Goal: Task Accomplishment & Management: Complete application form

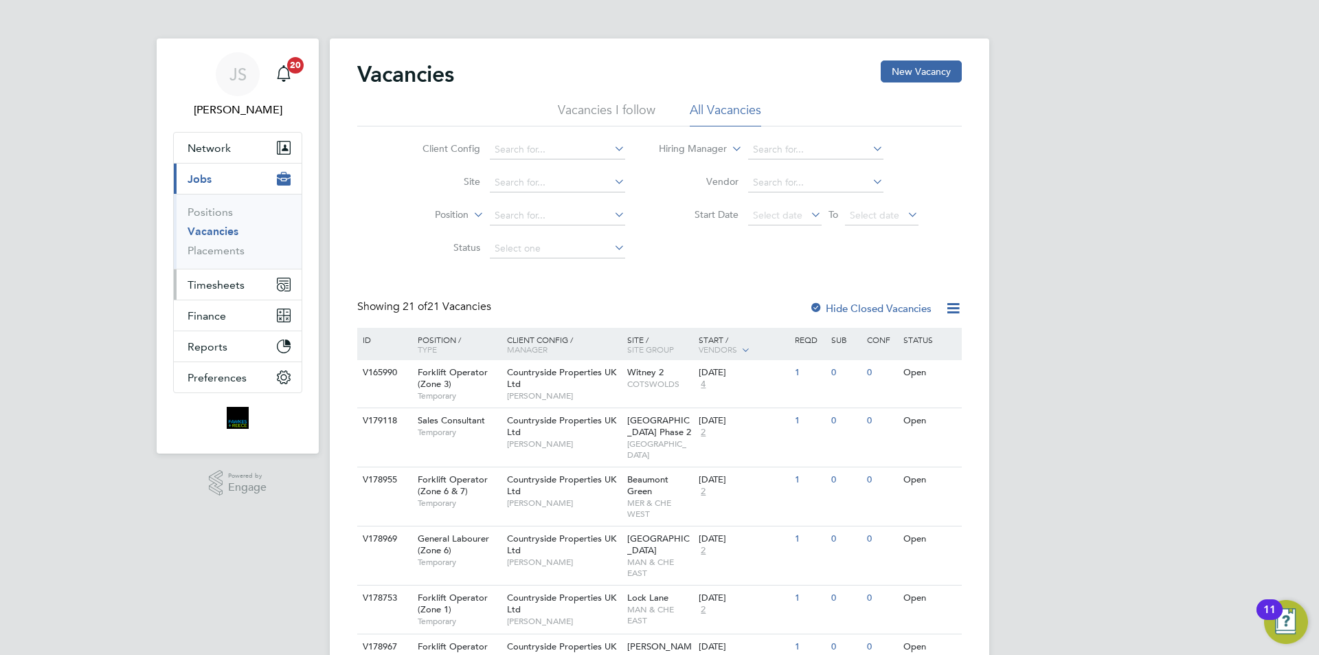
click at [210, 278] on span "Timesheets" at bounding box center [216, 284] width 57 height 13
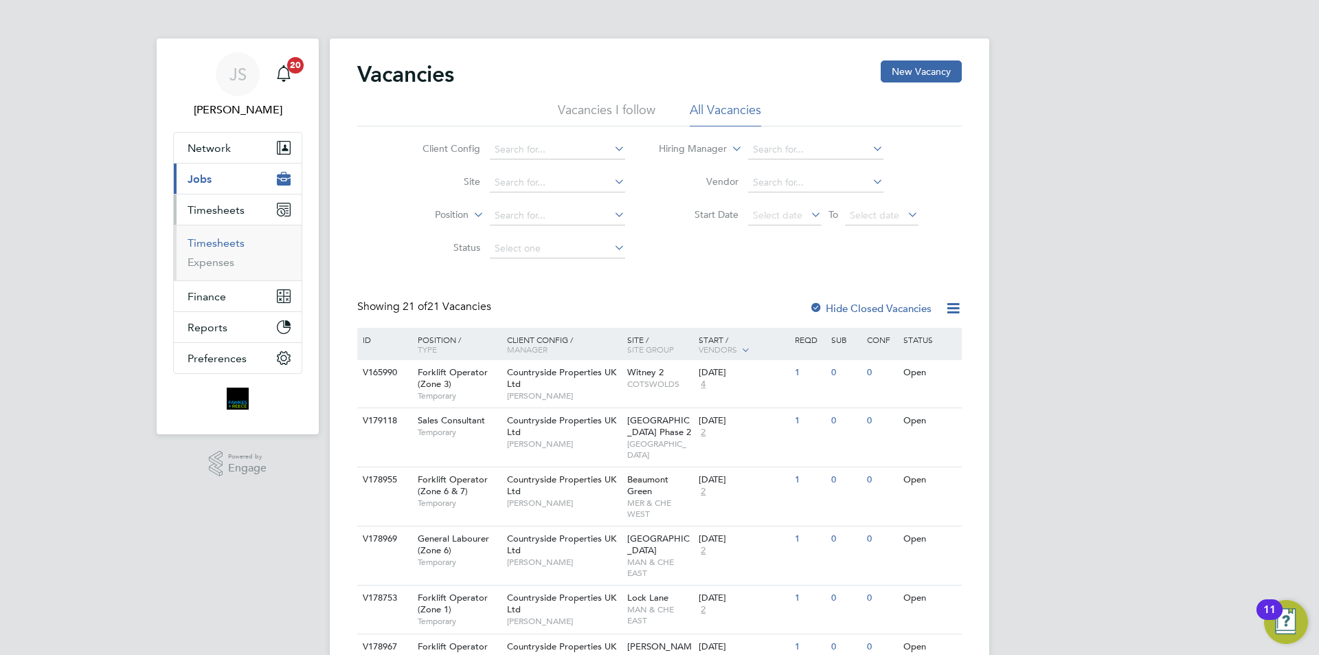
click at [216, 242] on link "Timesheets" at bounding box center [216, 242] width 57 height 13
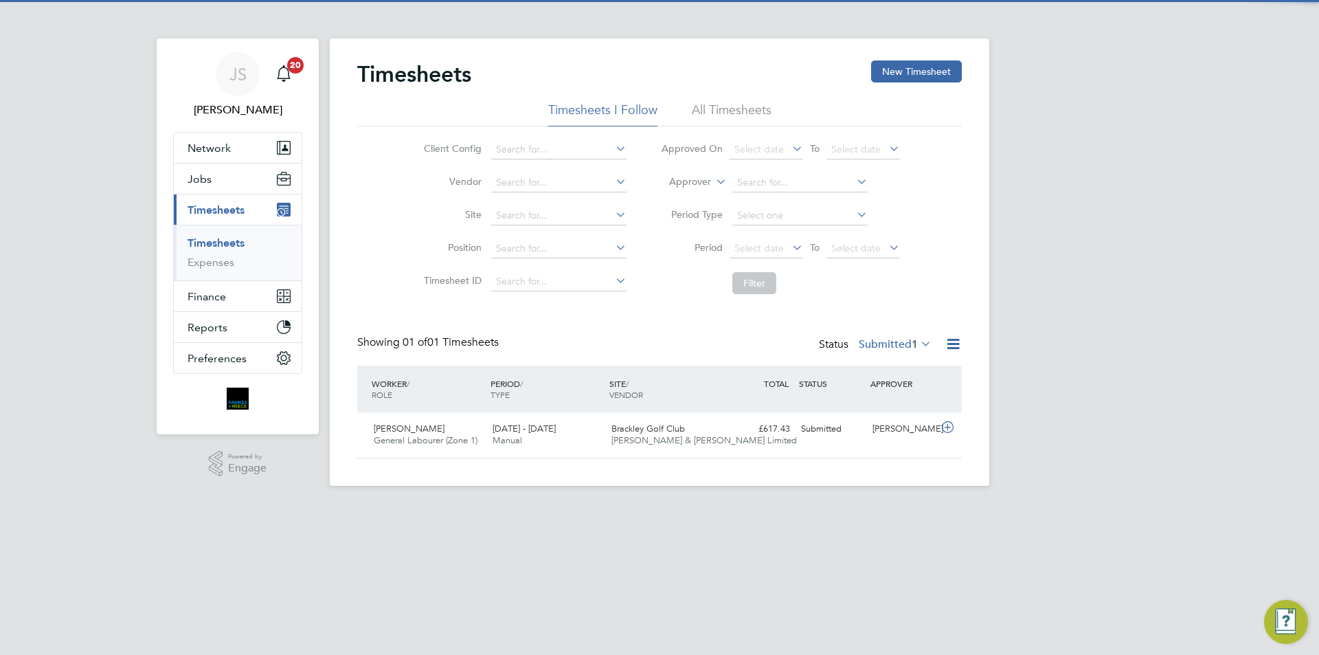
scroll to position [35, 120]
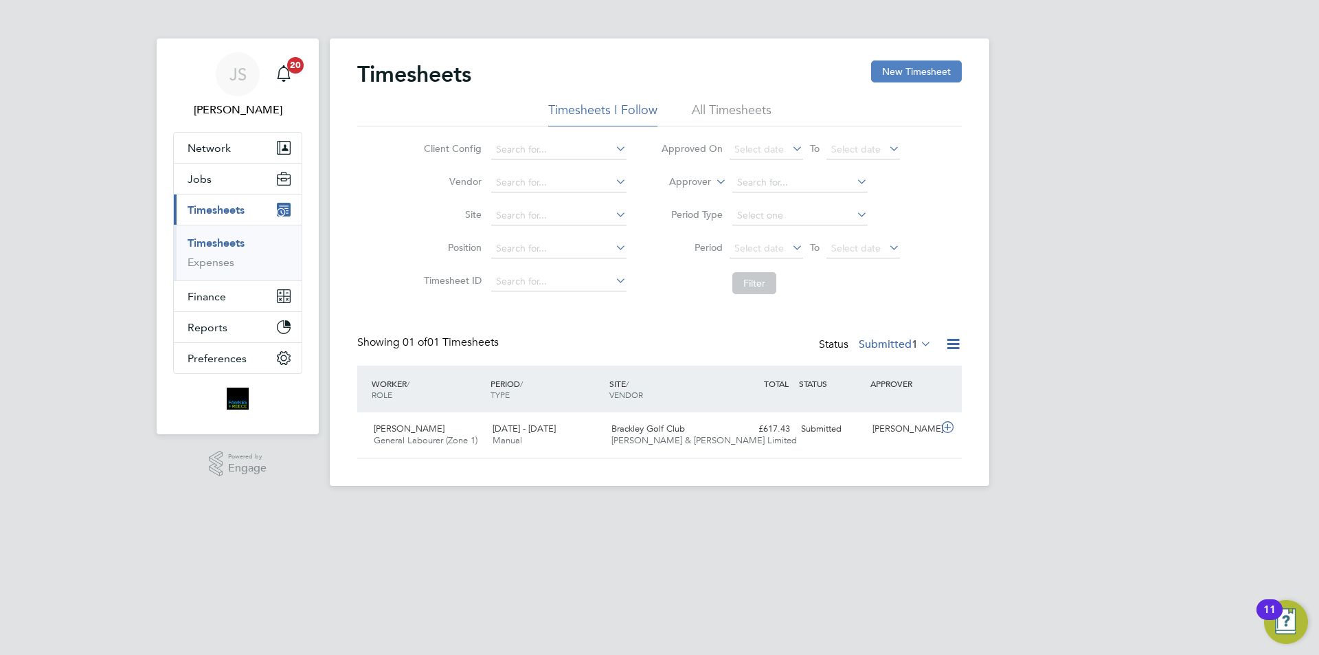
click at [895, 70] on button "New Timesheet" at bounding box center [916, 71] width 91 height 22
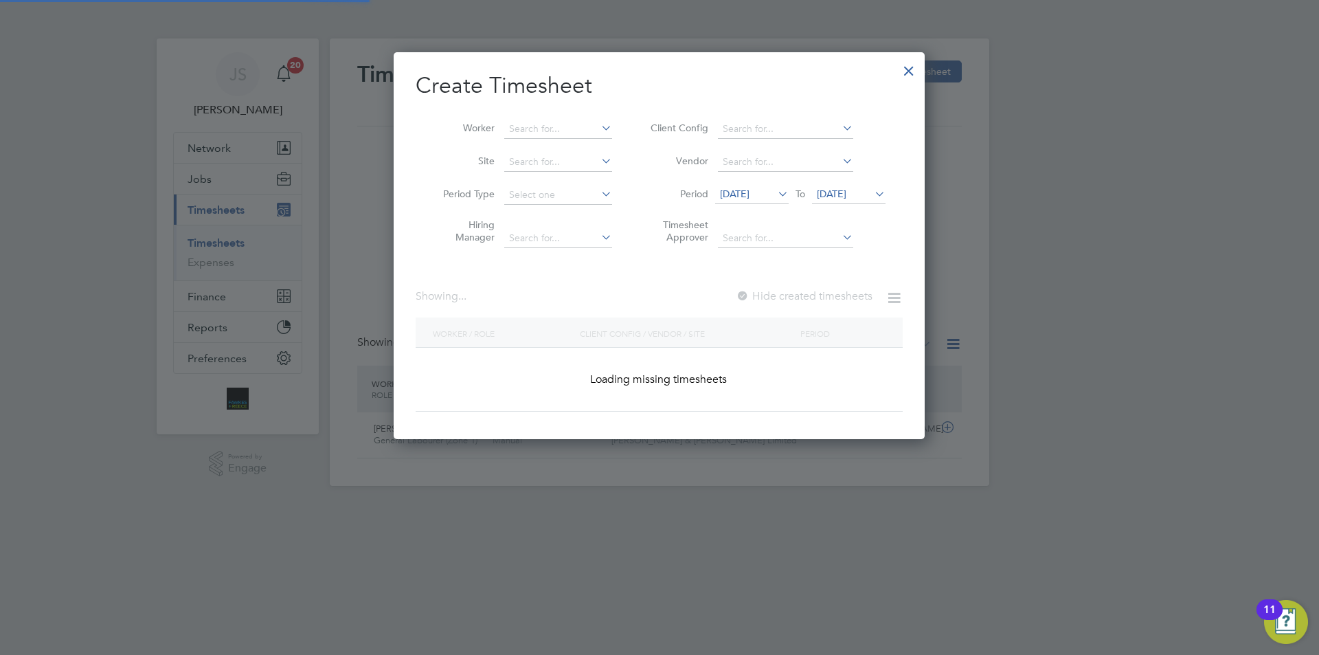
scroll to position [1929, 532]
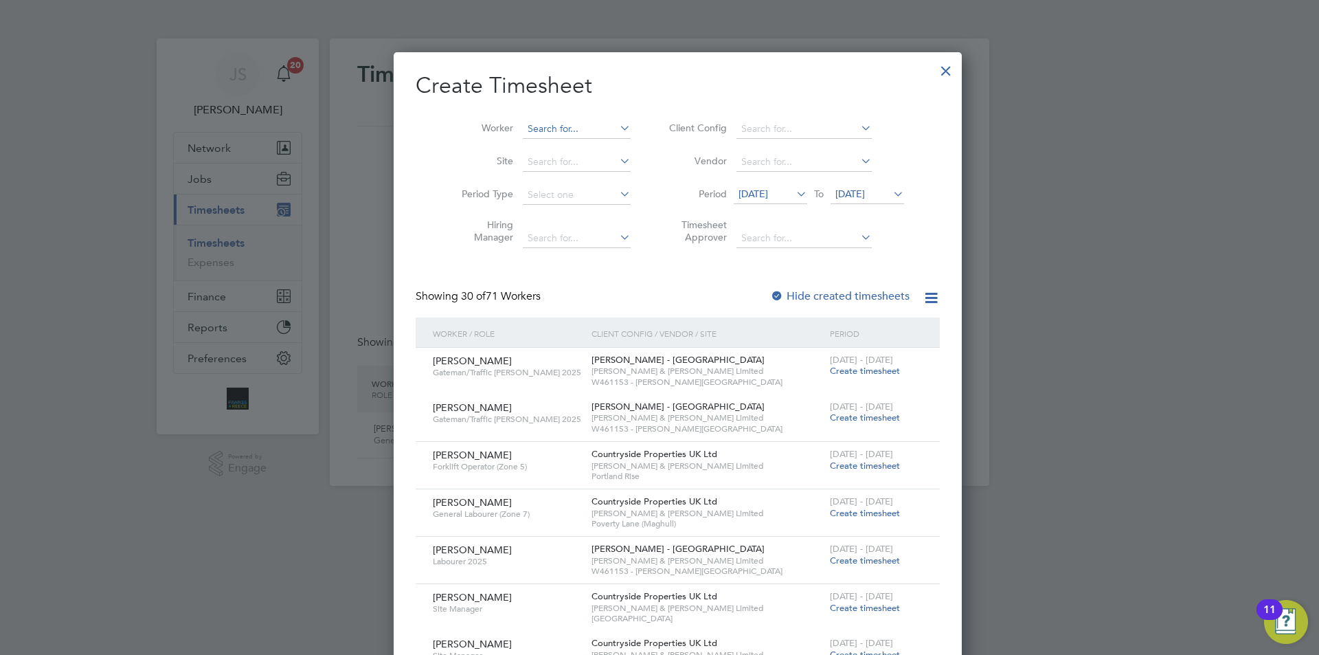
click at [560, 131] on input at bounding box center [577, 129] width 108 height 19
click at [567, 146] on li "[PERSON_NAME] Ogunreni" at bounding box center [570, 147] width 133 height 19
type input "[PERSON_NAME] Ogunreni"
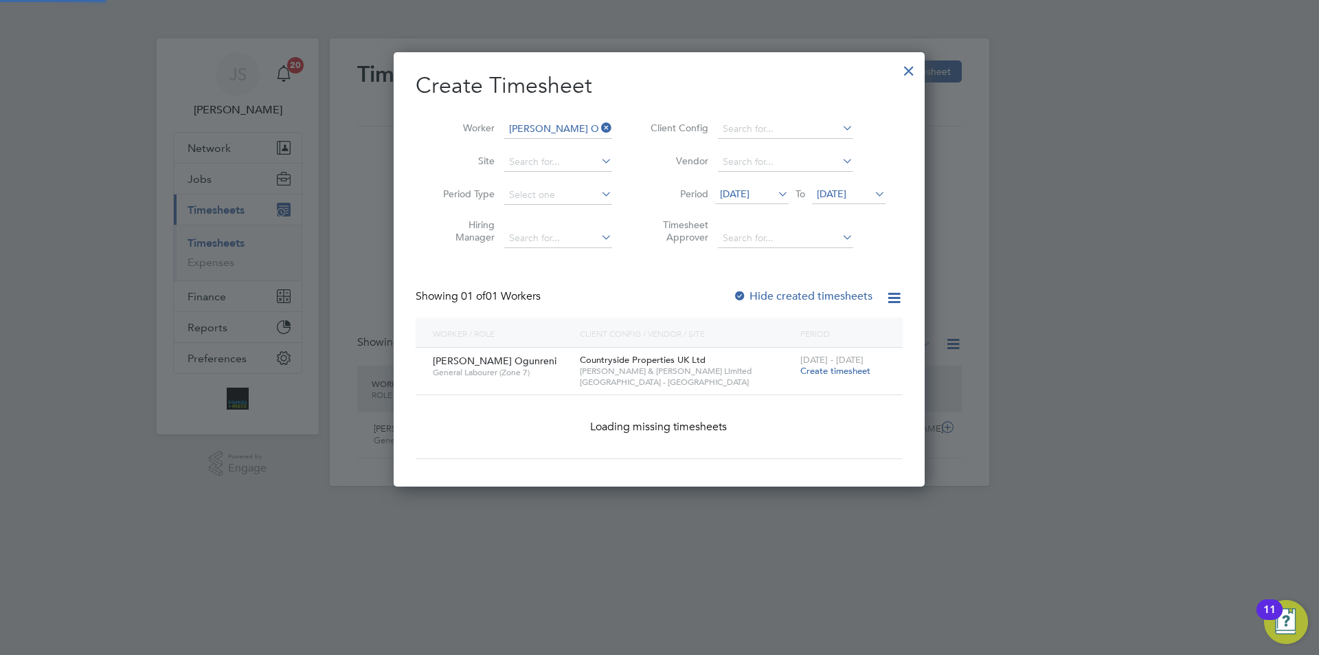
scroll to position [370, 532]
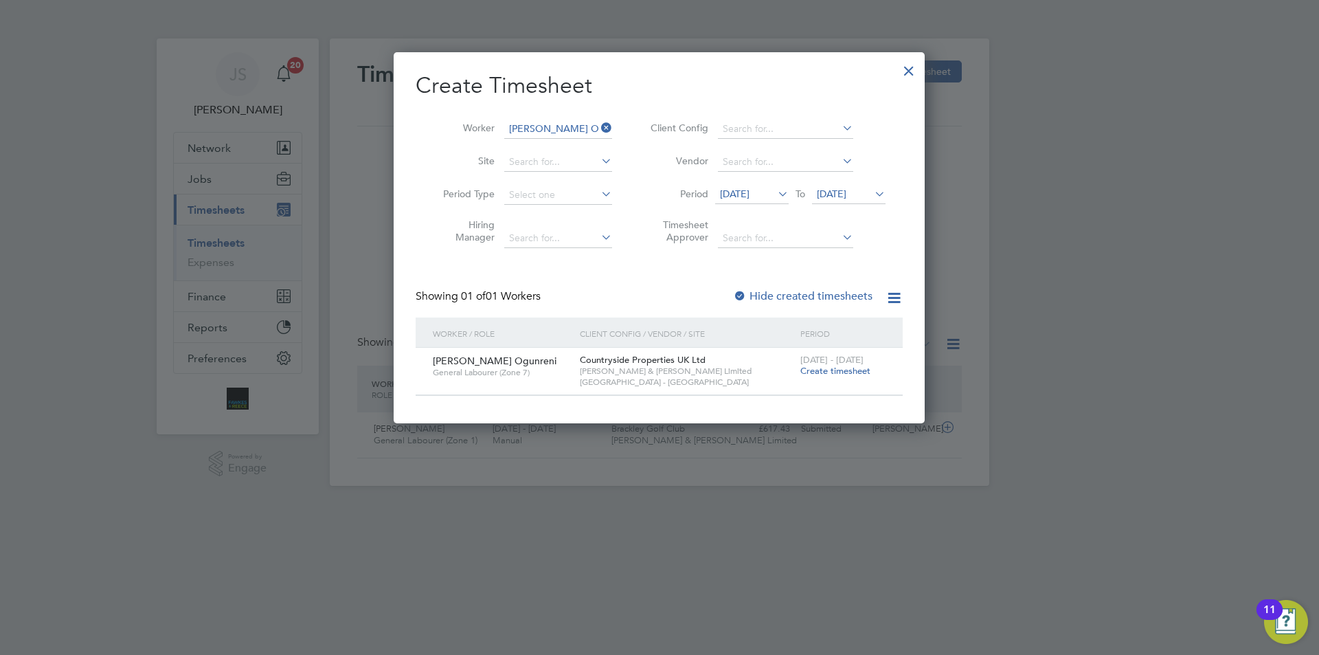
click at [839, 367] on span "Create timesheet" at bounding box center [835, 371] width 70 height 12
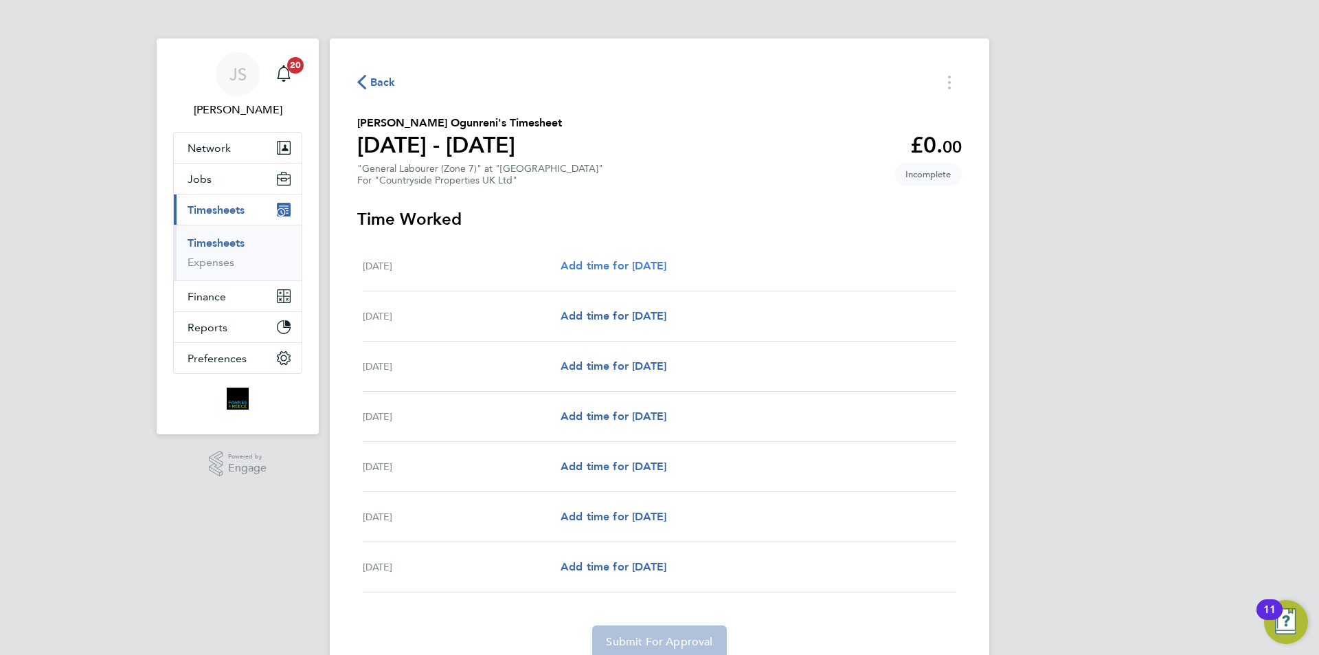
click at [600, 259] on span "Add time for [DATE]" at bounding box center [614, 265] width 106 height 13
select select "30"
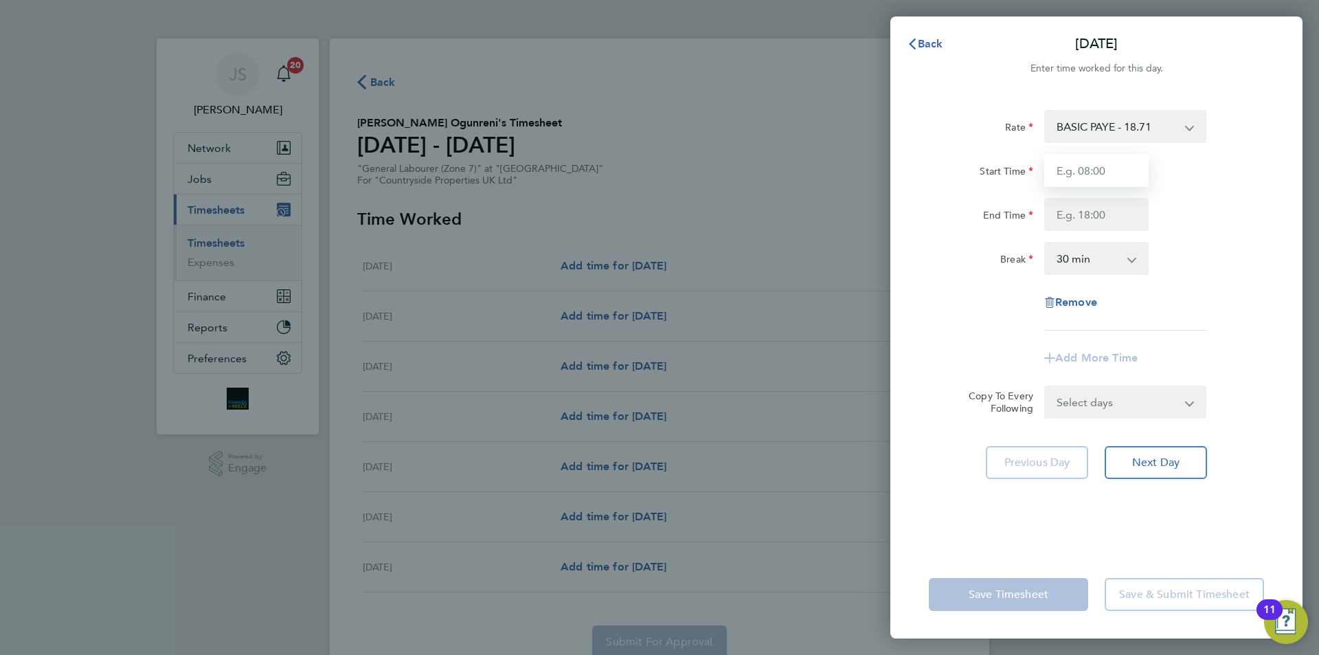
click at [1086, 167] on input "Start Time" at bounding box center [1096, 170] width 104 height 33
type input "07:30"
click at [1067, 214] on input "End Time" at bounding box center [1096, 214] width 104 height 33
type input "16:30"
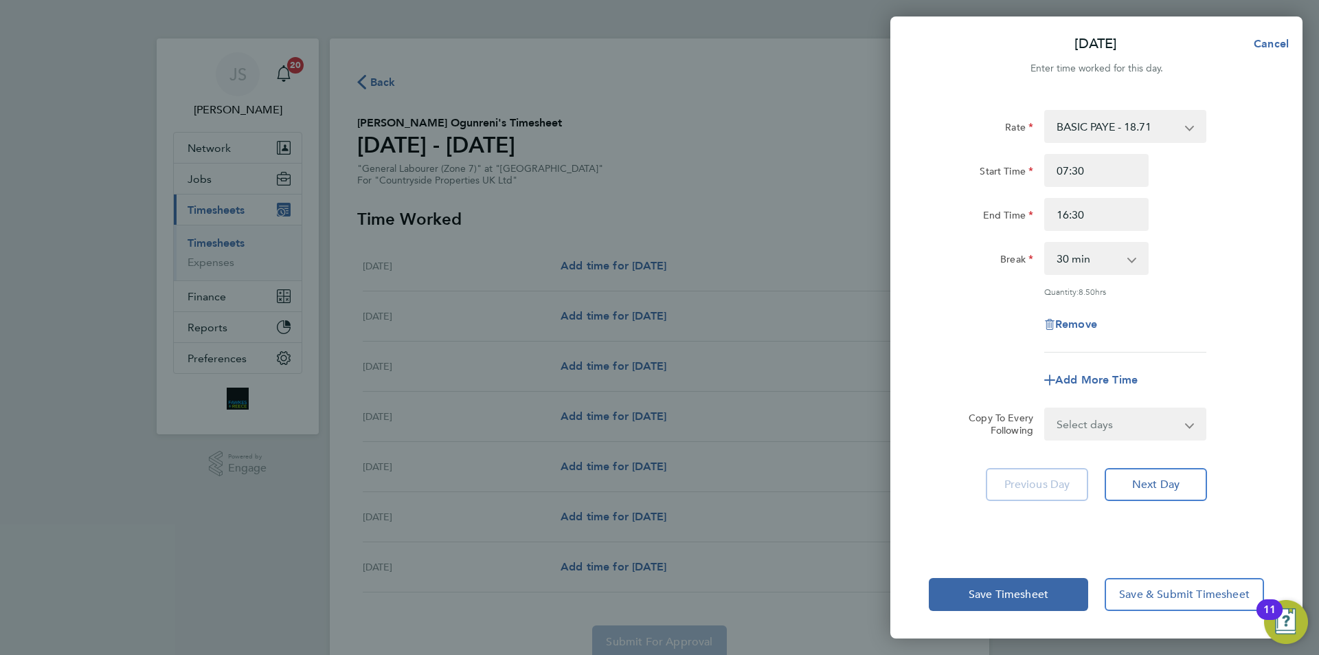
click at [964, 367] on div "Add More Time" at bounding box center [1096, 379] width 346 height 33
click at [997, 593] on span "Save Timesheet" at bounding box center [1009, 594] width 80 height 14
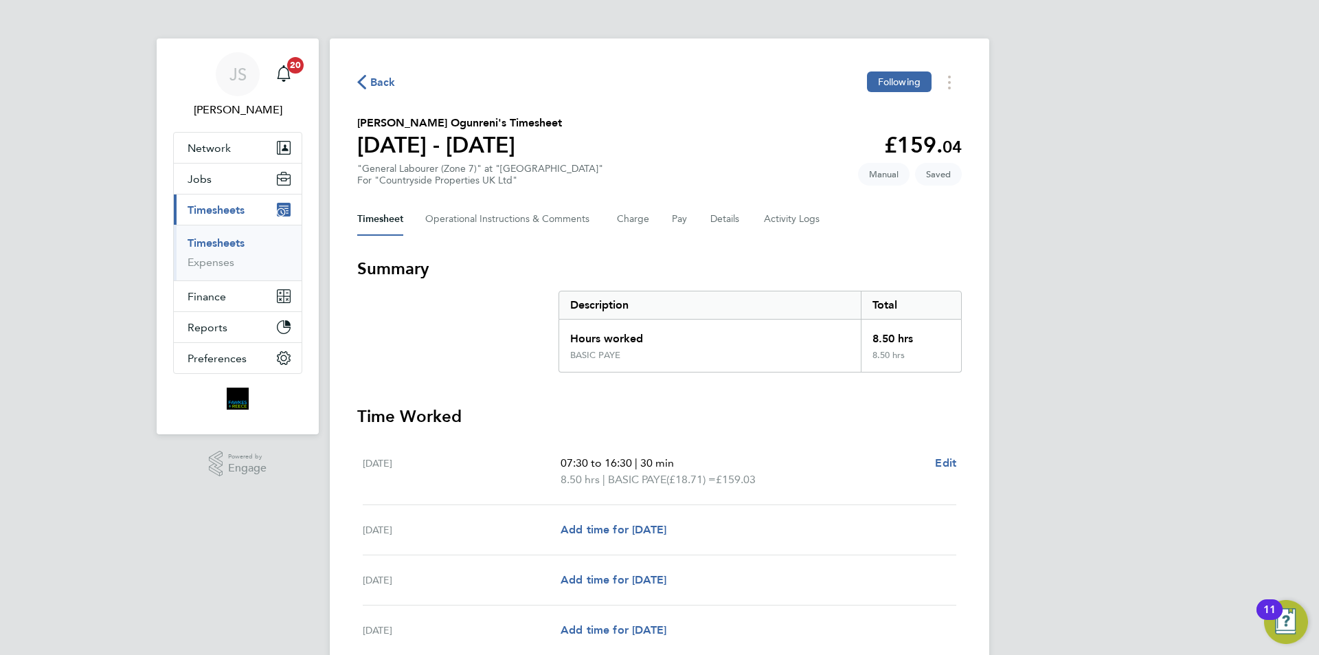
scroll to position [137, 0]
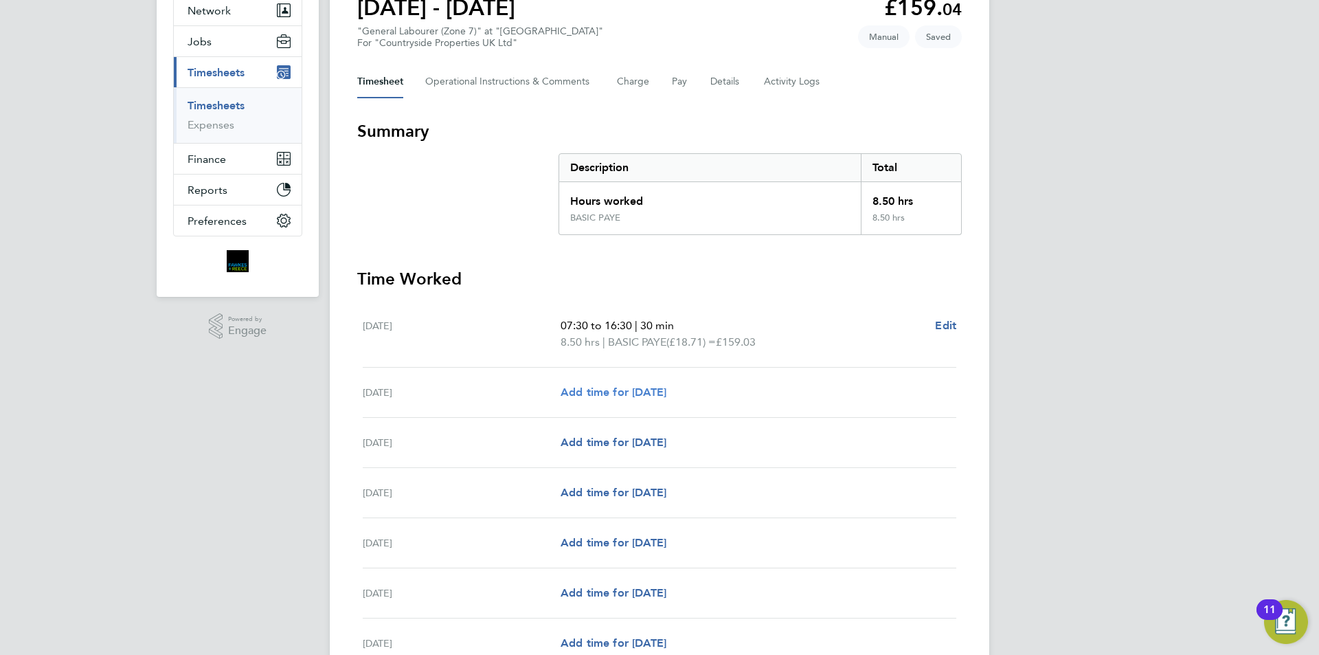
click at [630, 395] on span "Add time for [DATE]" at bounding box center [614, 391] width 106 height 13
select select "30"
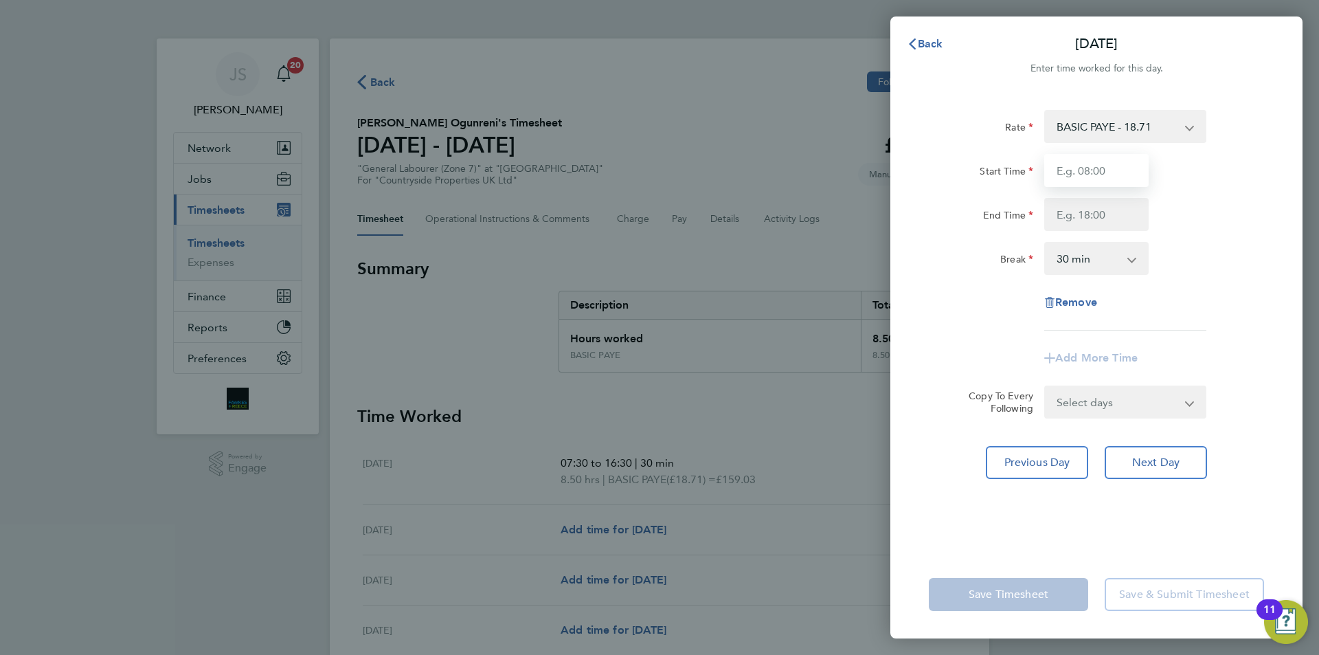
click at [1083, 167] on input "Start Time" at bounding box center [1096, 170] width 104 height 33
type input "07:30"
click at [1094, 211] on input "End Time" at bounding box center [1096, 214] width 104 height 33
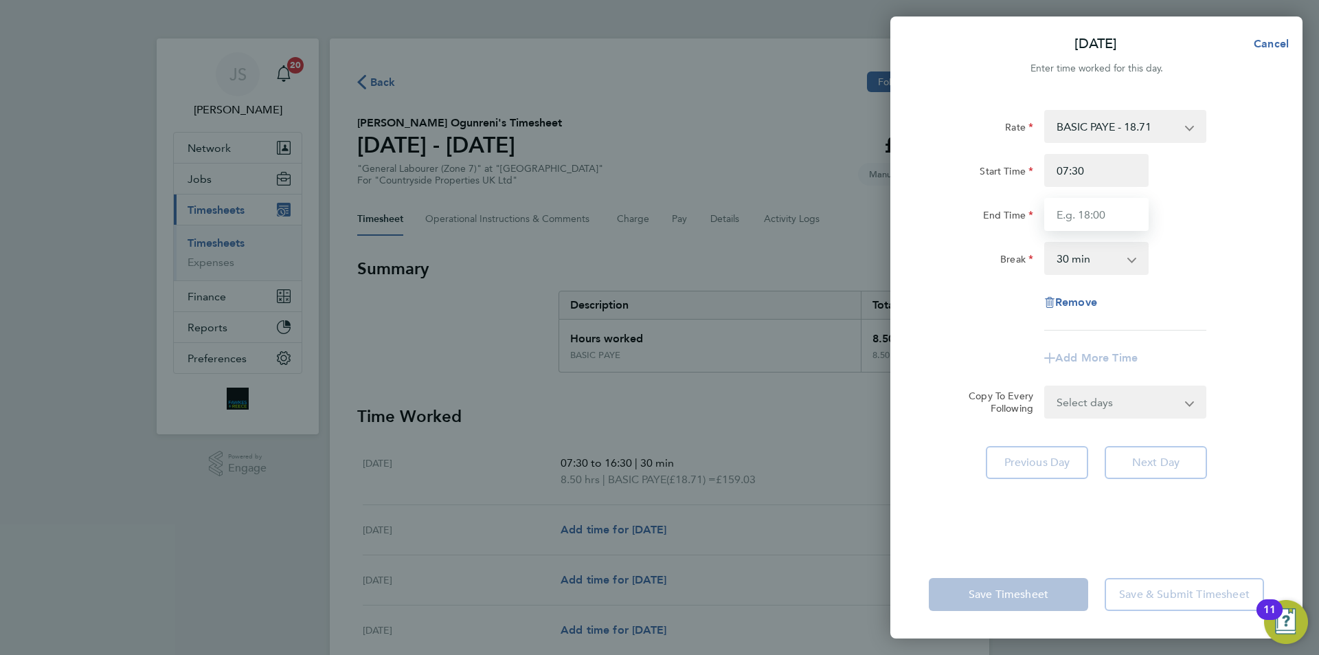
type input "17:00"
drag, startPoint x: 1015, startPoint y: 296, endPoint x: 1013, endPoint y: 311, distance: 15.4
click at [1015, 295] on div "Rate BASIC PAYE - 18.71 Start Time 07:30 End Time 17:00 Break 0 min 15 min 30 m…" at bounding box center [1096, 220] width 335 height 221
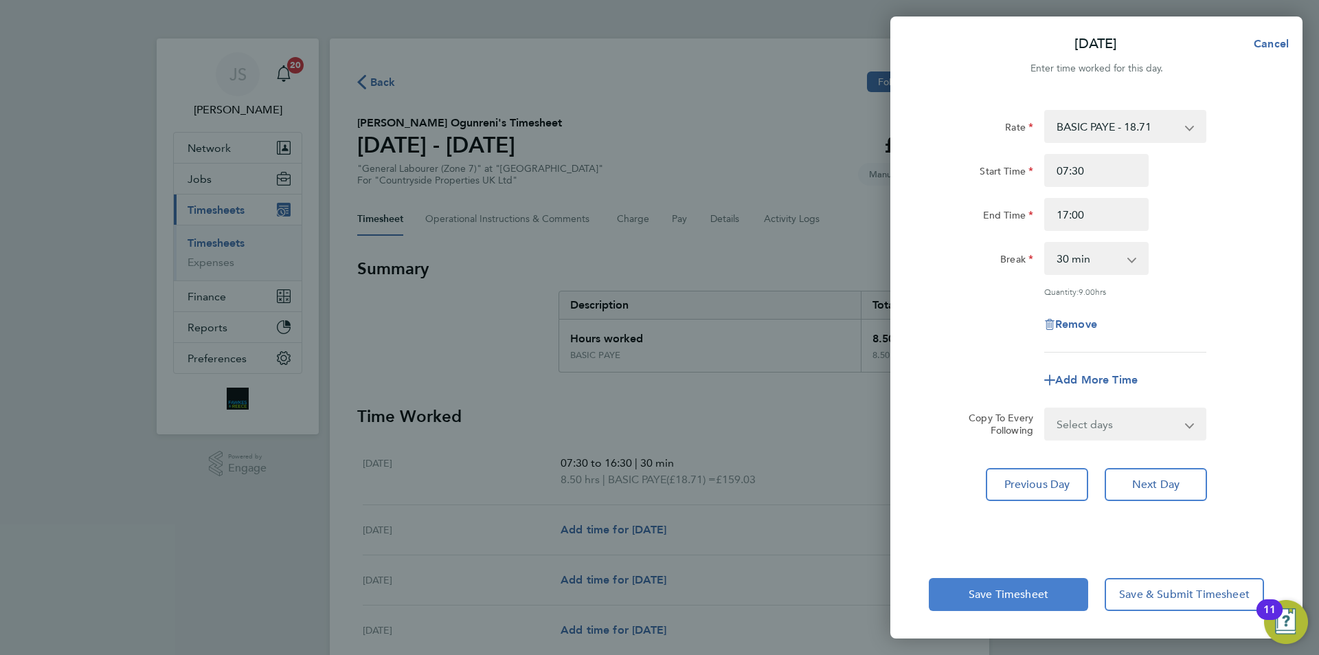
click at [1029, 590] on span "Save Timesheet" at bounding box center [1009, 594] width 80 height 14
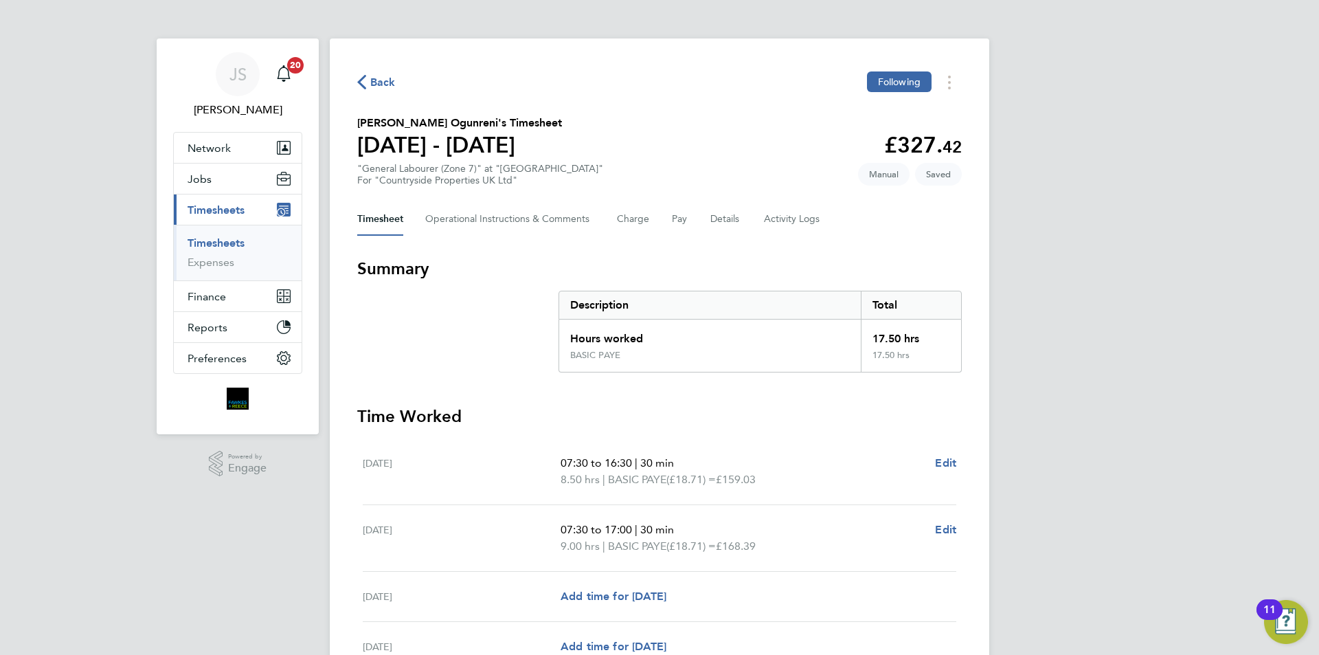
scroll to position [206, 0]
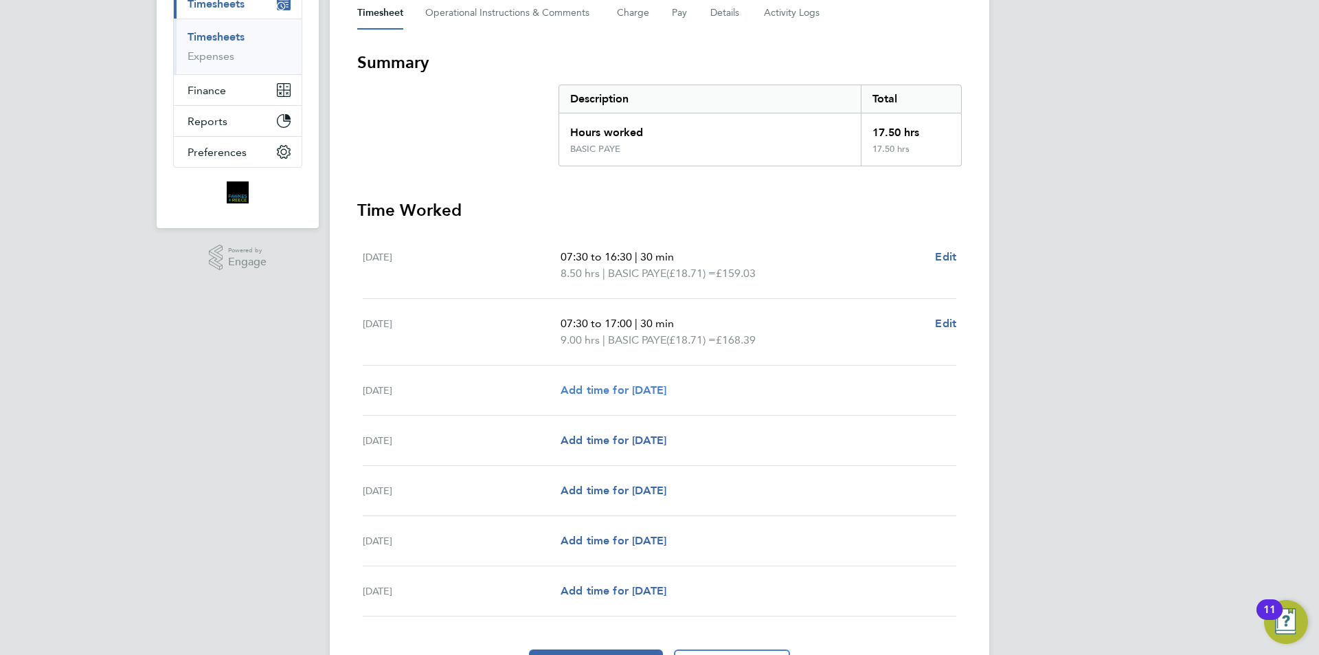
click at [603, 389] on span "Add time for [DATE]" at bounding box center [614, 389] width 106 height 13
select select "30"
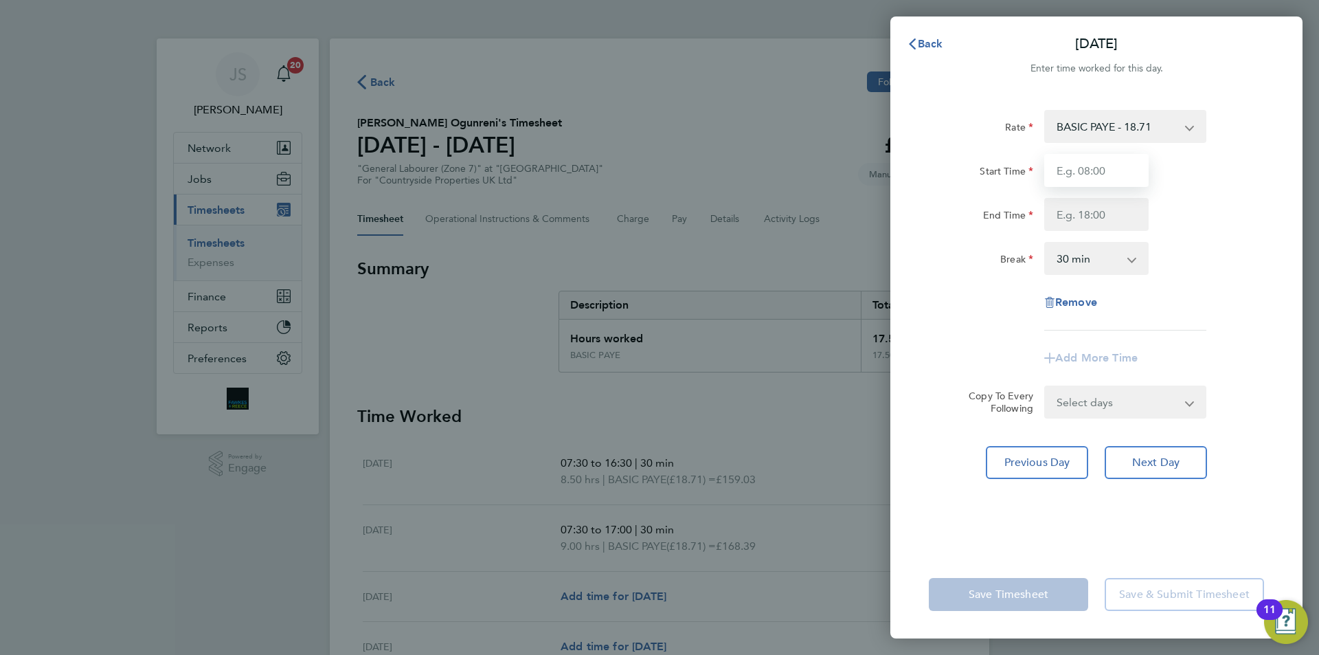
click at [1068, 166] on input "Start Time" at bounding box center [1096, 170] width 104 height 33
type input "07:30"
click at [1092, 210] on input "End Time" at bounding box center [1096, 214] width 104 height 33
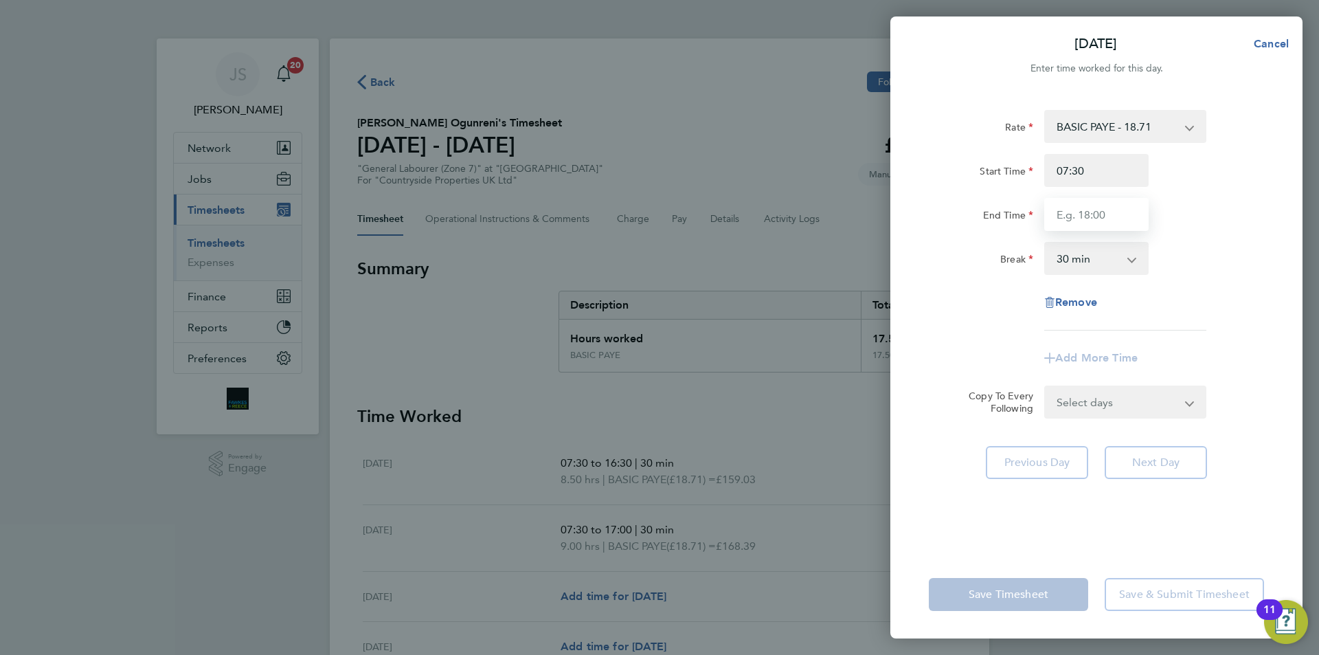
type input "17:00"
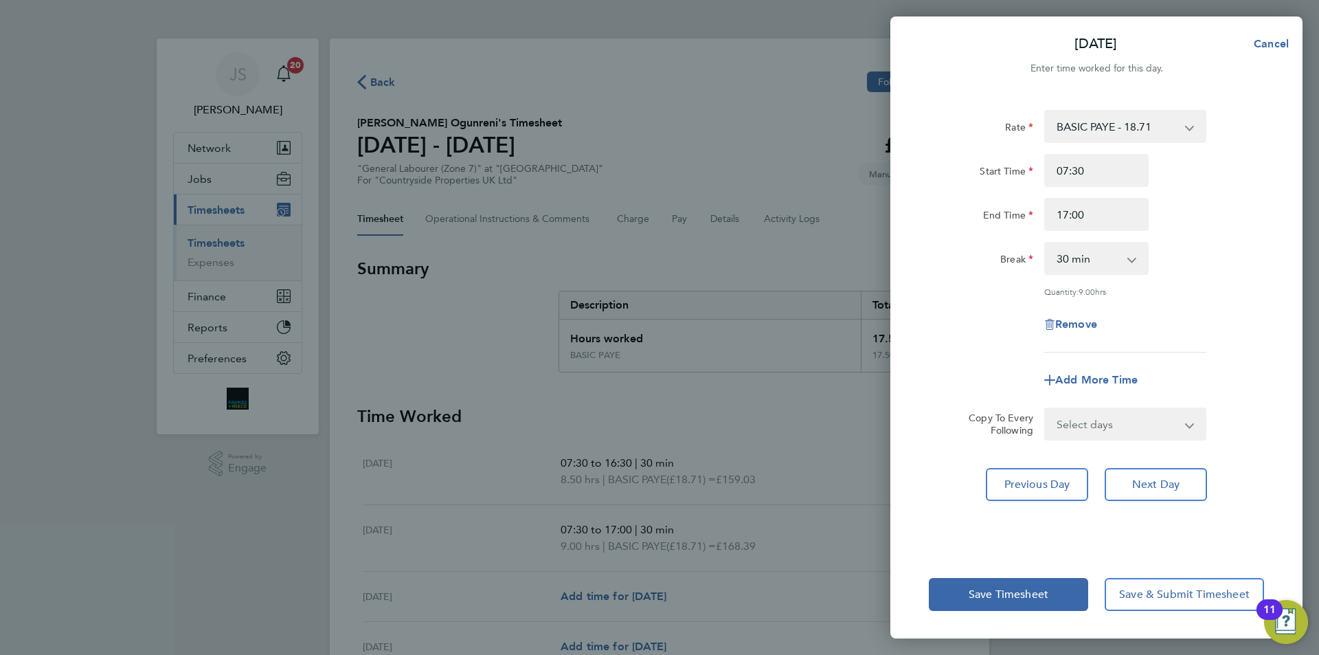
click at [990, 327] on div "Rate BASIC PAYE - 18.71 Start Time 07:30 End Time 17:00 Break 0 min 15 min 30 m…" at bounding box center [1096, 231] width 335 height 242
click at [1002, 589] on button "Save Timesheet" at bounding box center [1008, 594] width 159 height 33
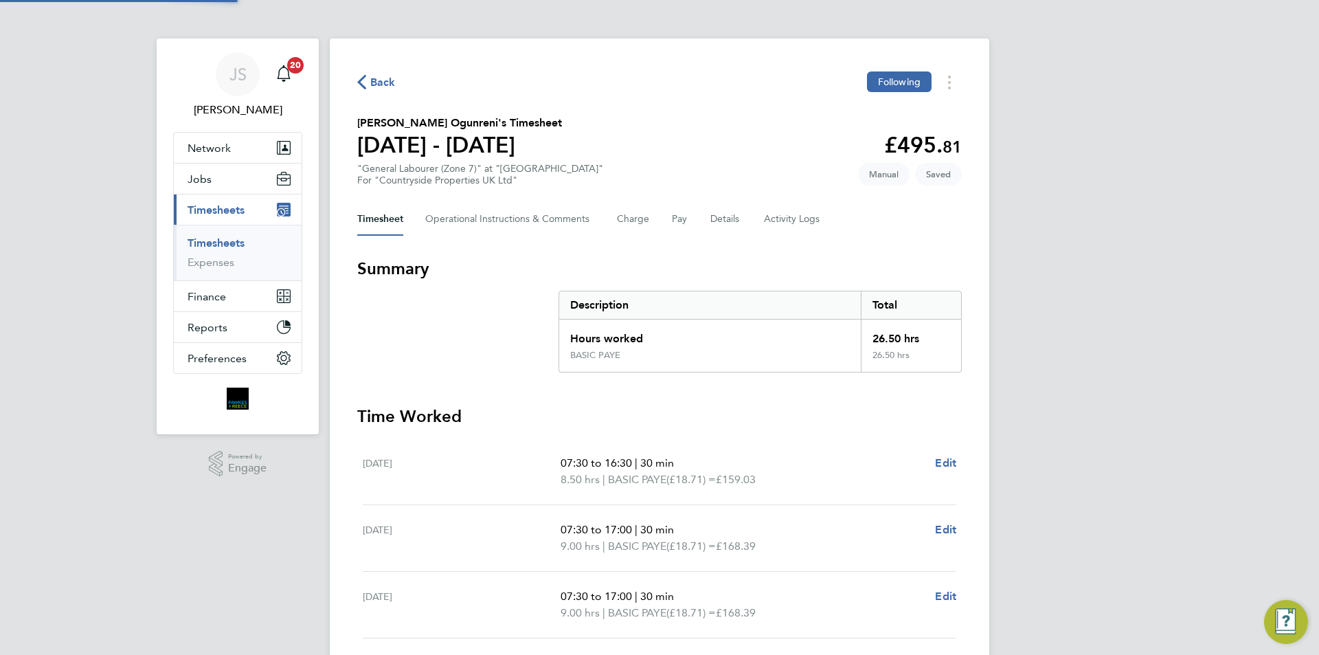
scroll to position [206, 0]
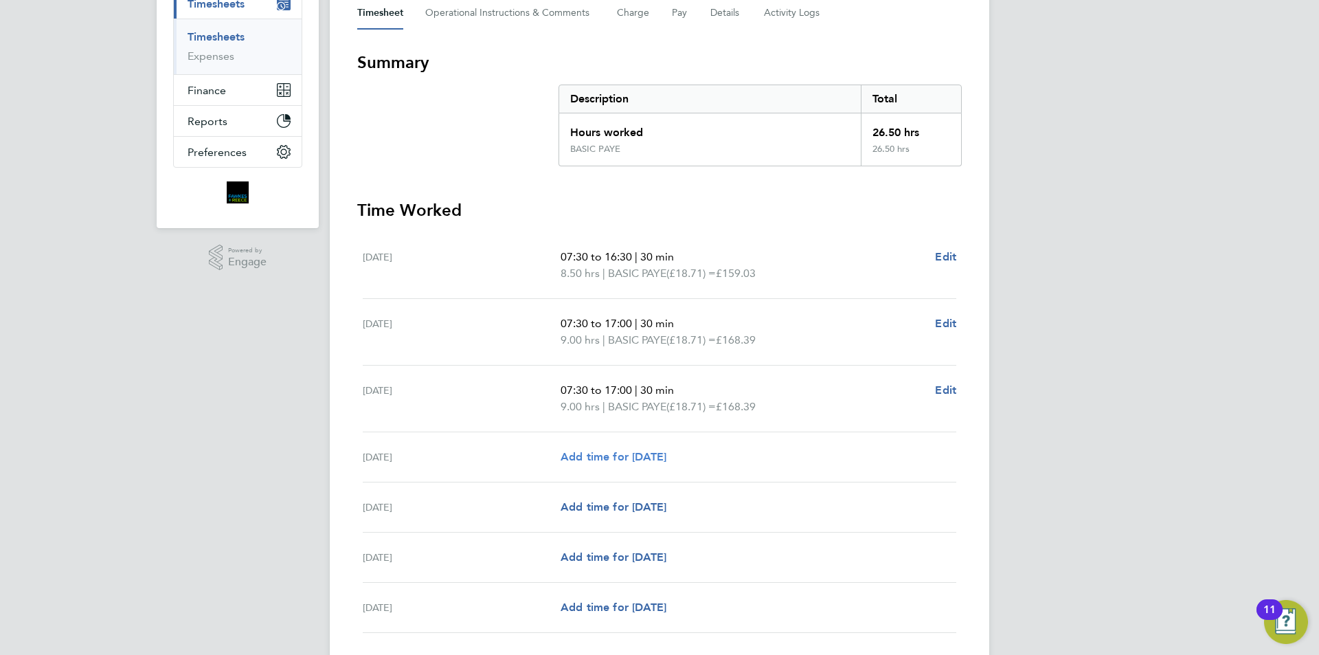
click at [605, 450] on span "Add time for [DATE]" at bounding box center [614, 456] width 106 height 13
select select "30"
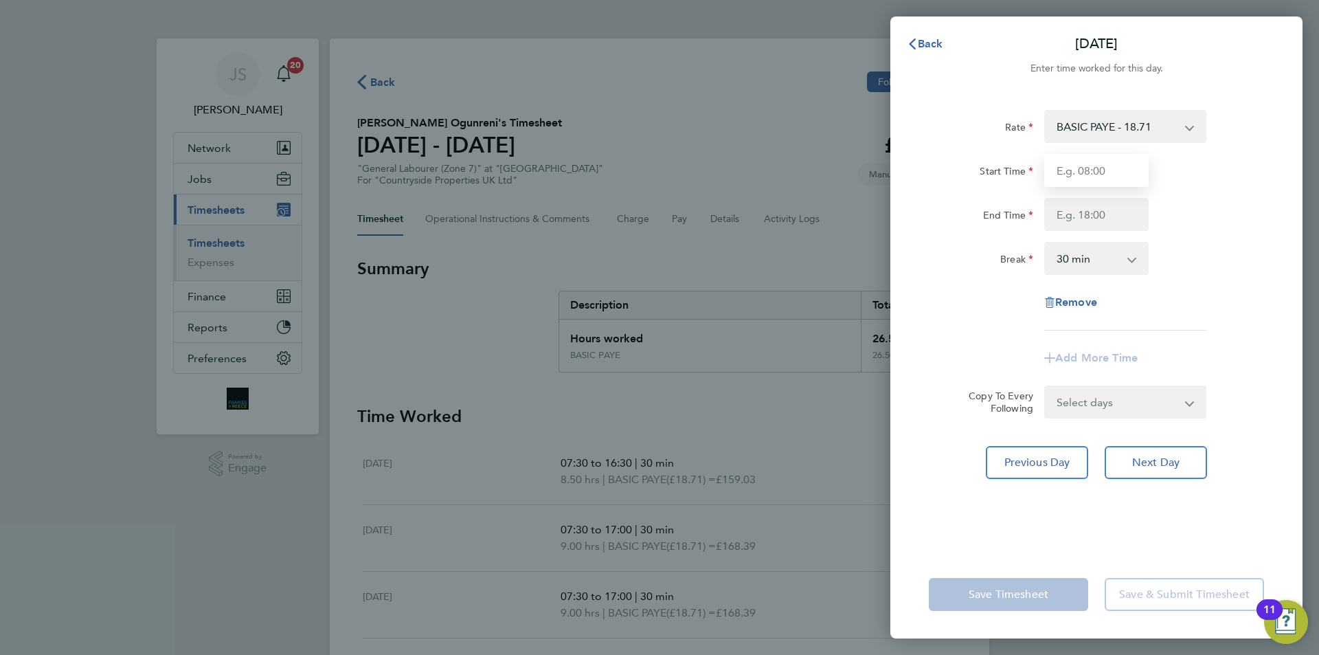
click at [1098, 164] on input "Start Time" at bounding box center [1096, 170] width 104 height 33
type input "07:00"
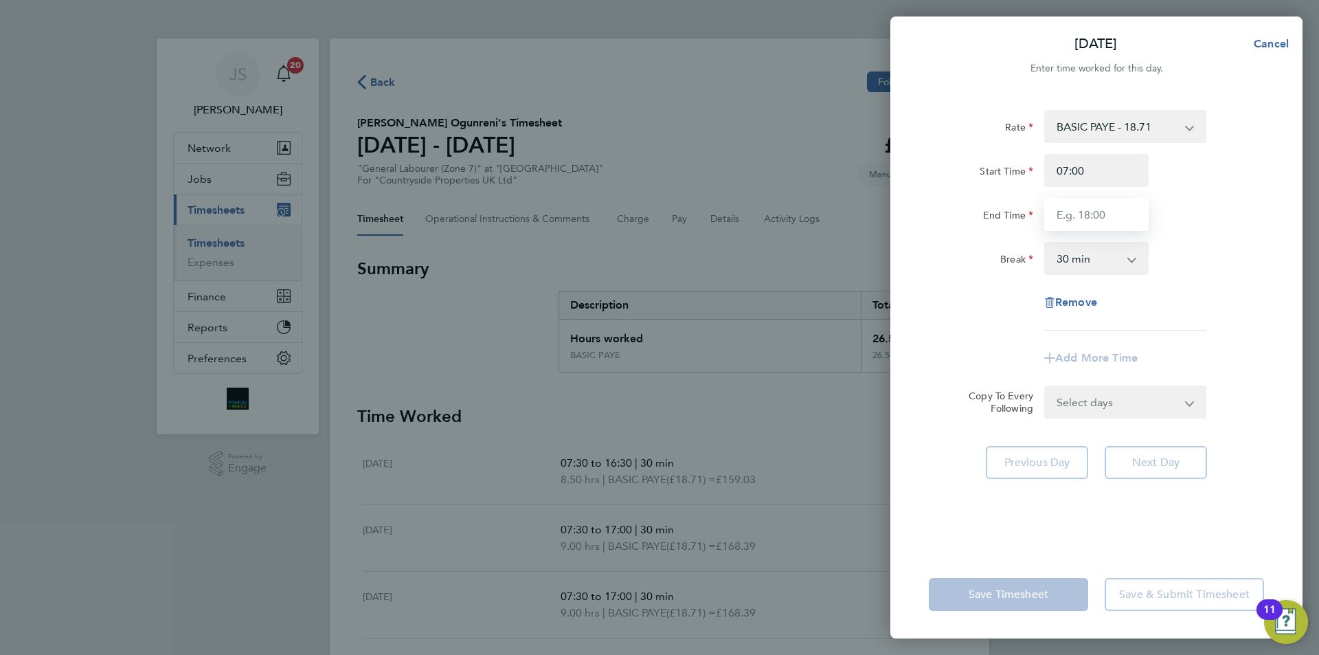
click at [1095, 213] on input "End Time" at bounding box center [1096, 214] width 104 height 33
type input "16:30"
click at [985, 317] on div "Remove" at bounding box center [1096, 302] width 346 height 33
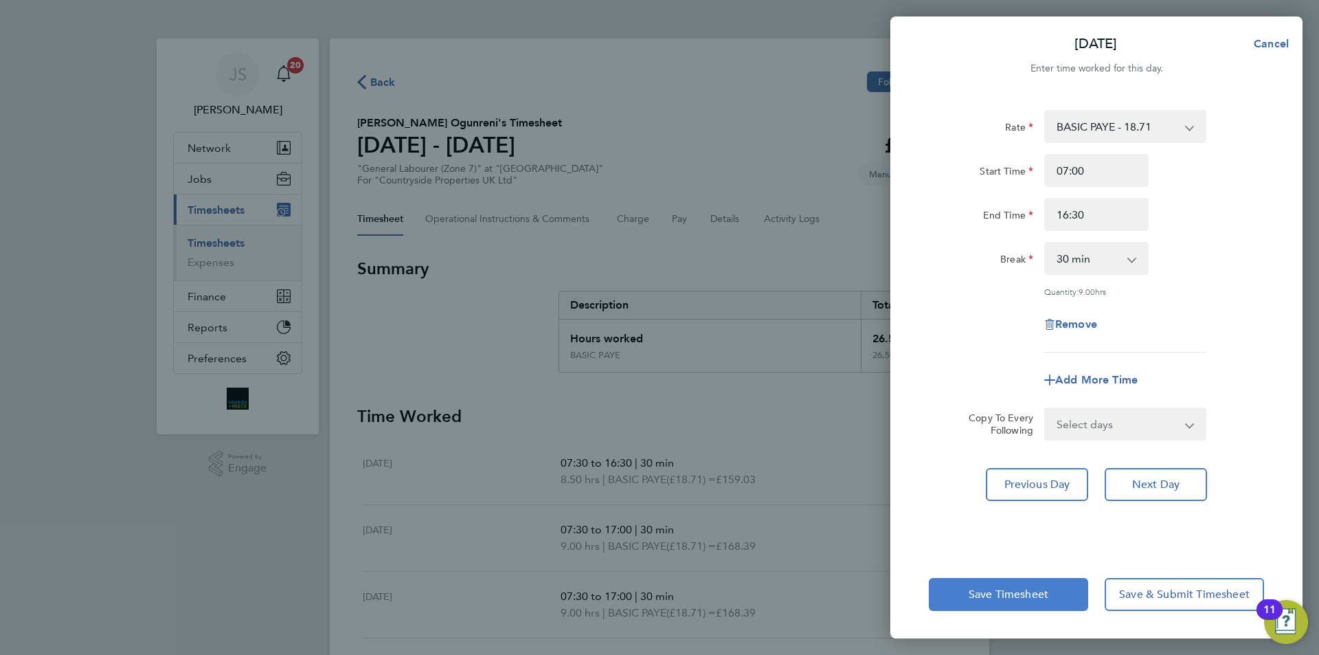
click at [1037, 592] on span "Save Timesheet" at bounding box center [1009, 594] width 80 height 14
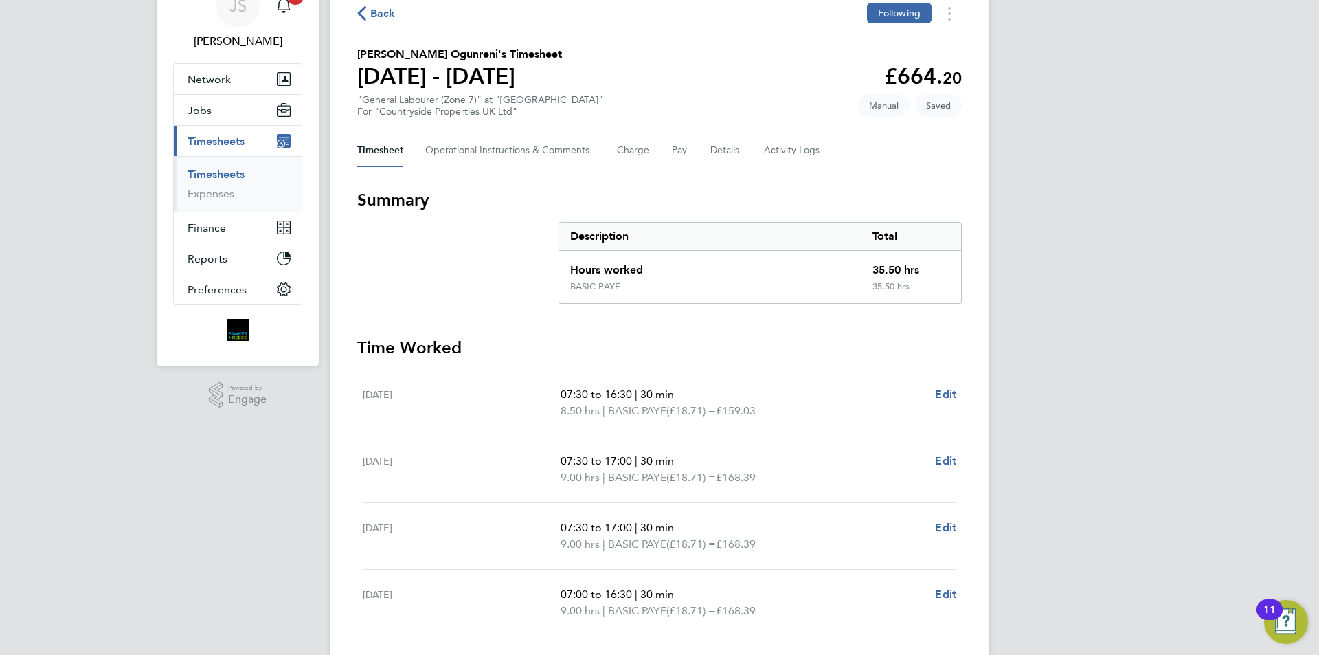
scroll to position [137, 0]
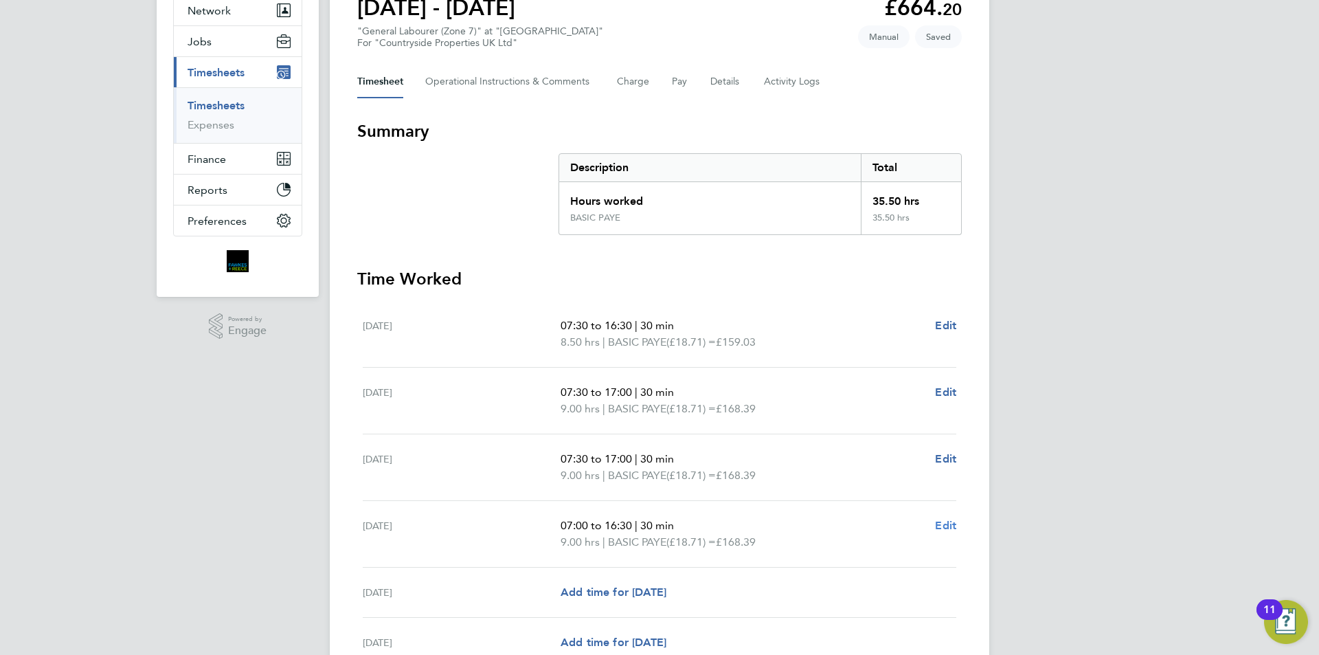
click at [948, 528] on span "Edit" at bounding box center [945, 525] width 21 height 13
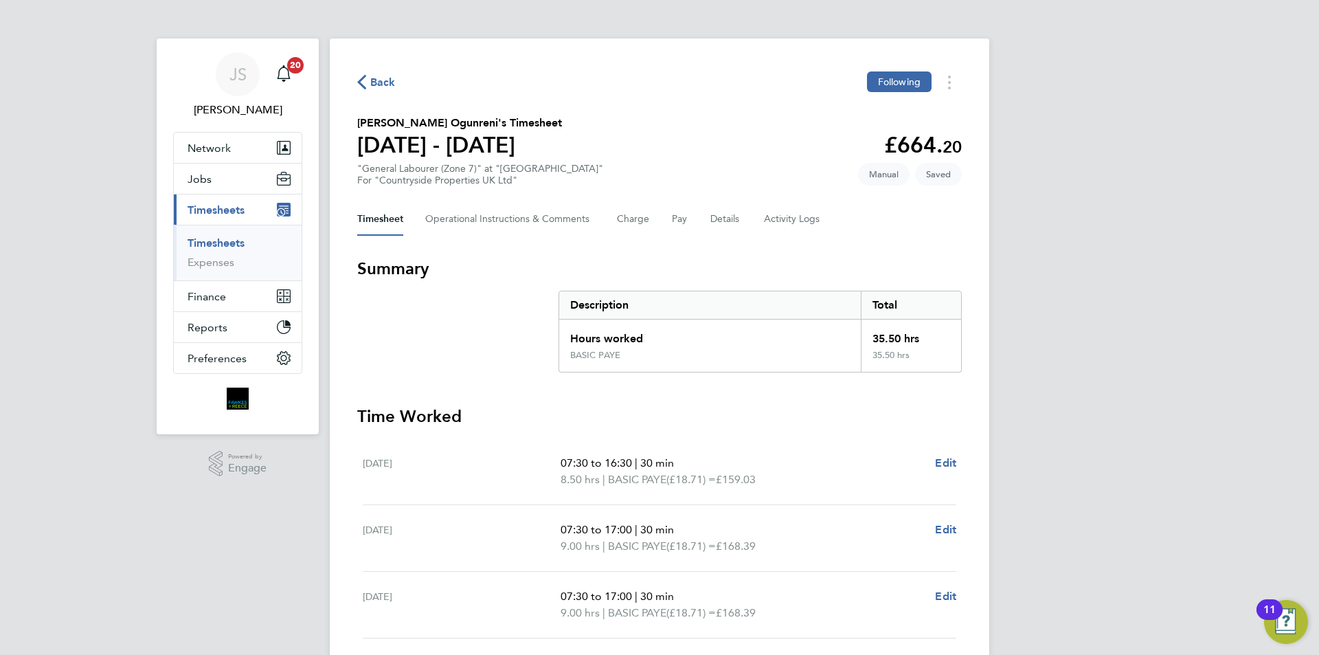
select select "30"
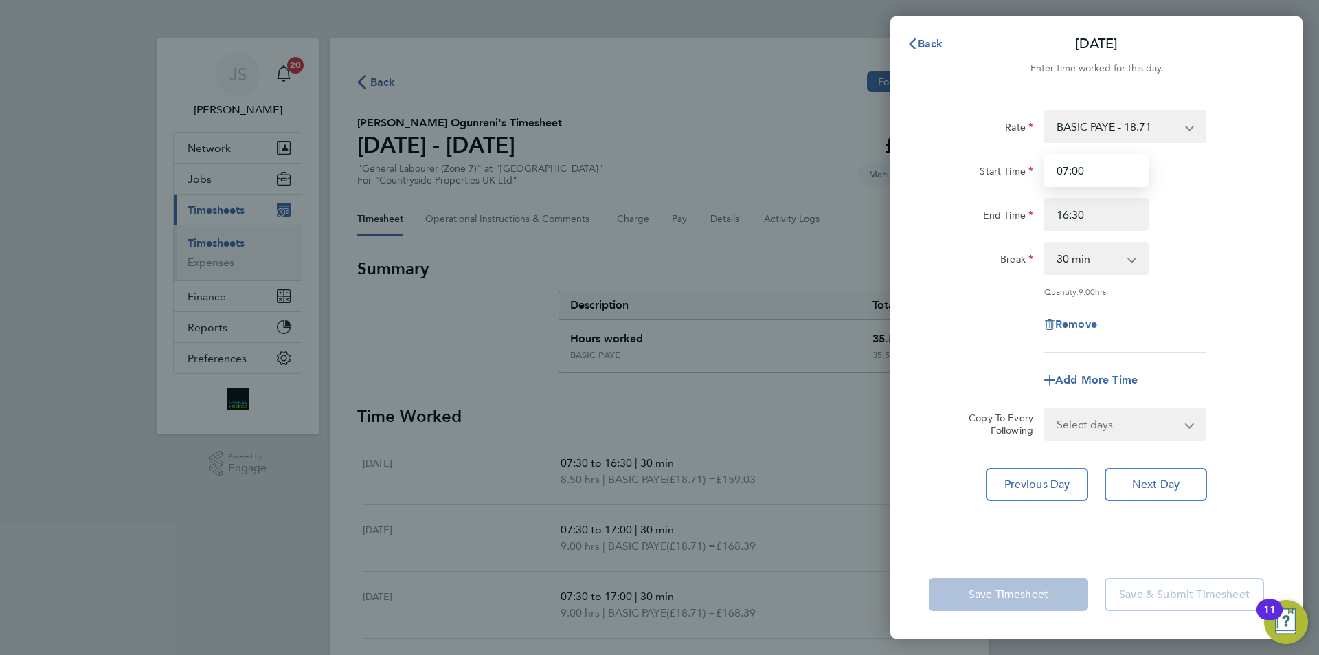
click at [1081, 178] on input "07:00" at bounding box center [1096, 170] width 104 height 33
type input "07:30"
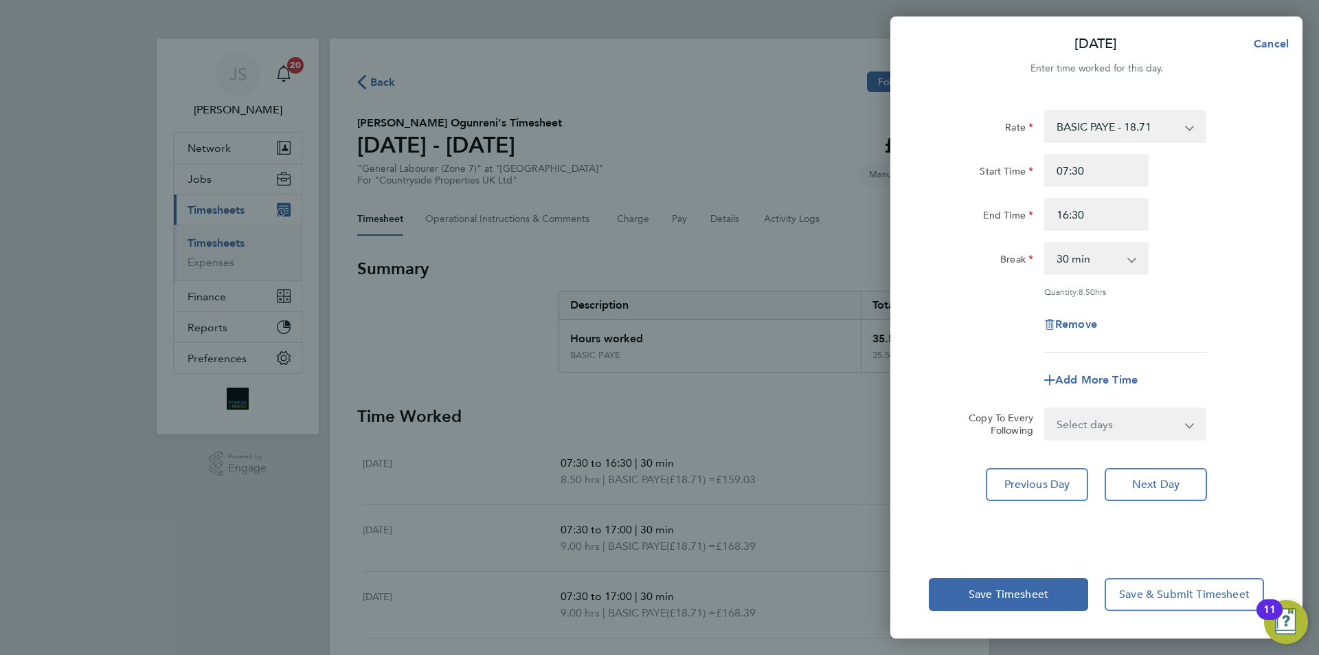
click at [1008, 310] on div "Remove" at bounding box center [1096, 324] width 346 height 33
click at [1014, 602] on button "Save Timesheet" at bounding box center [1008, 594] width 159 height 33
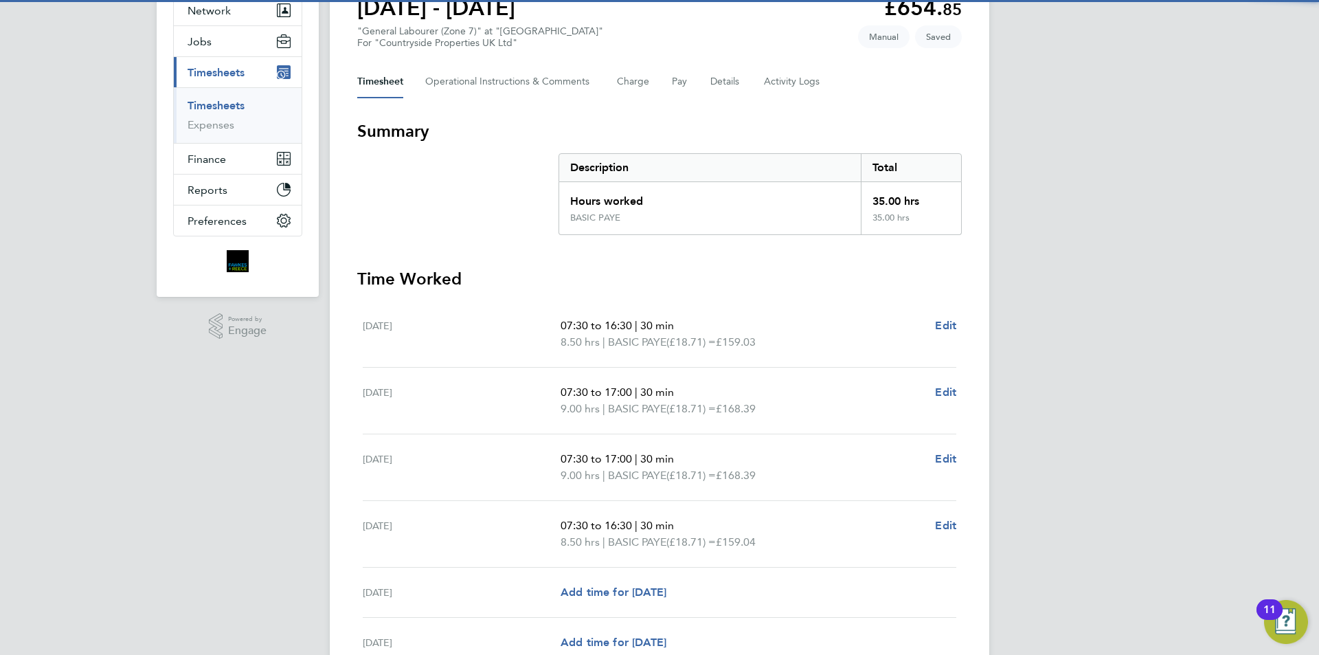
scroll to position [206, 0]
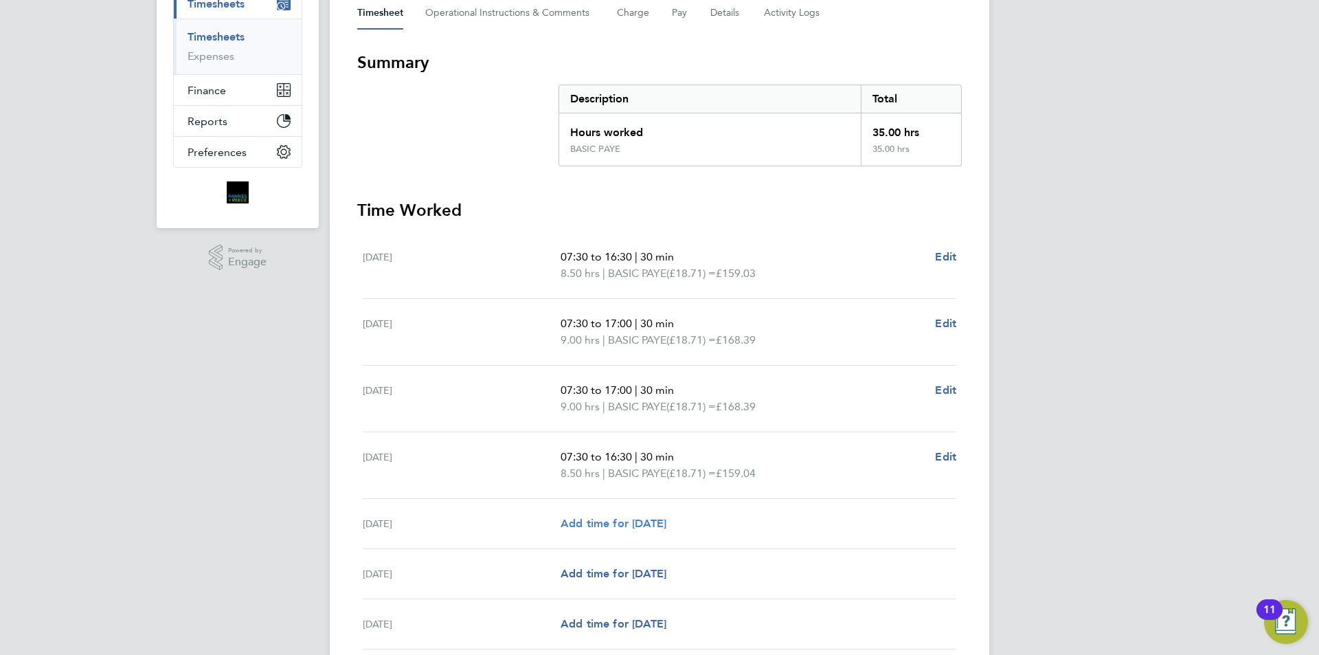
click at [592, 517] on span "Add time for [DATE]" at bounding box center [614, 523] width 106 height 13
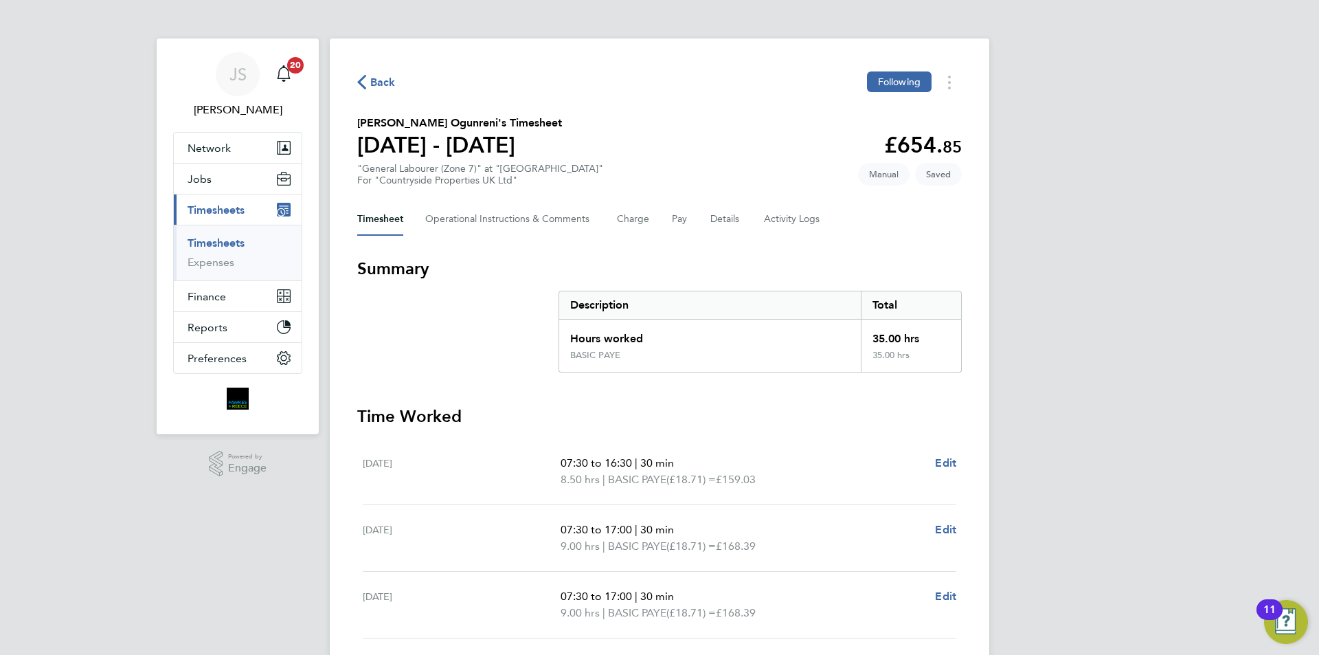
select select "30"
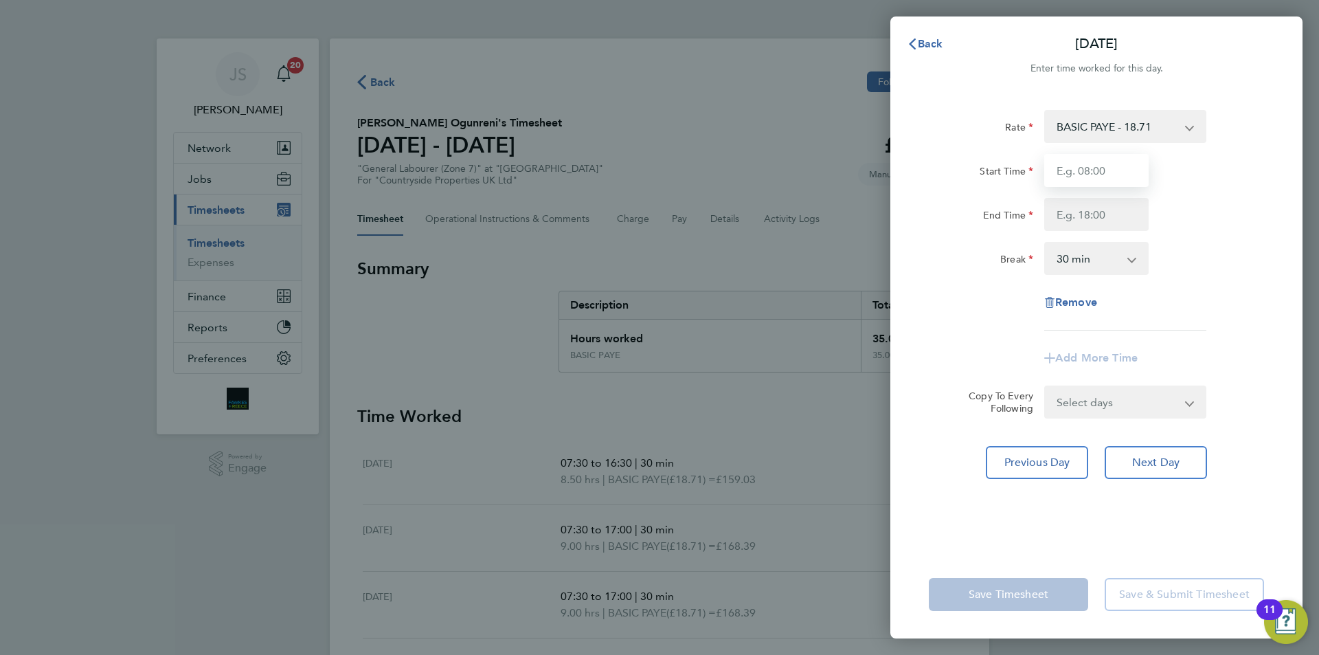
click at [1081, 179] on input "Start Time" at bounding box center [1096, 170] width 104 height 33
type input "07:30"
click at [1090, 213] on input "End Time" at bounding box center [1096, 214] width 104 height 33
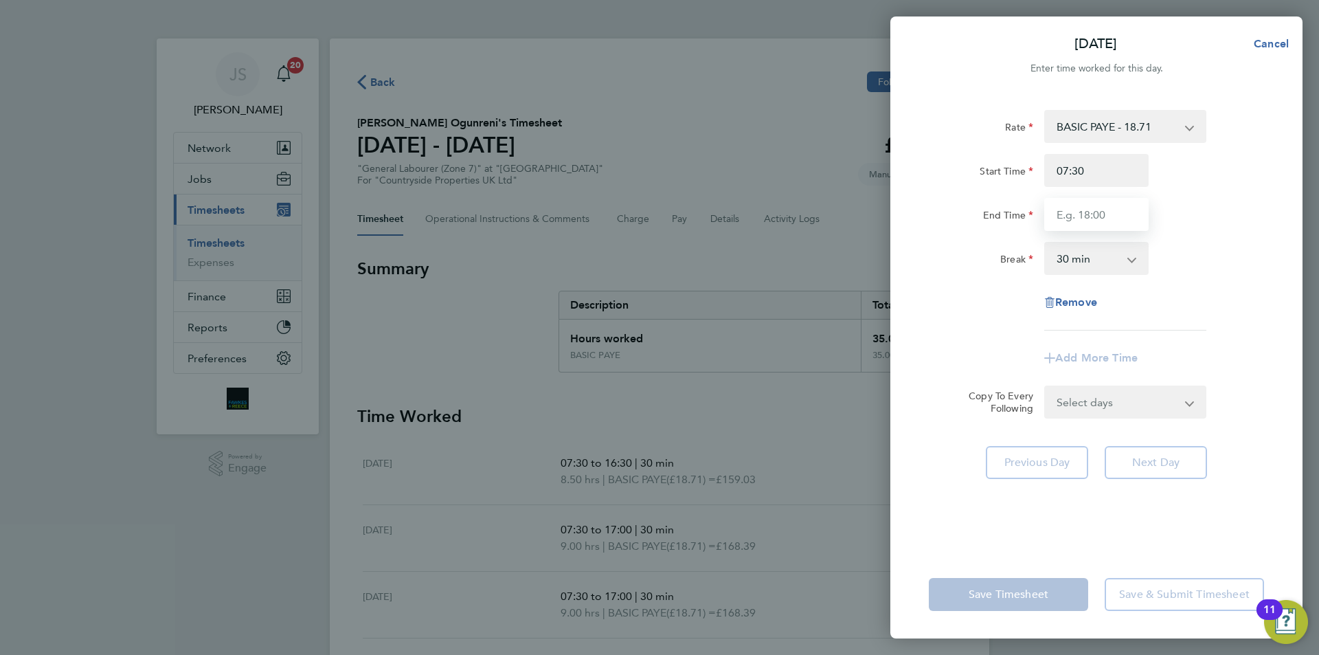
type input "16:30"
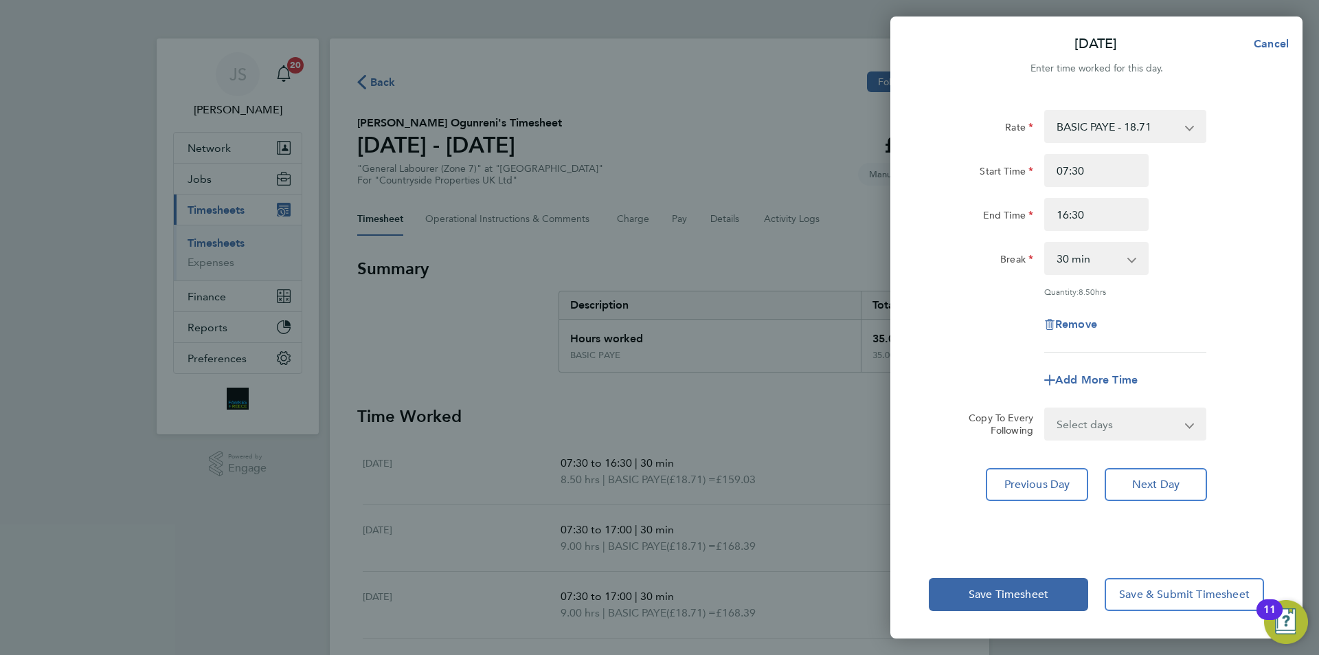
click at [986, 304] on div "Rate BASIC PAYE - 18.71 Start Time 07:30 End Time 16:30 Break 0 min 15 min 30 m…" at bounding box center [1096, 231] width 335 height 242
click at [1029, 586] on button "Save Timesheet" at bounding box center [1008, 594] width 159 height 33
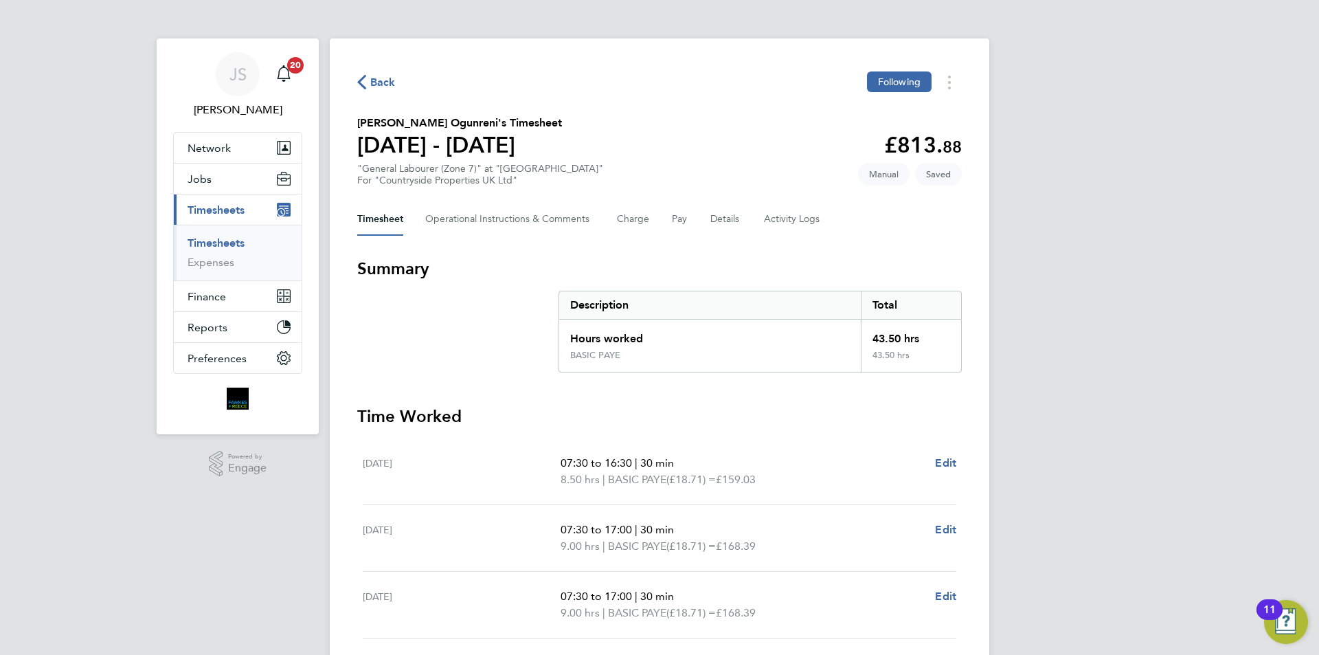
scroll to position [338, 0]
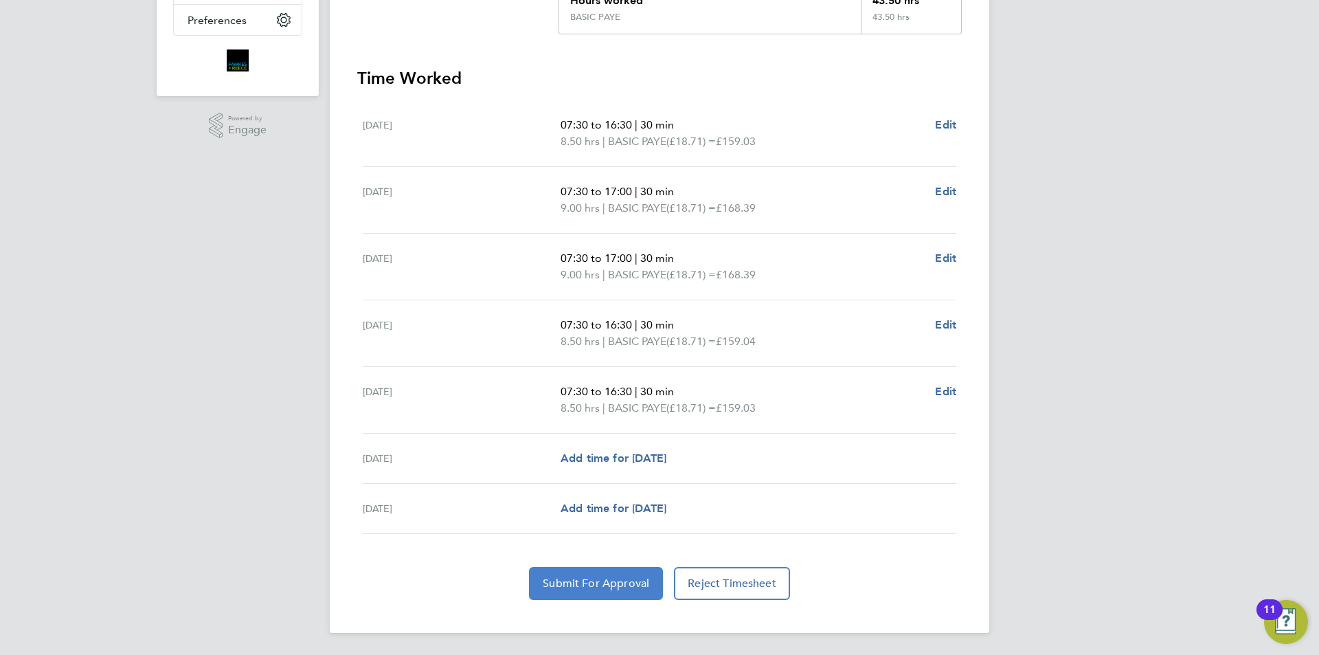
click at [611, 585] on span "Submit For Approval" at bounding box center [596, 583] width 106 height 14
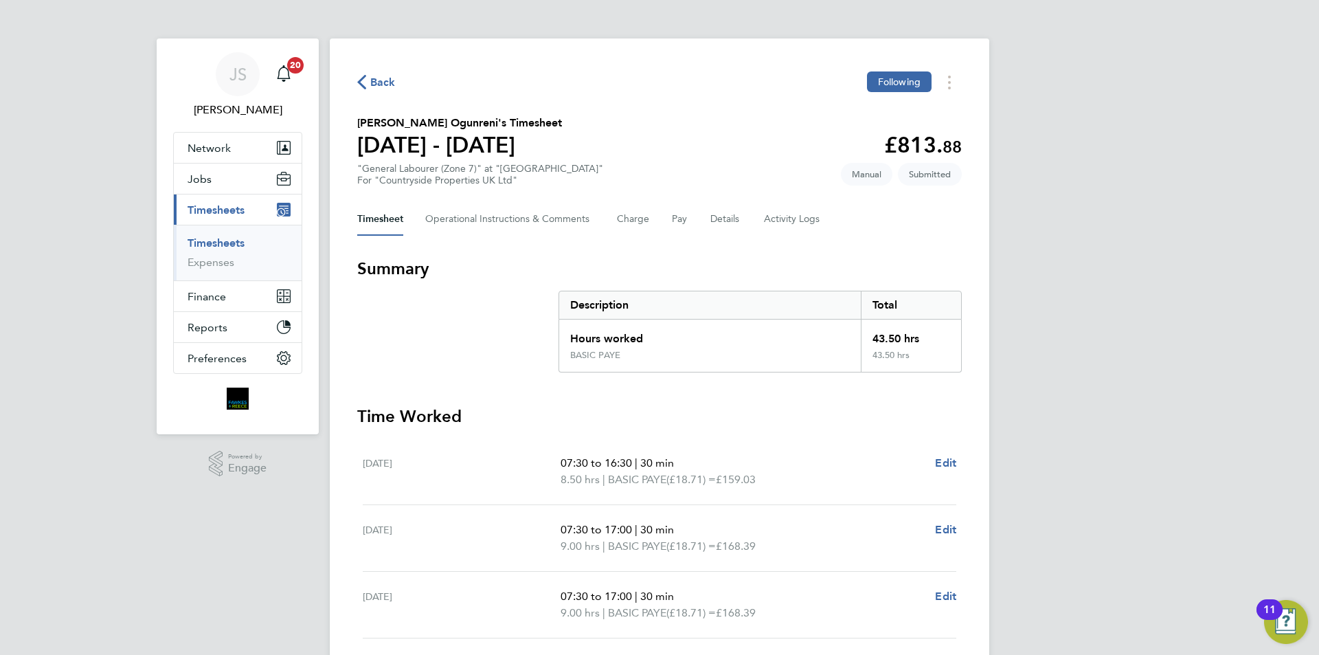
click at [365, 79] on icon "button" at bounding box center [361, 82] width 9 height 14
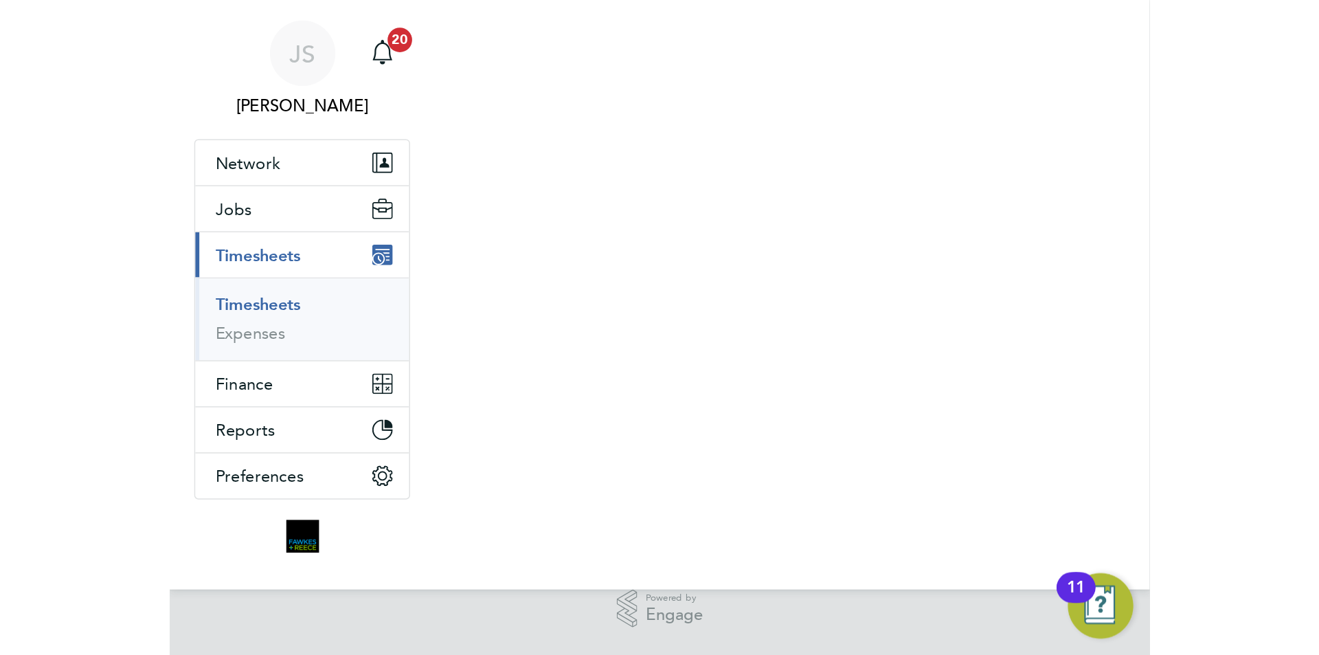
scroll to position [35, 120]
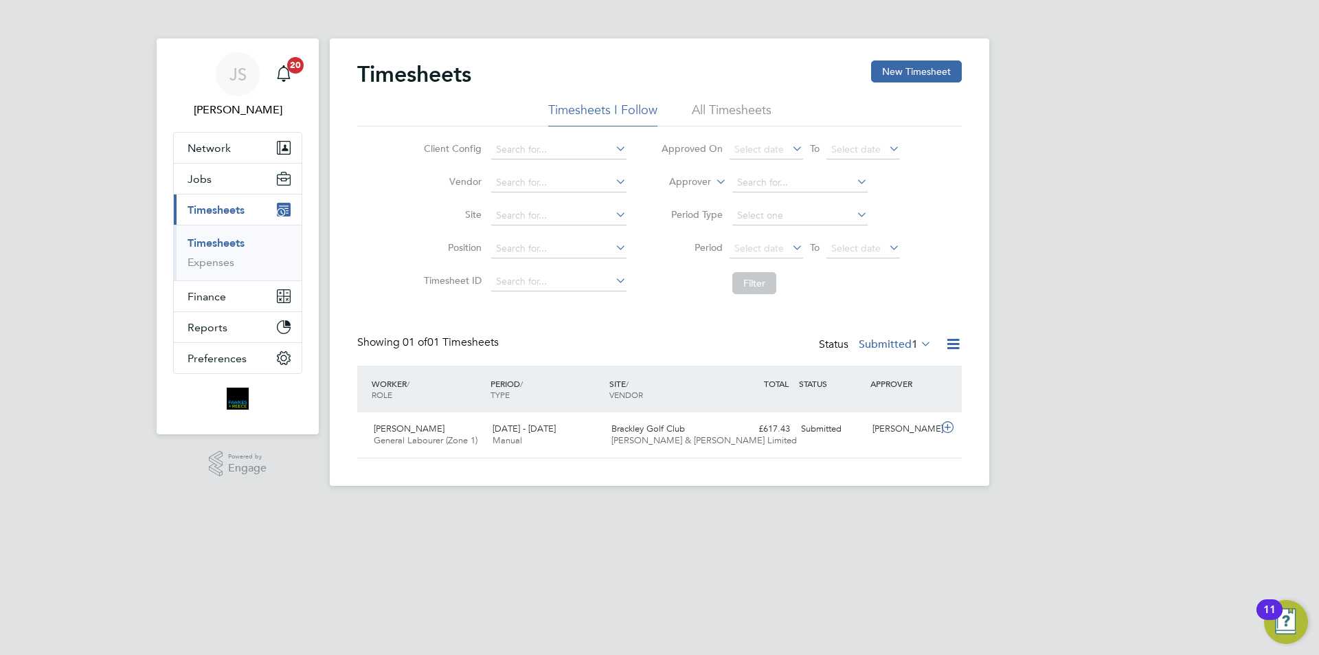
click at [229, 207] on span "Timesheets" at bounding box center [216, 209] width 57 height 13
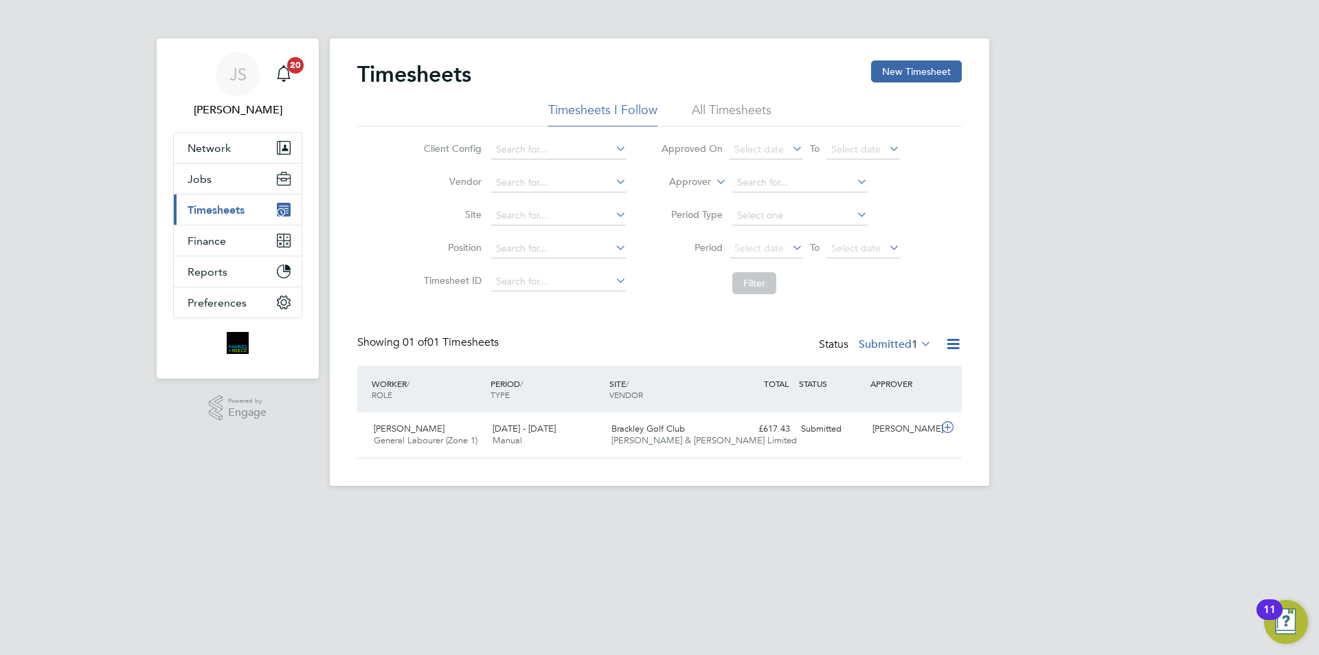
click at [237, 216] on span "Timesheets" at bounding box center [216, 209] width 57 height 13
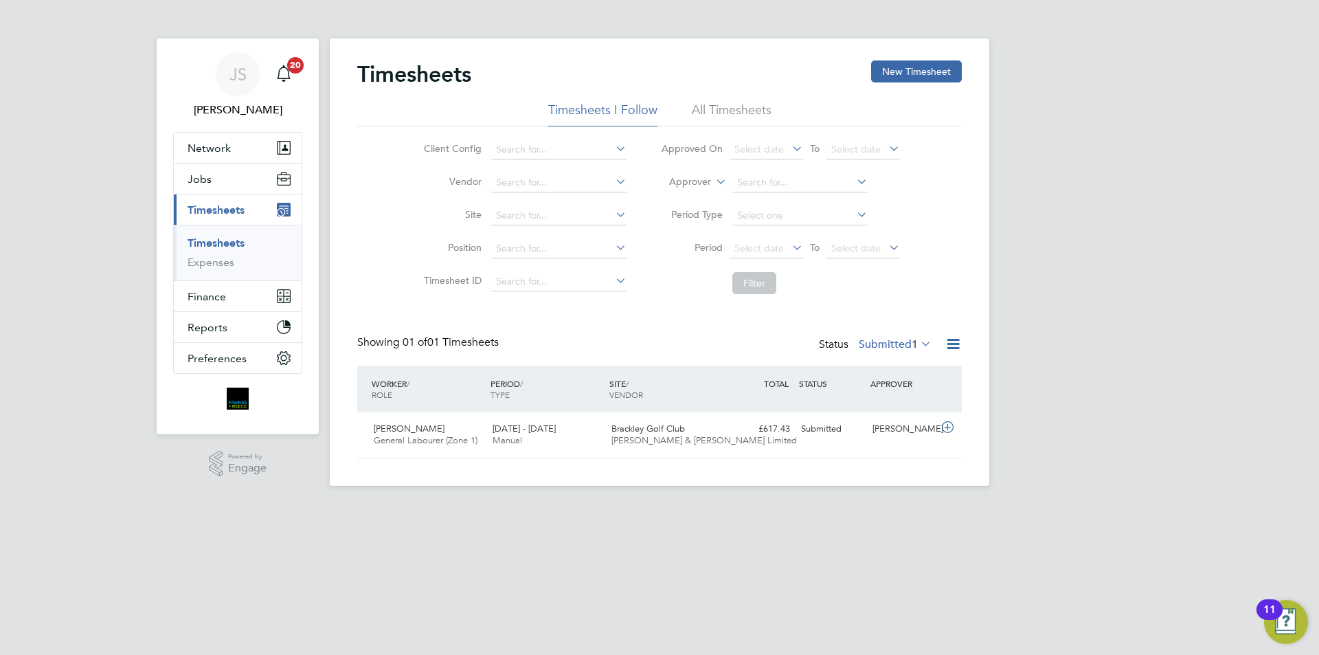
click at [221, 245] on link "Timesheets" at bounding box center [216, 242] width 57 height 13
click at [907, 65] on button "New Timesheet" at bounding box center [916, 71] width 91 height 22
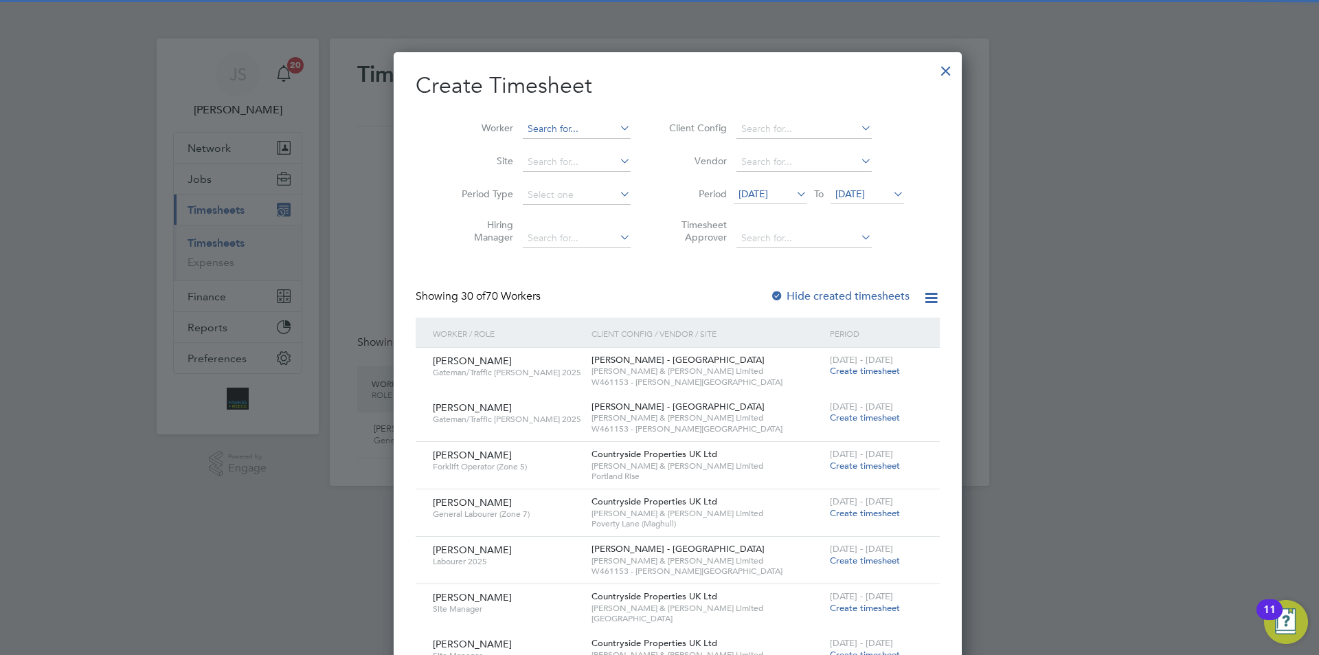
scroll to position [1929, 532]
click at [540, 134] on input at bounding box center [577, 129] width 108 height 19
click at [528, 148] on b "[PERSON_NAME]" at bounding box center [549, 148] width 80 height 12
type input "[PERSON_NAME]"
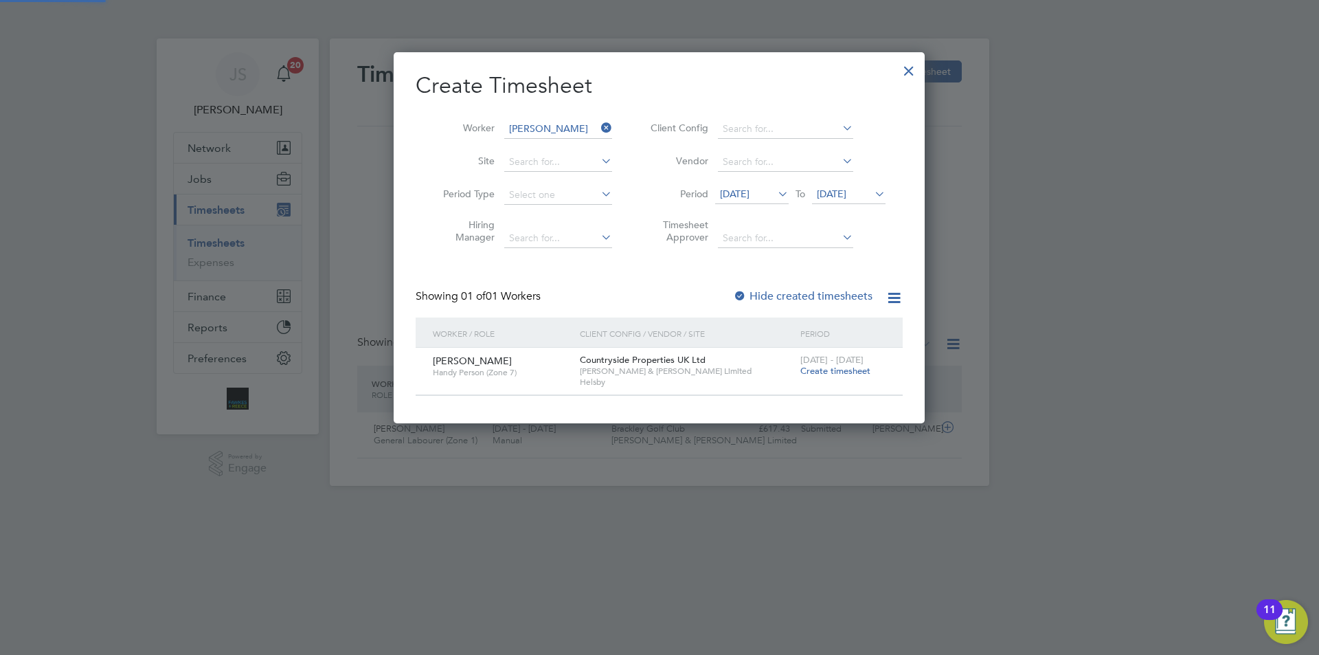
scroll to position [370, 532]
click at [846, 368] on span "Create timesheet" at bounding box center [835, 371] width 70 height 12
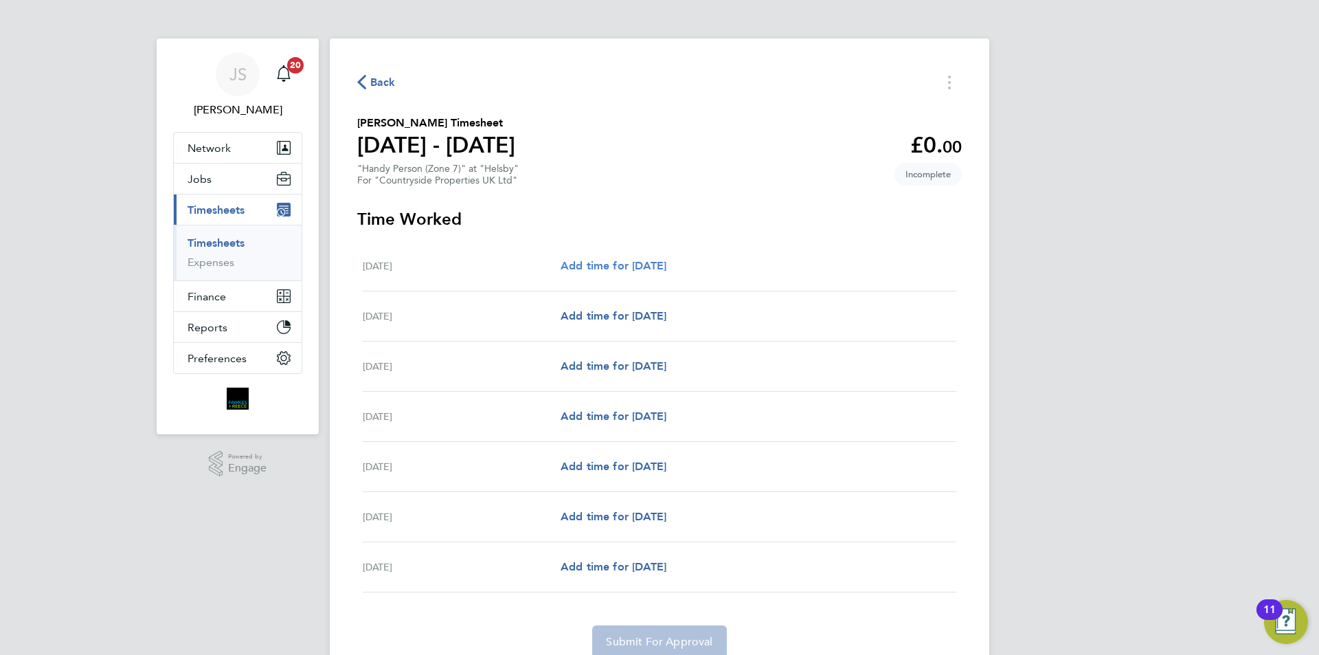
click at [587, 269] on span "Add time for [DATE]" at bounding box center [614, 265] width 106 height 13
select select "30"
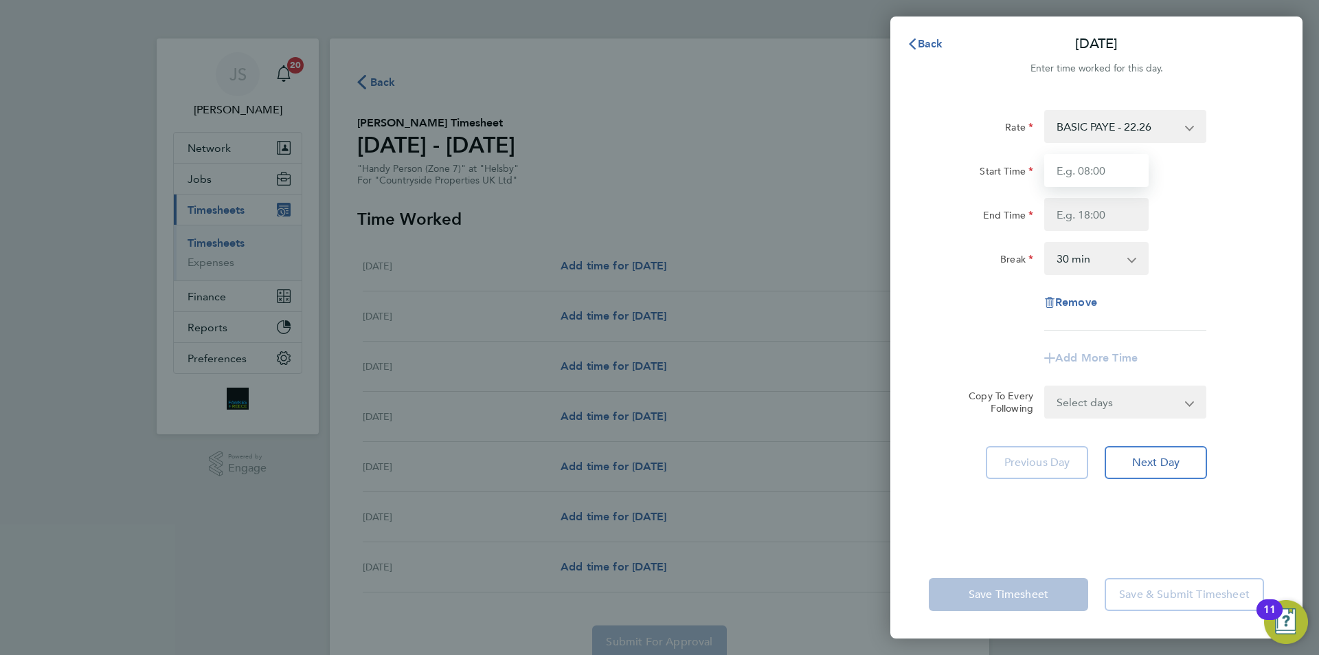
click at [1095, 166] on input "Start Time" at bounding box center [1096, 170] width 104 height 33
type input "07:30"
click at [1103, 207] on input "End Time" at bounding box center [1096, 214] width 104 height 33
type input "17:00"
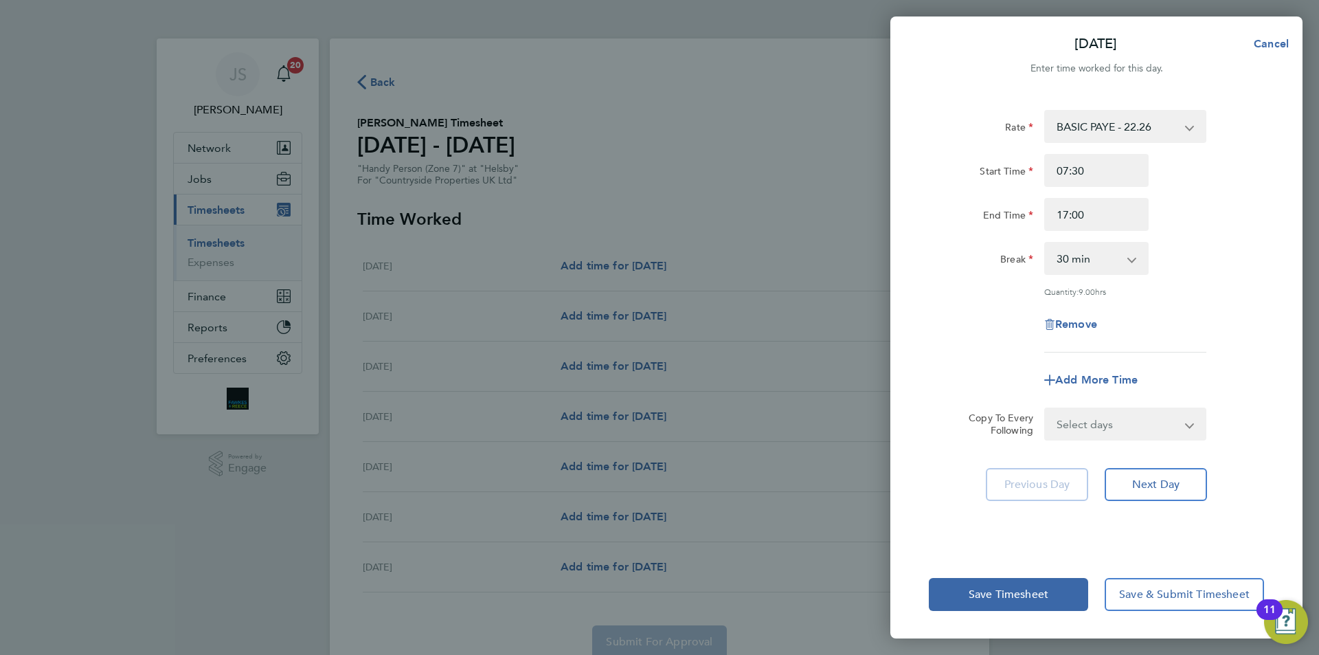
drag, startPoint x: 954, startPoint y: 362, endPoint x: 961, endPoint y: 363, distance: 7.0
click at [960, 363] on div "Add More Time" at bounding box center [1096, 379] width 346 height 33
click at [1075, 417] on select "Select days Day Weekday (Mon-Fri) Weekend (Sat-Sun) [DATE] [DATE] [DATE] [DATE]…" at bounding box center [1117, 424] width 144 height 30
select select "WEEKDAY"
click at [1045, 409] on select "Select days Day Weekday (Mon-Fri) Weekend (Sat-Sun) [DATE] [DATE] [DATE] [DATE]…" at bounding box center [1117, 424] width 144 height 30
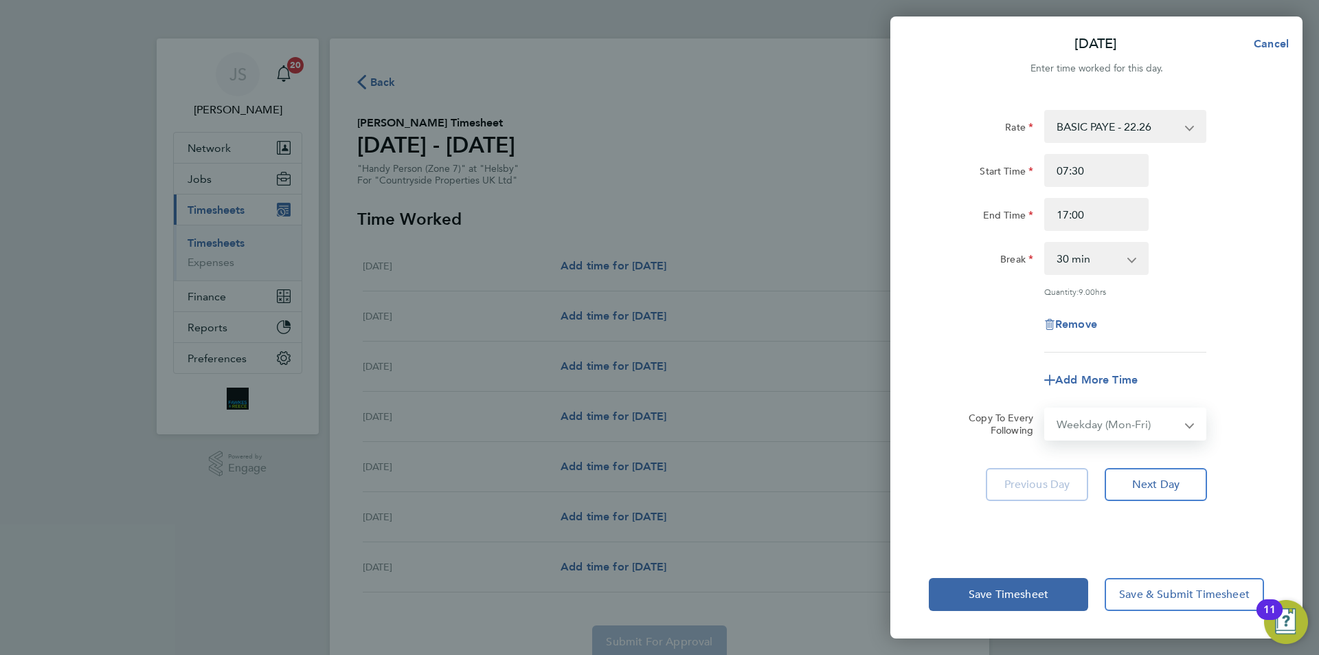
select select "[DATE]"
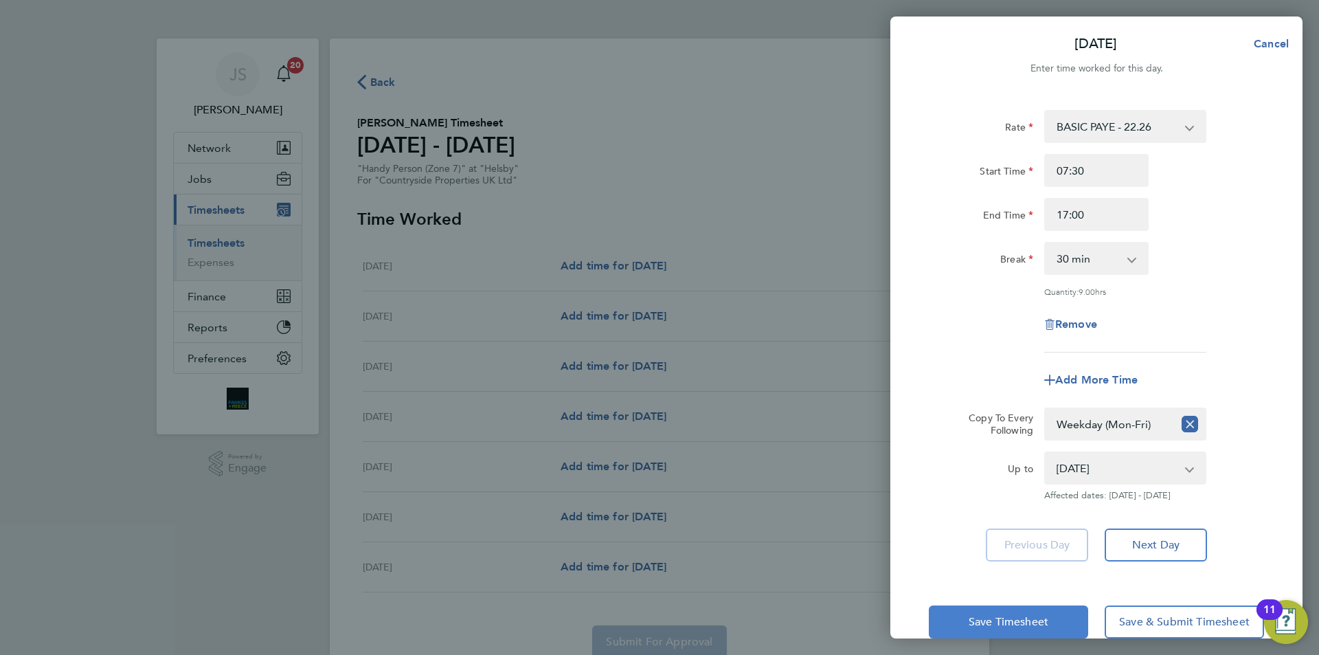
click at [996, 622] on span "Save Timesheet" at bounding box center [1009, 622] width 80 height 14
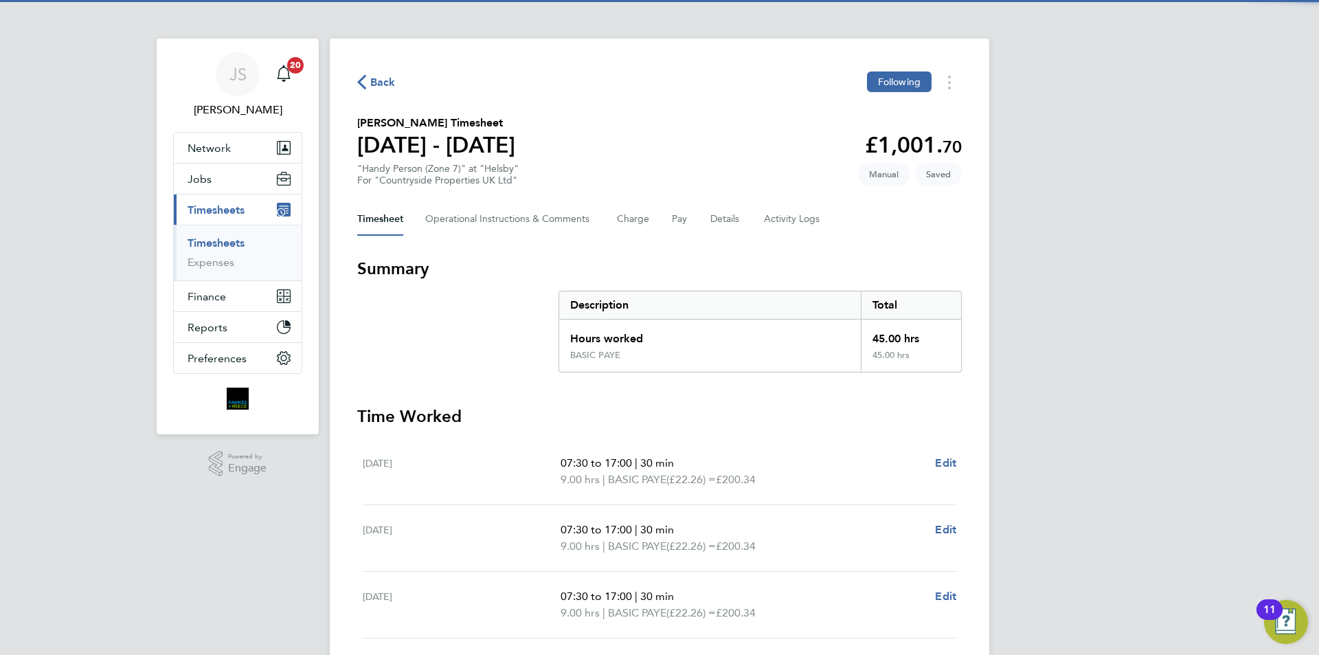
scroll to position [275, 0]
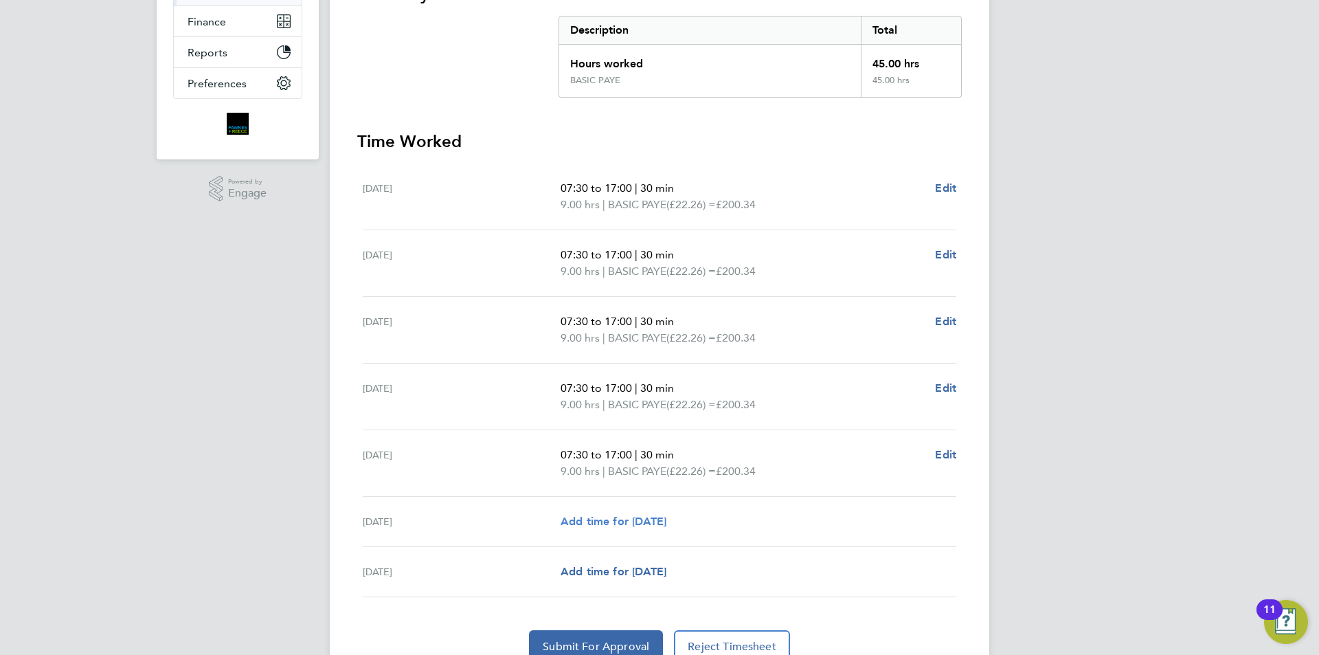
click at [614, 517] on span "Add time for [DATE]" at bounding box center [614, 521] width 106 height 13
select select "30"
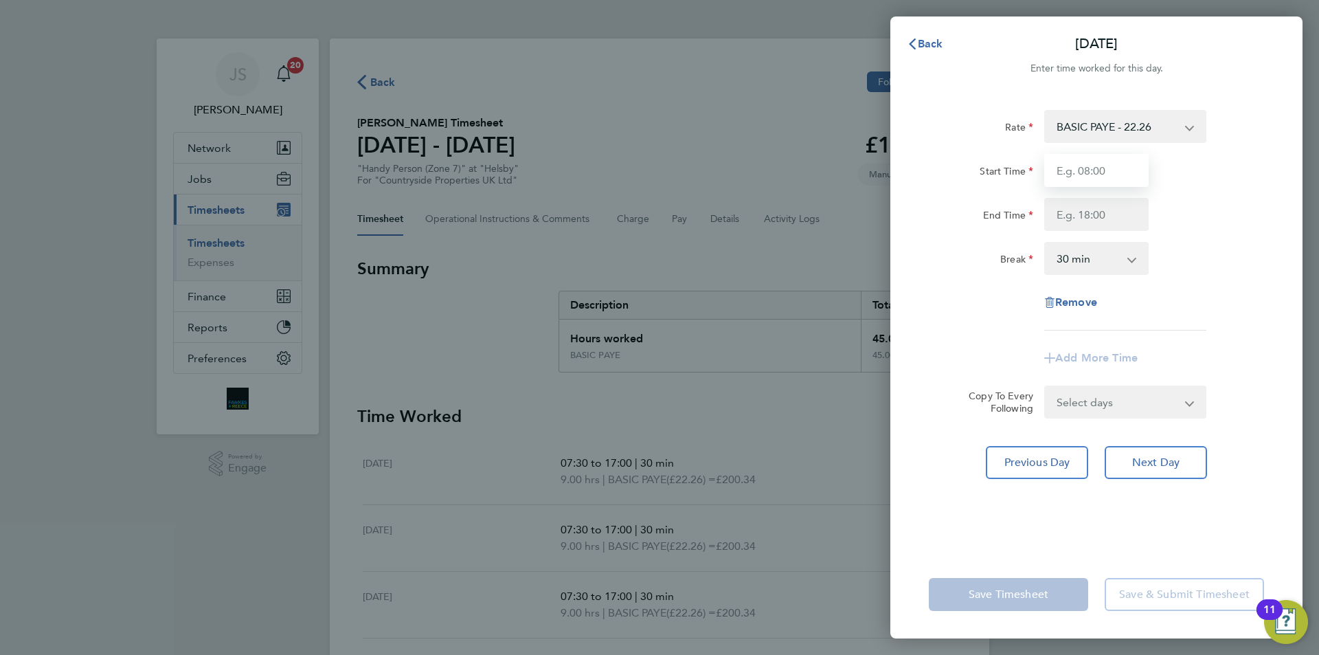
click at [1083, 177] on input "Start Time" at bounding box center [1096, 170] width 104 height 33
type input "08:00"
click at [1105, 224] on input "End Time" at bounding box center [1096, 214] width 104 height 33
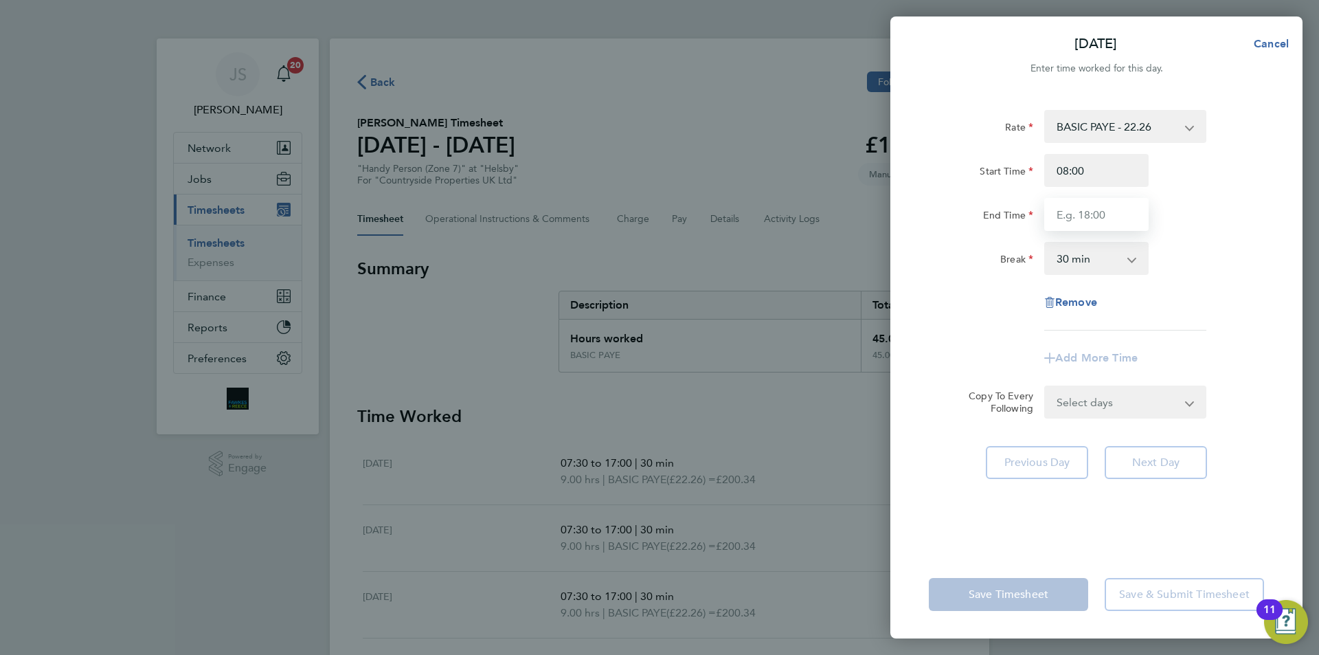
type input "15:00"
click at [999, 284] on div "Rate BASIC PAYE - 22.26 Start Time 08:00 End Time 15:00 Break 0 min 15 min 30 m…" at bounding box center [1096, 220] width 335 height 221
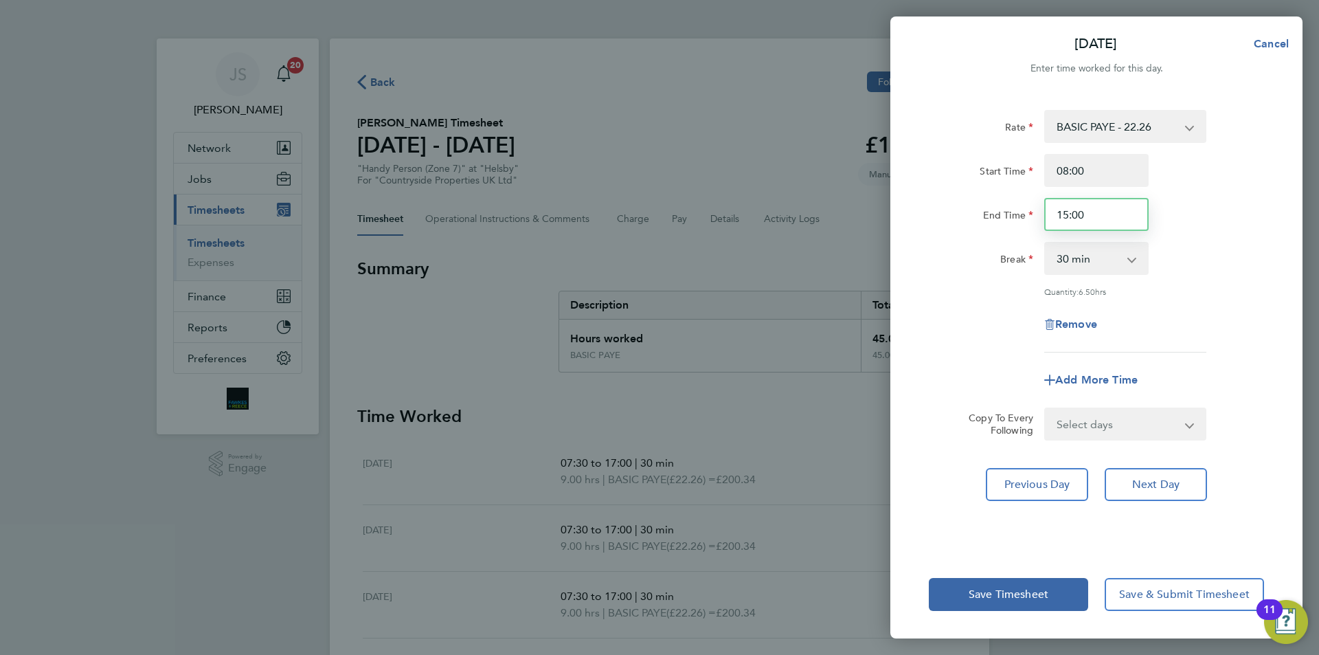
click at [1083, 221] on input "15:00" at bounding box center [1096, 214] width 104 height 33
click at [1090, 171] on input "08:00" at bounding box center [1096, 170] width 104 height 33
drag, startPoint x: 1080, startPoint y: 171, endPoint x: 1055, endPoint y: 172, distance: 24.8
click at [1055, 172] on input "08:00" at bounding box center [1096, 170] width 104 height 33
type input "07:30"
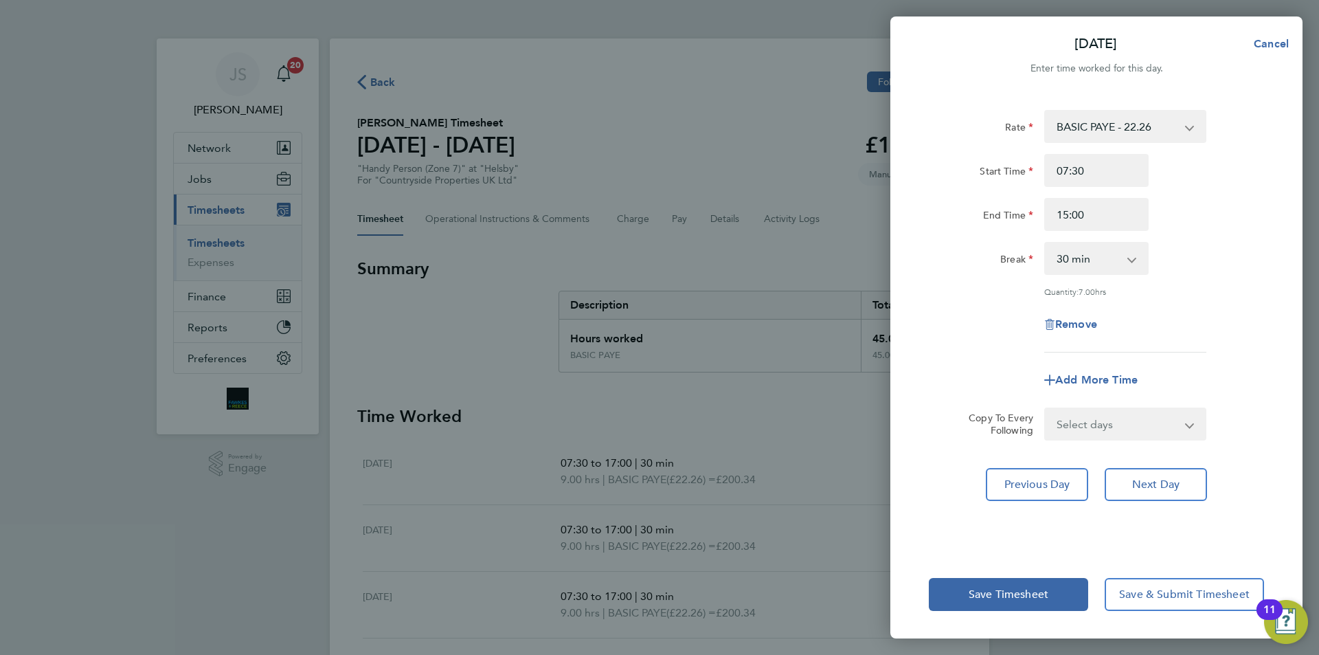
click at [938, 266] on div "Break" at bounding box center [981, 255] width 104 height 27
click at [1010, 594] on span "Save Timesheet" at bounding box center [1009, 594] width 80 height 14
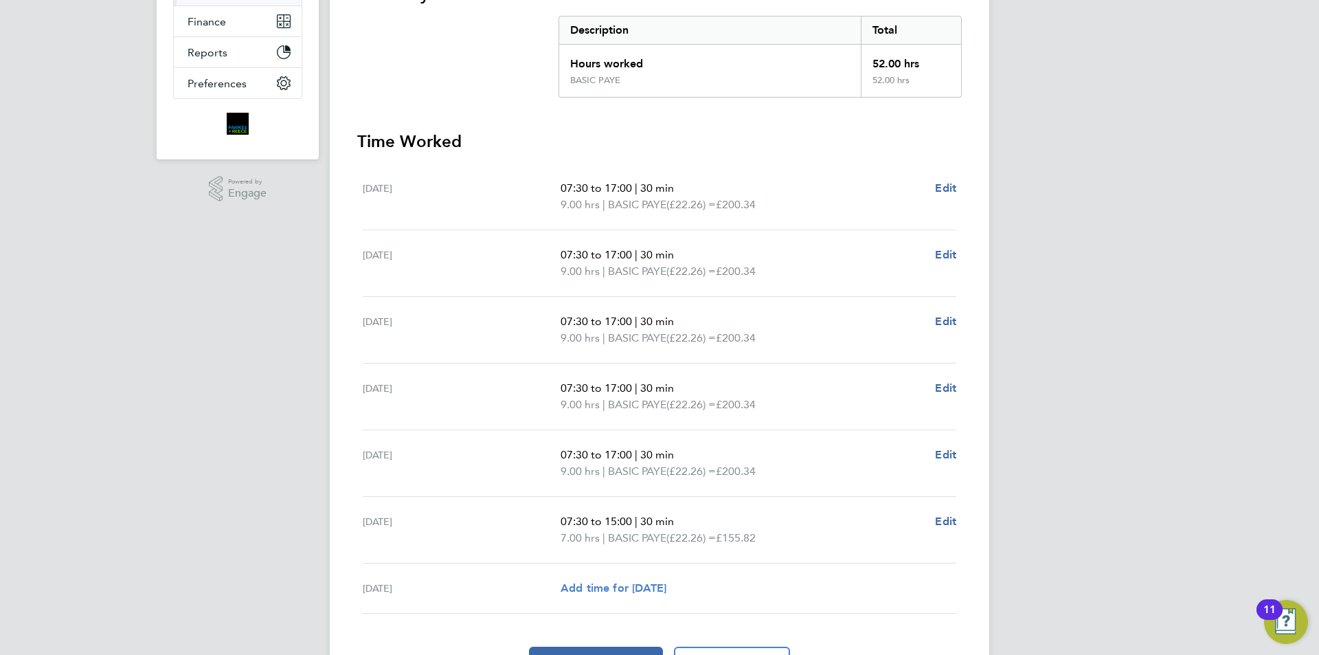
scroll to position [343, 0]
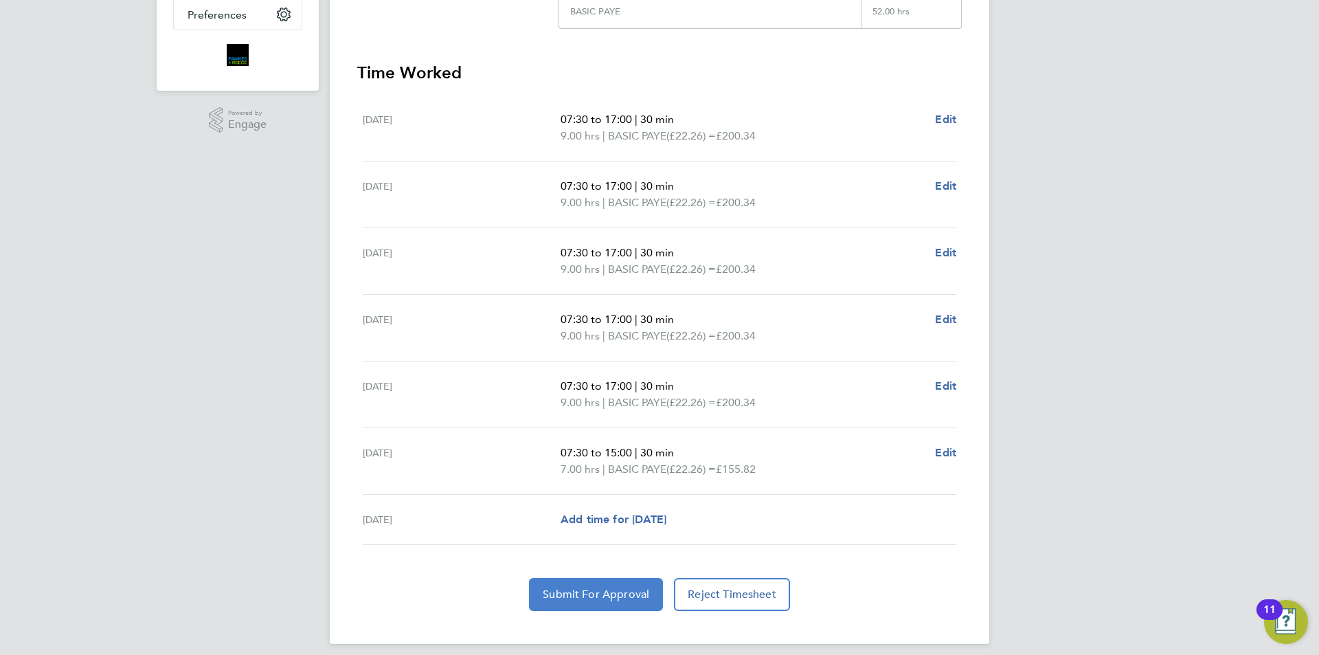
click at [576, 593] on span "Submit For Approval" at bounding box center [596, 594] width 106 height 14
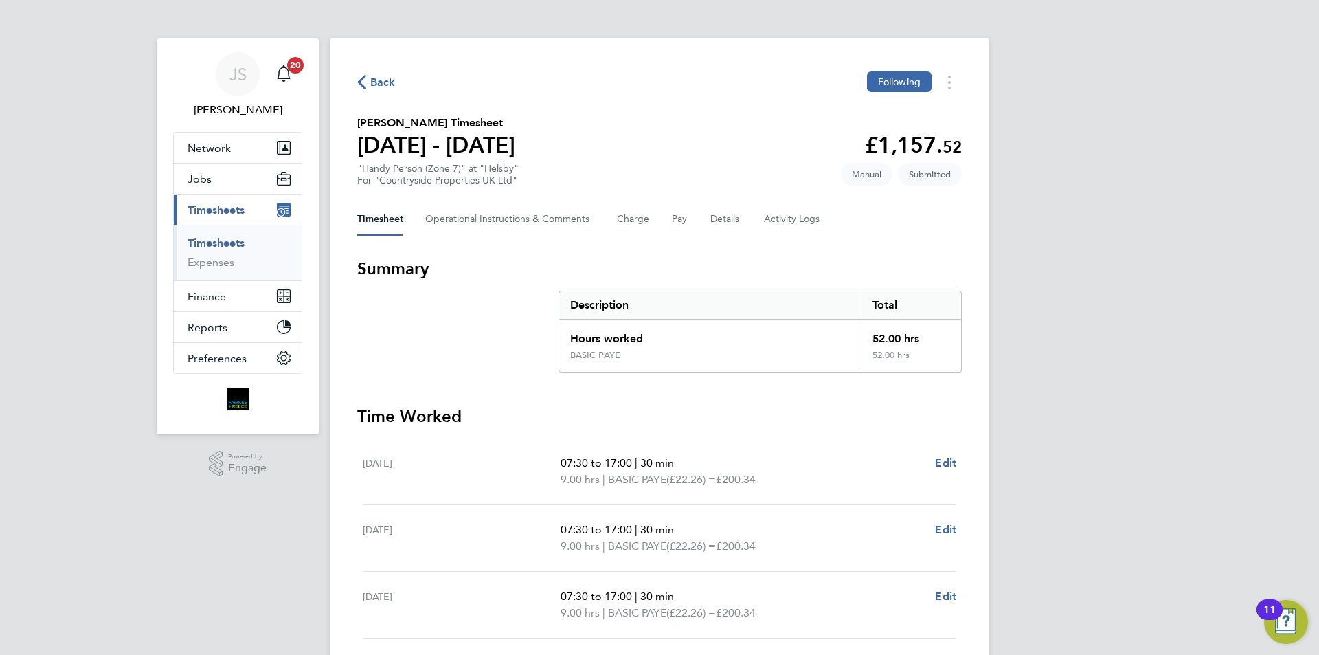
click at [382, 84] on span "Back" at bounding box center [382, 82] width 25 height 16
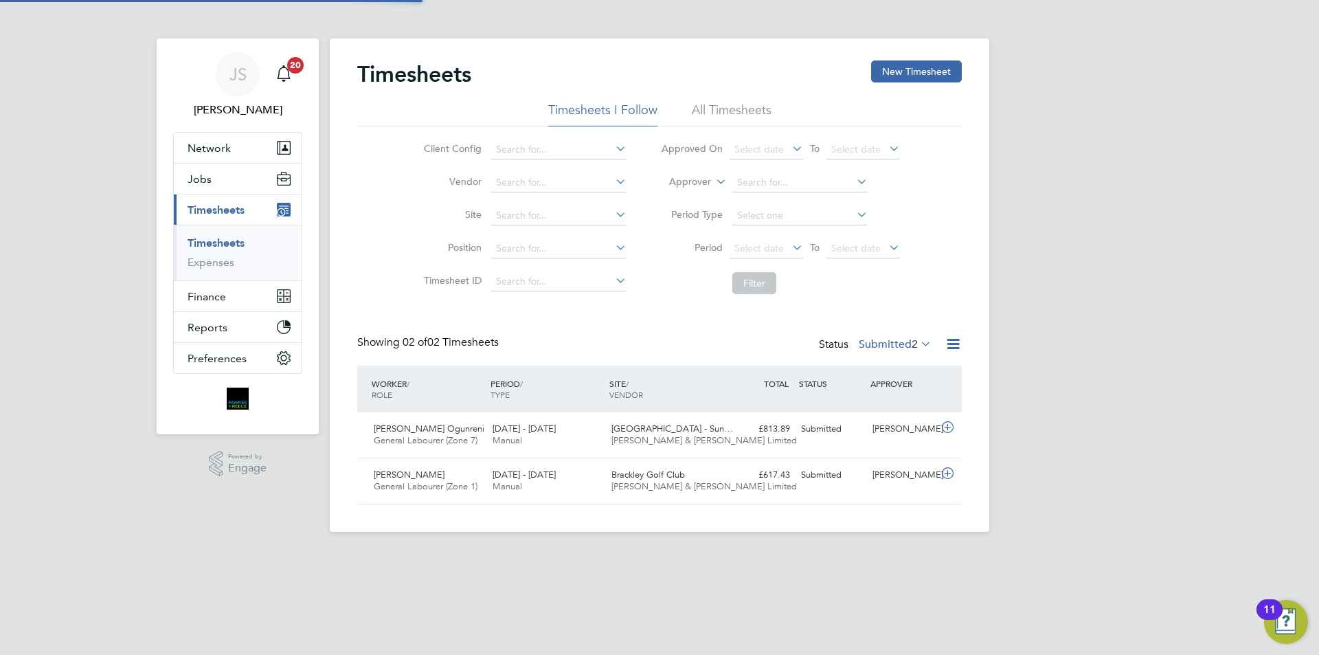
scroll to position [35, 120]
click at [906, 72] on button "New Timesheet" at bounding box center [916, 71] width 91 height 22
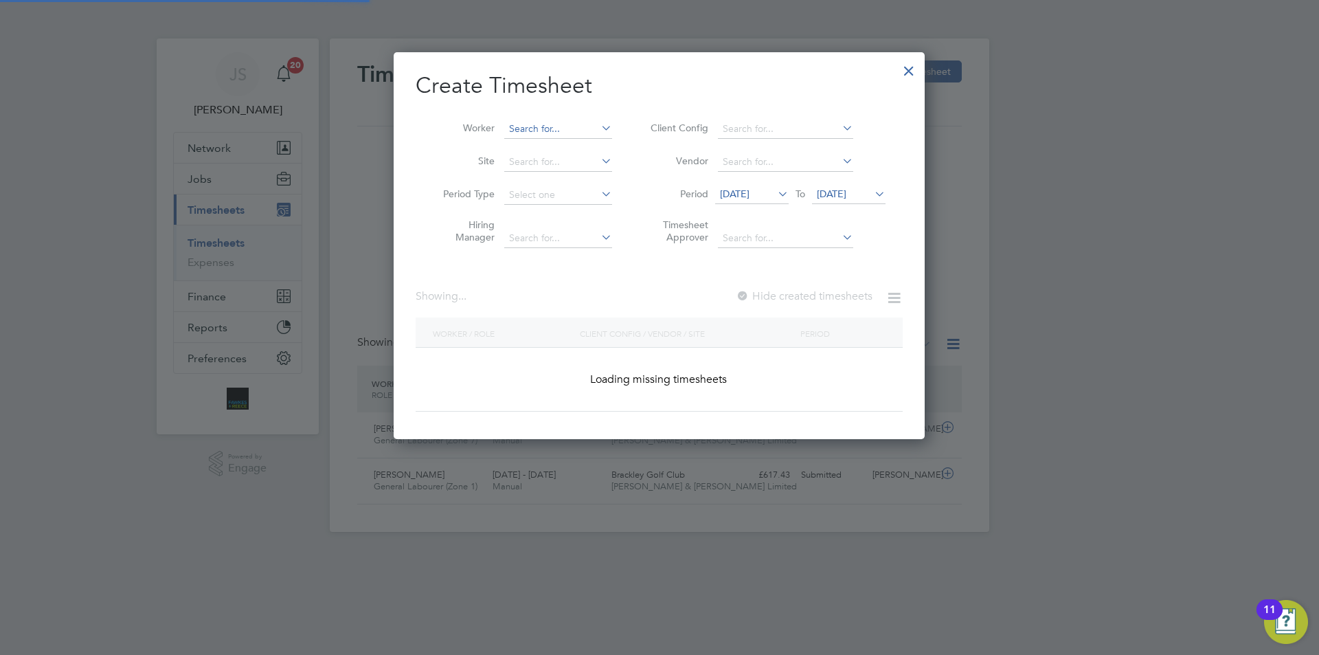
scroll to position [0, 0]
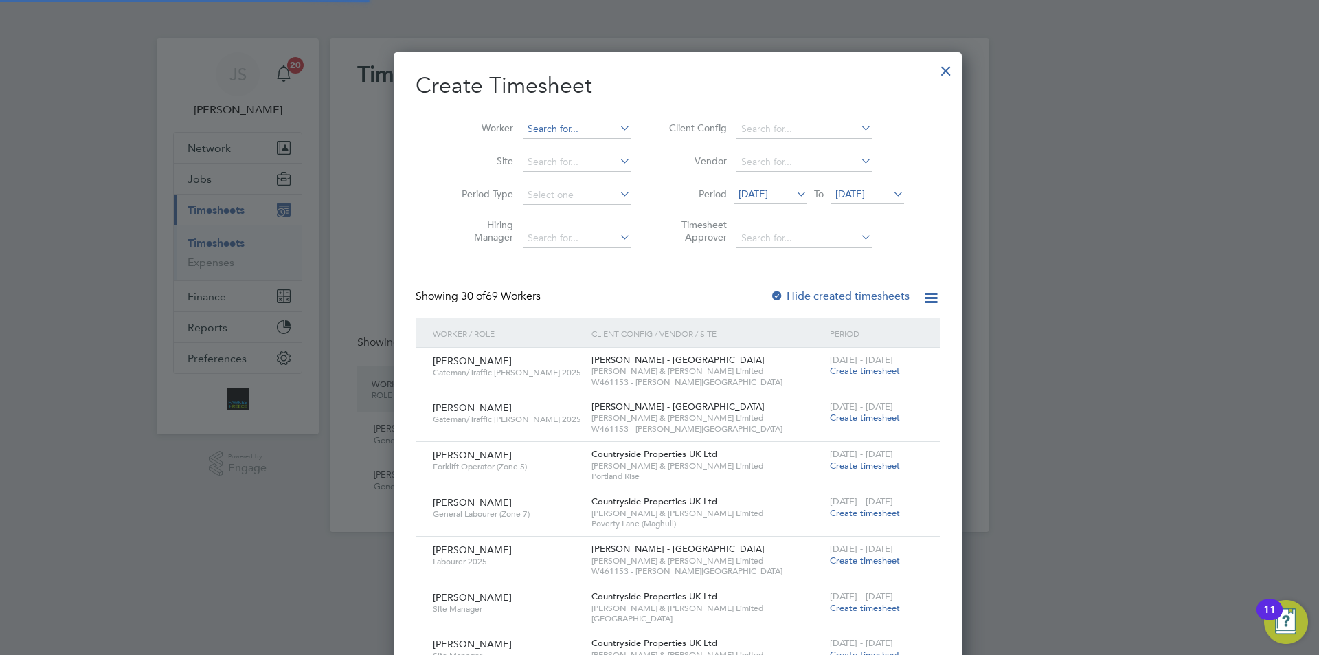
drag, startPoint x: 543, startPoint y: 121, endPoint x: 543, endPoint y: 128, distance: 7.6
click at [543, 122] on input at bounding box center [577, 129] width 108 height 19
click at [556, 139] on li "[PERSON_NAME]" at bounding box center [601, 147] width 194 height 19
type input "[PERSON_NAME]"
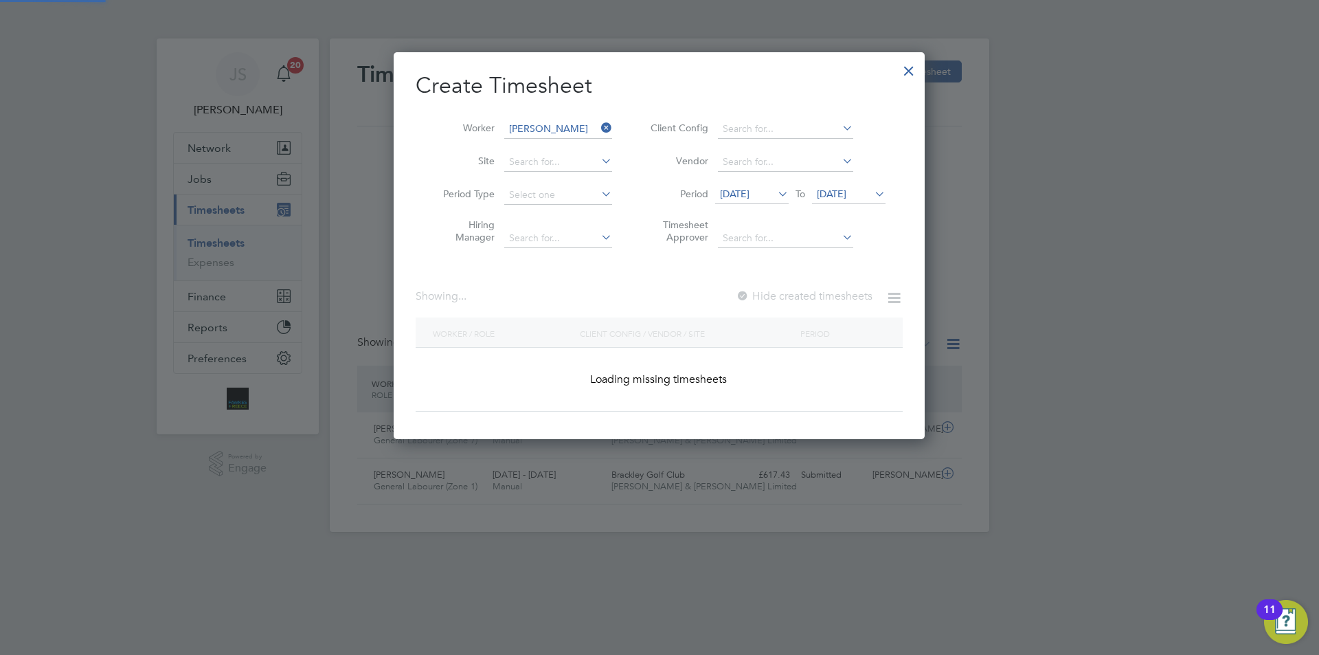
scroll to position [7, 7]
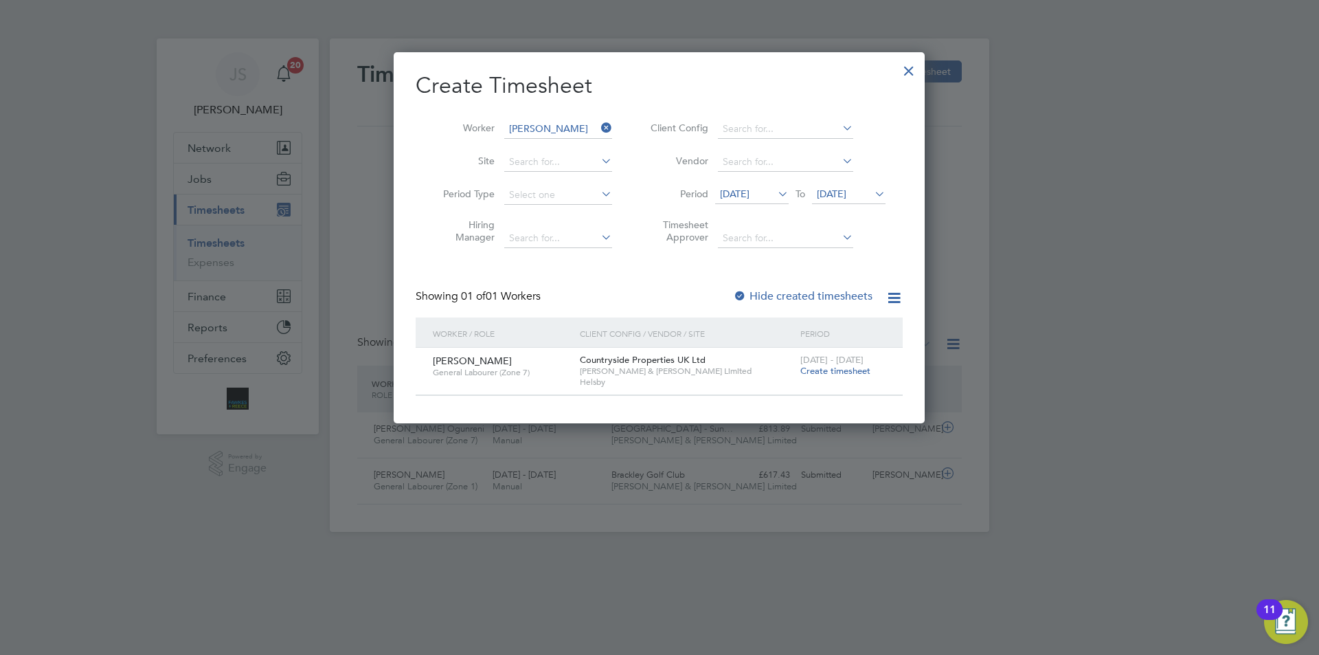
click at [828, 376] on span "Create timesheet" at bounding box center [835, 371] width 70 height 12
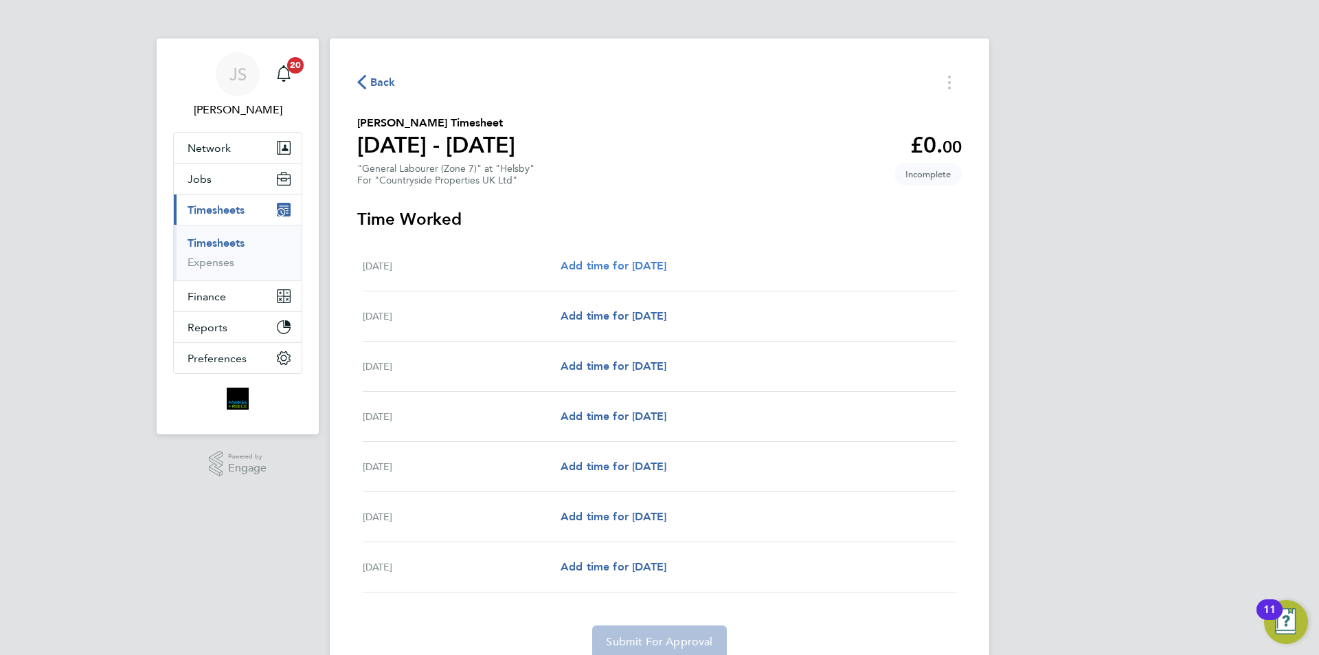
drag, startPoint x: 601, startPoint y: 256, endPoint x: 608, endPoint y: 262, distance: 9.2
click at [602, 256] on div "[DATE] Add time for [DATE] Add time for [DATE]" at bounding box center [660, 266] width 594 height 50
click at [618, 264] on span "Add time for [DATE]" at bounding box center [614, 265] width 106 height 13
select select "30"
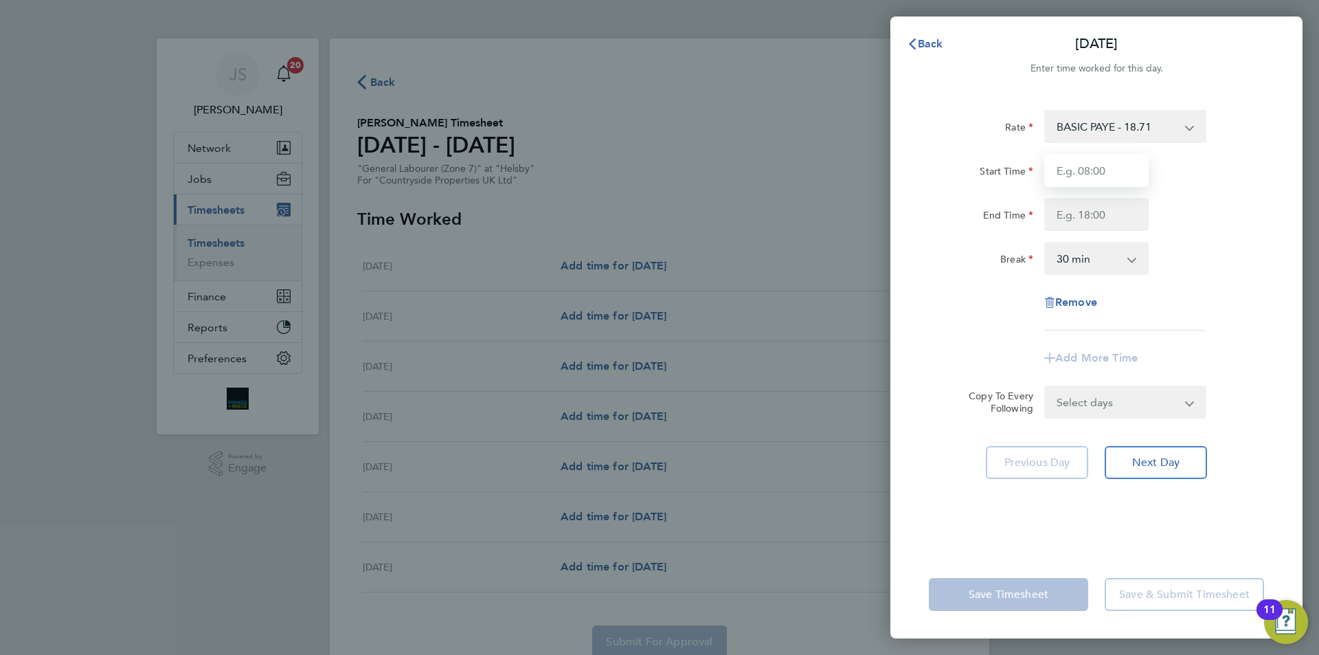
click at [1085, 164] on input "Start Time" at bounding box center [1096, 170] width 104 height 33
type input "07:30"
click at [1096, 208] on input "End Time" at bounding box center [1096, 214] width 104 height 33
type input "17:00"
drag, startPoint x: 1078, startPoint y: 402, endPoint x: 1079, endPoint y: 410, distance: 8.3
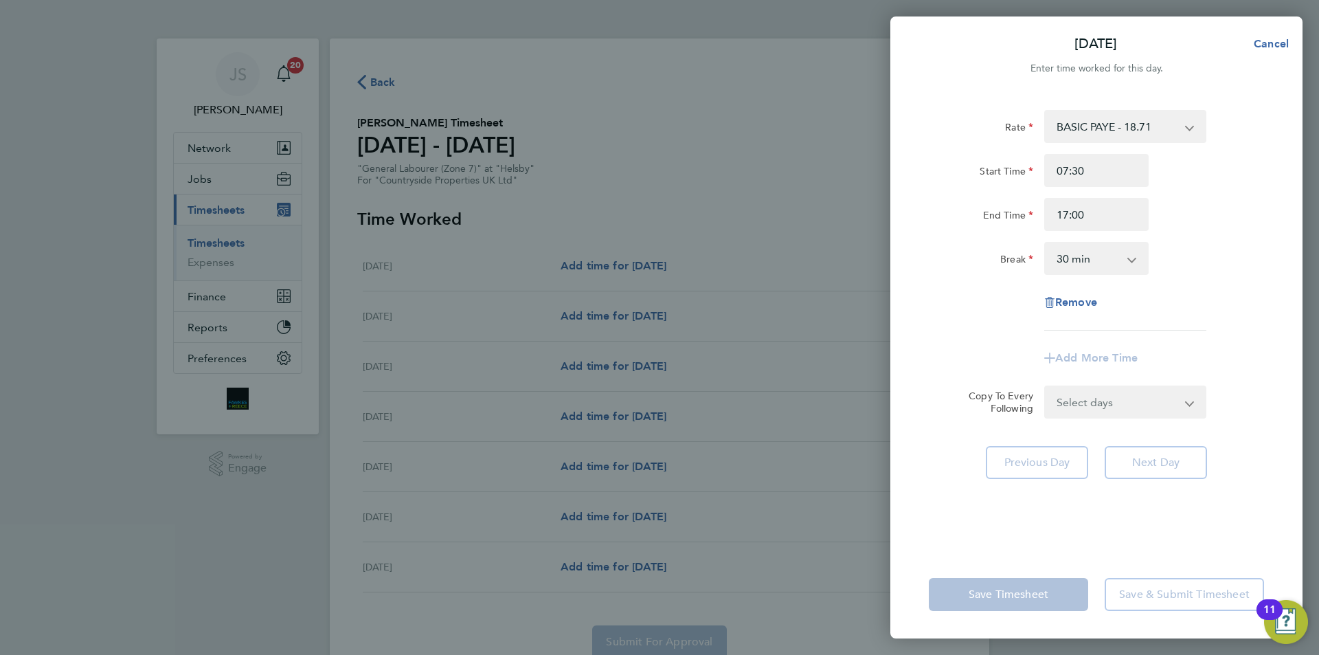
click at [1078, 402] on form "Rate BASIC PAYE - 18.71 Start Time 07:30 End Time 17:00 Break 0 min 15 min 30 m…" at bounding box center [1096, 264] width 335 height 308
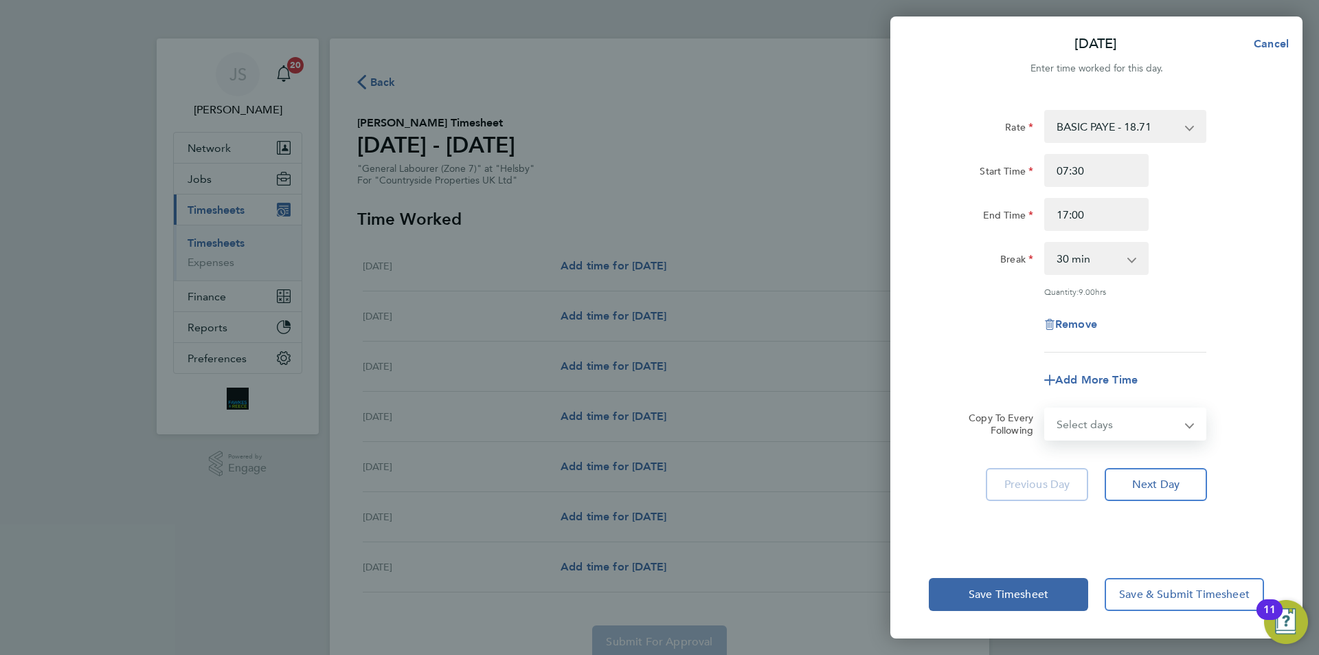
select select "WEEKDAY"
click at [1045, 409] on select "Select days Day Weekday (Mon-Fri) Weekend (Sat-Sun) [DATE] [DATE] [DATE] [DATE]…" at bounding box center [1117, 424] width 144 height 30
select select "[DATE]"
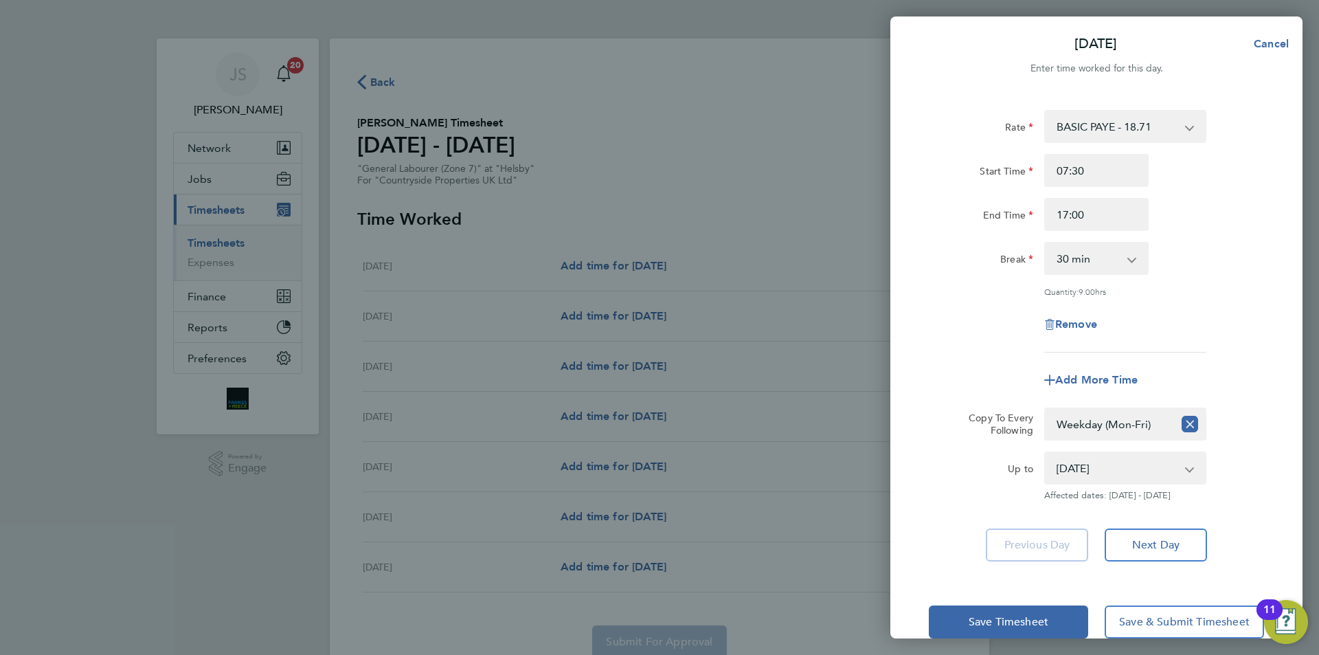
click at [945, 382] on div "Add More Time" at bounding box center [1096, 379] width 346 height 33
drag, startPoint x: 1008, startPoint y: 613, endPoint x: 1006, endPoint y: 596, distance: 17.9
click at [1008, 615] on span "Save Timesheet" at bounding box center [1009, 622] width 80 height 14
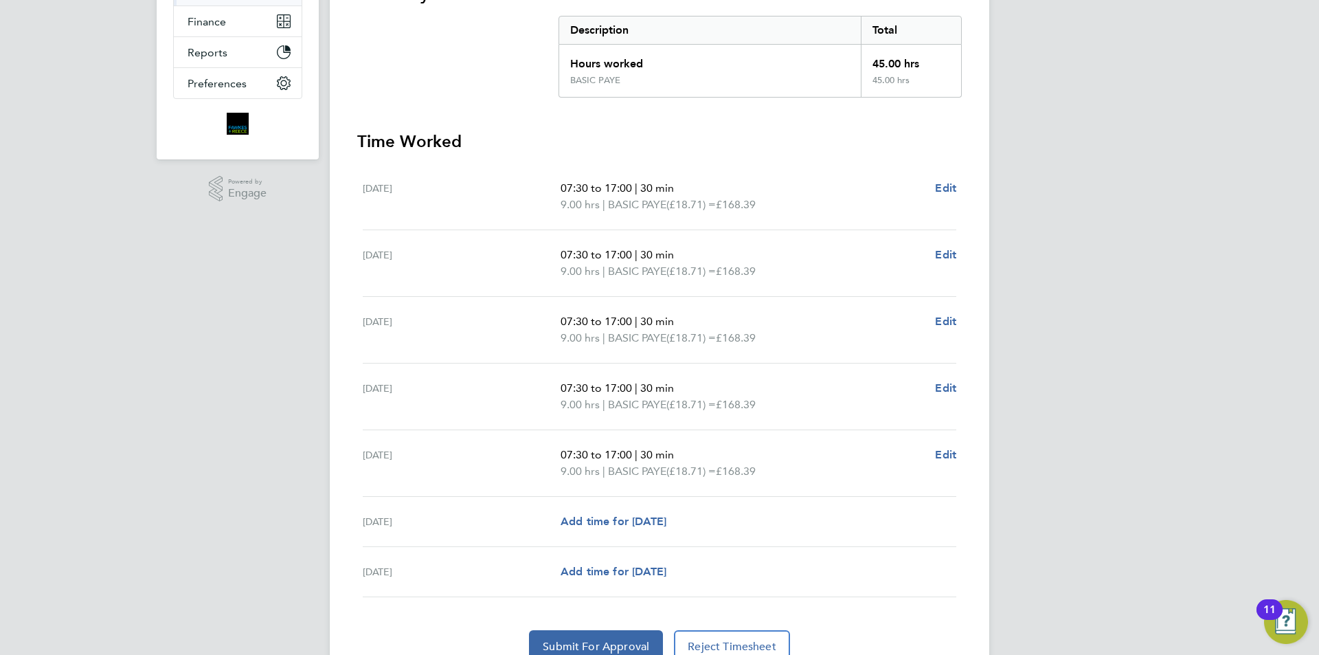
scroll to position [338, 0]
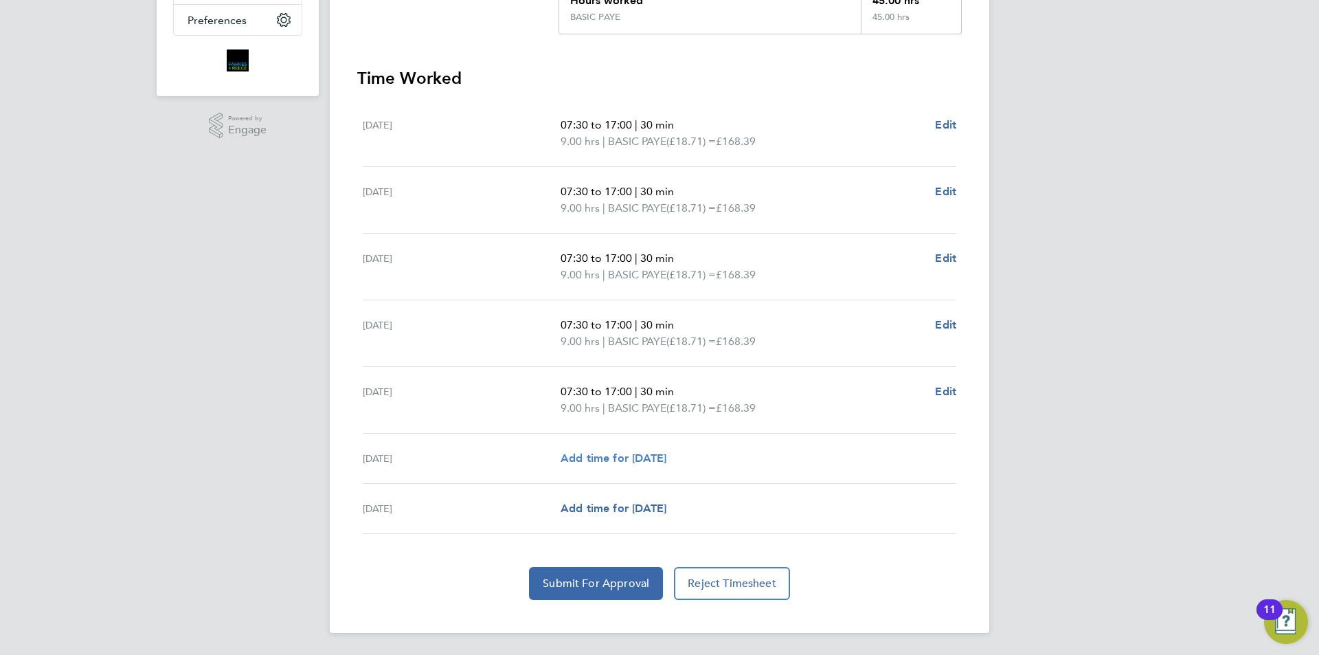
click at [601, 451] on span "Add time for [DATE]" at bounding box center [614, 457] width 106 height 13
select select "30"
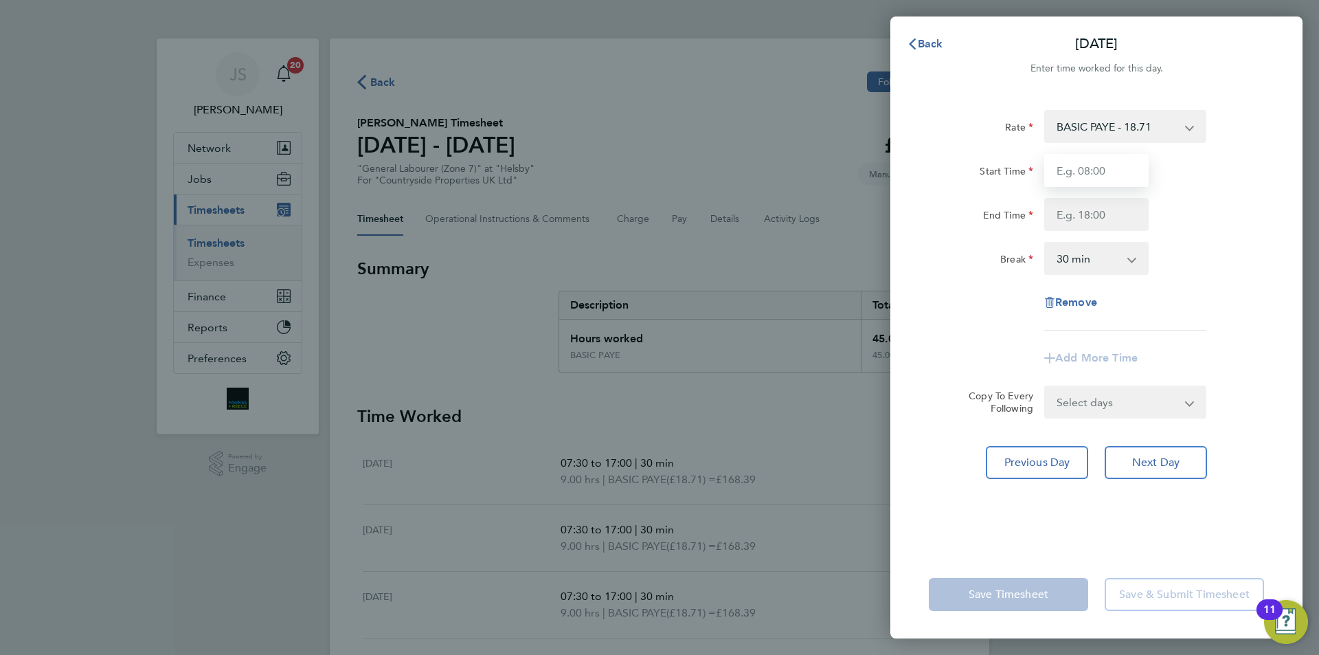
click at [1081, 168] on input "Start Time" at bounding box center [1096, 170] width 104 height 33
type input "07:30"
click at [1079, 214] on input "End Time" at bounding box center [1096, 214] width 104 height 33
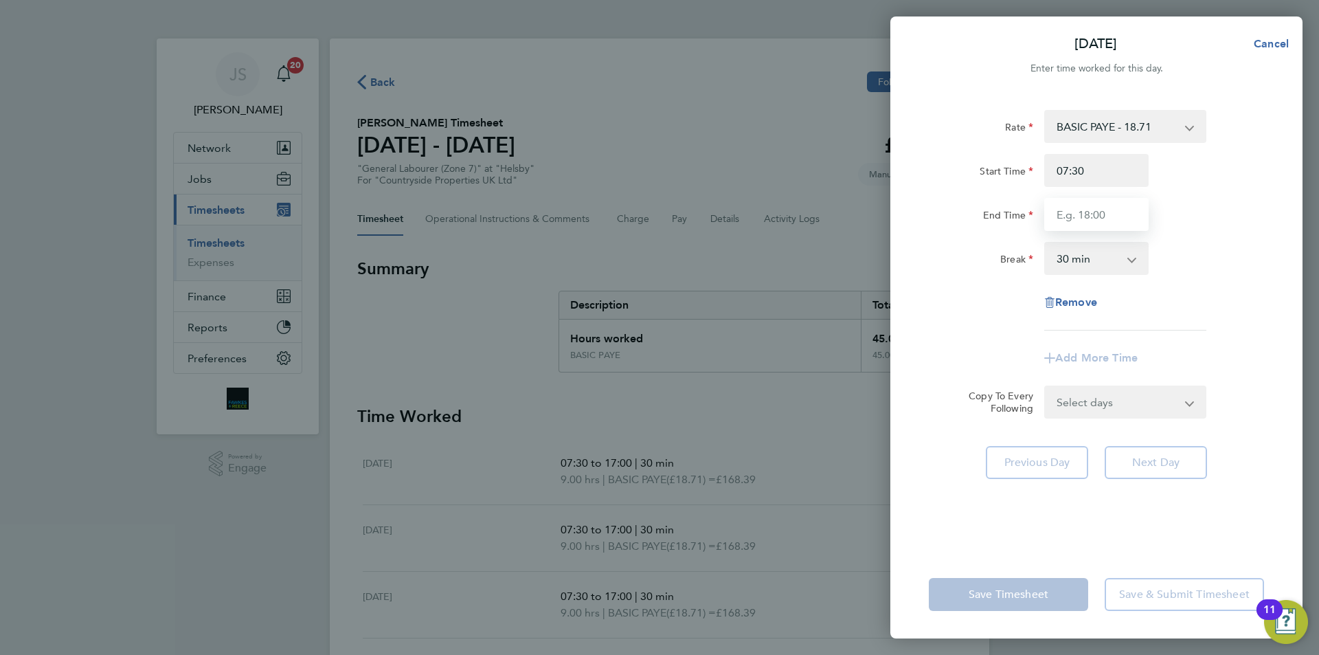
type input "15:00"
click at [979, 270] on div "Break" at bounding box center [980, 258] width 115 height 33
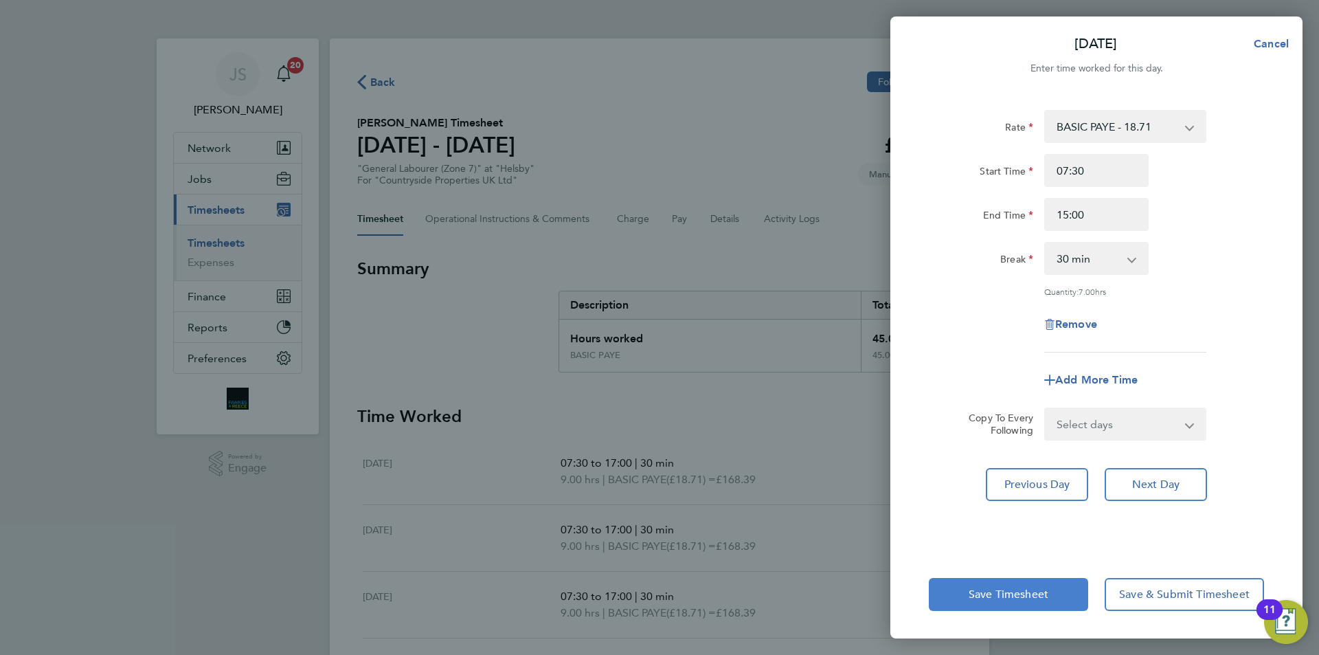
click at [1058, 604] on button "Save Timesheet" at bounding box center [1008, 594] width 159 height 33
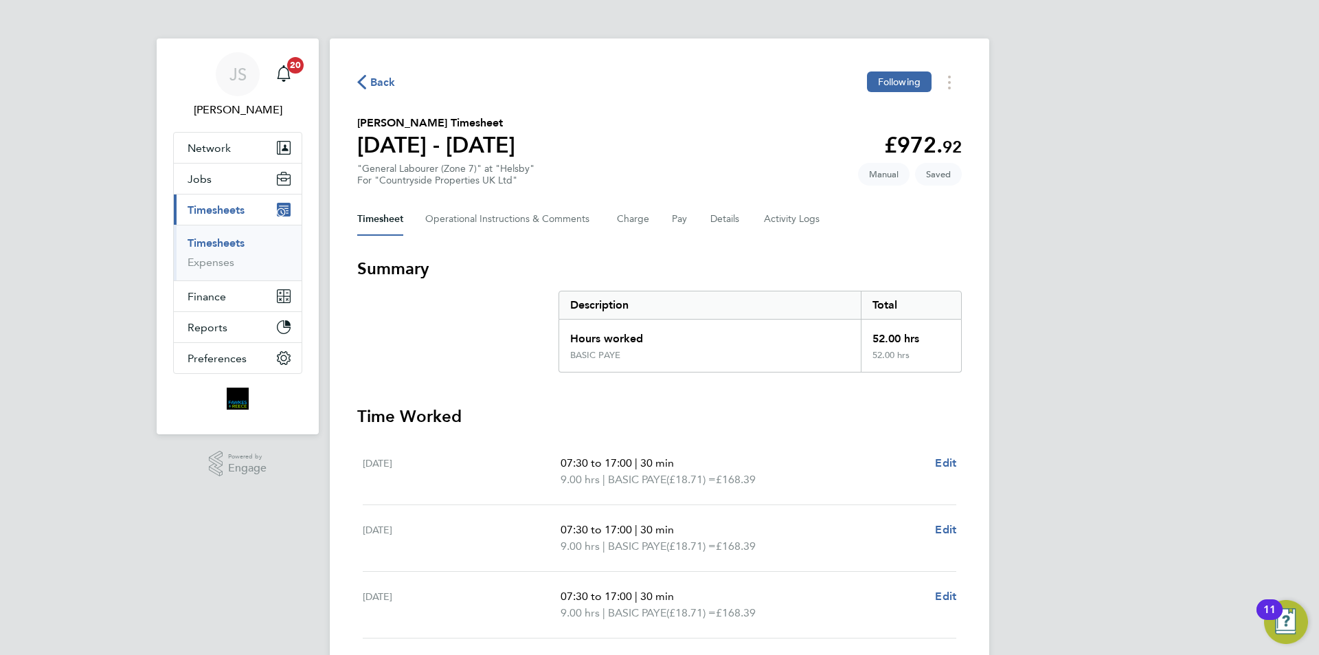
scroll to position [354, 0]
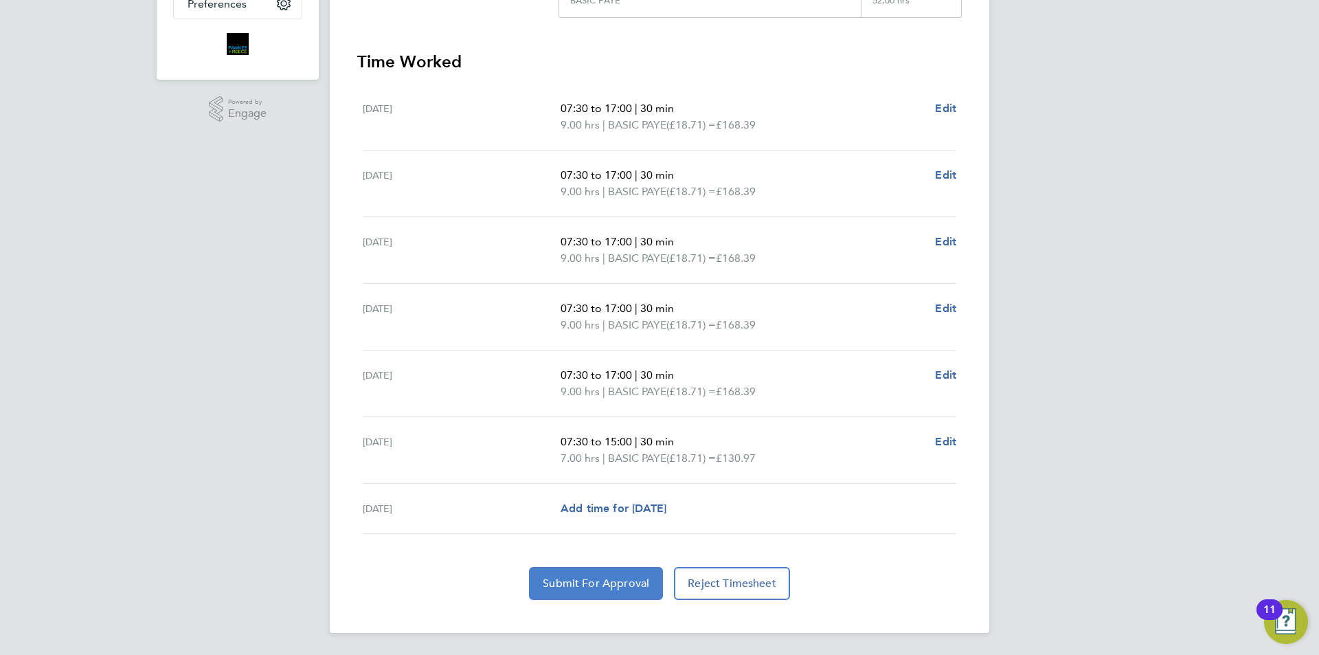
click at [600, 582] on span "Submit For Approval" at bounding box center [596, 583] width 106 height 14
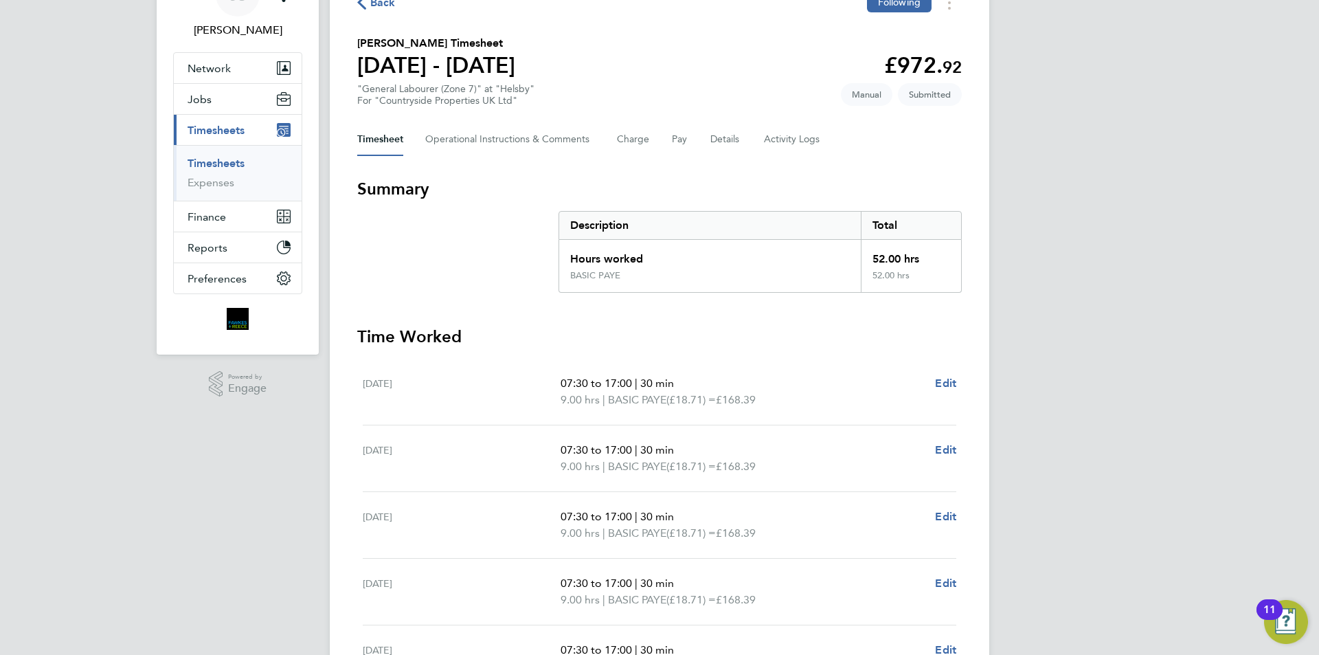
click at [370, 8] on span "Back" at bounding box center [382, 3] width 25 height 16
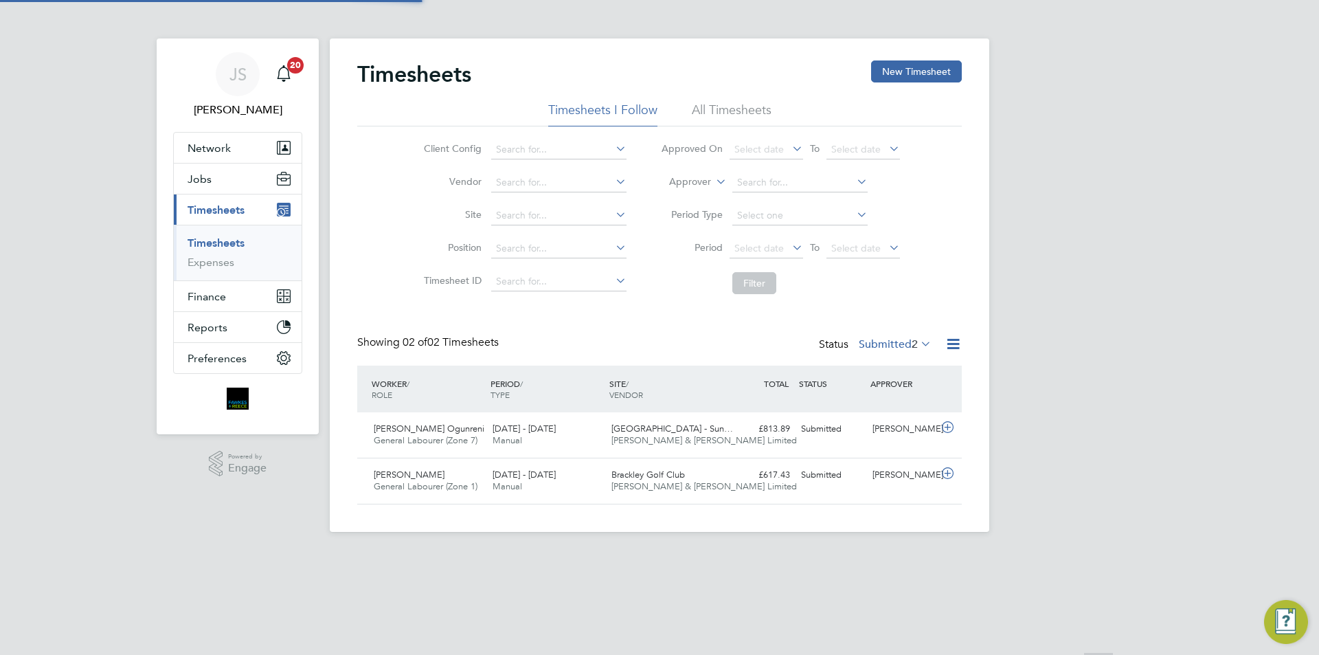
scroll to position [35, 120]
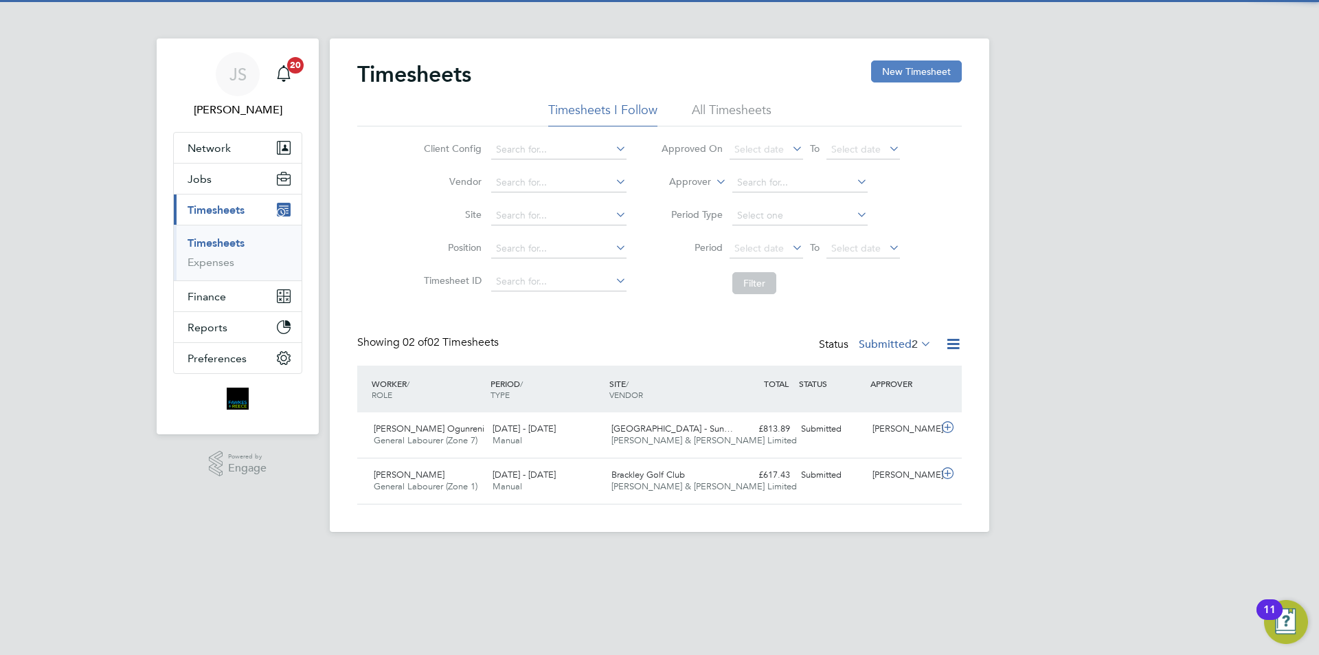
click at [886, 74] on button "New Timesheet" at bounding box center [916, 71] width 91 height 22
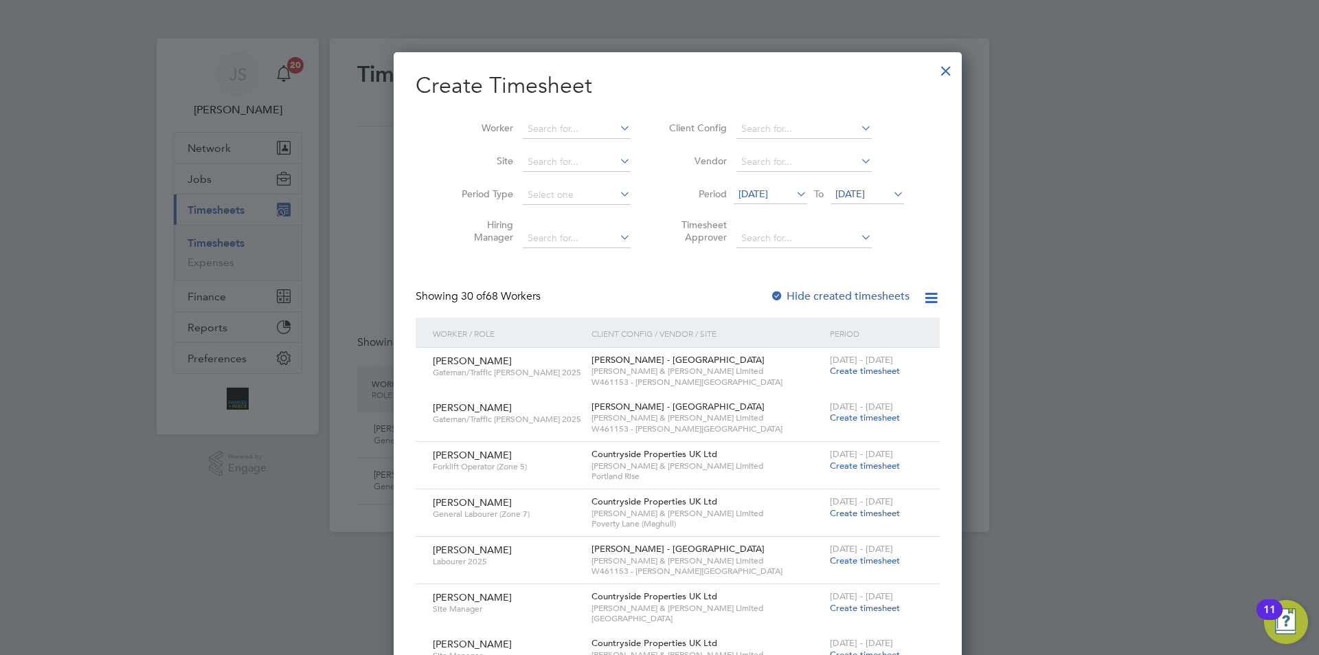
click at [537, 119] on li "Worker" at bounding box center [541, 129] width 214 height 33
click at [539, 124] on input at bounding box center [577, 129] width 108 height 19
click at [591, 166] on li "[PERSON_NAME]" at bounding box center [593, 166] width 178 height 19
type input "[PERSON_NAME]"
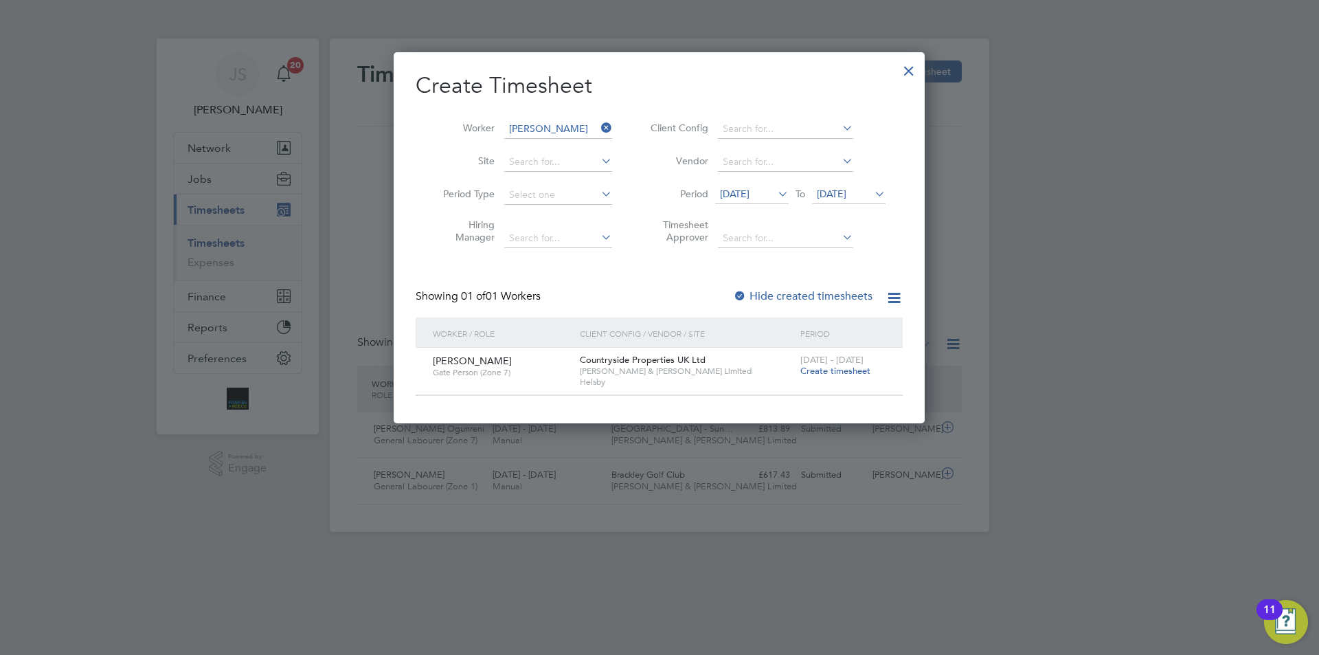
click at [810, 376] on div "[DATE] - [DATE] Create timesheet" at bounding box center [843, 366] width 92 height 37
click at [815, 368] on span "Create timesheet" at bounding box center [835, 371] width 70 height 12
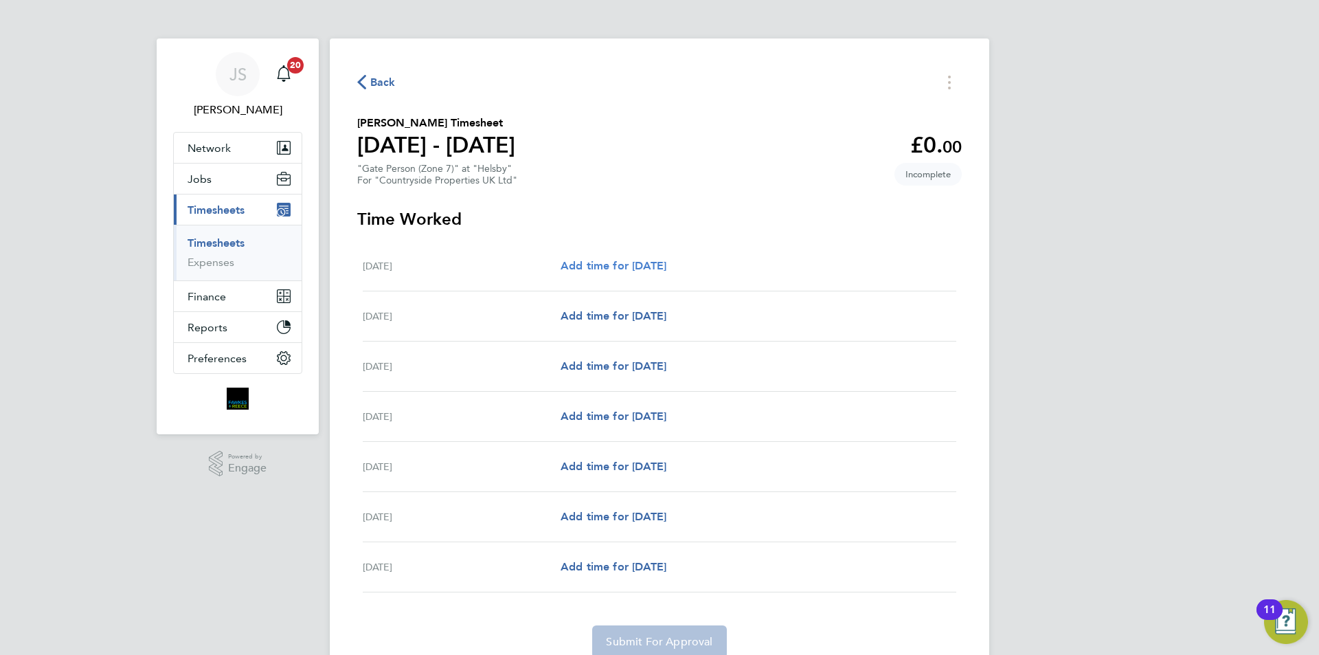
click at [611, 265] on span "Add time for [DATE]" at bounding box center [614, 265] width 106 height 13
select select "30"
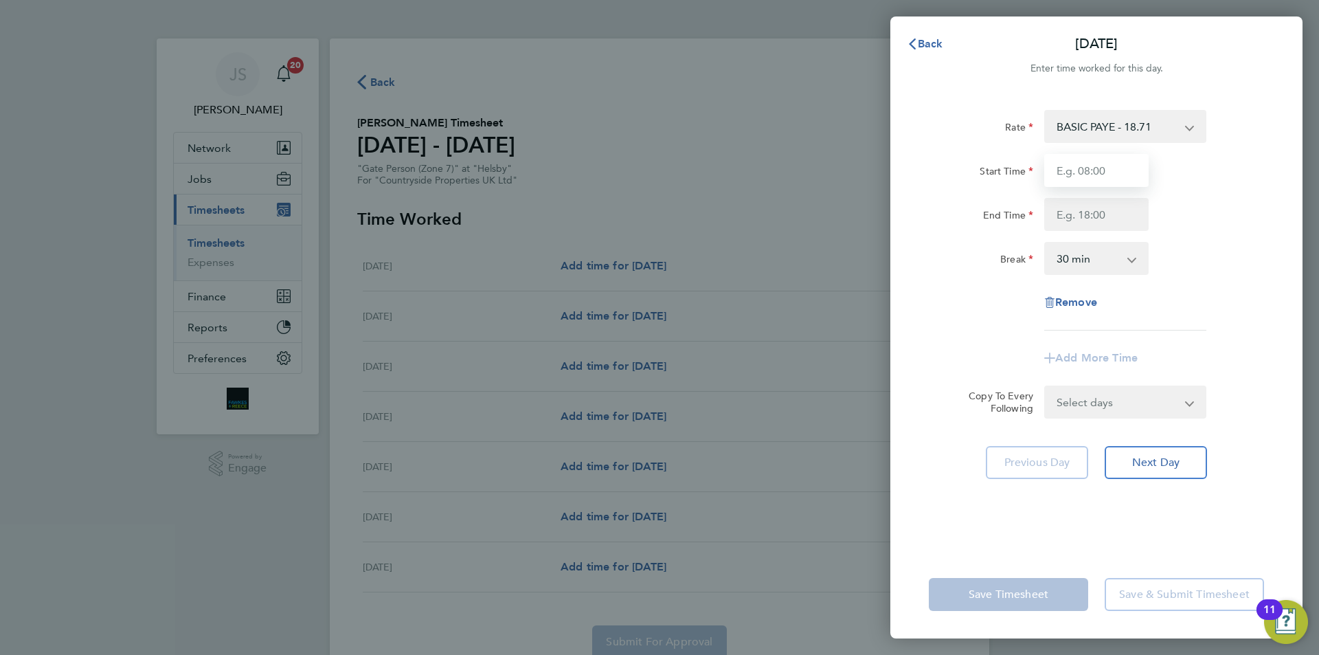
click at [1076, 177] on input "Start Time" at bounding box center [1096, 170] width 104 height 33
type input "07:30"
click at [1085, 209] on input "End Time" at bounding box center [1096, 214] width 104 height 33
type input "17:00"
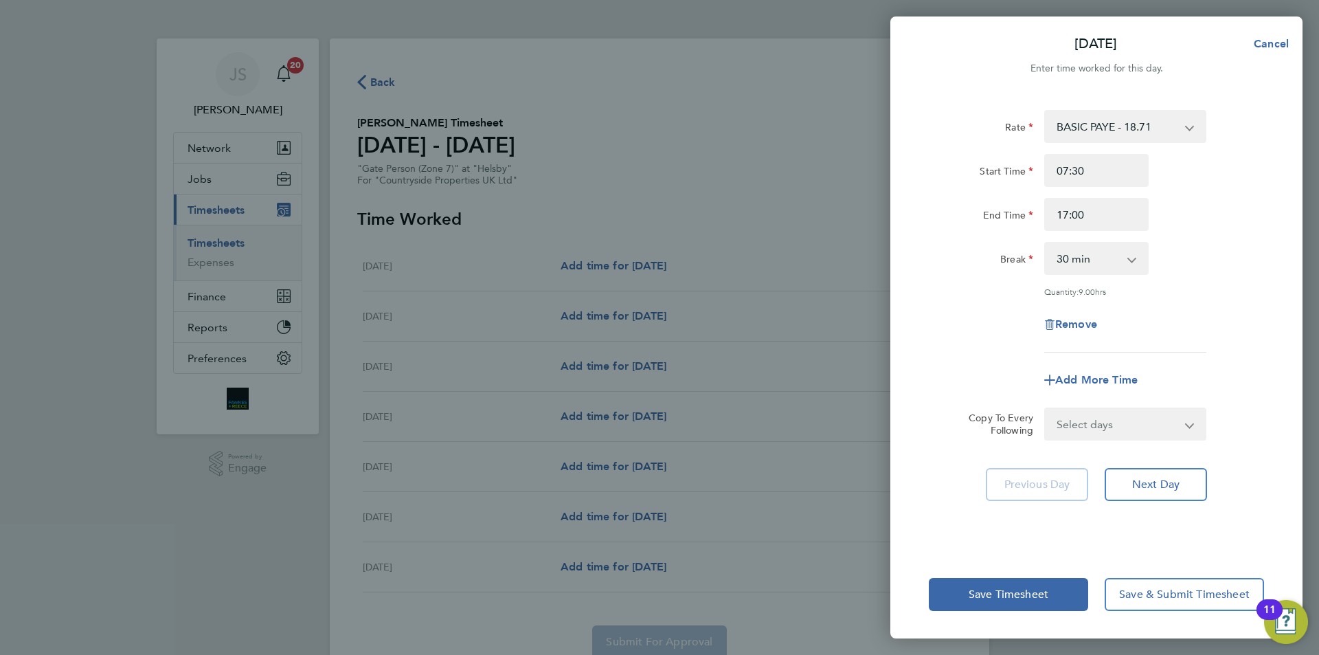
drag, startPoint x: 986, startPoint y: 286, endPoint x: 1002, endPoint y: 343, distance: 58.3
click at [986, 291] on div "Rate BASIC PAYE - 18.71 Start Time 07:30 End Time 17:00 Break 0 min 15 min 30 m…" at bounding box center [1096, 231] width 335 height 242
drag, startPoint x: 1088, startPoint y: 427, endPoint x: 1086, endPoint y: 436, distance: 9.2
click at [1089, 427] on select "Select days Day Weekday (Mon-Fri) Weekend (Sat-Sun) [DATE] [DATE] [DATE] [DATE]…" at bounding box center [1117, 424] width 144 height 30
select select "WEEKDAY"
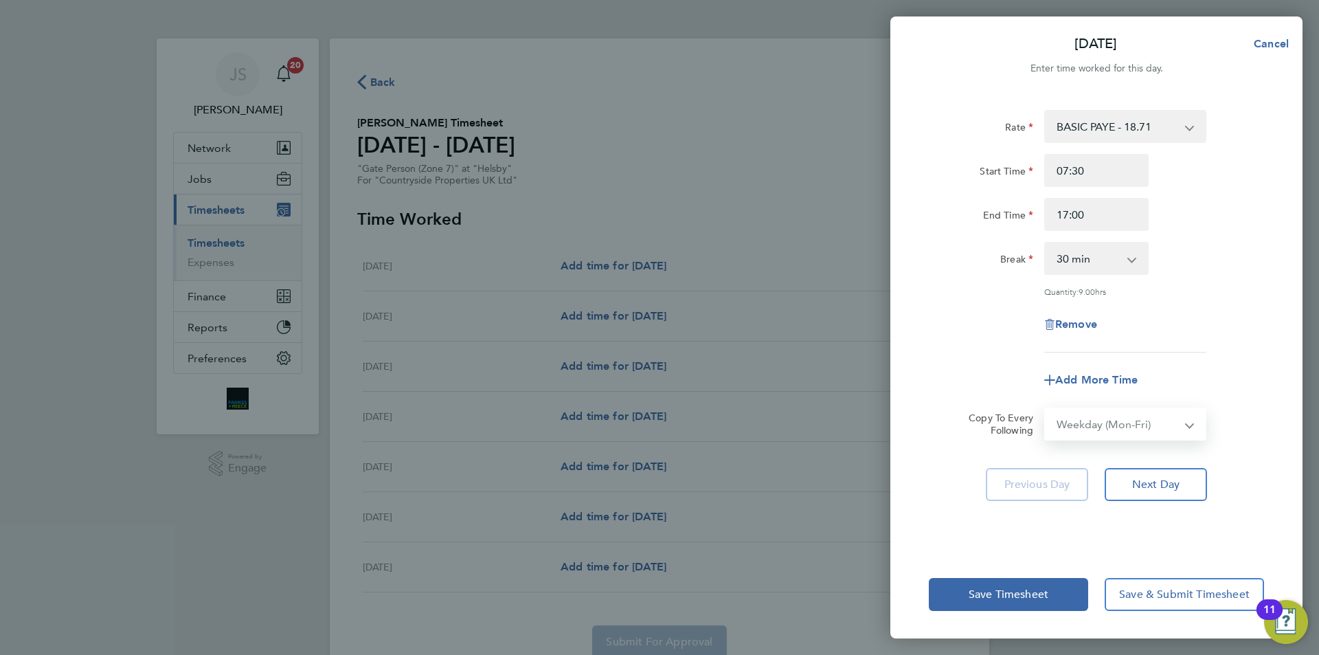
click at [1045, 409] on select "Select days Day Weekday (Mon-Fri) Weekend (Sat-Sun) [DATE] [DATE] [DATE] [DATE]…" at bounding box center [1117, 424] width 144 height 30
select select "[DATE]"
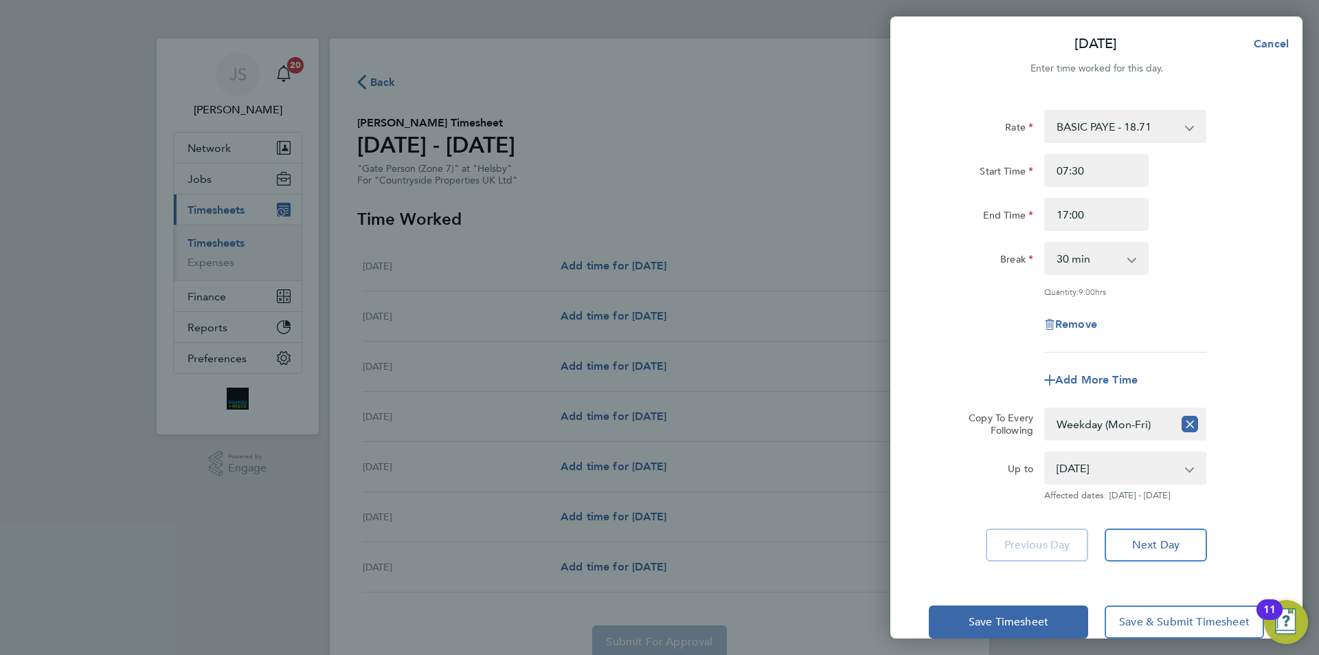
click at [1035, 547] on app-form-button "Previous Day" at bounding box center [1041, 544] width 111 height 33
click at [1004, 617] on span "Save Timesheet" at bounding box center [1009, 622] width 80 height 14
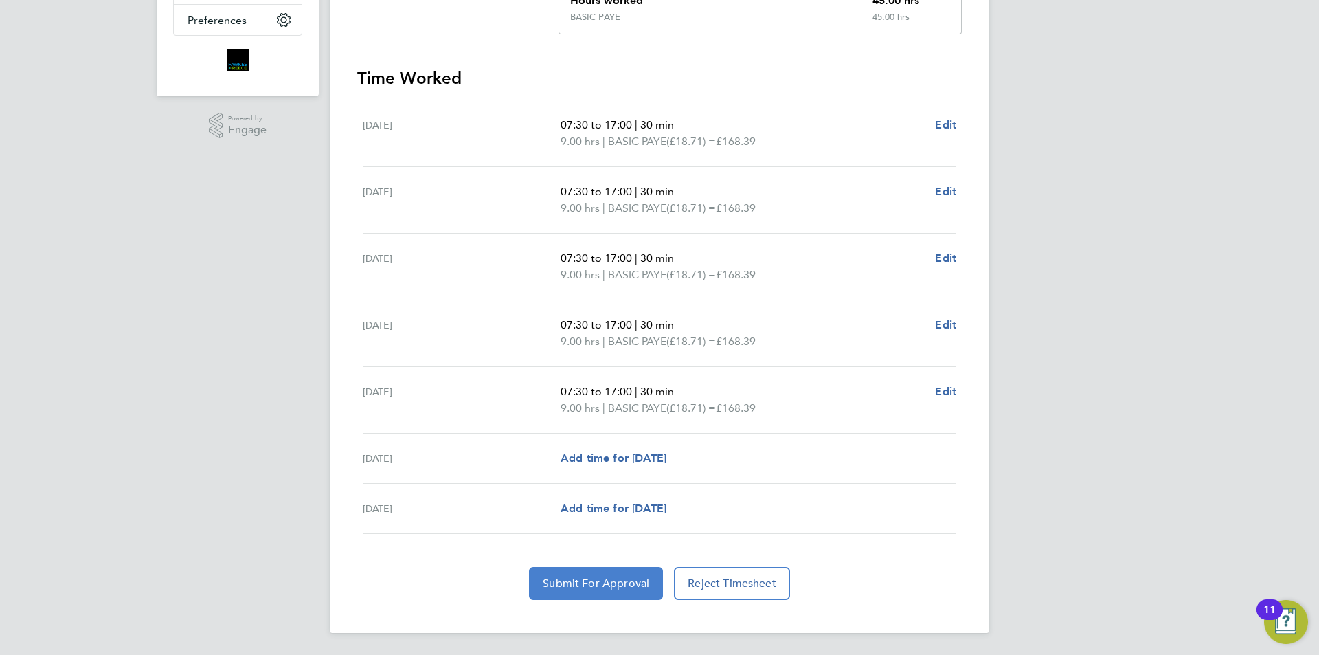
click at [578, 591] on button "Submit For Approval" at bounding box center [596, 583] width 134 height 33
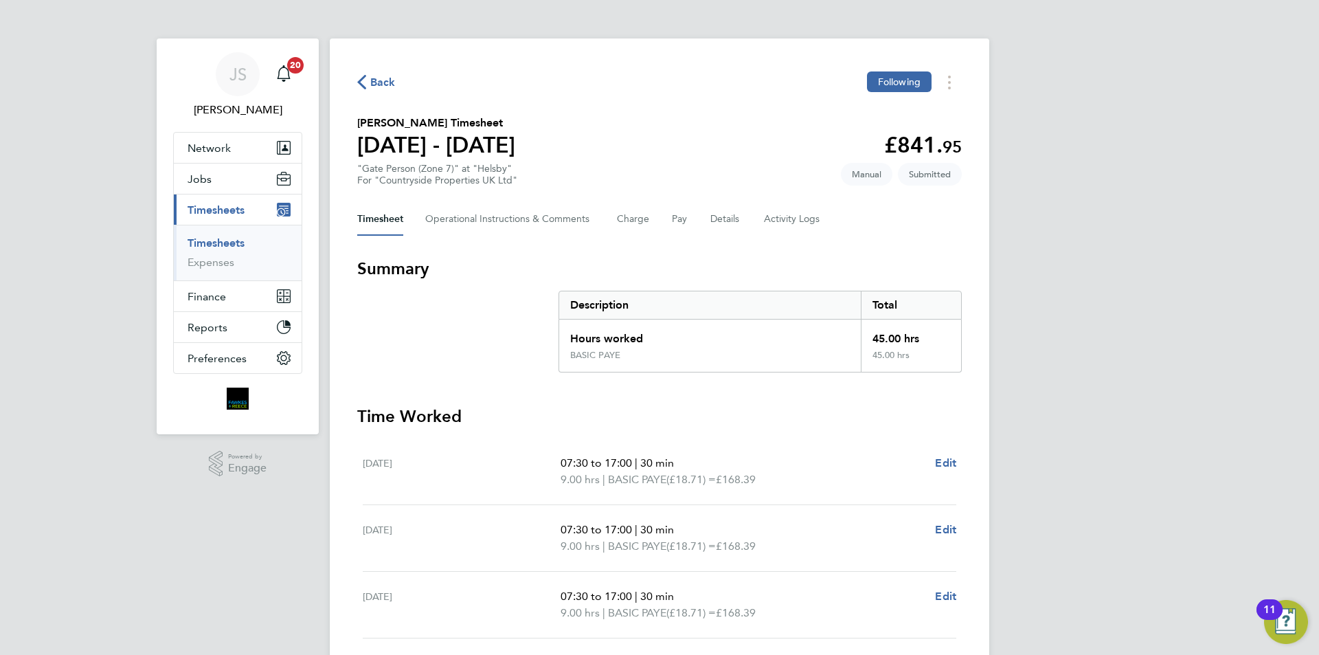
click at [361, 87] on icon "button" at bounding box center [361, 82] width 9 height 14
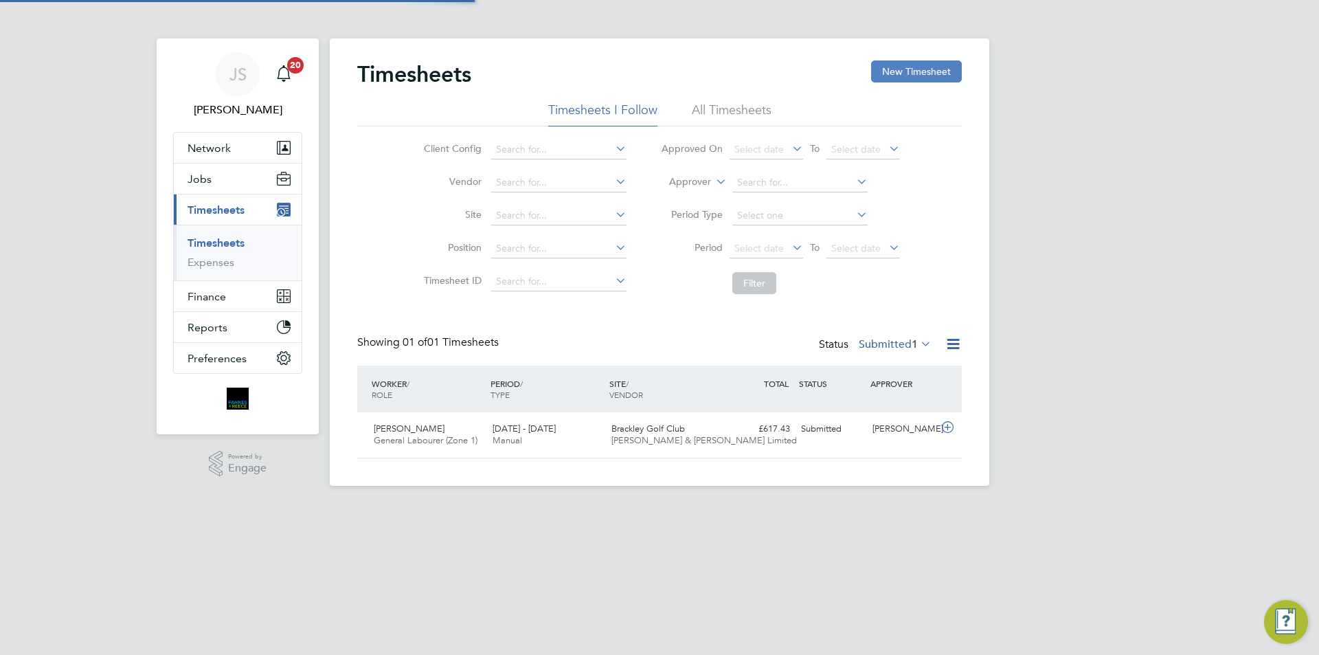
scroll to position [35, 120]
click at [889, 65] on button "New Timesheet" at bounding box center [916, 71] width 91 height 22
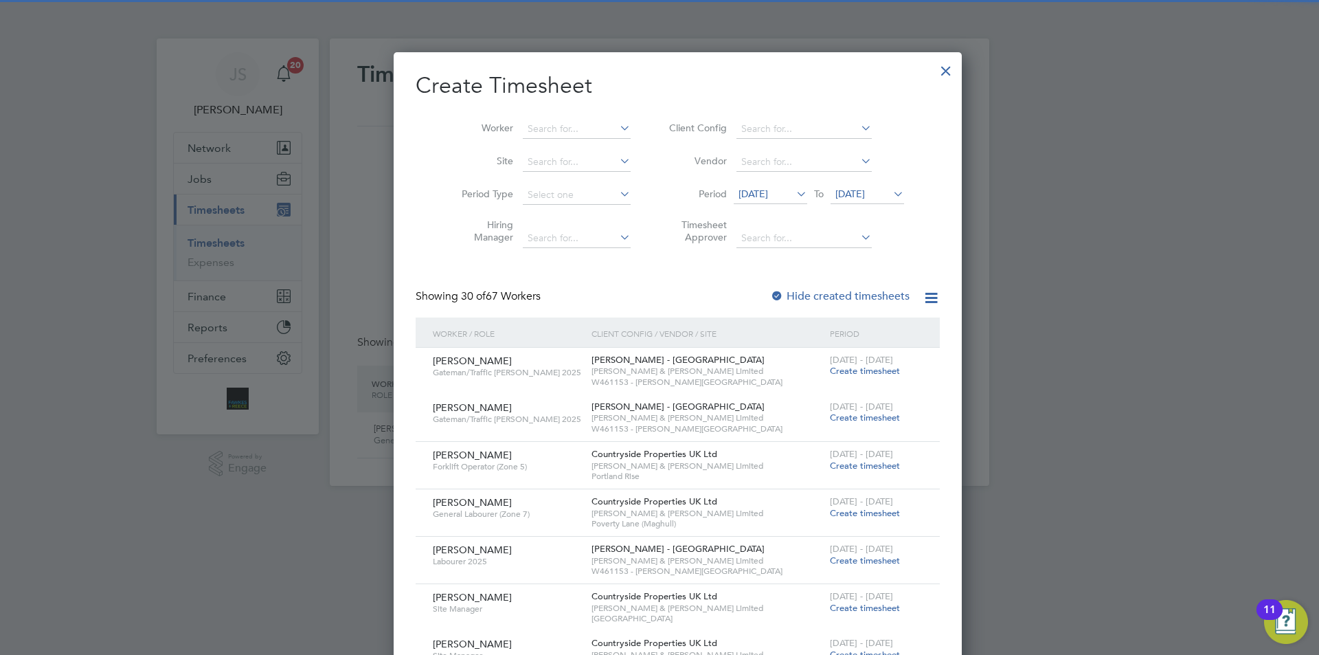
scroll to position [1929, 532]
click at [871, 60] on button "New Timesheet" at bounding box center [916, 71] width 91 height 22
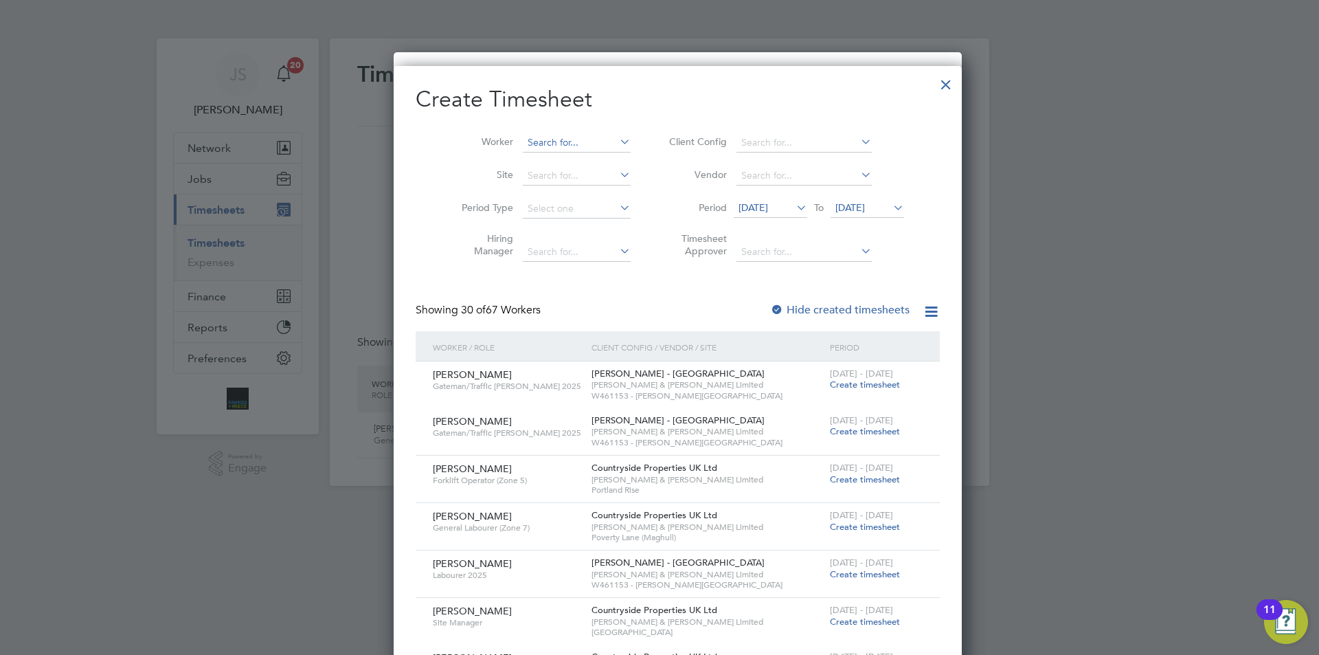
click at [558, 136] on input at bounding box center [577, 142] width 108 height 19
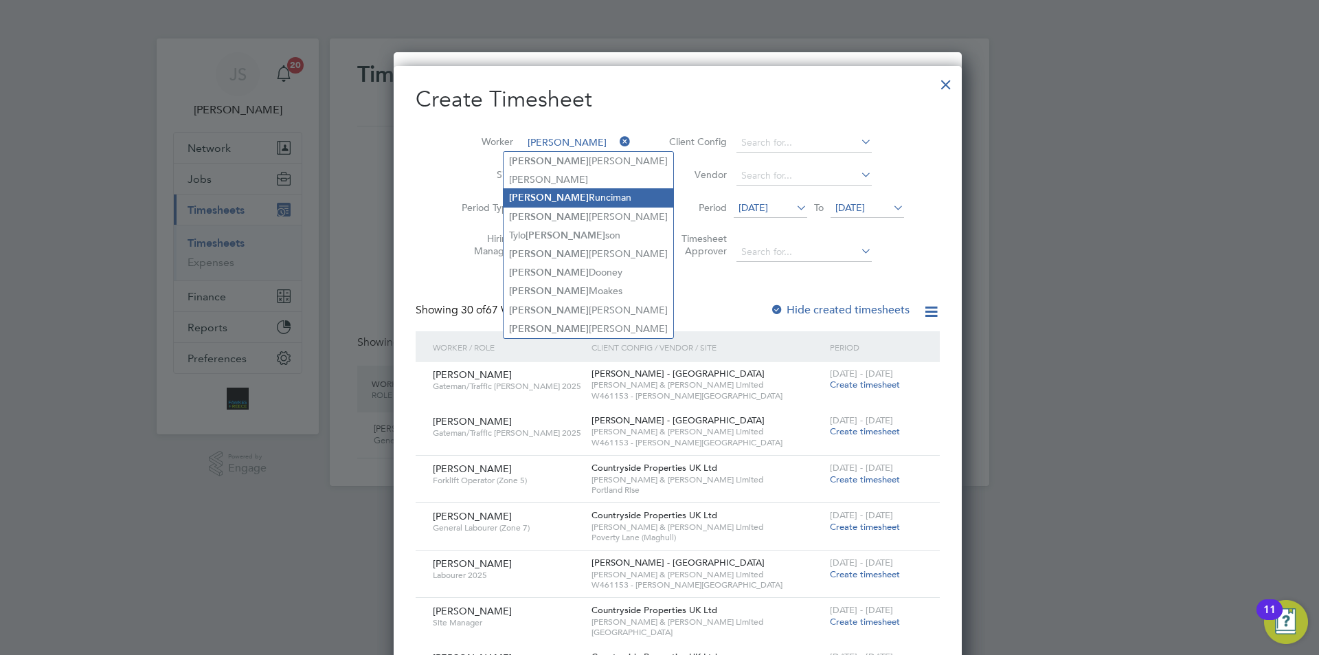
click at [556, 201] on li "[PERSON_NAME]" at bounding box center [589, 197] width 170 height 19
type input "[PERSON_NAME]"
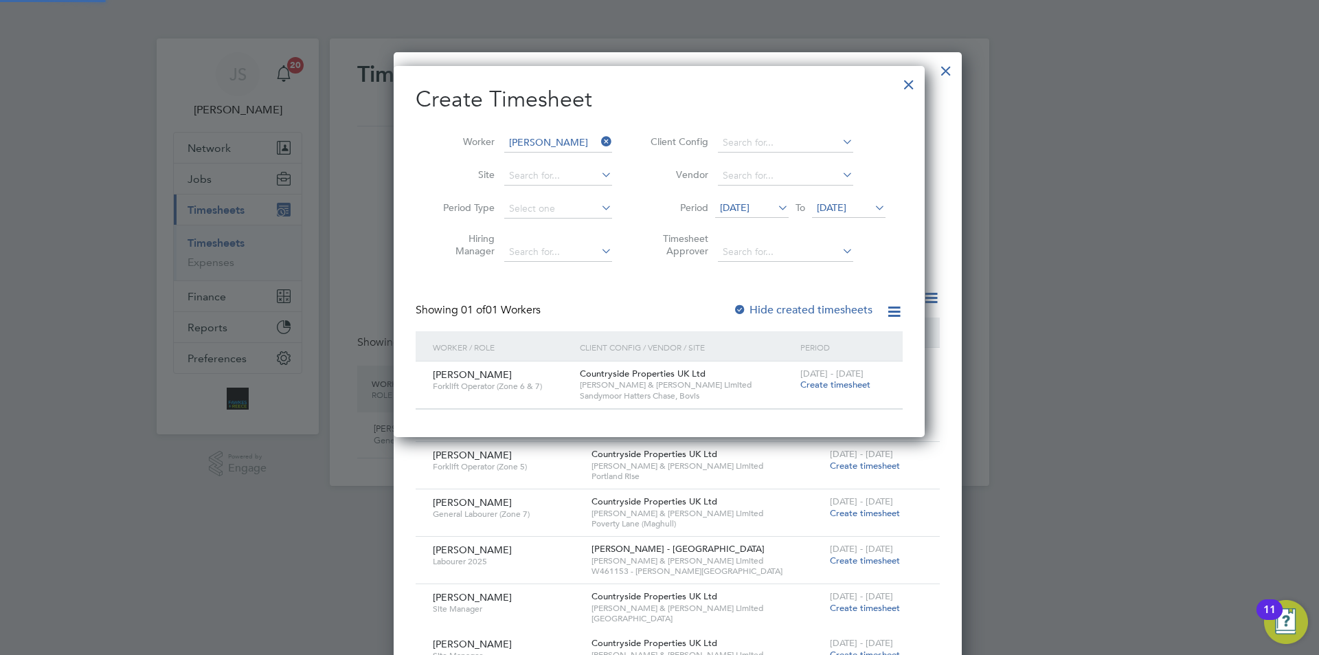
scroll to position [370, 532]
click at [822, 382] on span "Create timesheet" at bounding box center [835, 384] width 70 height 12
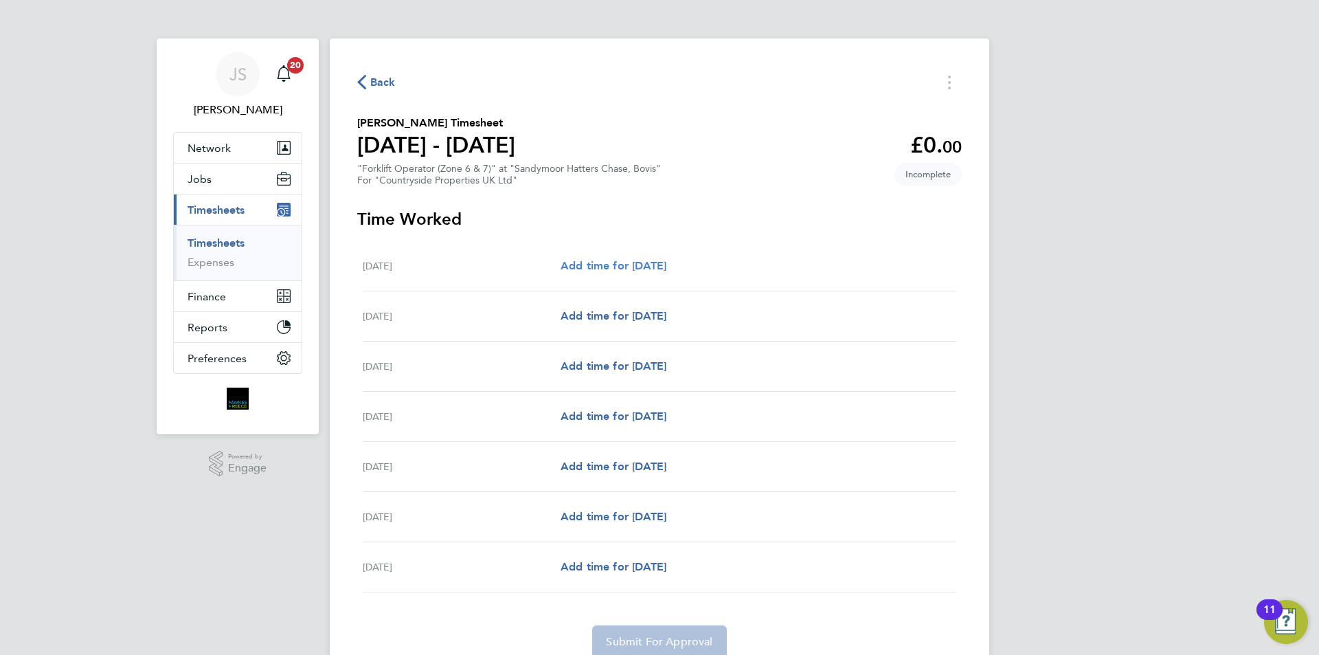
click at [604, 266] on span "Add time for [DATE]" at bounding box center [614, 265] width 106 height 13
select select "30"
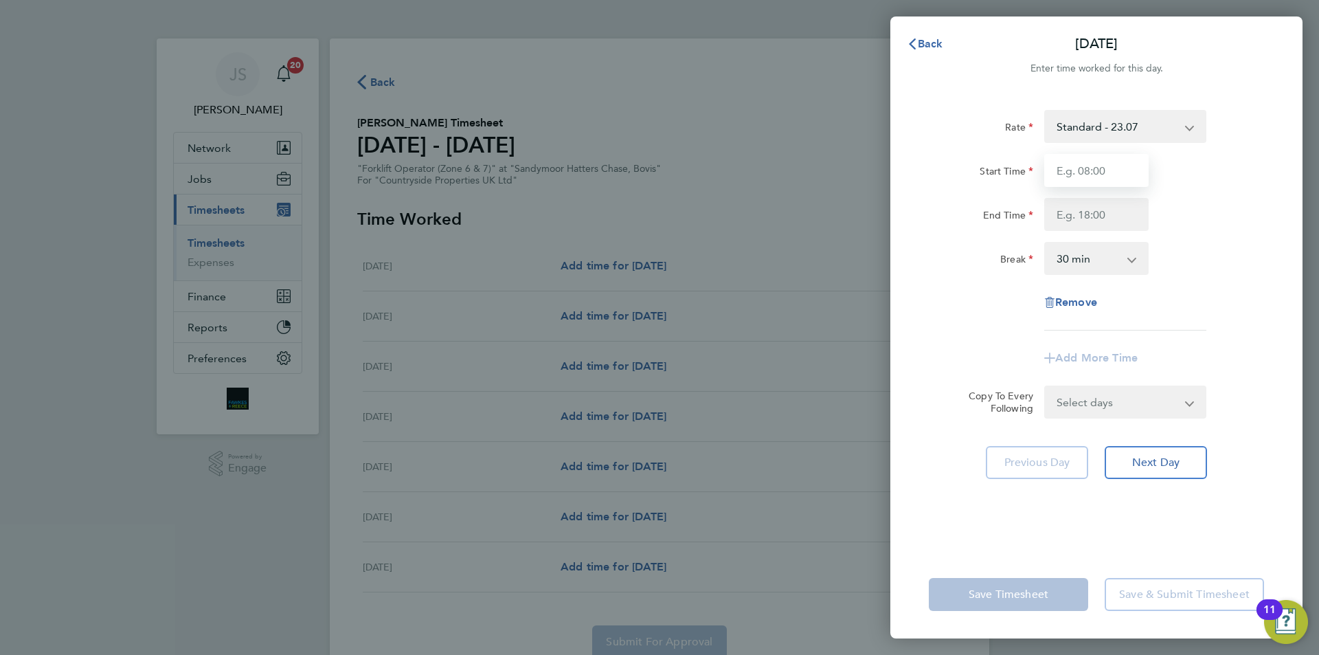
click at [1086, 170] on input "Start Time" at bounding box center [1096, 170] width 104 height 33
type input "07:30"
click at [1092, 215] on input "End Time" at bounding box center [1096, 214] width 104 height 33
type input "17:00"
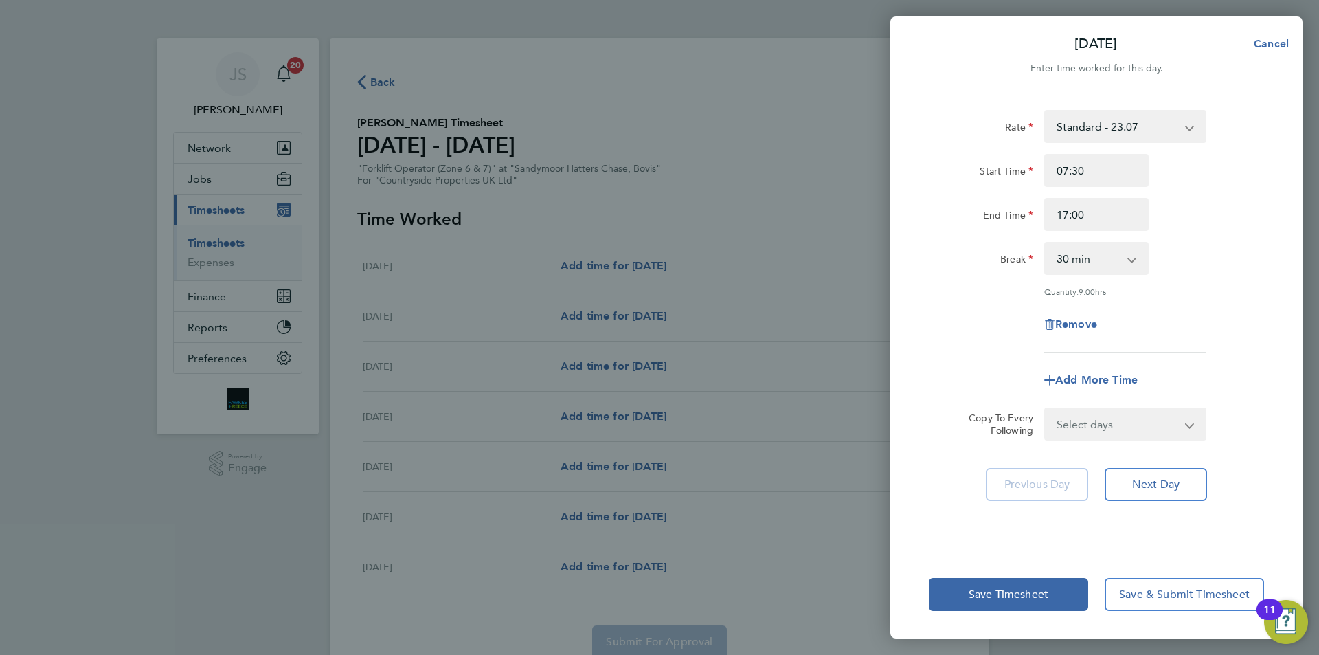
click at [998, 299] on div "Rate Standard - 23.07 Start Time 07:30 End Time 17:00 Break 0 min 15 min 30 min…" at bounding box center [1096, 231] width 335 height 242
click at [1076, 413] on select "Select days Day Weekday (Mon-Fri) Weekend (Sat-Sun) [DATE] [DATE] [DATE] [DATE]…" at bounding box center [1117, 424] width 144 height 30
select select "DAY"
click at [1045, 409] on select "Select days Day Weekday (Mon-Fri) Weekend (Sat-Sun) [DATE] [DATE] [DATE] [DATE]…" at bounding box center [1117, 424] width 144 height 30
select select "[DATE]"
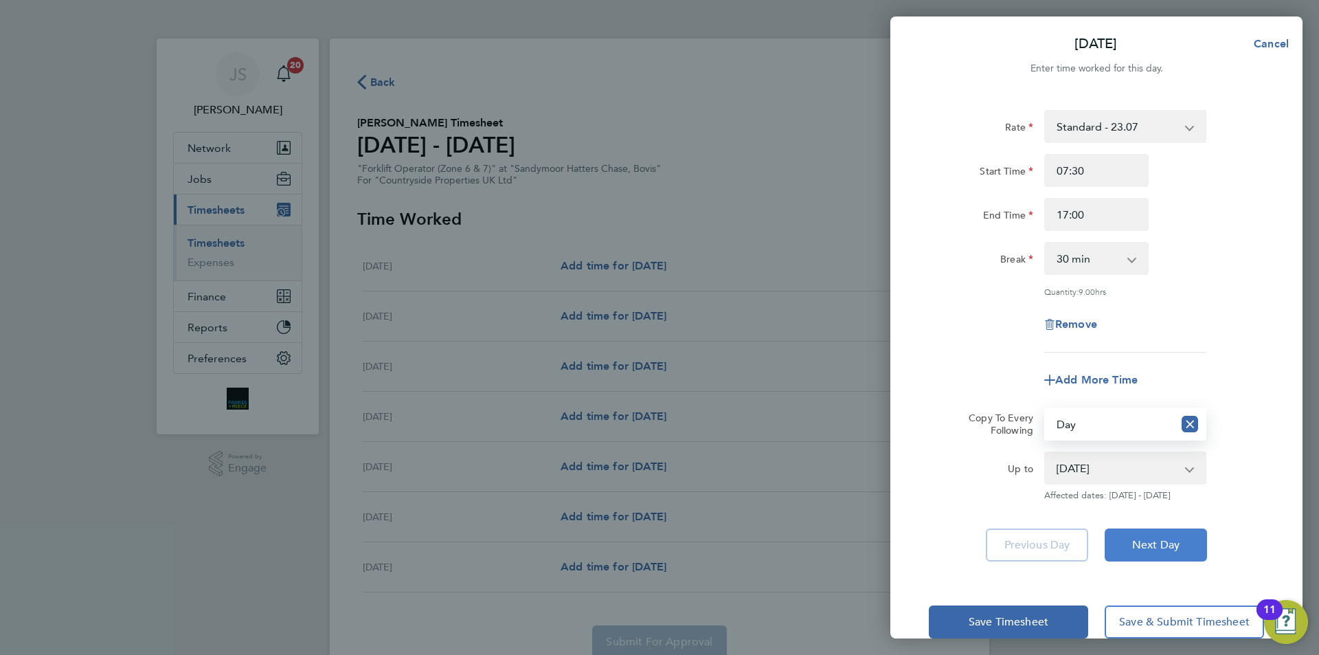
click at [1161, 538] on span "Next Day" at bounding box center [1155, 545] width 47 height 14
select select "30"
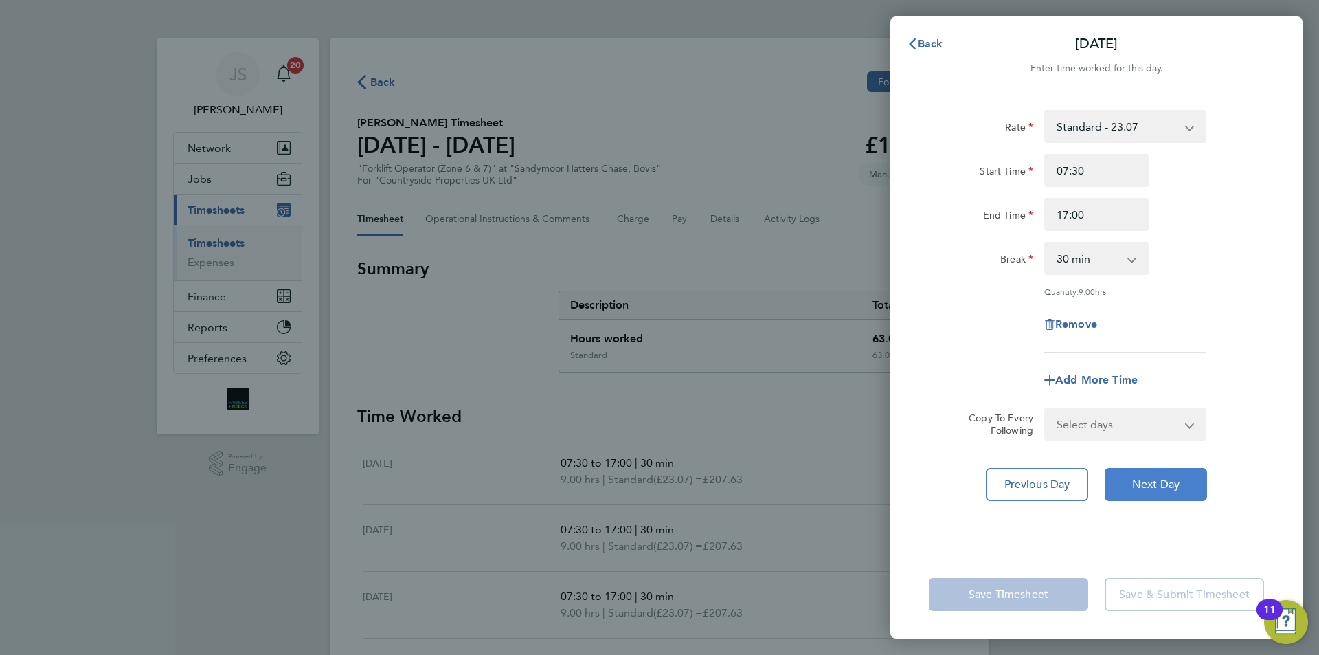
click at [1160, 491] on button "Next Day" at bounding box center [1156, 484] width 102 height 33
select select "30"
click at [914, 43] on icon "button" at bounding box center [912, 43] width 11 height 11
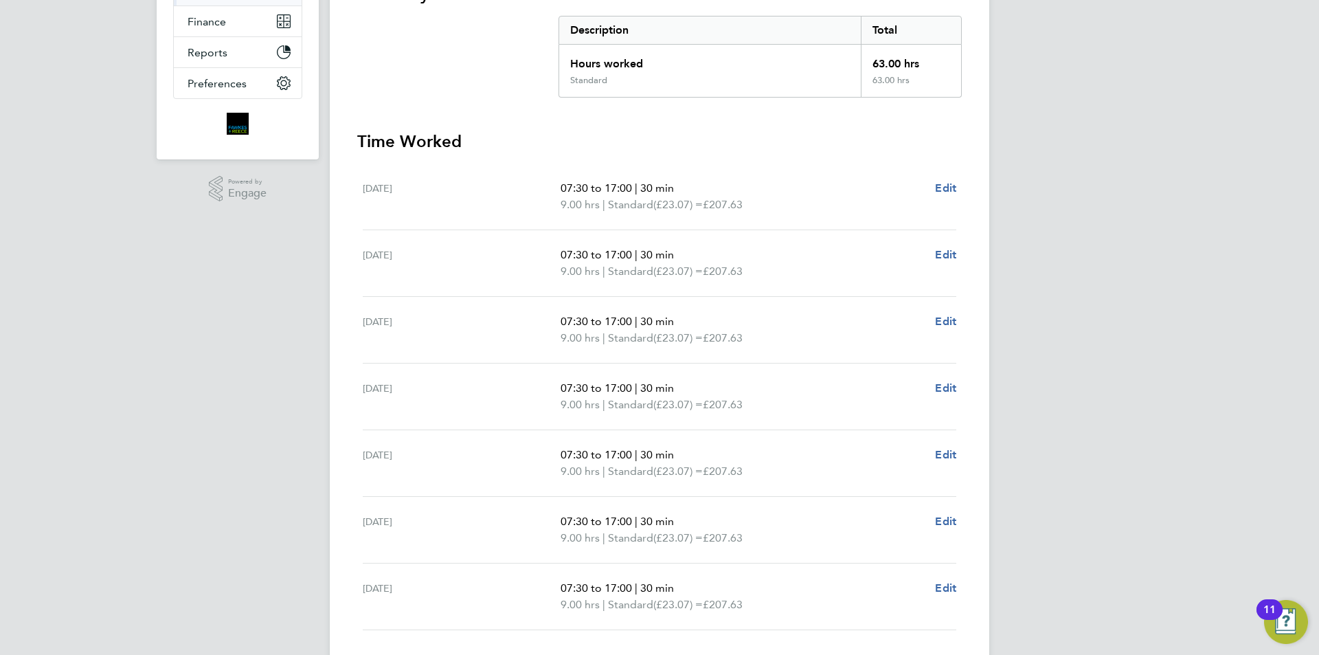
scroll to position [371, 0]
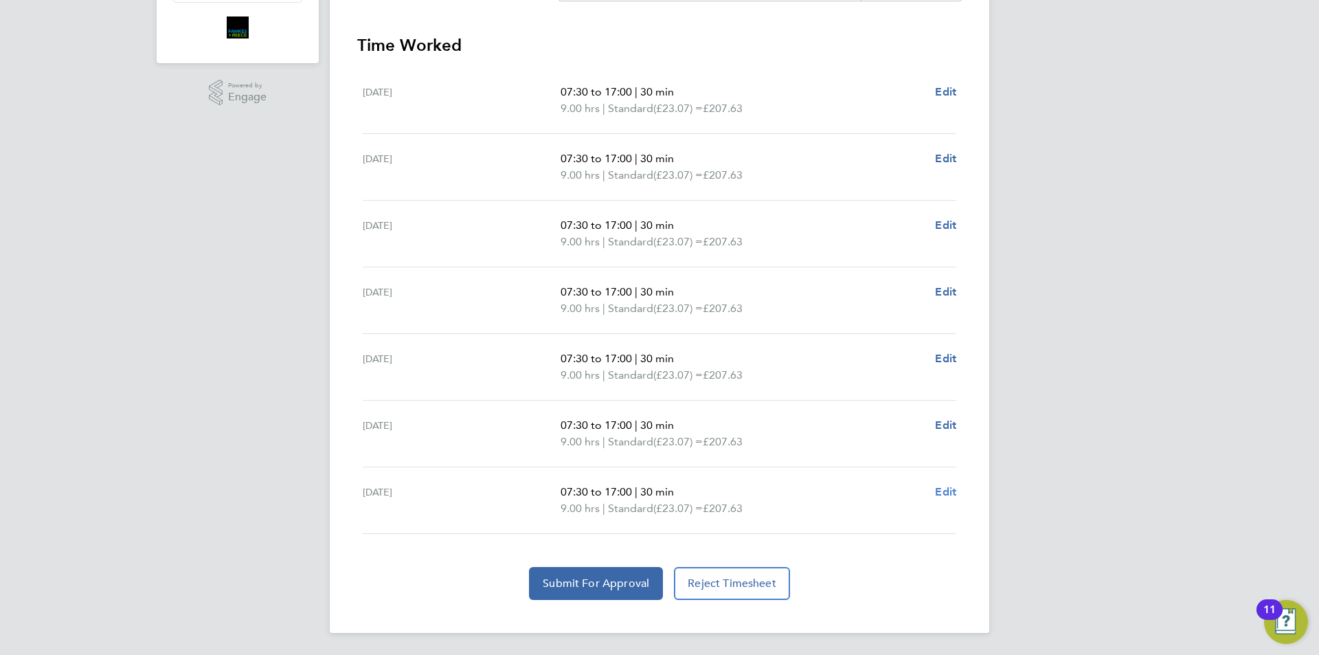
click at [940, 492] on span "Edit" at bounding box center [945, 491] width 21 height 13
select select "30"
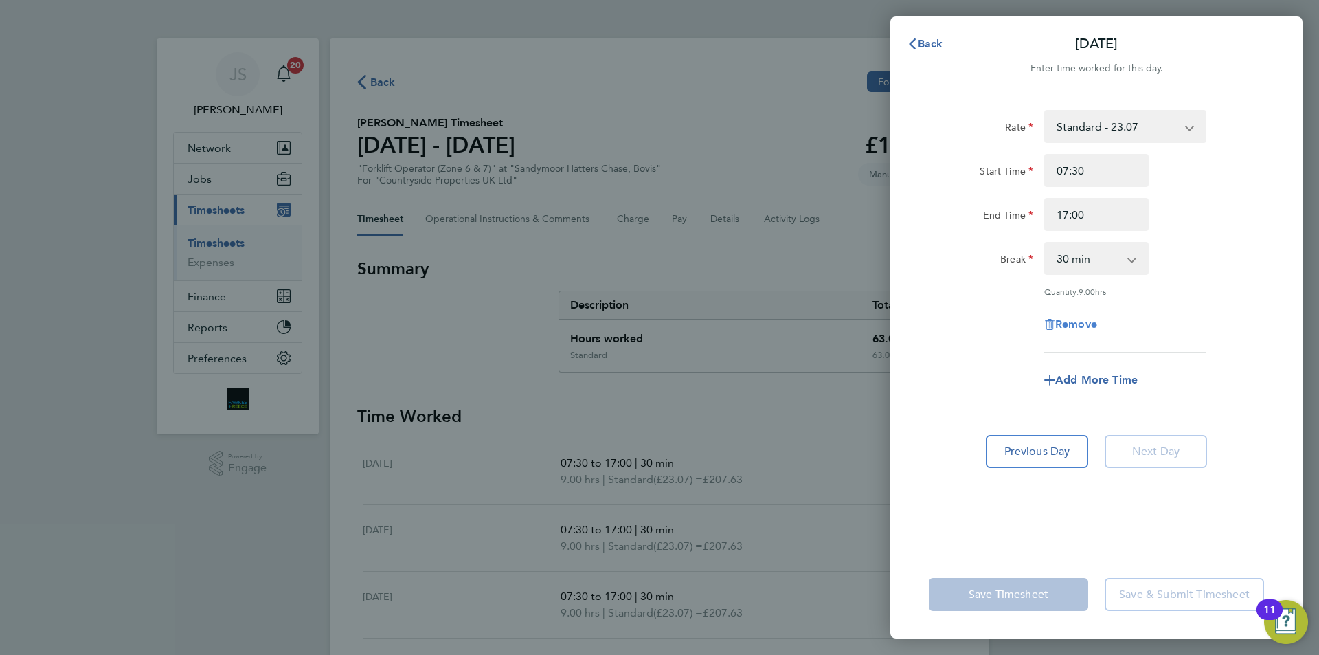
click at [1063, 326] on span "Remove" at bounding box center [1076, 323] width 42 height 13
select select "null"
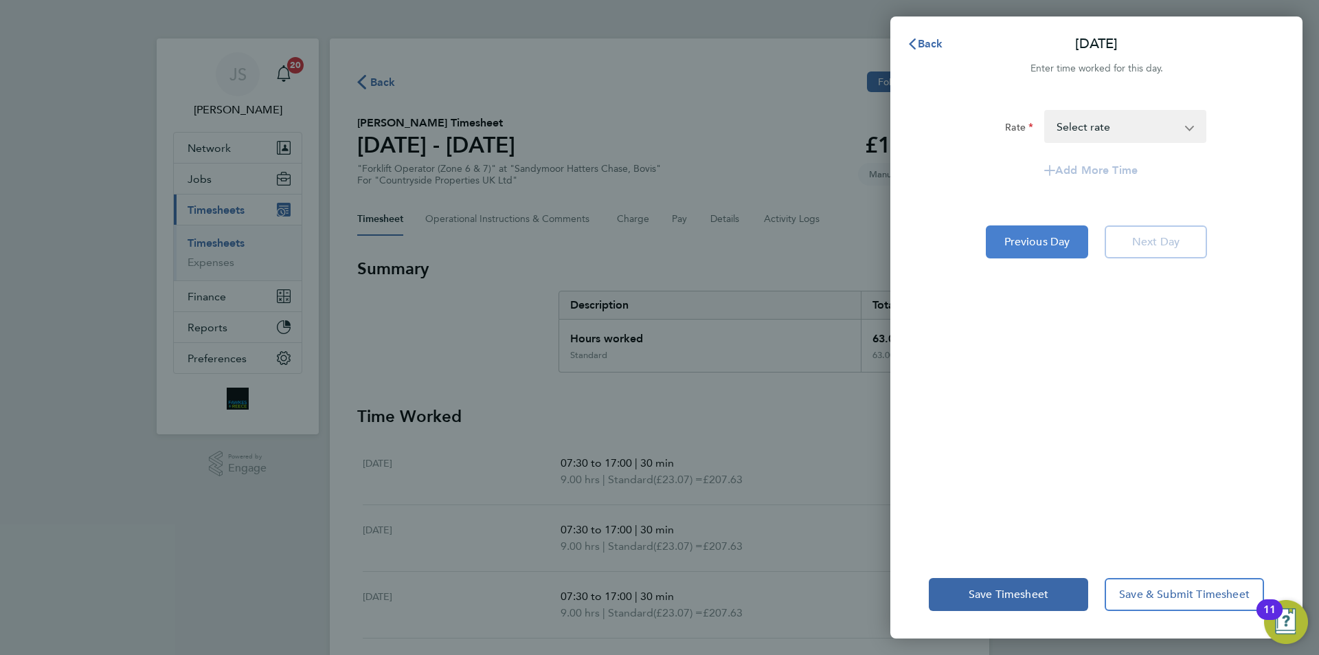
click at [1021, 227] on button "Previous Day" at bounding box center [1037, 241] width 102 height 33
select select "30"
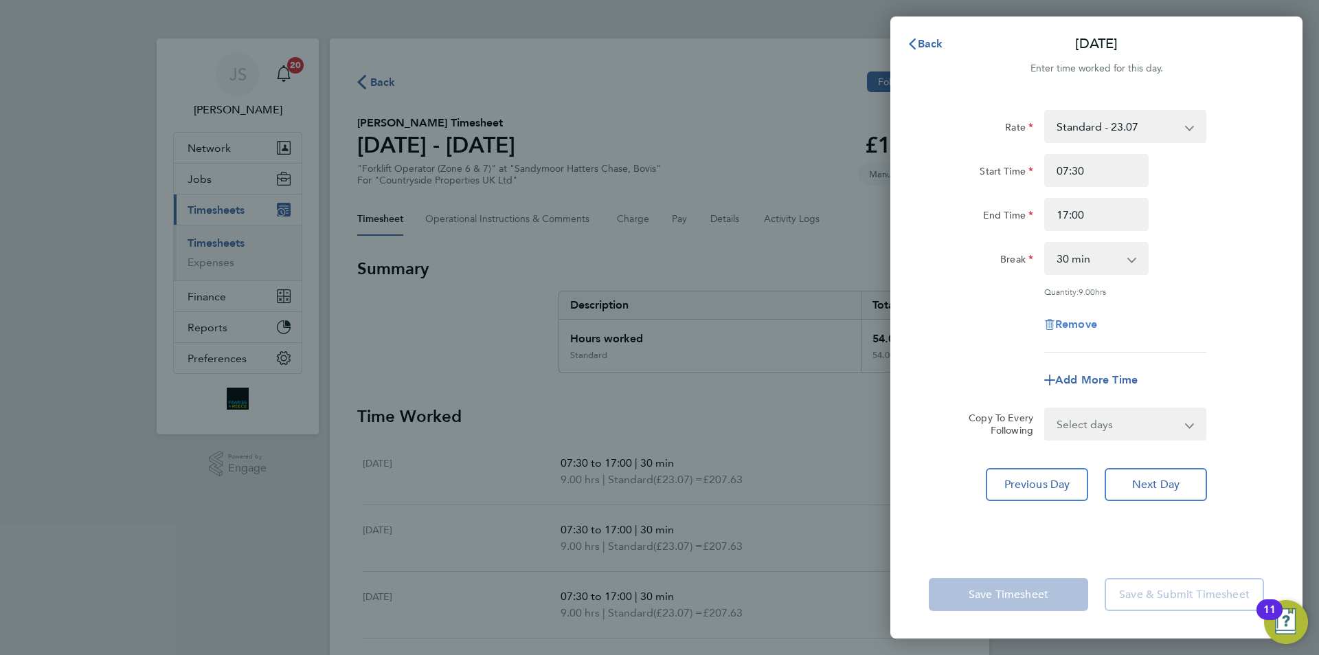
click at [1055, 319] on span "Remove" at bounding box center [1076, 323] width 42 height 13
select select "null"
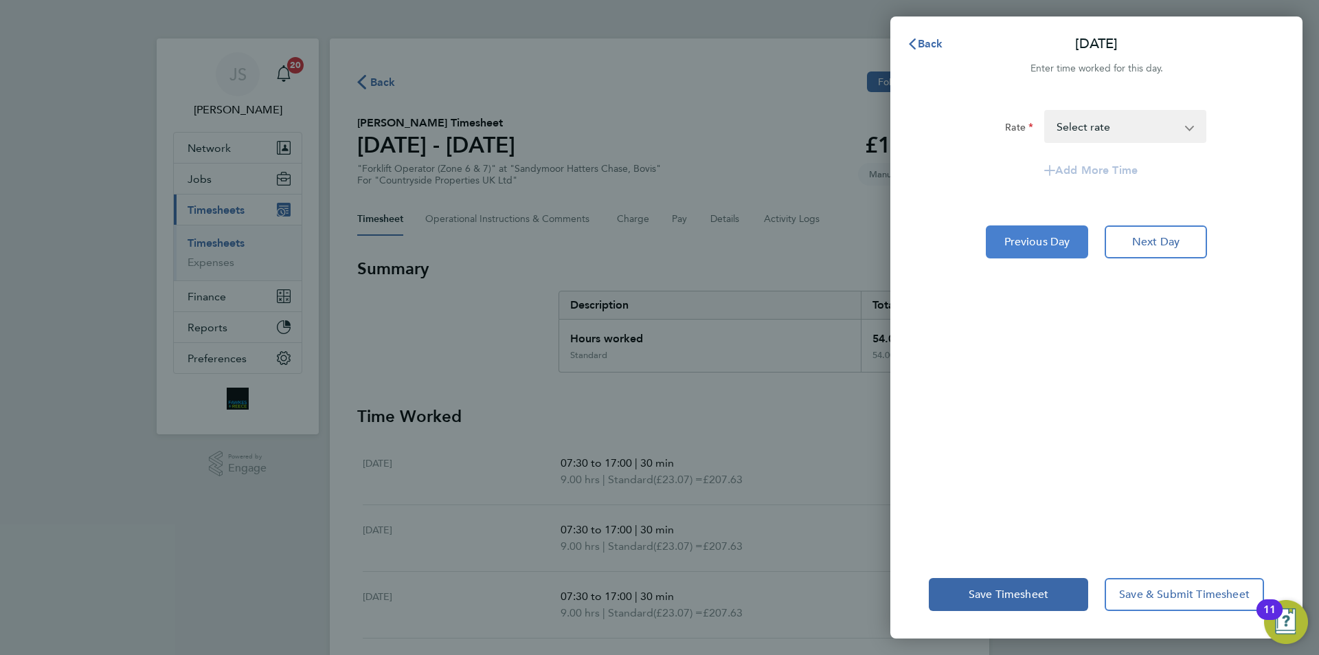
click at [1021, 242] on span "Previous Day" at bounding box center [1037, 242] width 66 height 14
select select "30"
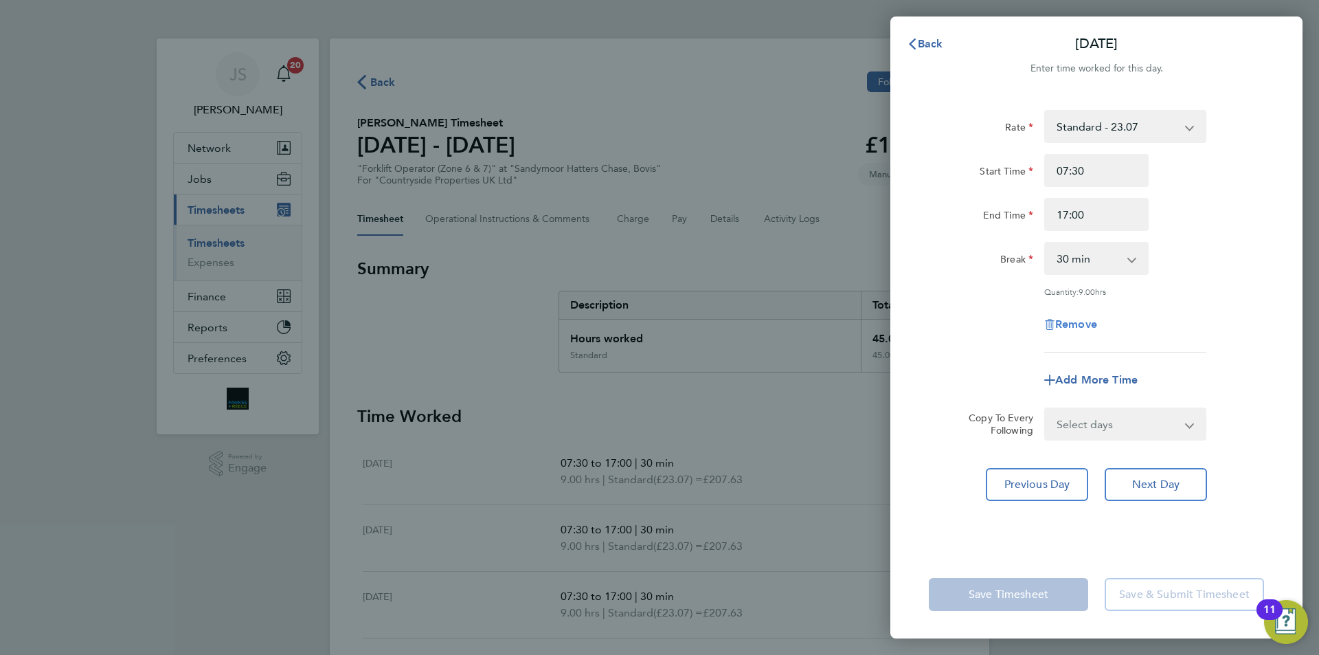
click at [1055, 319] on span "Remove" at bounding box center [1076, 323] width 42 height 13
select select "null"
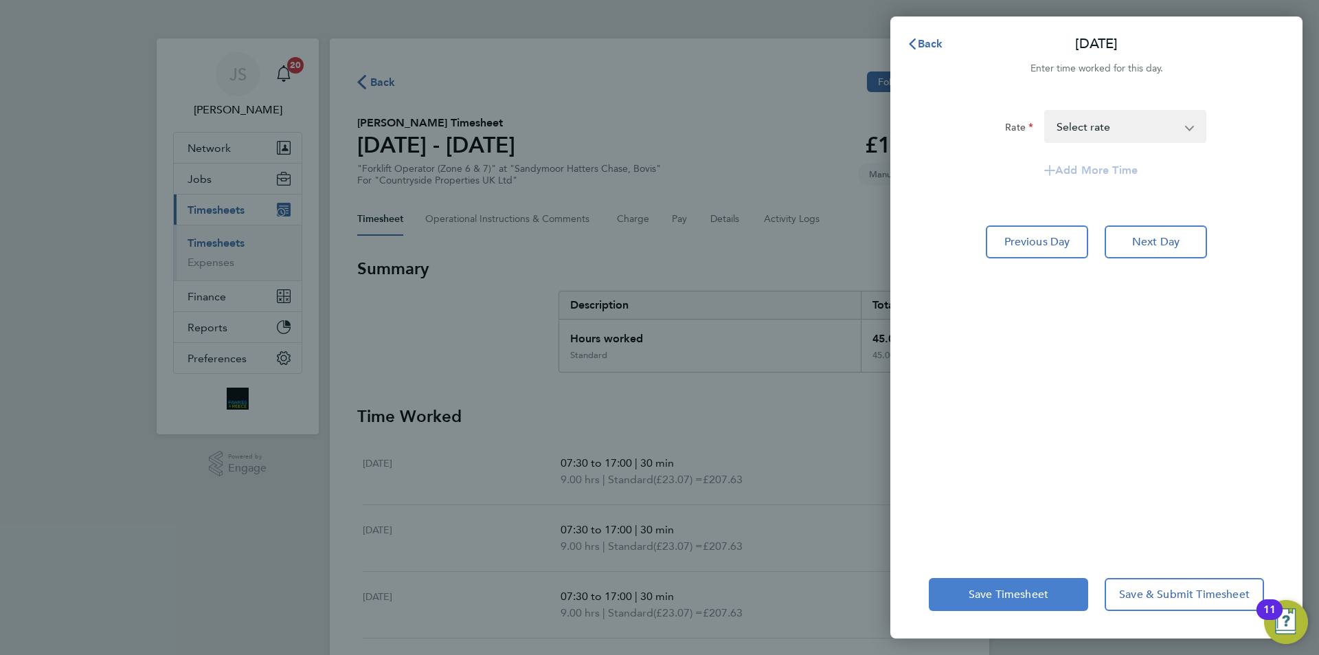
click at [982, 594] on span "Save Timesheet" at bounding box center [1009, 594] width 80 height 14
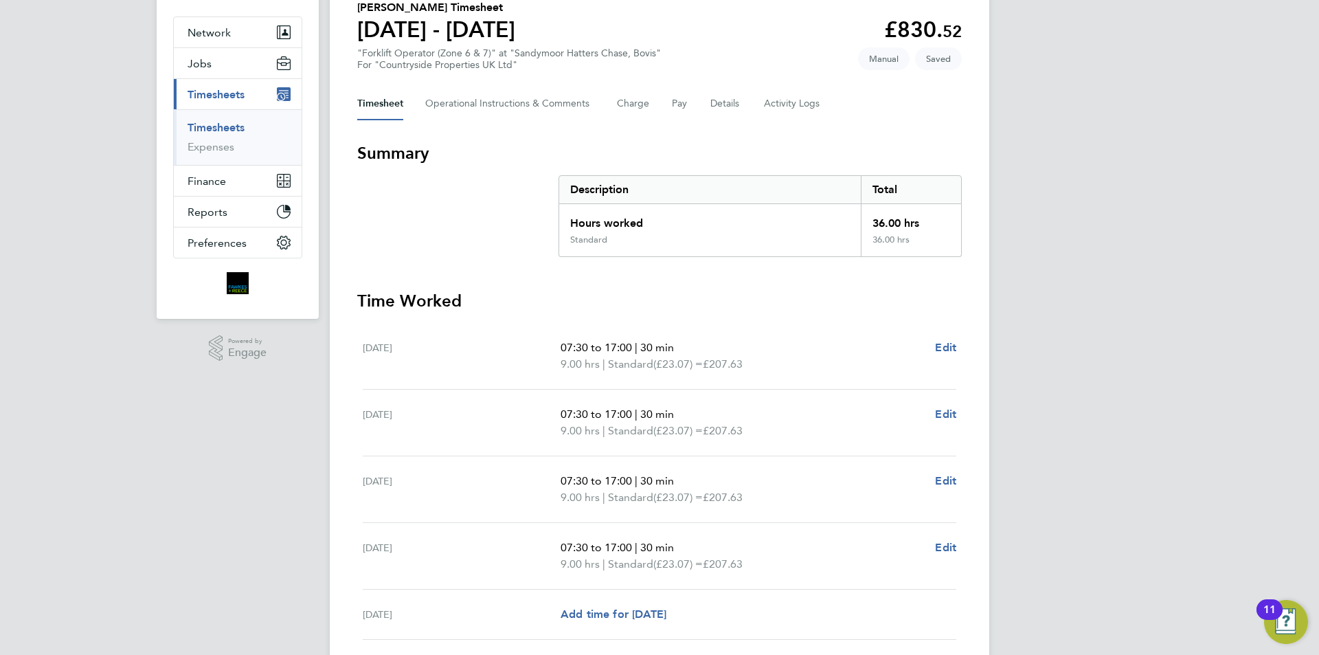
scroll to position [321, 0]
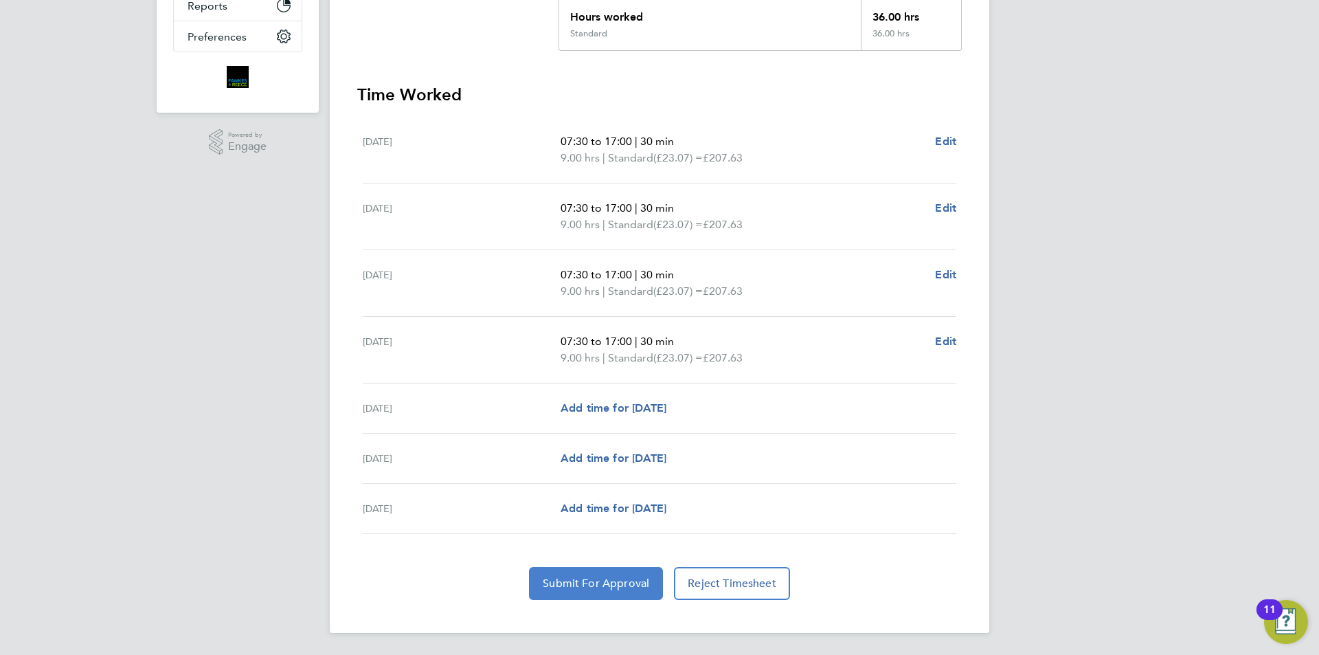
click at [604, 577] on span "Submit For Approval" at bounding box center [596, 583] width 106 height 14
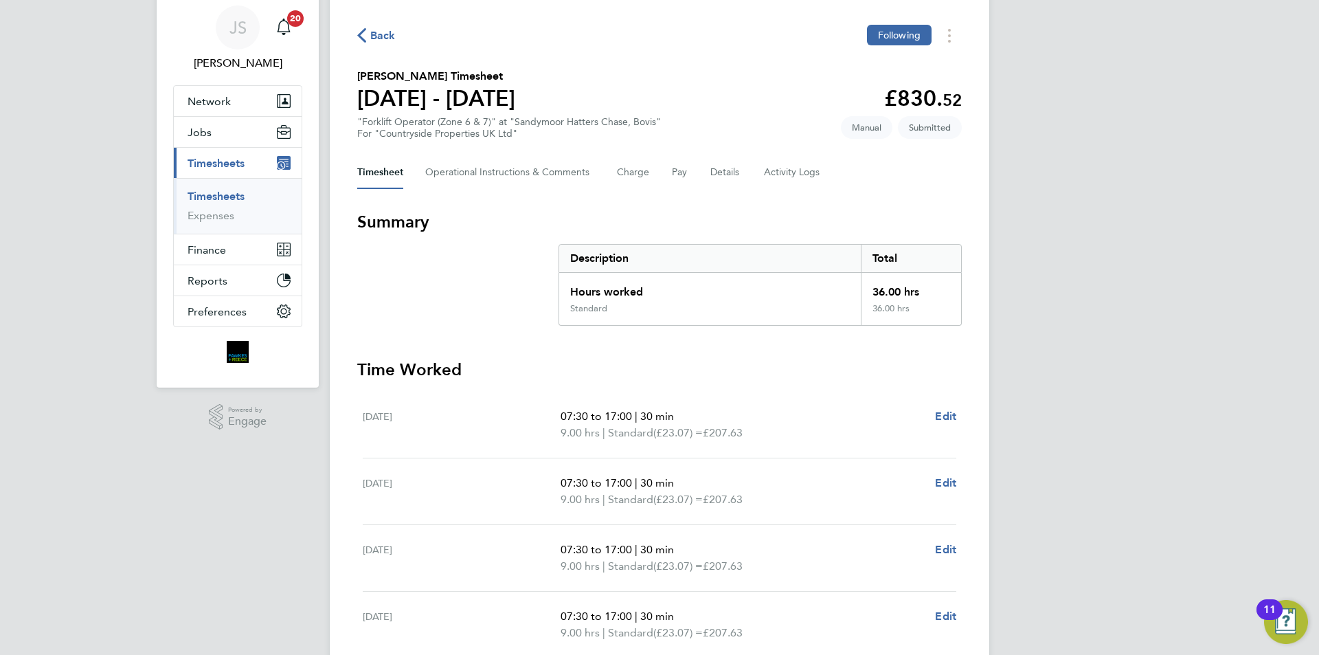
scroll to position [0, 0]
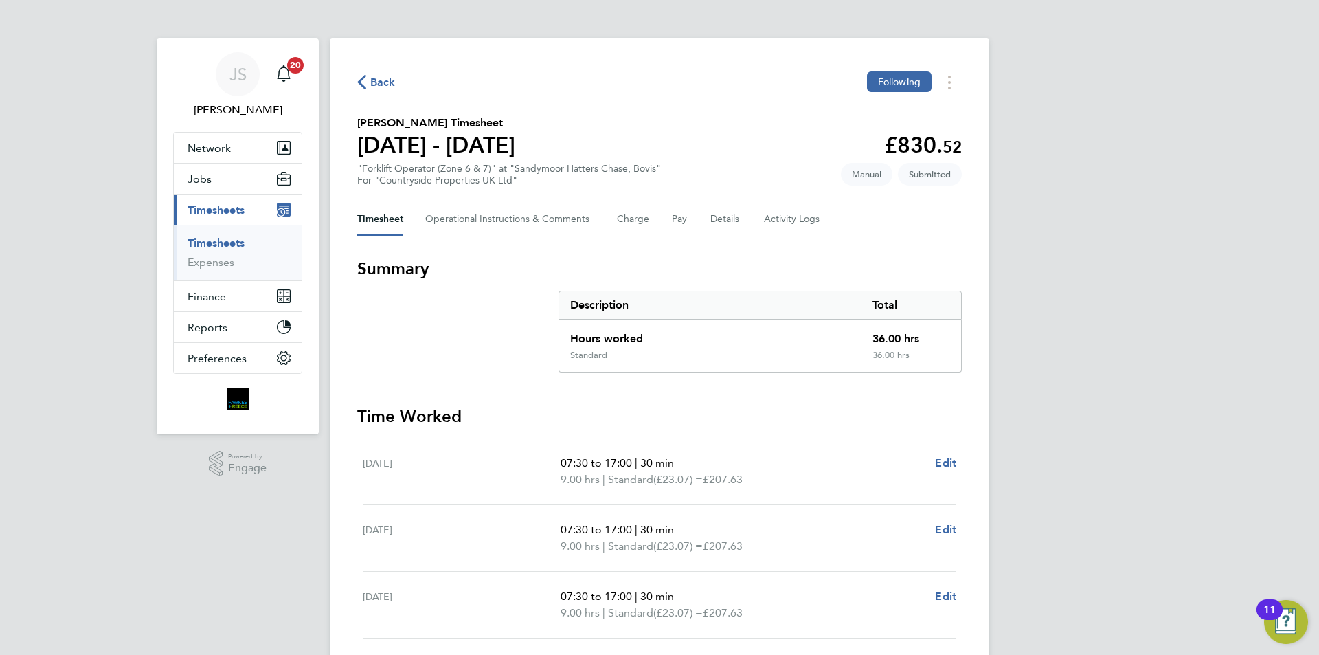
click at [371, 87] on span "Back" at bounding box center [382, 82] width 25 height 16
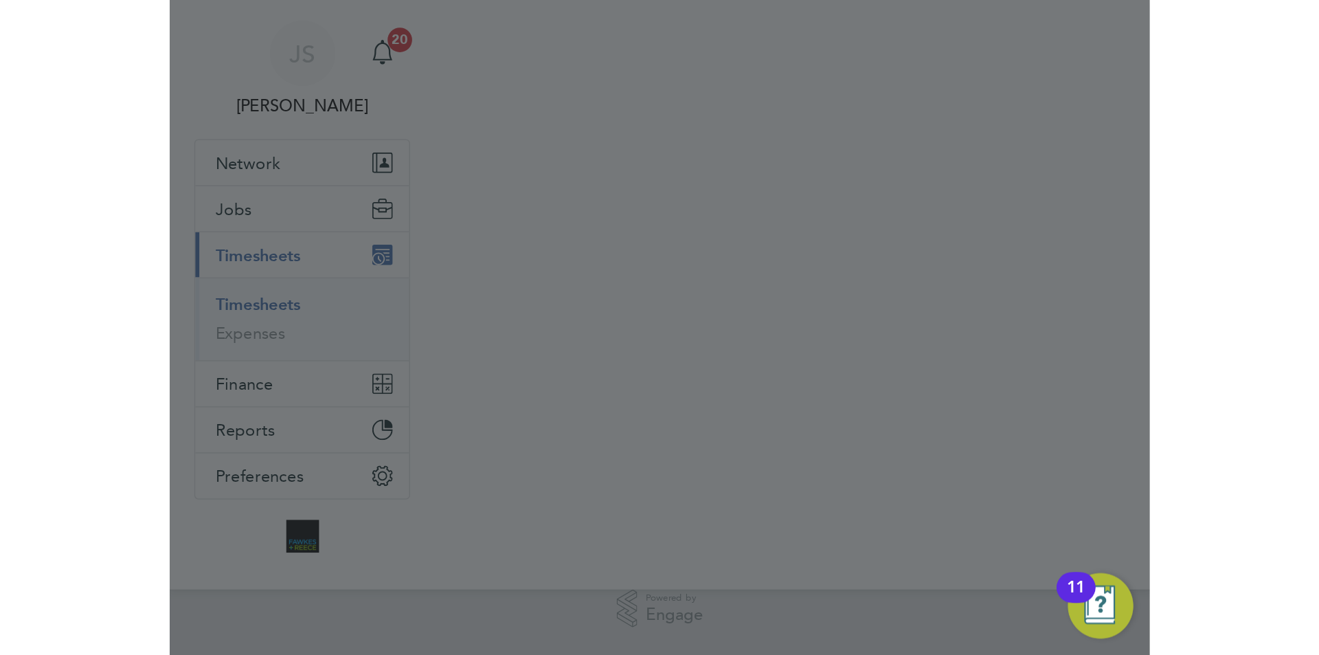
scroll to position [35, 120]
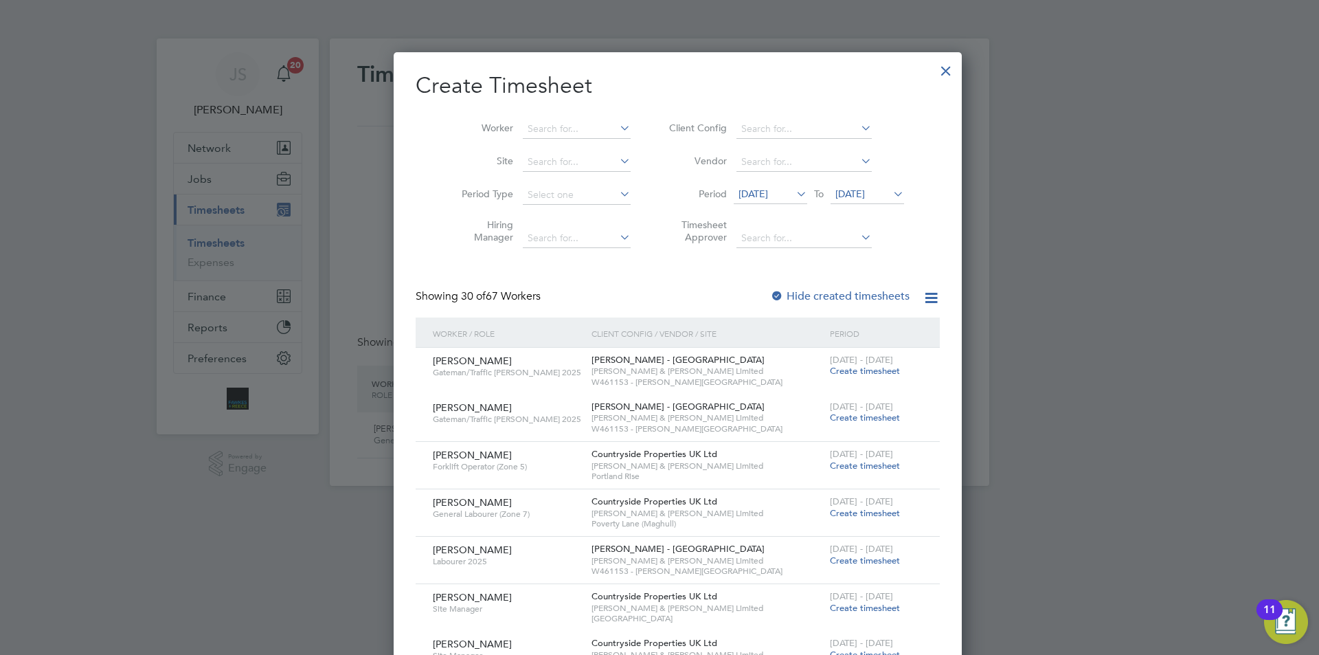
click at [531, 116] on li "Worker" at bounding box center [541, 129] width 214 height 33
click at [934, 78] on div at bounding box center [946, 67] width 25 height 25
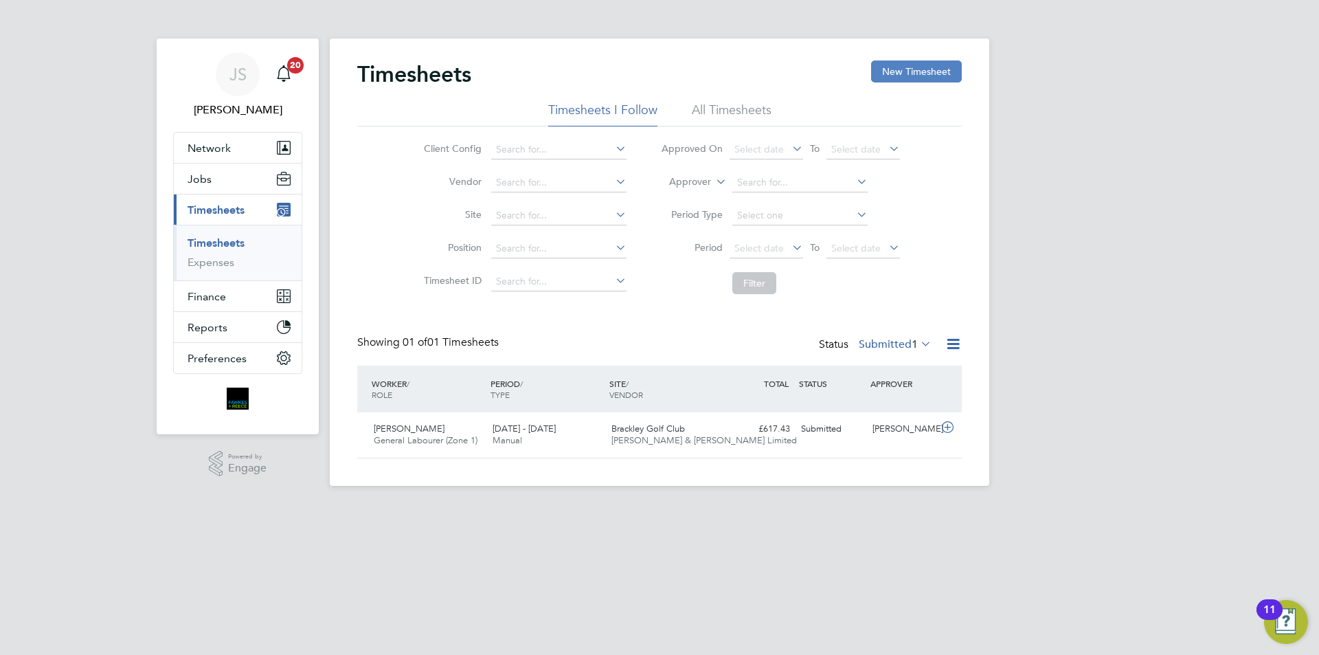
click at [912, 71] on button "New Timesheet" at bounding box center [916, 71] width 91 height 22
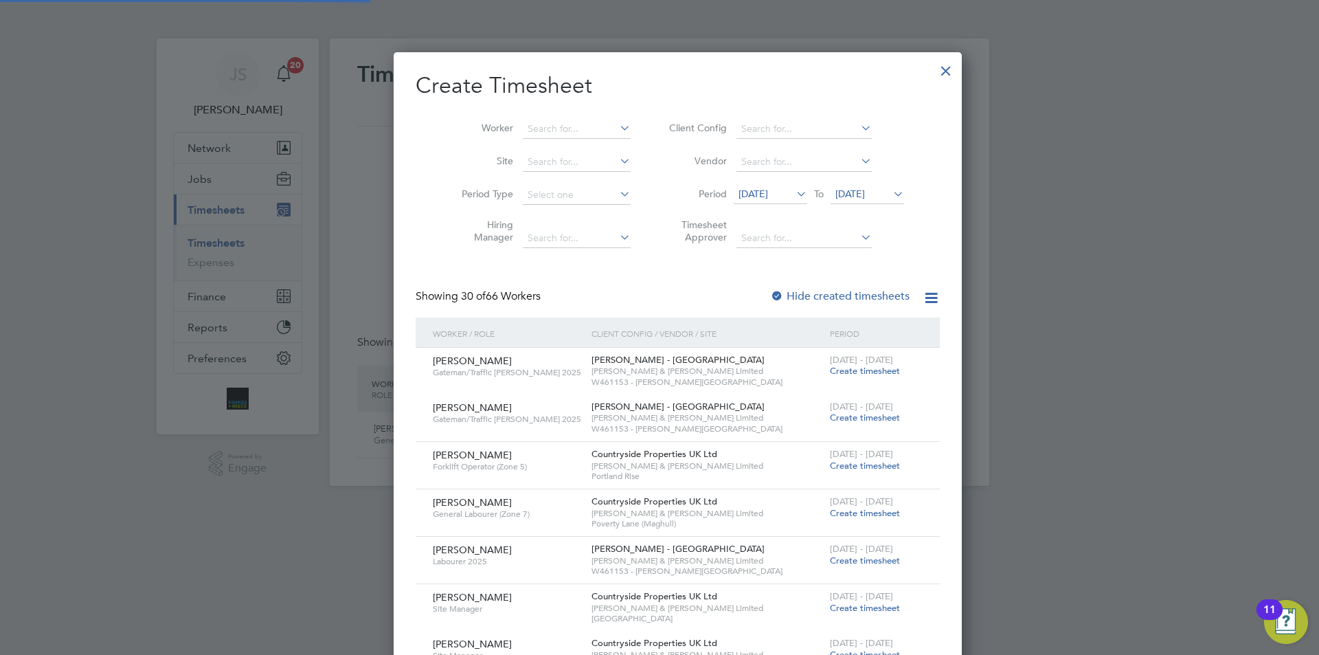
scroll to position [1929, 532]
click at [523, 128] on input at bounding box center [577, 129] width 108 height 19
click at [591, 167] on b "Pa" at bounding box center [597, 166] width 12 height 12
type input "[PERSON_NAME]"
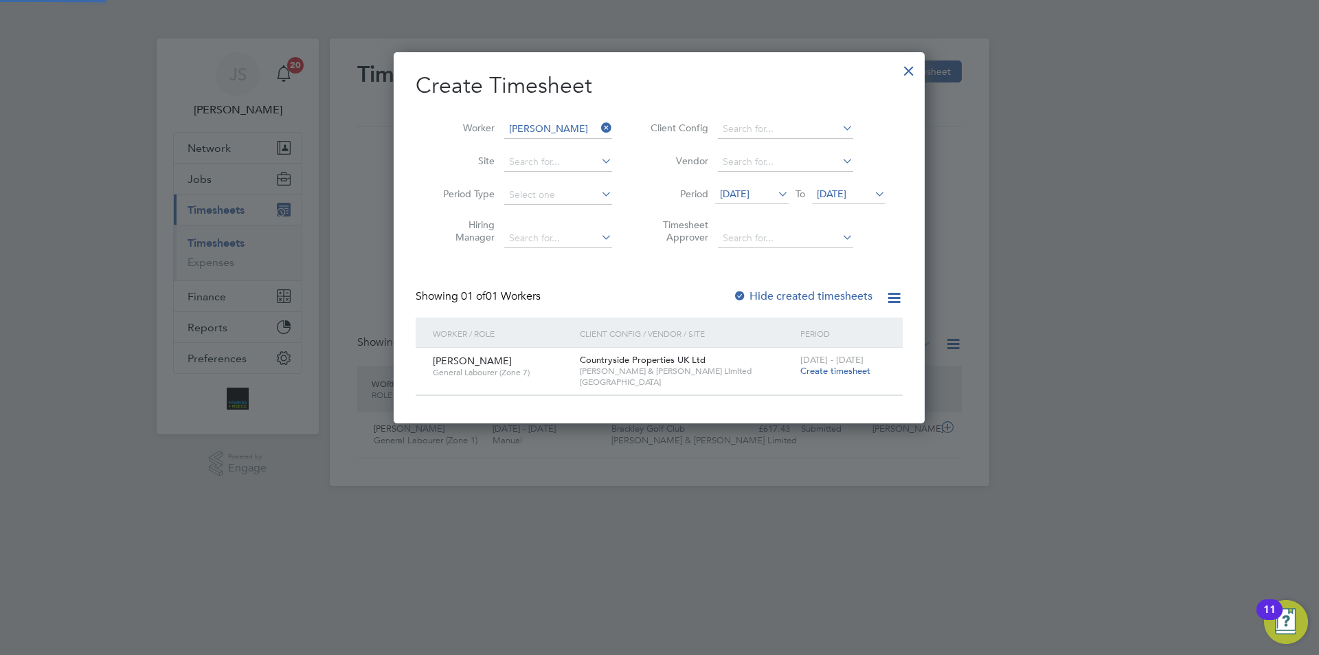
scroll to position [370, 532]
click at [834, 370] on span "Create timesheet" at bounding box center [835, 371] width 70 height 12
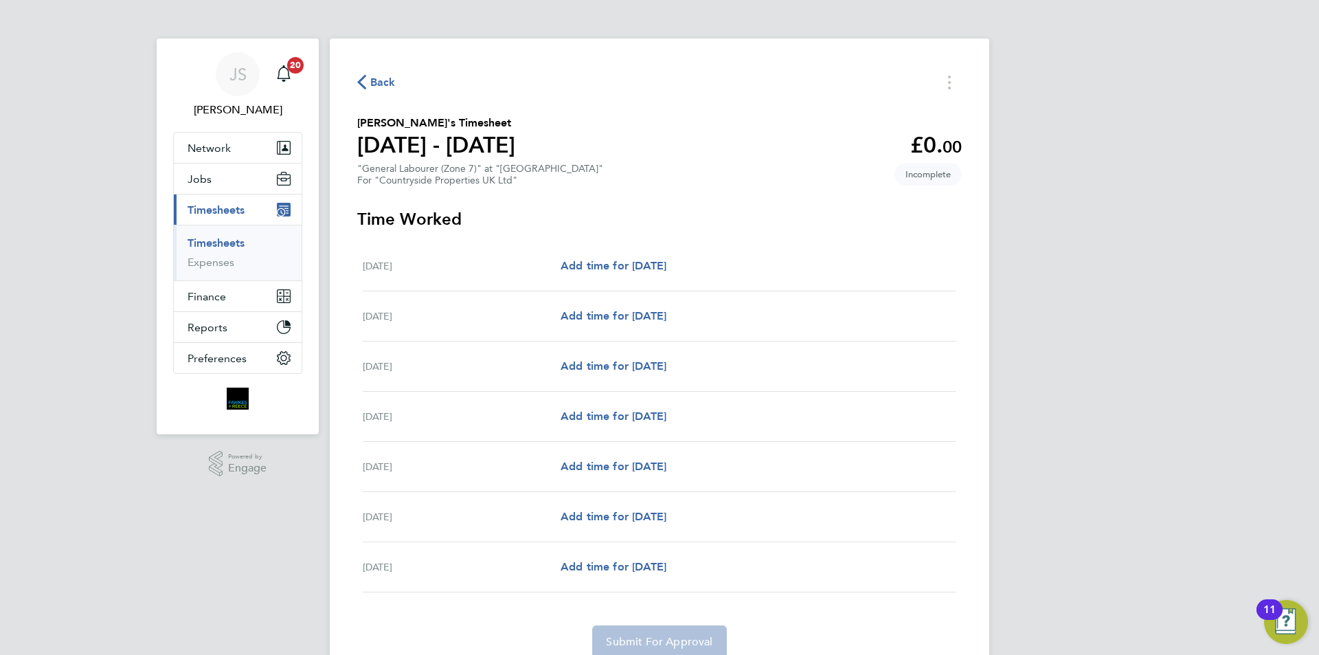
click at [587, 274] on div "[DATE] Add time for [DATE] Add time for [DATE]" at bounding box center [660, 266] width 594 height 50
click at [589, 267] on span "Add time for [DATE]" at bounding box center [614, 265] width 106 height 13
select select "30"
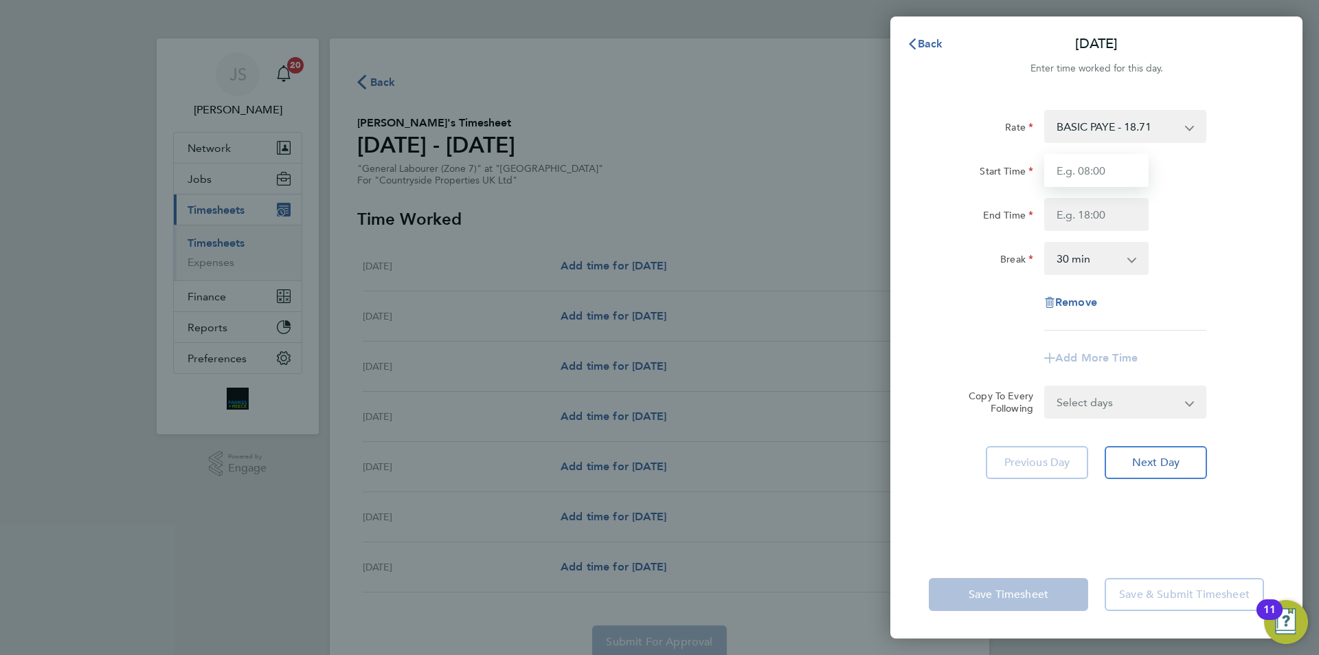
click at [1083, 179] on input "Start Time" at bounding box center [1096, 170] width 104 height 33
type input "08:00"
drag, startPoint x: 1068, startPoint y: 210, endPoint x: 1075, endPoint y: 221, distance: 13.0
click at [1069, 212] on input "End Time" at bounding box center [1096, 214] width 104 height 33
type input "17:00"
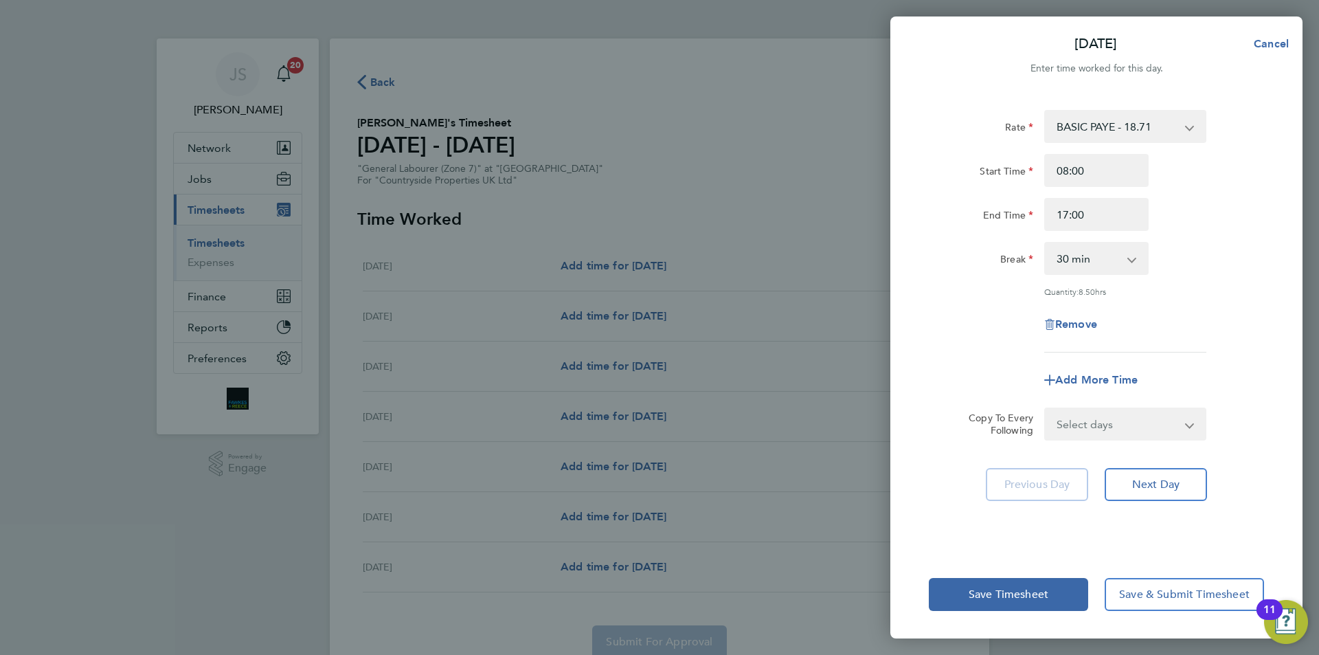
click at [962, 293] on div "Rate BASIC PAYE - 18.71 Start Time 08:00 End Time 17:00 Break 0 min 15 min 30 m…" at bounding box center [1096, 231] width 335 height 242
drag, startPoint x: 1071, startPoint y: 419, endPoint x: 1066, endPoint y: 430, distance: 12.0
click at [1070, 419] on select "Select days Day Weekday (Mon-Fri) Weekend (Sat-Sun) [DATE] [DATE] [DATE] [DATE]…" at bounding box center [1117, 424] width 144 height 30
select select "WEEKDAY"
click at [1045, 409] on select "Select days Day Weekday (Mon-Fri) Weekend (Sat-Sun) [DATE] [DATE] [DATE] [DATE]…" at bounding box center [1117, 424] width 144 height 30
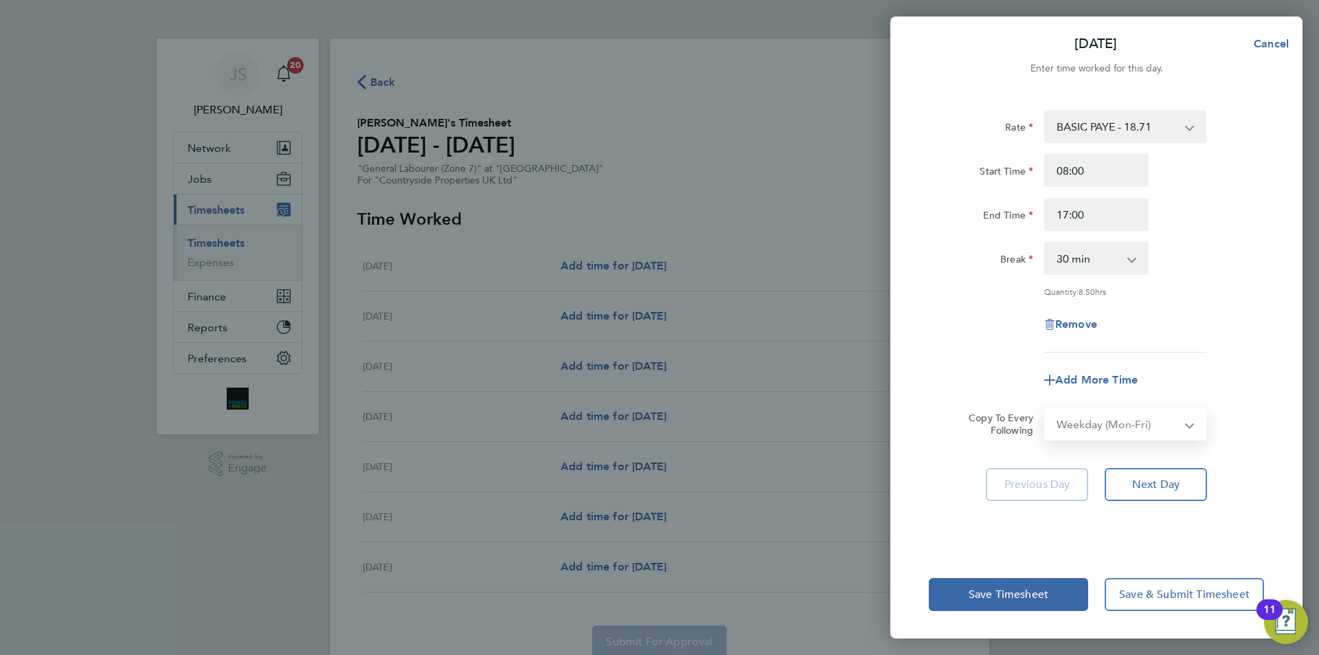
select select "[DATE]"
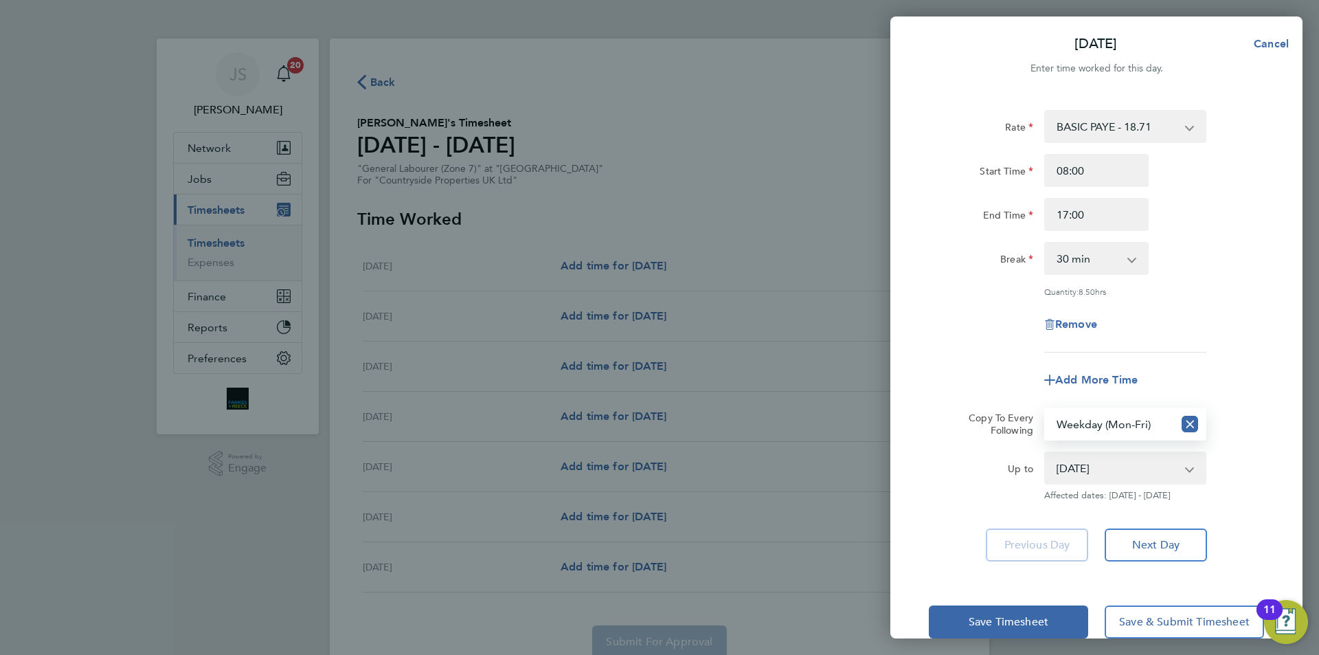
click at [931, 364] on div "Add More Time" at bounding box center [1096, 379] width 346 height 33
click at [1026, 611] on button "Save Timesheet" at bounding box center [1008, 621] width 159 height 33
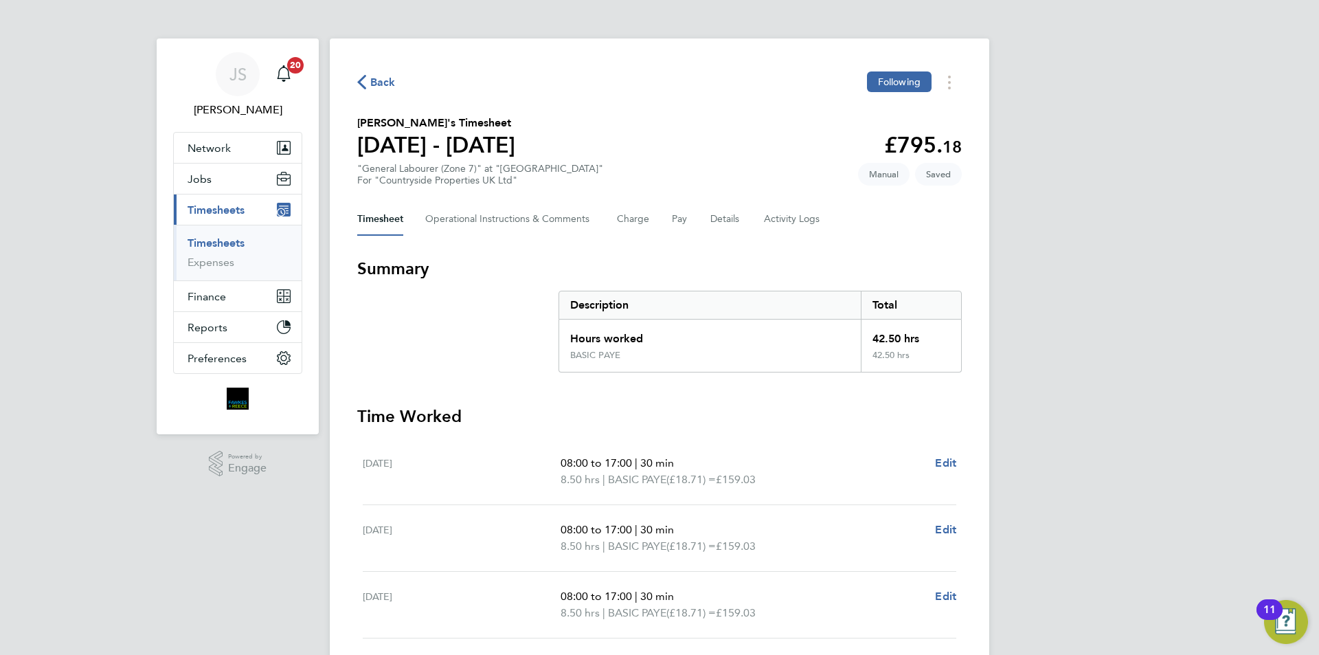
drag, startPoint x: 446, startPoint y: 339, endPoint x: 409, endPoint y: 334, distance: 36.8
click at [409, 334] on section "Summary Description Total Hours worked 42.50 hrs BASIC PAYE 42.50 hrs" at bounding box center [659, 315] width 604 height 115
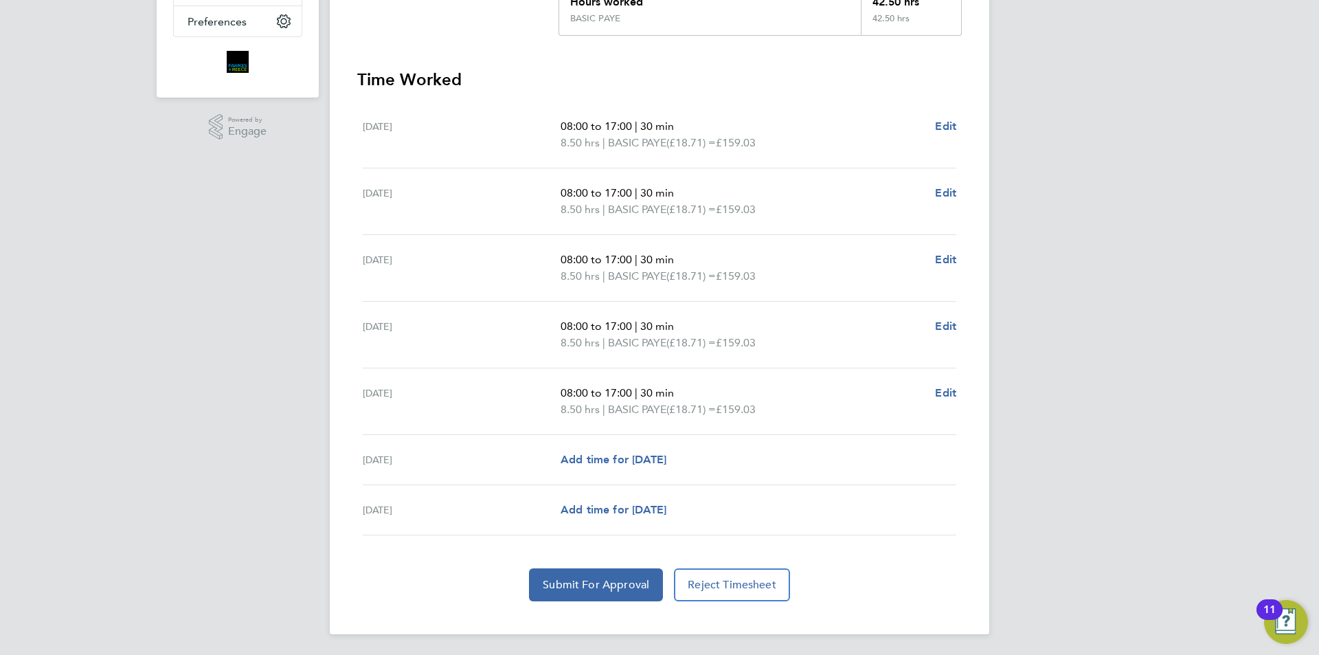
scroll to position [338, 0]
drag, startPoint x: 408, startPoint y: 332, endPoint x: 475, endPoint y: 382, distance: 83.9
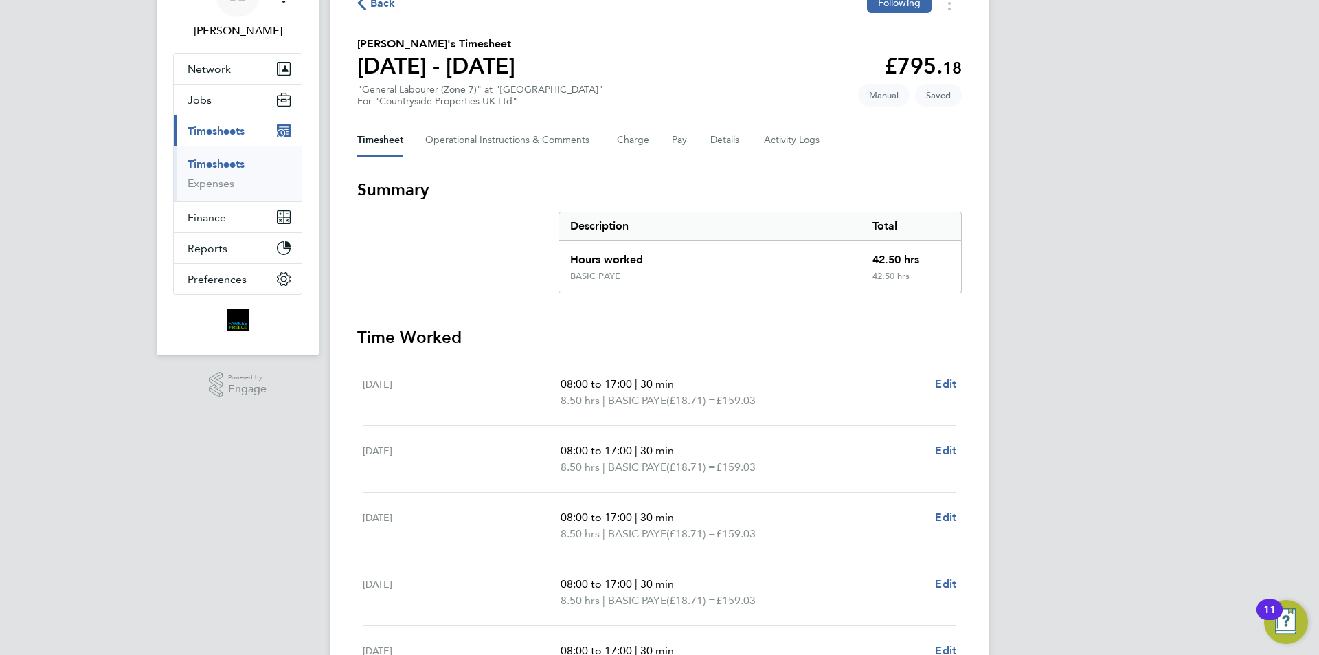
scroll to position [0, 0]
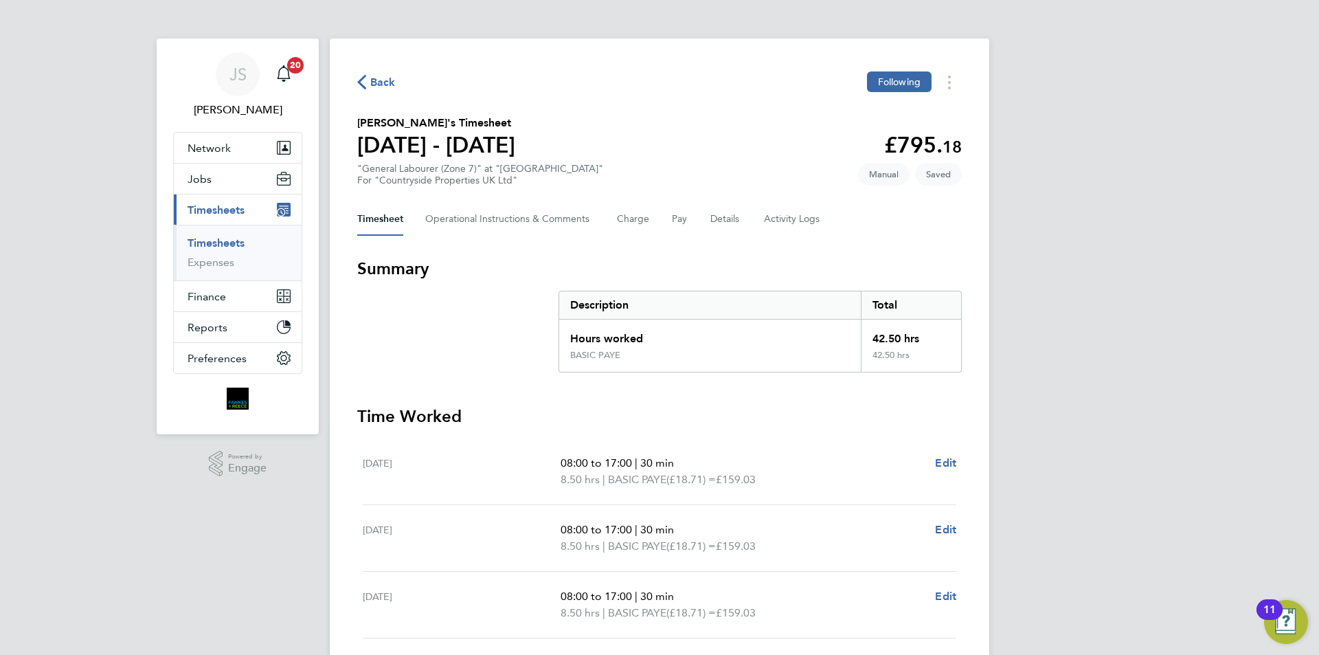
drag, startPoint x: 421, startPoint y: 374, endPoint x: 497, endPoint y: 346, distance: 80.4
drag, startPoint x: 497, startPoint y: 346, endPoint x: 486, endPoint y: 320, distance: 28.6
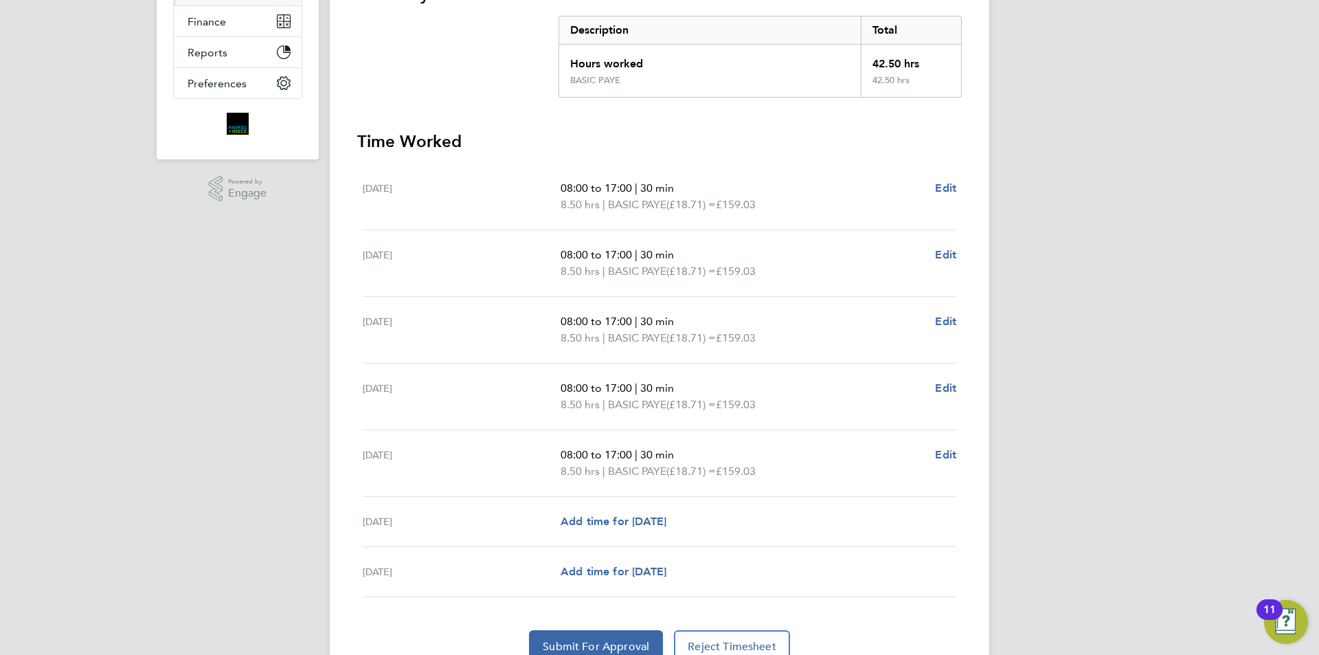
scroll to position [338, 0]
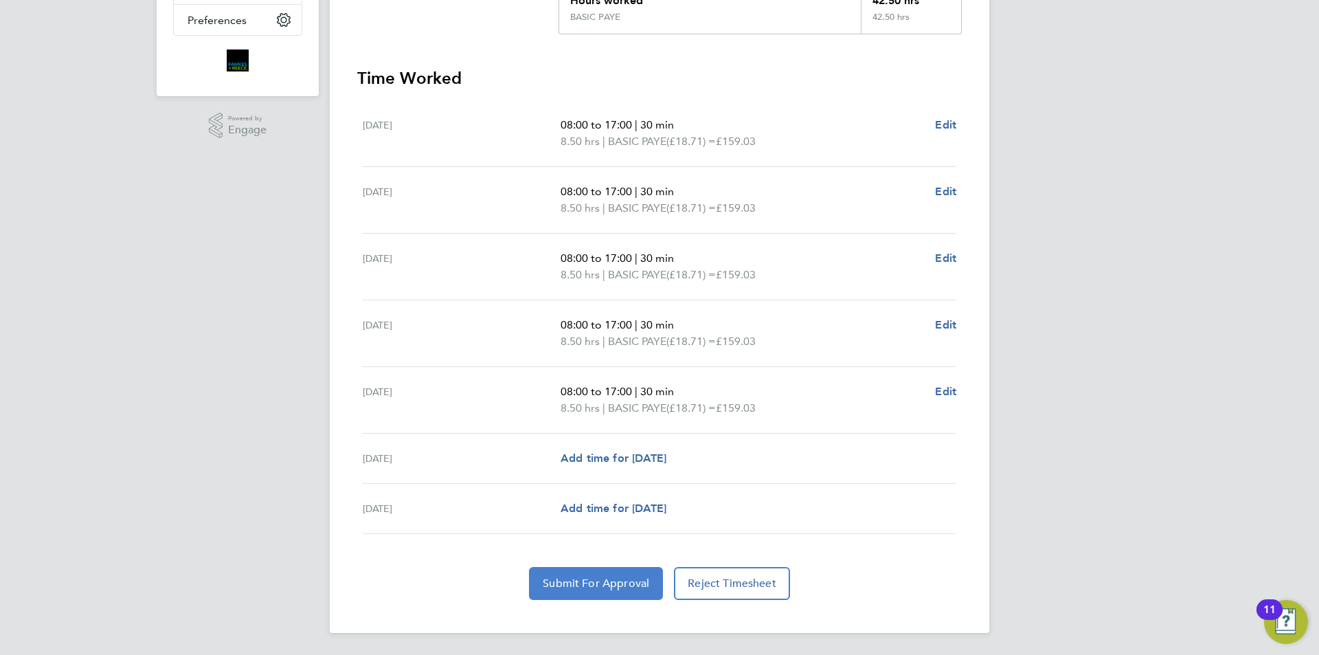
click at [578, 577] on button "Submit For Approval" at bounding box center [596, 583] width 134 height 33
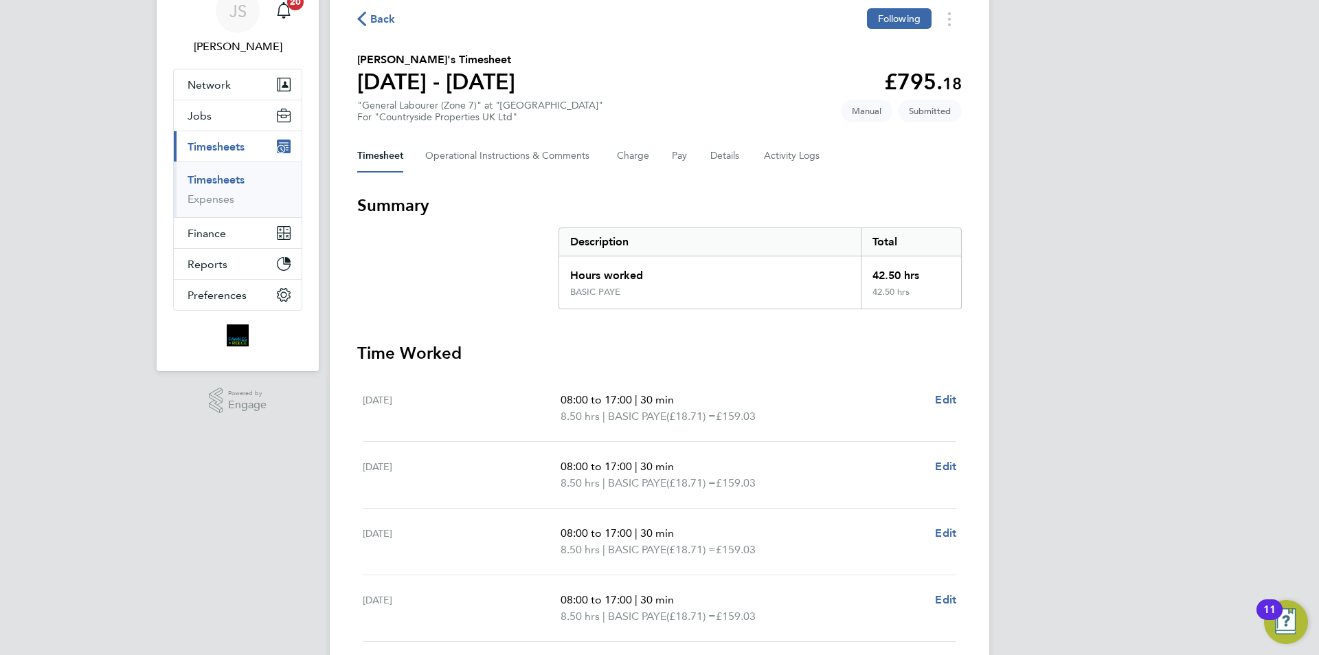
scroll to position [0, 0]
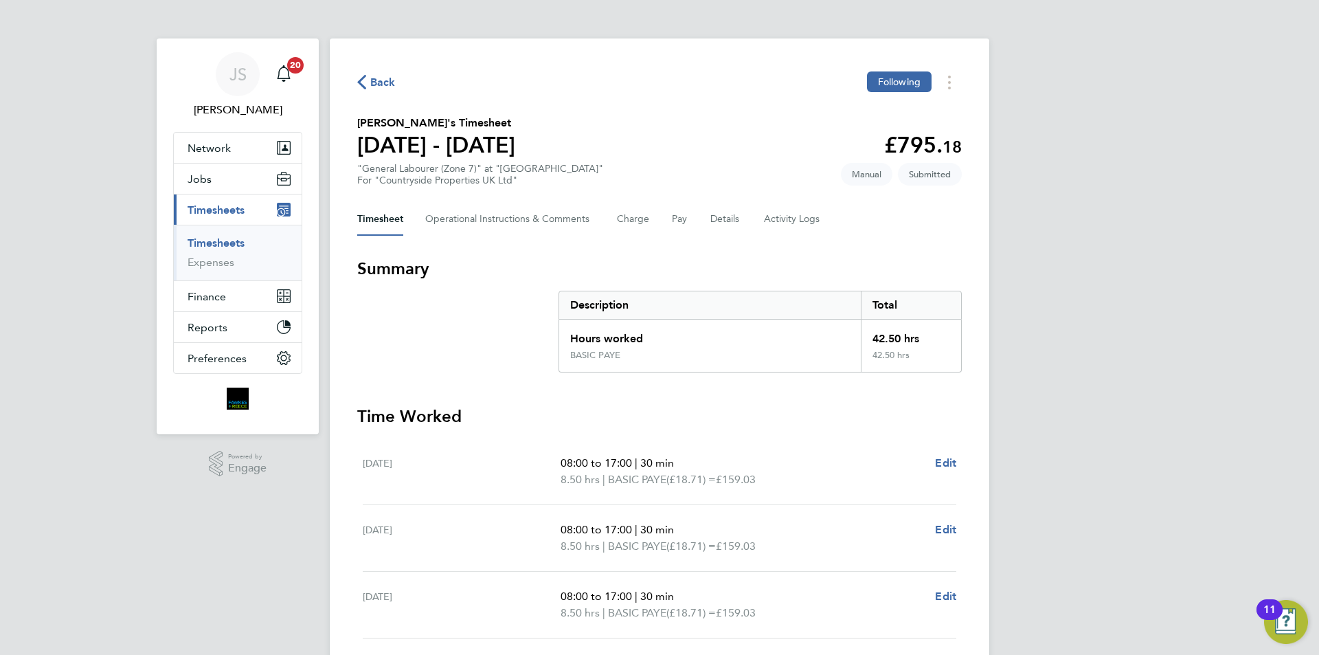
click at [369, 85] on span "Back" at bounding box center [376, 81] width 38 height 13
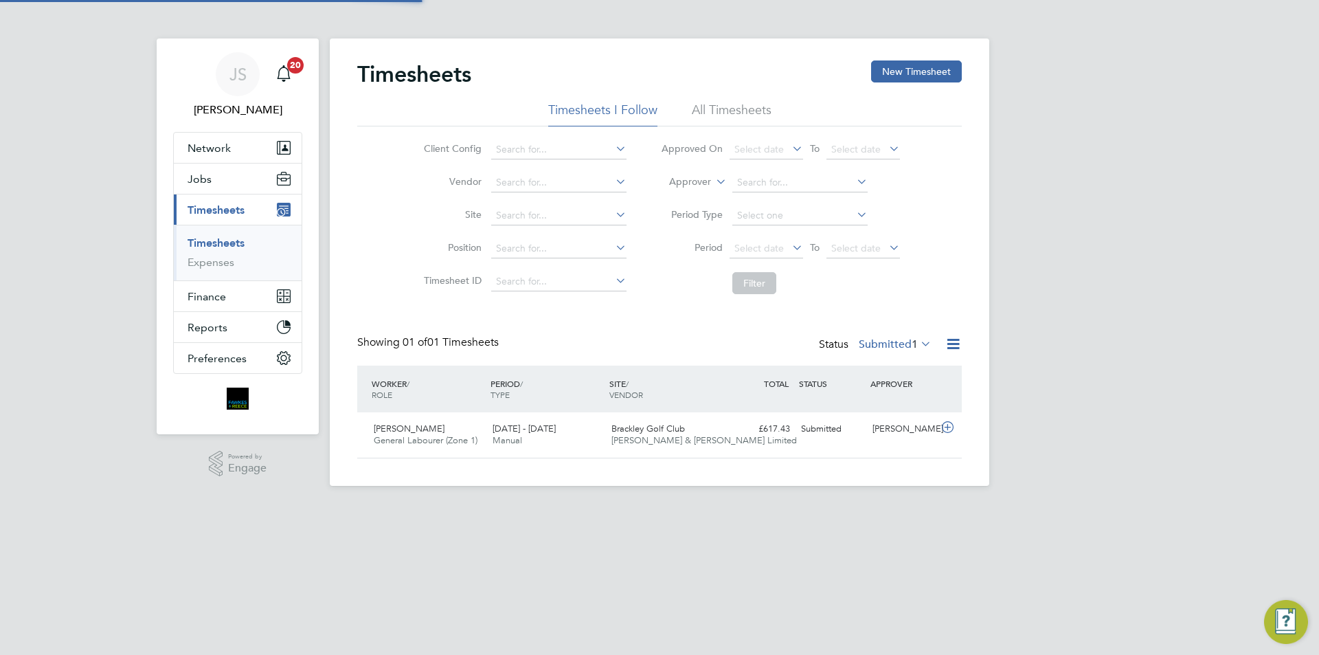
scroll to position [35, 120]
click at [893, 72] on button "New Timesheet" at bounding box center [916, 71] width 91 height 22
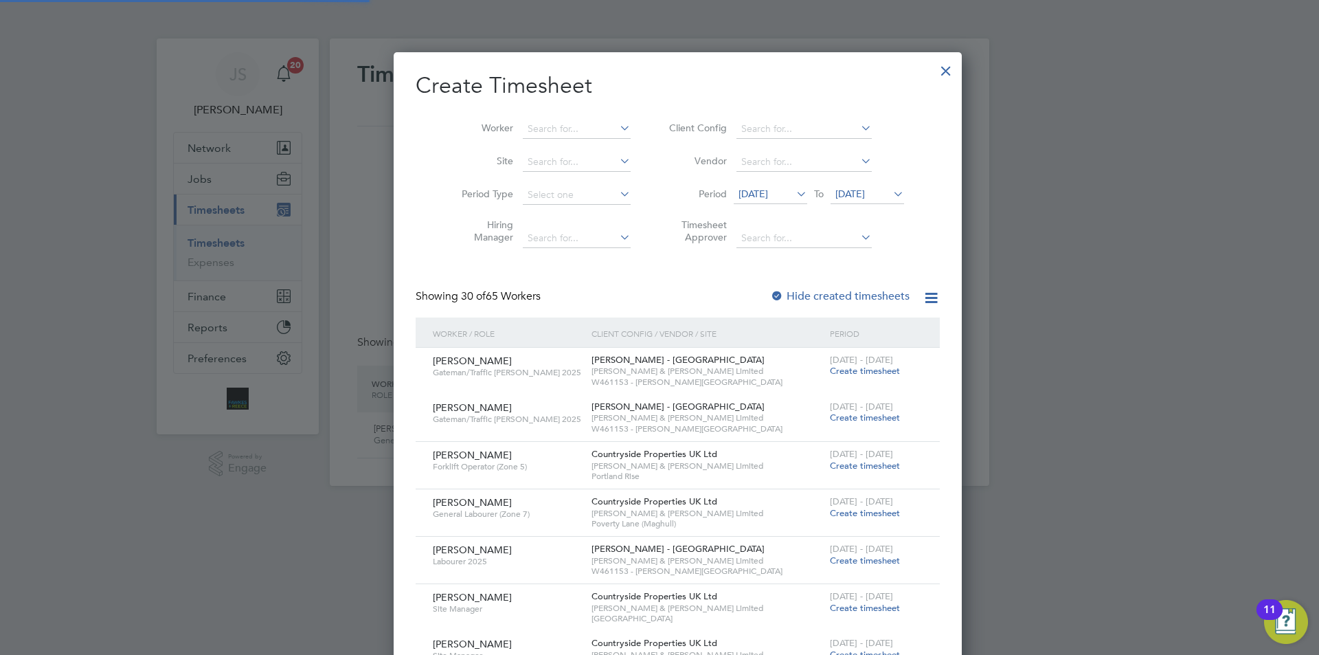
scroll to position [1929, 532]
drag, startPoint x: 567, startPoint y: 111, endPoint x: 550, endPoint y: 126, distance: 22.8
click at [556, 121] on div "Worker Site Period Type Hiring Manager Client Config Vendor Period [DATE] To [D…" at bounding box center [678, 180] width 524 height 149
click at [548, 126] on input at bounding box center [577, 129] width 108 height 19
drag, startPoint x: 544, startPoint y: 145, endPoint x: 538, endPoint y: 139, distance: 8.3
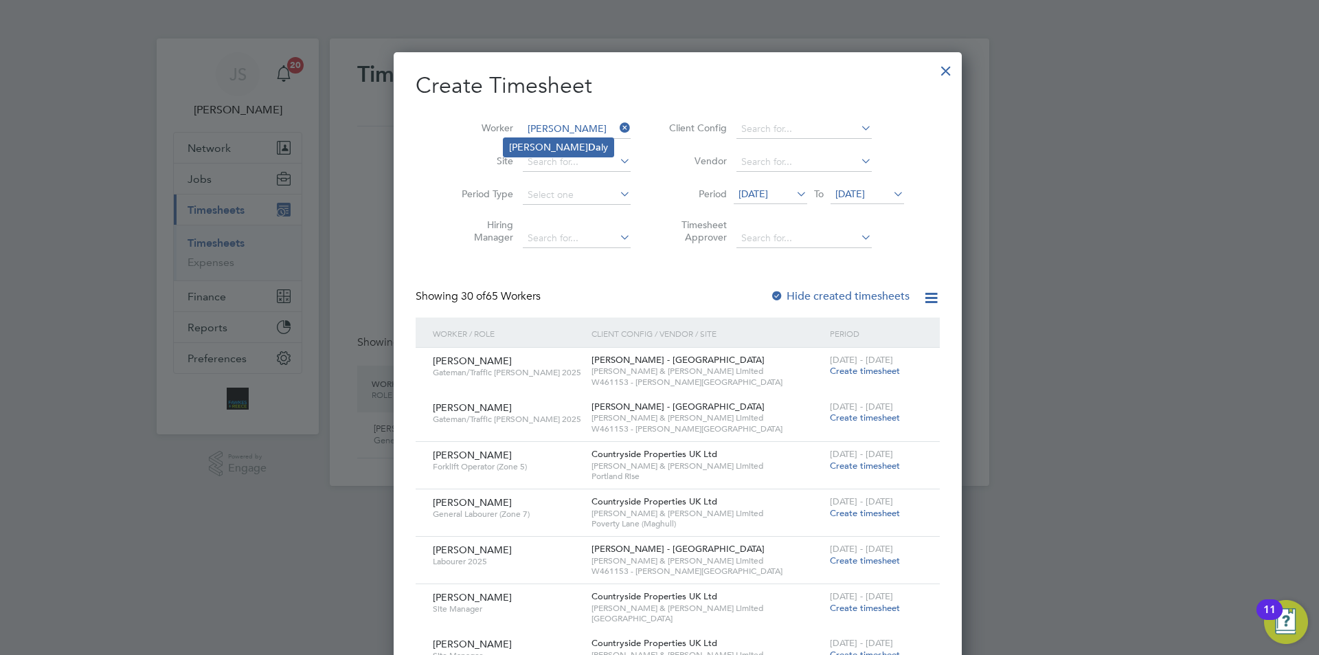
click at [588, 144] on b "Da" at bounding box center [594, 148] width 13 height 12
type input "[PERSON_NAME]"
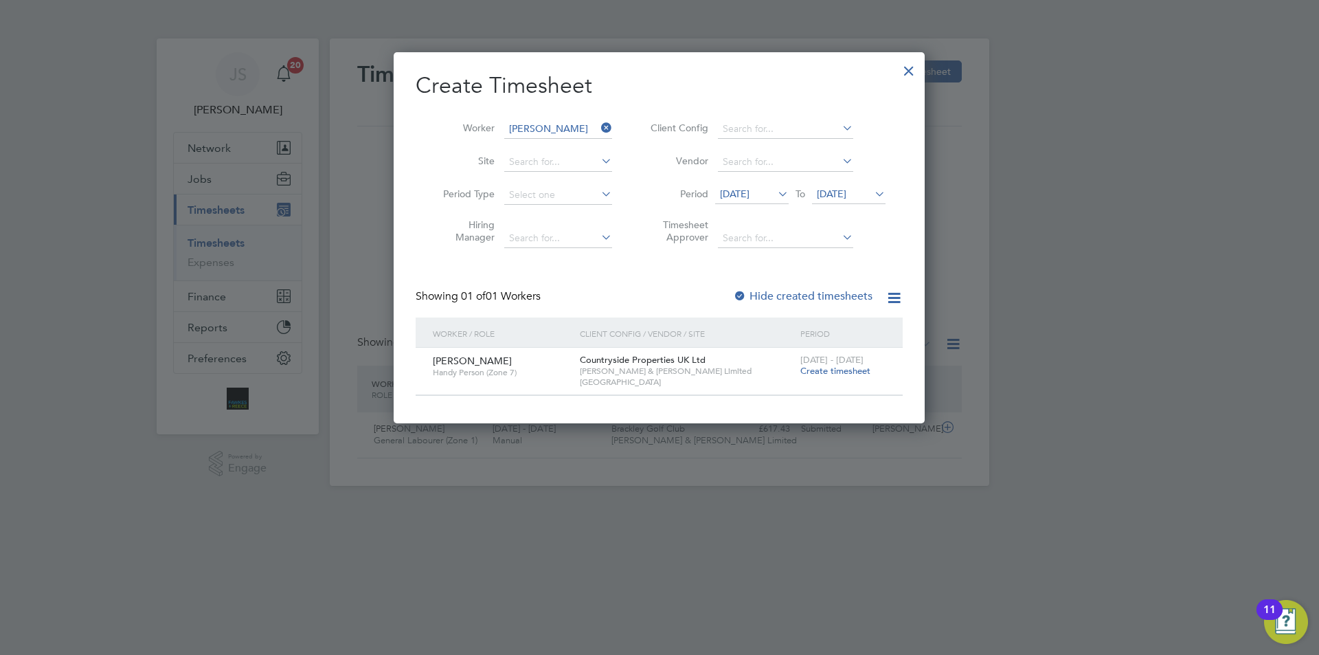
click at [828, 368] on span "Create timesheet" at bounding box center [835, 371] width 70 height 12
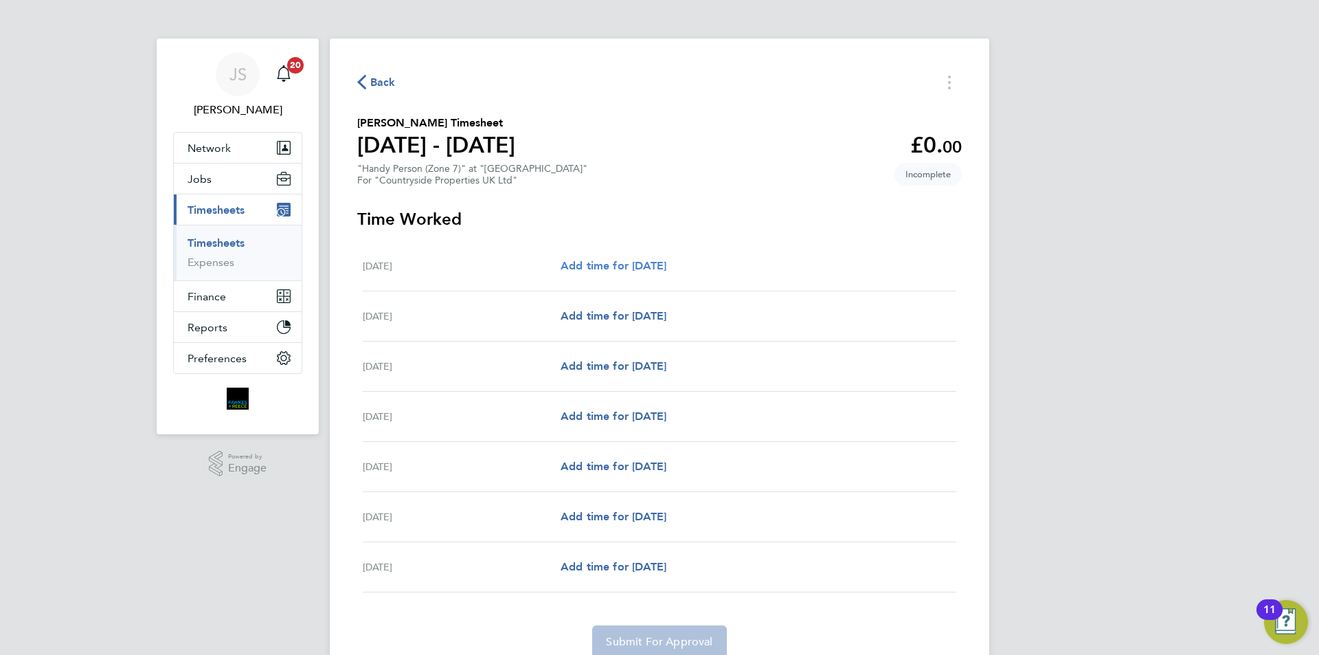
click at [657, 260] on span "Add time for [DATE]" at bounding box center [614, 265] width 106 height 13
select select "30"
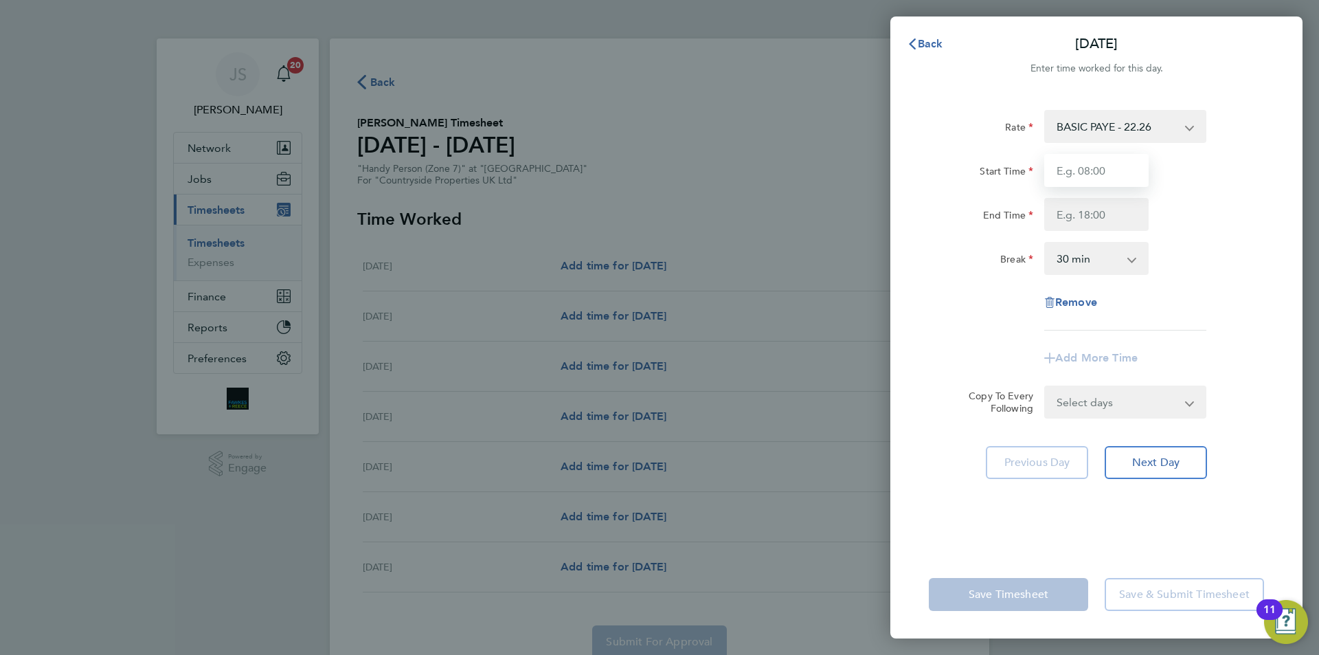
drag, startPoint x: 1094, startPoint y: 170, endPoint x: 1090, endPoint y: 188, distance: 17.5
click at [1092, 174] on input "Start Time" at bounding box center [1096, 170] width 104 height 33
drag, startPoint x: 1089, startPoint y: 174, endPoint x: 1035, endPoint y: 168, distance: 53.9
click at [1035, 168] on div "Start Time 07:30" at bounding box center [1096, 170] width 346 height 33
type input "08:00"
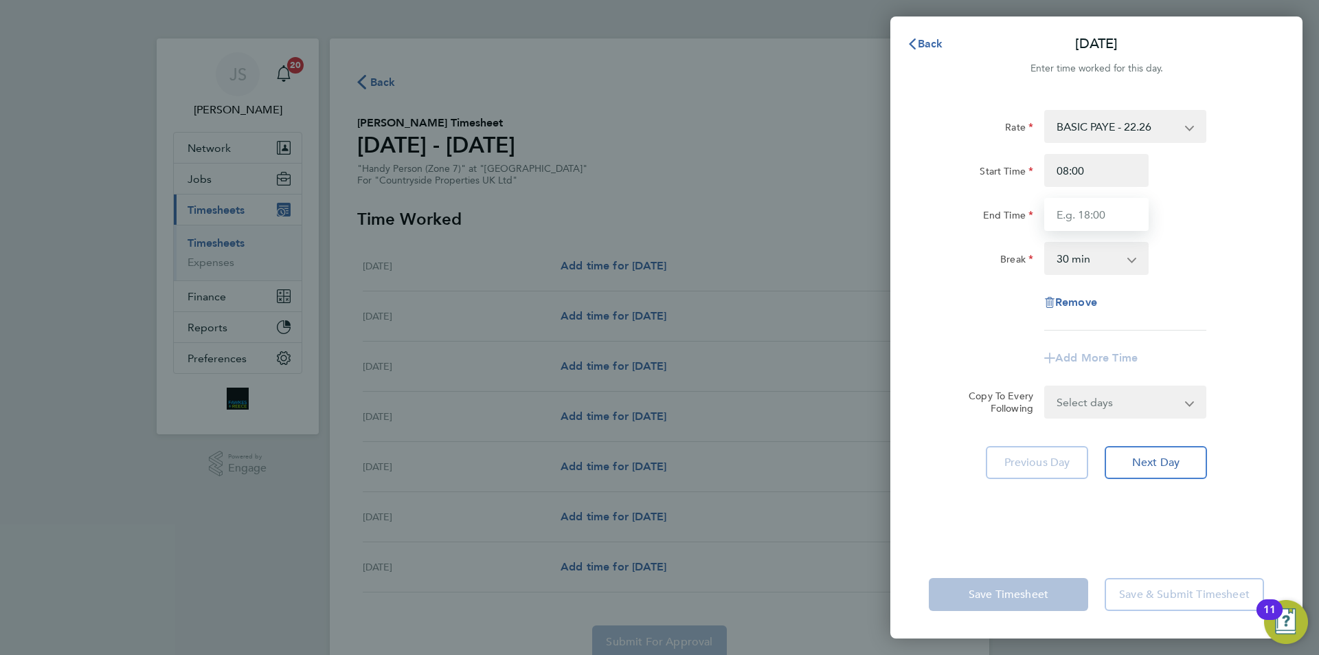
click at [1107, 215] on input "End Time" at bounding box center [1096, 214] width 104 height 33
type input "17:00"
click at [899, 232] on div "Rate BASIC PAYE - 22.26 Start Time 08:00 End Time 17:00 Break 0 min 15 min 30 m…" at bounding box center [1096, 321] width 412 height 457
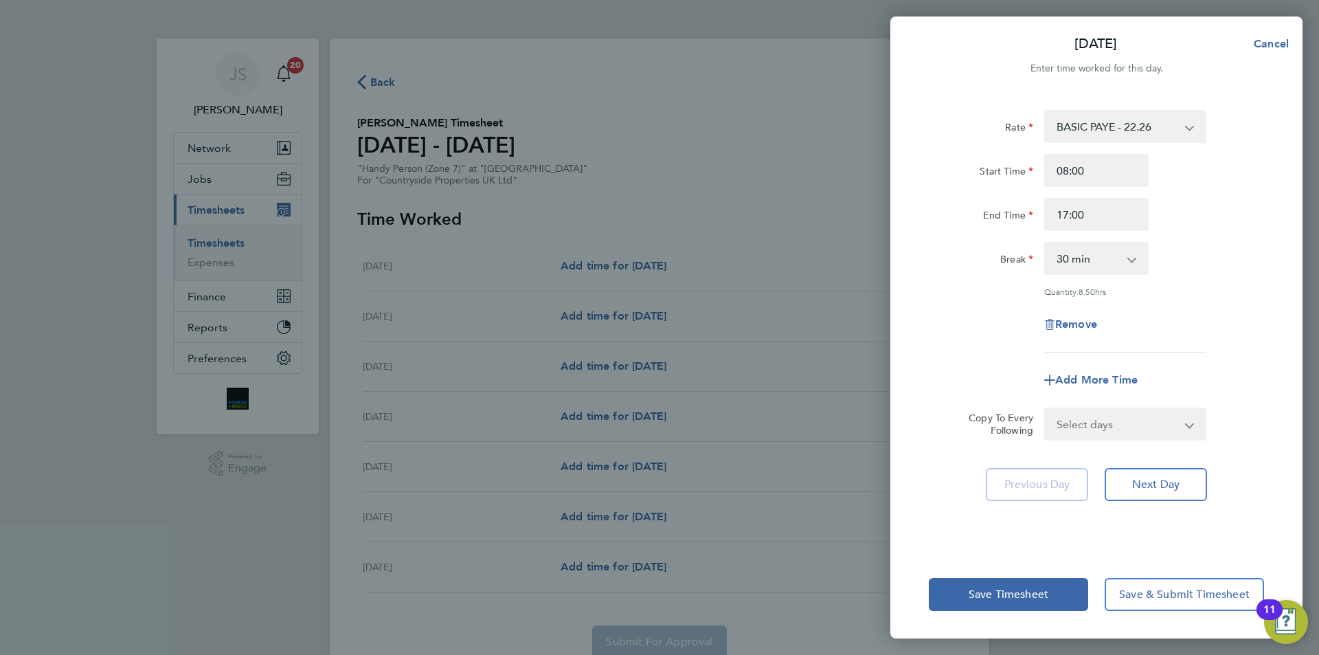
click at [1081, 414] on form "Rate BASIC PAYE - 22.26 Start Time 08:00 End Time 17:00 Break 0 min 15 min 30 m…" at bounding box center [1096, 275] width 335 height 330
drag, startPoint x: 1081, startPoint y: 423, endPoint x: 1080, endPoint y: 437, distance: 13.8
click at [1080, 425] on select "Select days Day Weekday (Mon-Fri) Weekend (Sat-Sun) [DATE] [DATE] [DATE] [DATE]…" at bounding box center [1117, 424] width 144 height 30
select select "WEEKDAY"
click at [1045, 409] on select "Select days Day Weekday (Mon-Fri) Weekend (Sat-Sun) [DATE] [DATE] [DATE] [DATE]…" at bounding box center [1117, 424] width 144 height 30
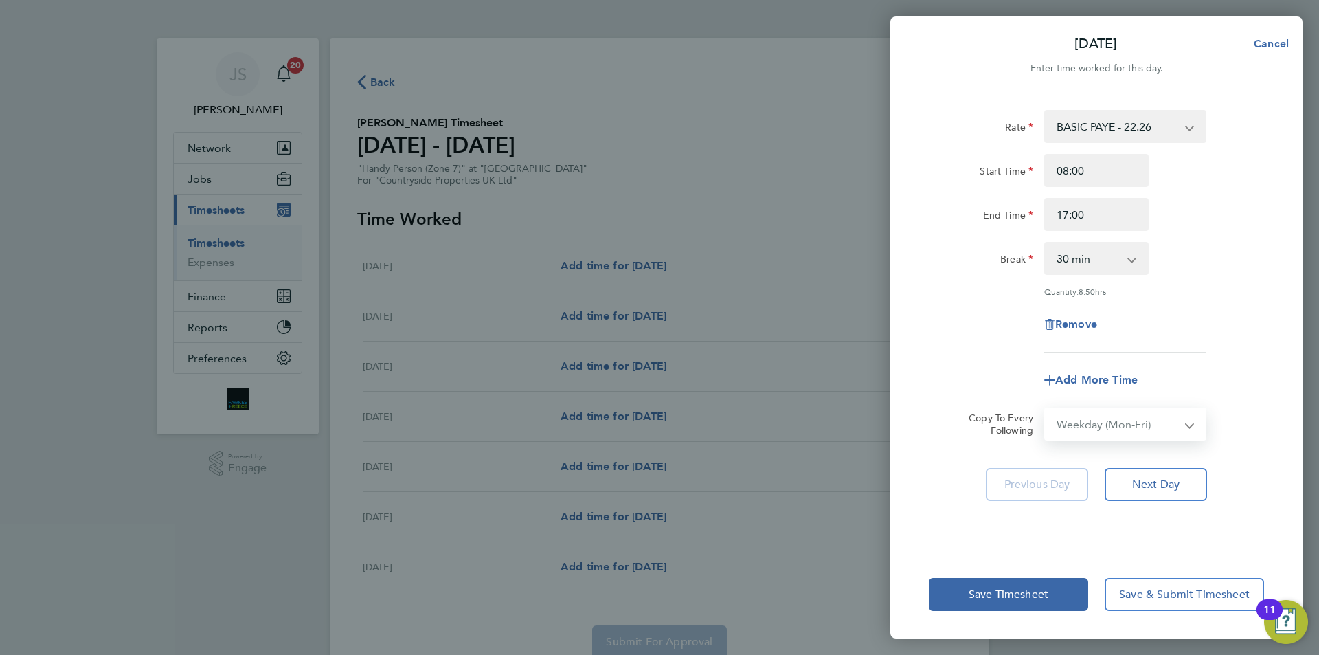
select select "[DATE]"
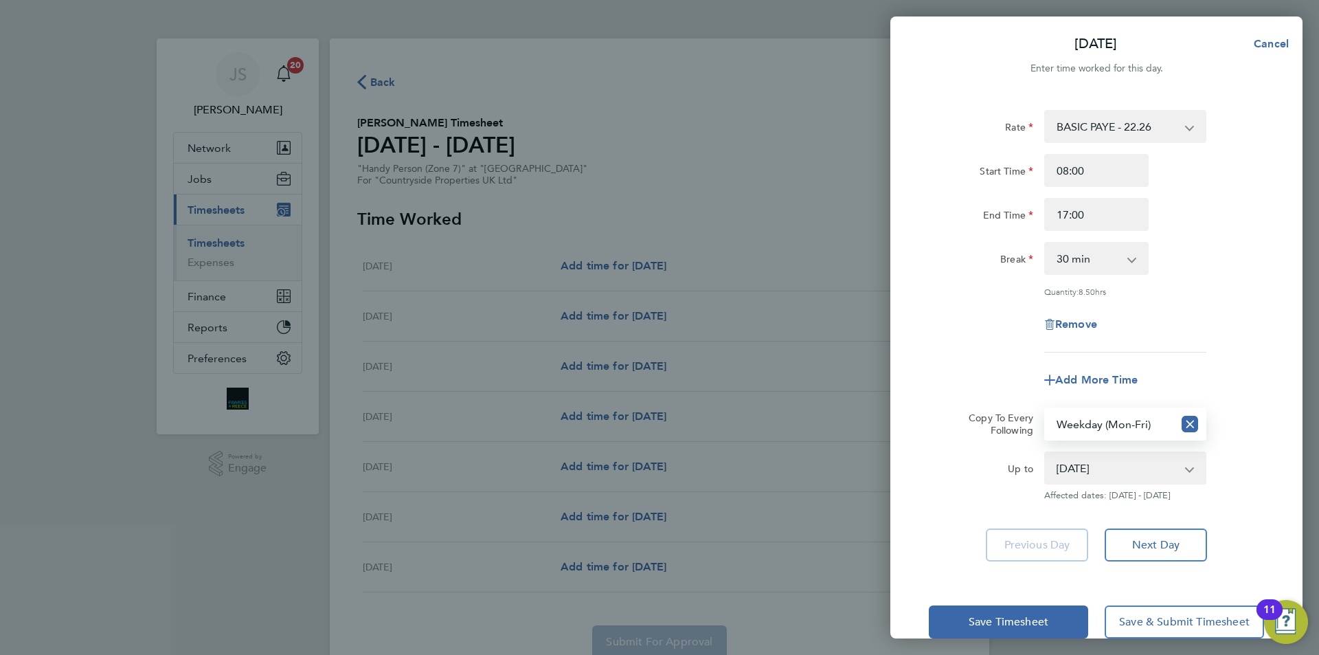
click at [930, 383] on div "Add More Time" at bounding box center [1096, 379] width 346 height 33
click at [1022, 622] on span "Save Timesheet" at bounding box center [1009, 622] width 80 height 14
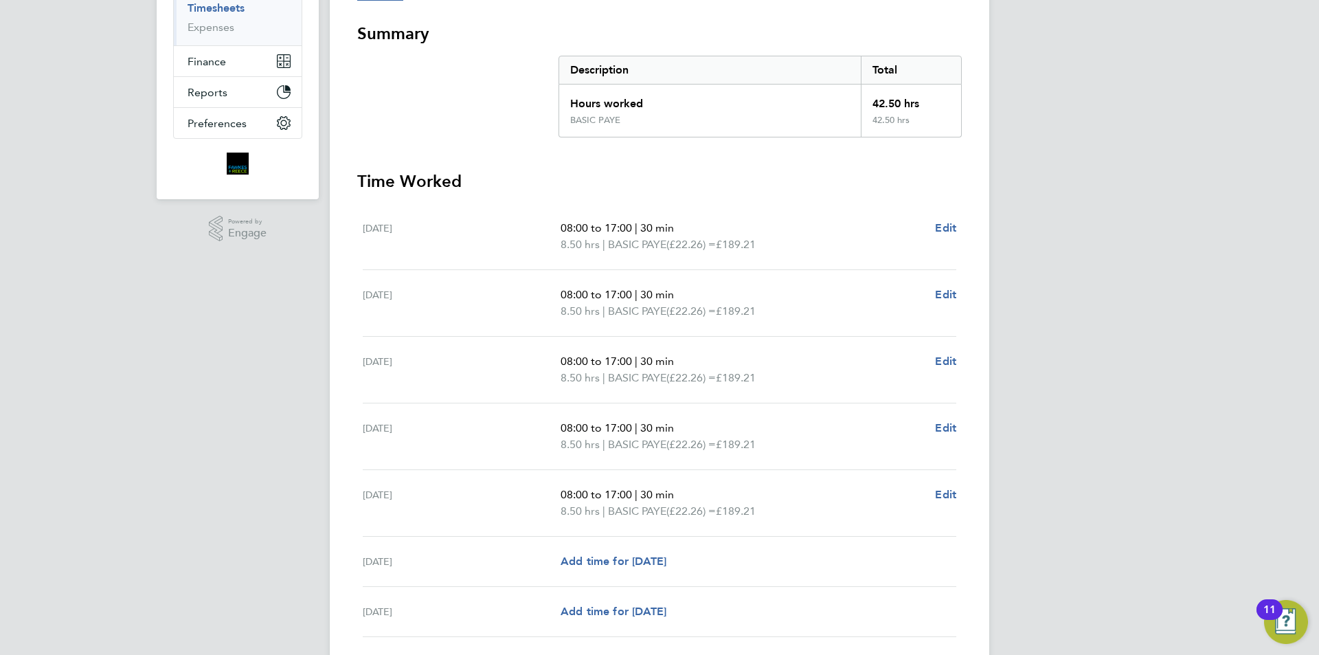
drag, startPoint x: 651, startPoint y: 398, endPoint x: 639, endPoint y: 483, distance: 85.3
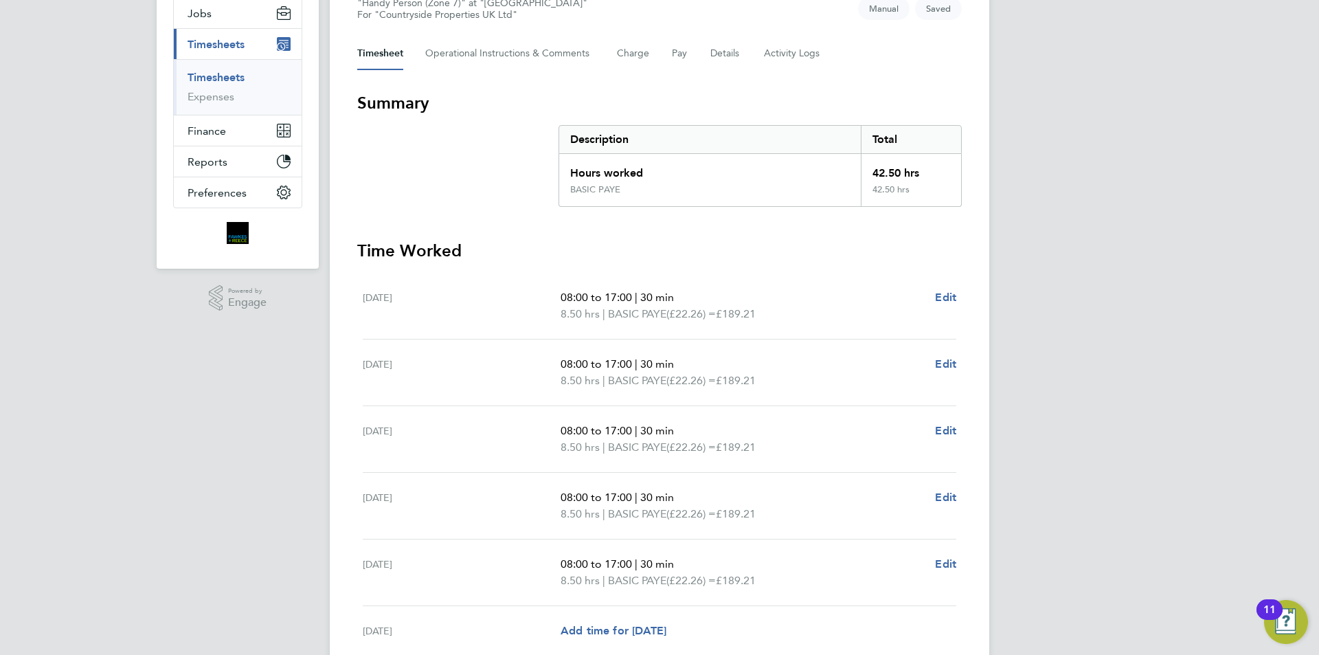
scroll to position [338, 0]
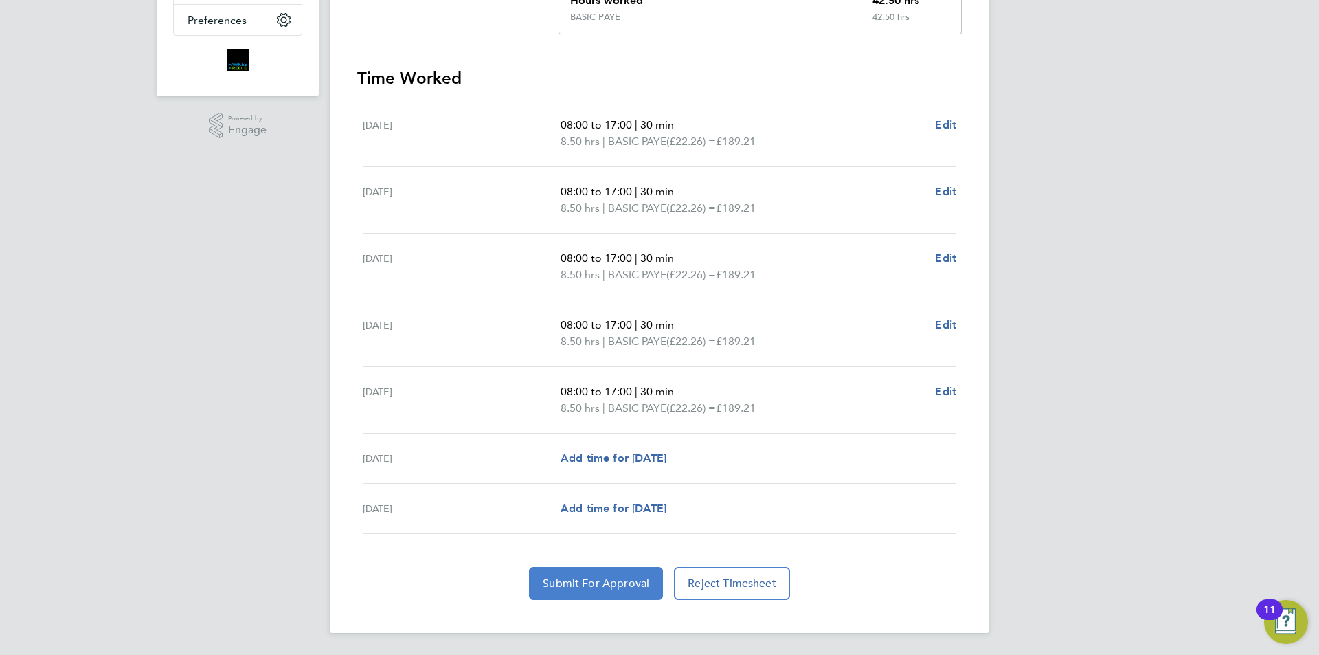
click at [574, 582] on span "Submit For Approval" at bounding box center [596, 583] width 106 height 14
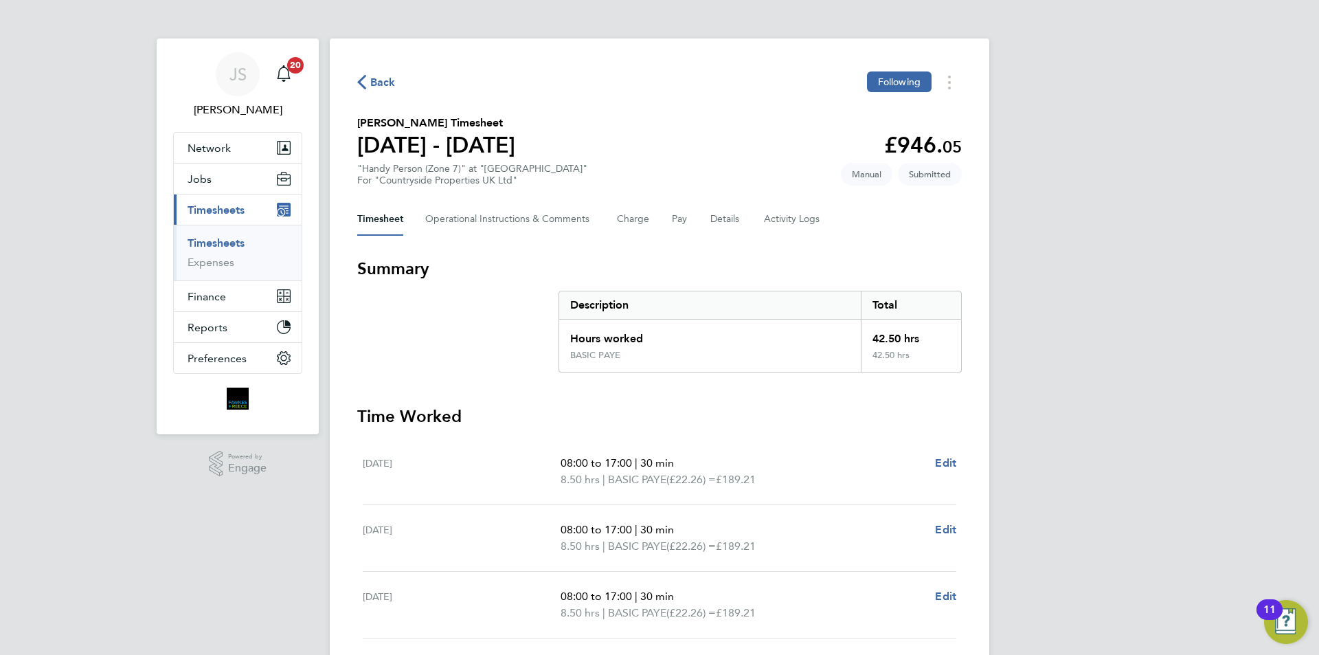
click at [367, 83] on span "Back" at bounding box center [376, 81] width 38 height 13
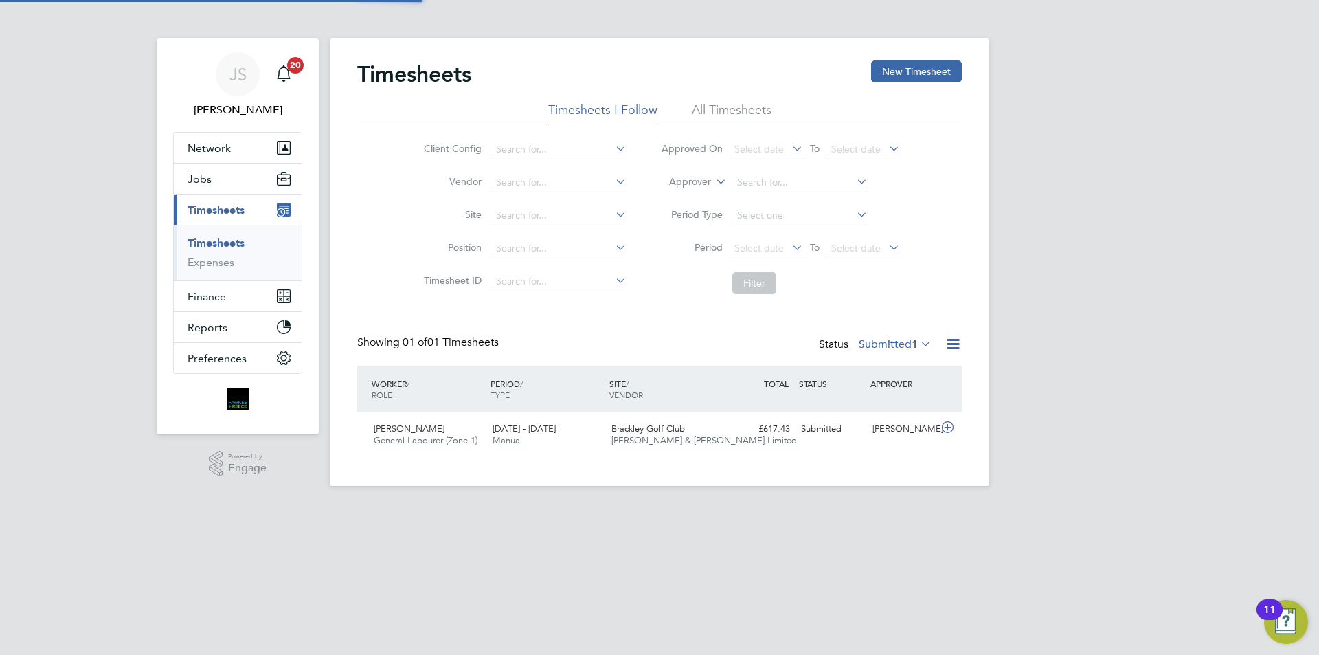
scroll to position [35, 120]
click at [899, 69] on button "New Timesheet" at bounding box center [916, 71] width 91 height 22
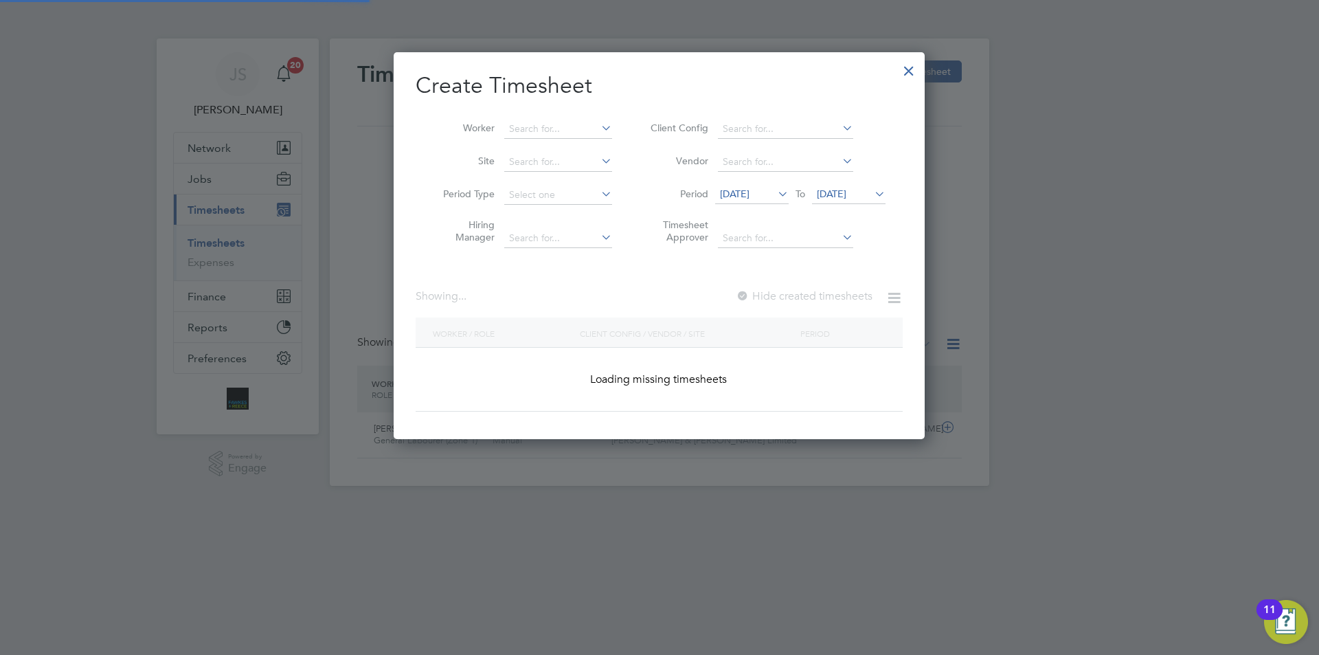
scroll to position [7, 7]
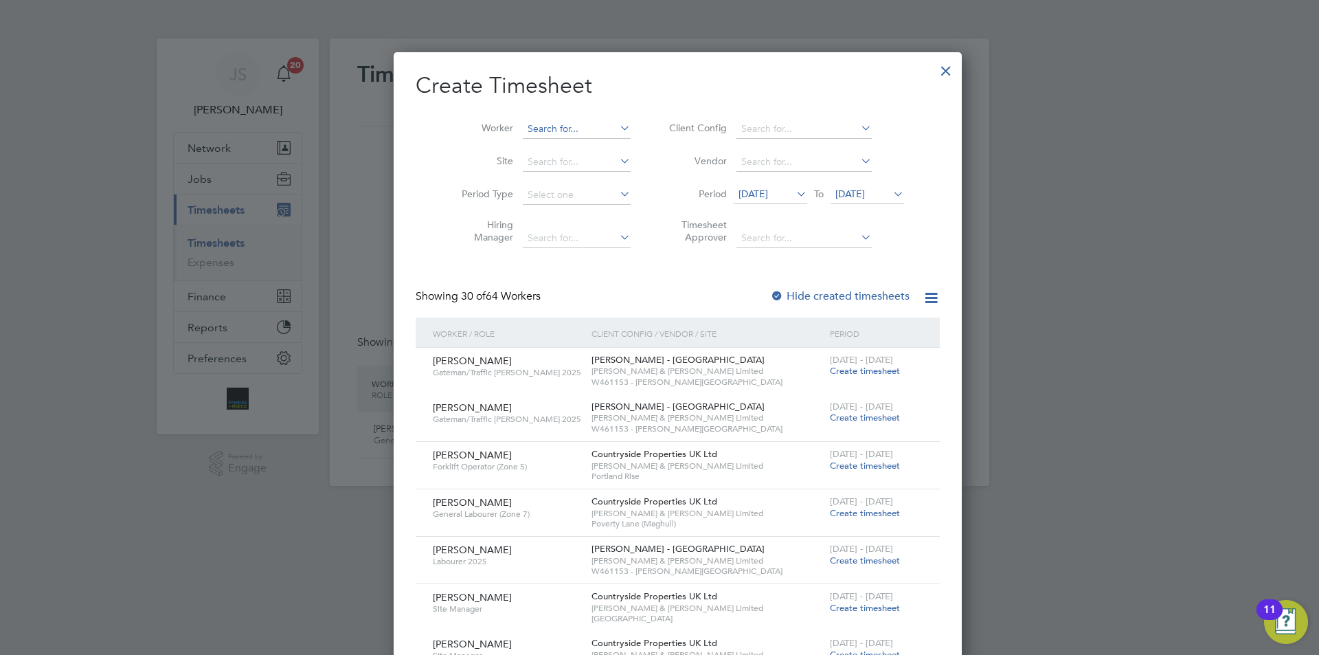
click at [523, 128] on input at bounding box center [577, 129] width 108 height 19
drag, startPoint x: 525, startPoint y: 144, endPoint x: 576, endPoint y: 163, distance: 54.1
click at [526, 144] on li "Atil ia [PERSON_NAME]" at bounding box center [561, 147] width 115 height 19
type input "[PERSON_NAME]"
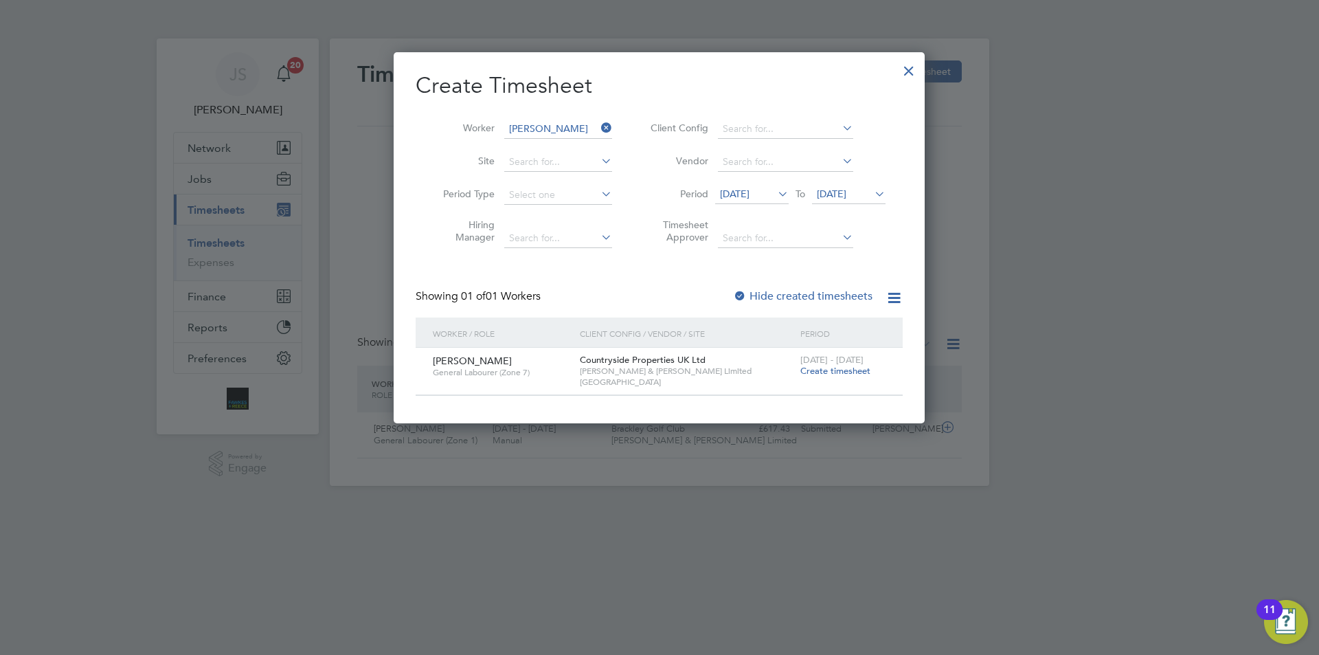
click at [819, 370] on span "Create timesheet" at bounding box center [835, 371] width 70 height 12
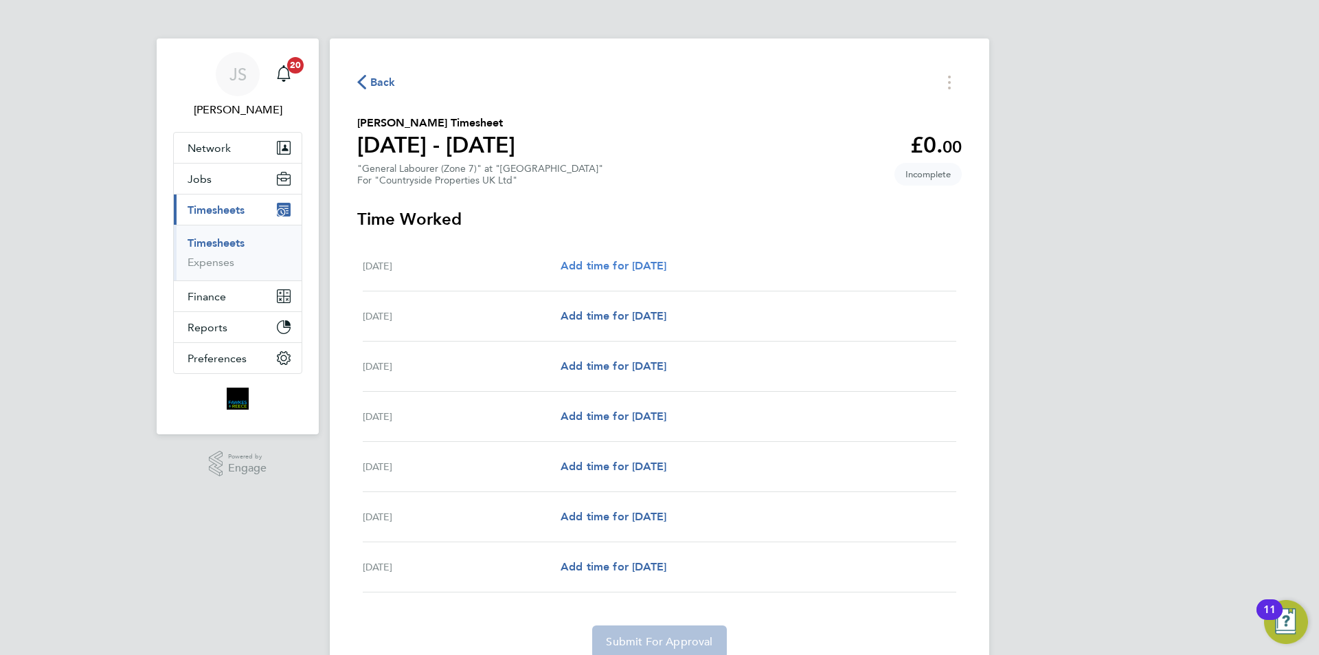
click at [644, 267] on span "Add time for [DATE]" at bounding box center [614, 265] width 106 height 13
select select "30"
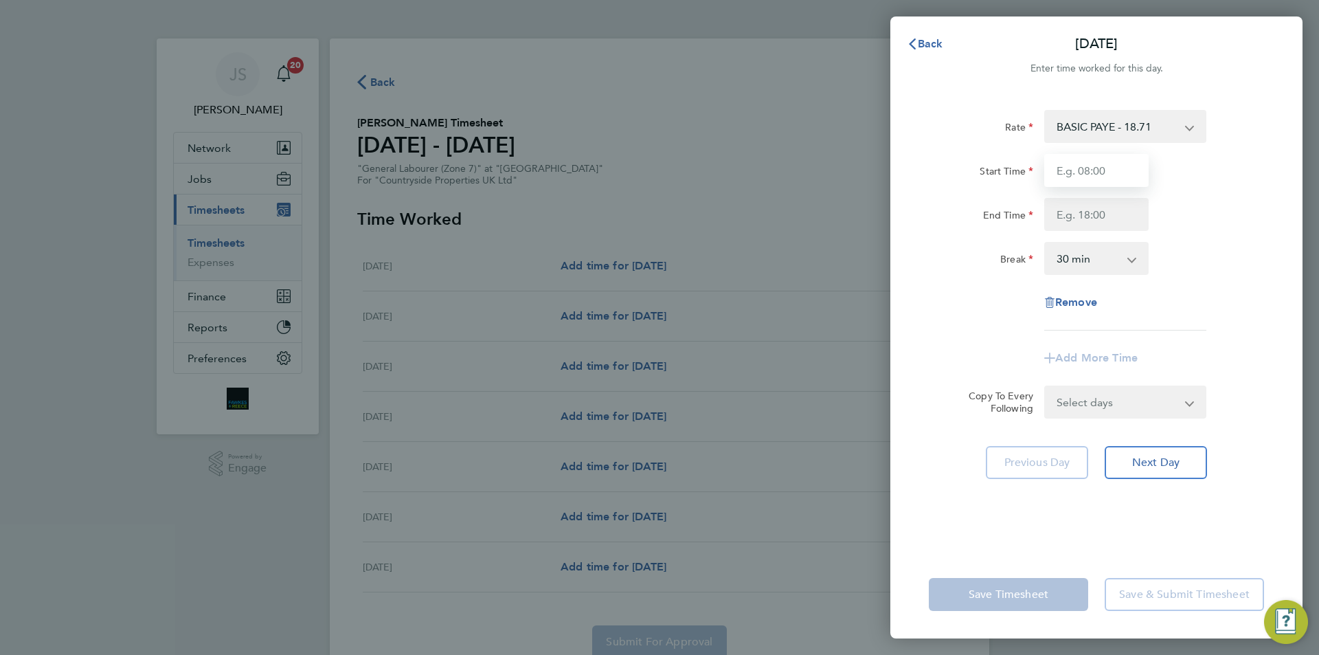
click at [1122, 168] on input "Start Time" at bounding box center [1096, 170] width 104 height 33
type input "08:00"
click at [1072, 217] on input "End Time" at bounding box center [1096, 214] width 104 height 33
type input "17:00"
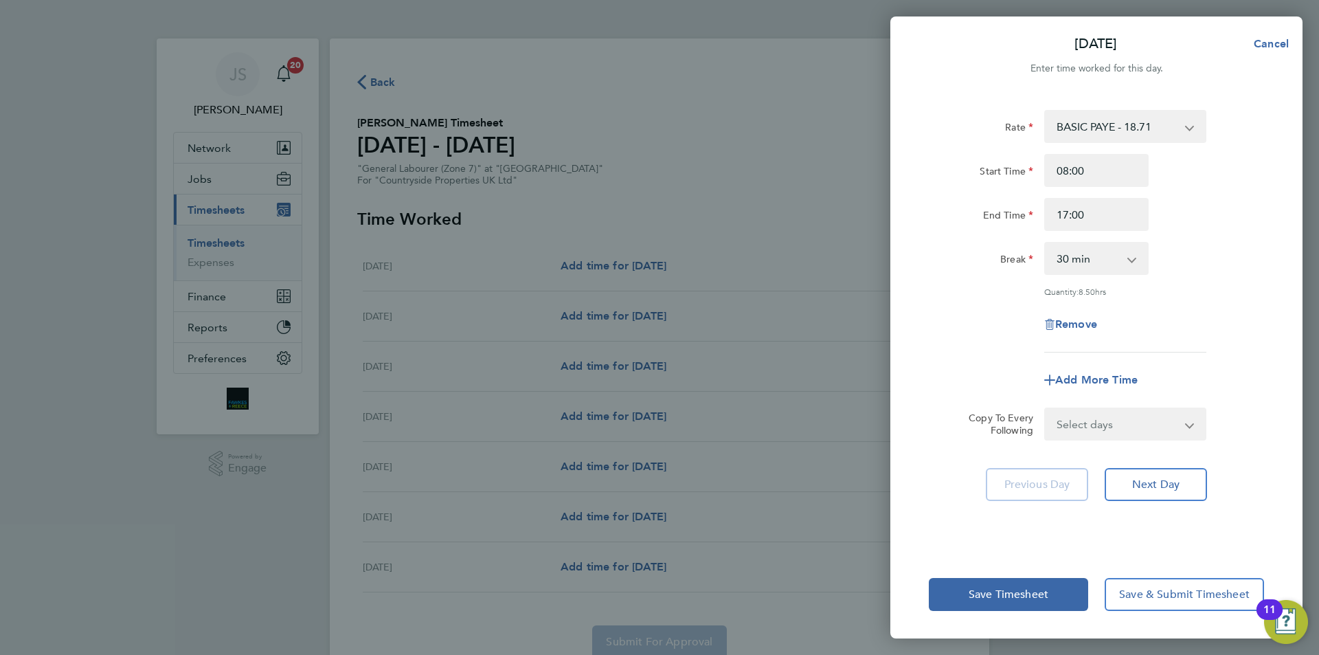
drag, startPoint x: 988, startPoint y: 253, endPoint x: 996, endPoint y: 263, distance: 12.8
click at [987, 253] on div "Break" at bounding box center [981, 255] width 104 height 27
click at [1067, 432] on select "Select days Day Weekday (Mon-Fri) Weekend (Sat-Sun) [DATE] [DATE] [DATE] [DATE]…" at bounding box center [1117, 424] width 144 height 30
click at [1090, 422] on select "Select days Day Weekday (Mon-Fri) Weekend (Sat-Sun) [DATE] [DATE] [DATE] [DATE]…" at bounding box center [1117, 424] width 144 height 30
select select "WEEKDAY"
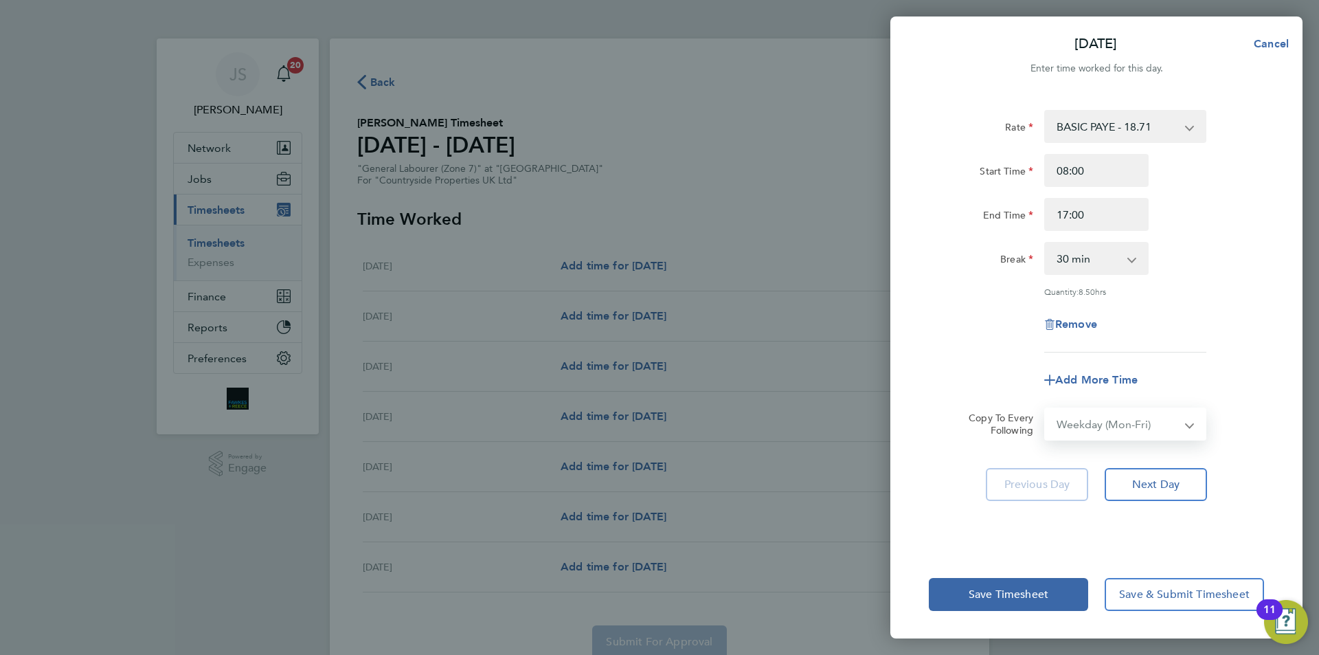
click at [1045, 409] on select "Select days Day Weekday (Mon-Fri) Weekend (Sat-Sun) [DATE] [DATE] [DATE] [DATE]…" at bounding box center [1117, 424] width 144 height 30
select select "[DATE]"
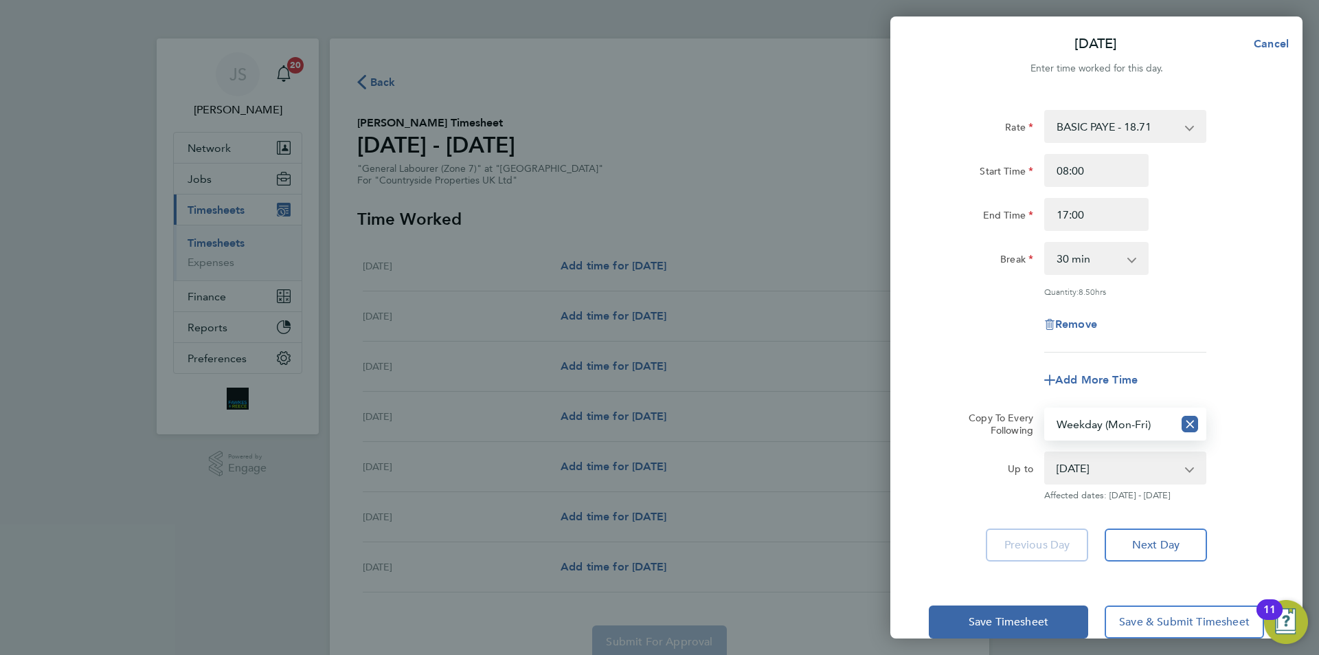
click at [973, 359] on app-timesheet-line-form-group "Rate BASIC PAYE - 18.71 Start Time 08:00 End Time 17:00 Break 0 min 15 min 30 m…" at bounding box center [1096, 253] width 335 height 286
drag, startPoint x: 1006, startPoint y: 614, endPoint x: 999, endPoint y: 612, distance: 7.2
click at [1001, 615] on span "Save Timesheet" at bounding box center [1009, 622] width 80 height 14
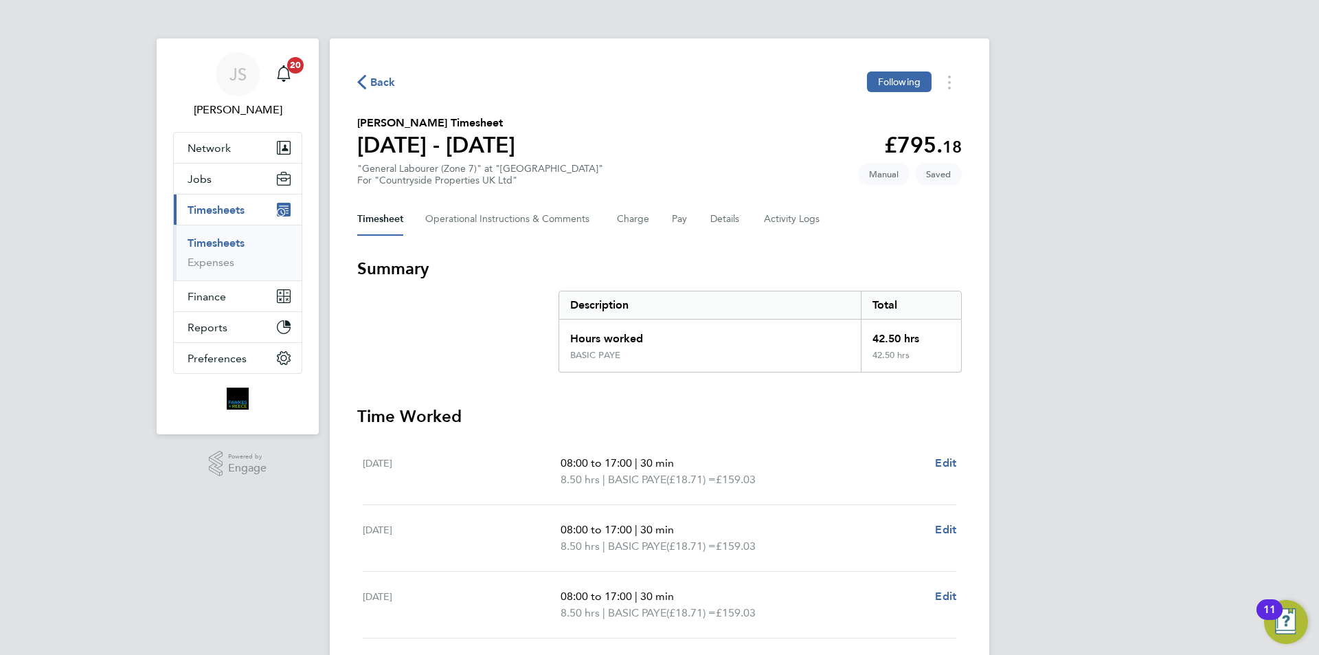
scroll to position [338, 0]
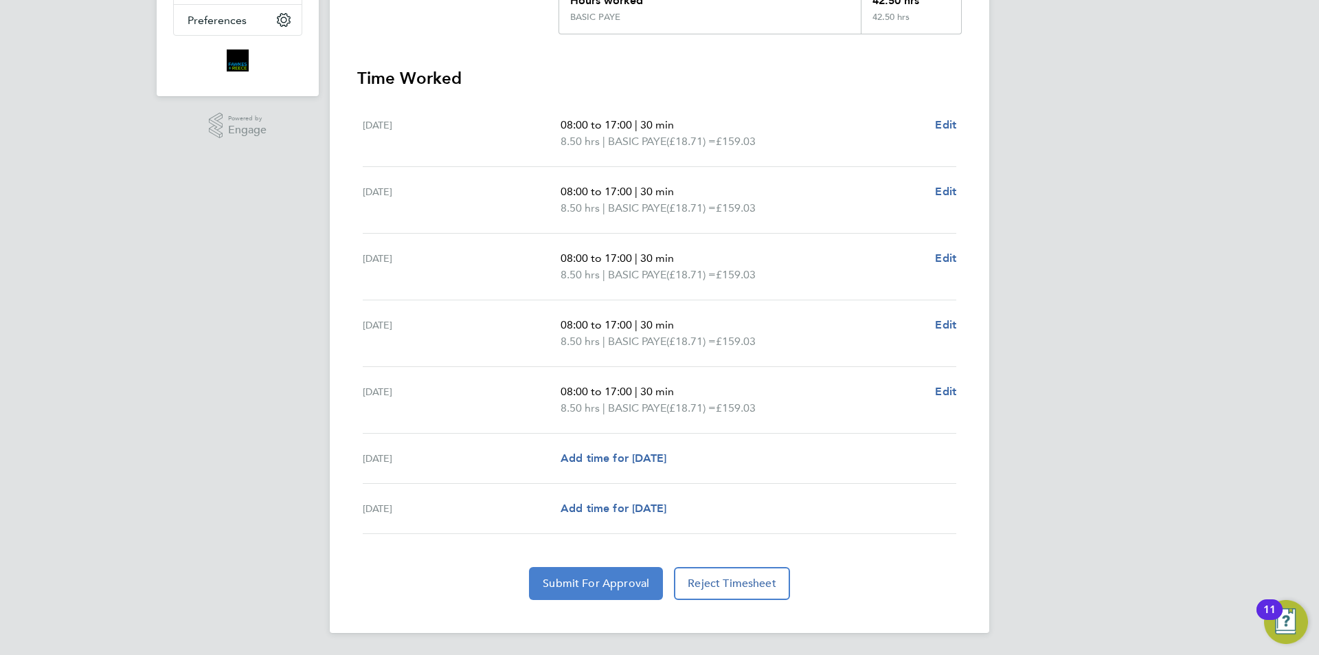
click at [585, 574] on button "Submit For Approval" at bounding box center [596, 583] width 134 height 33
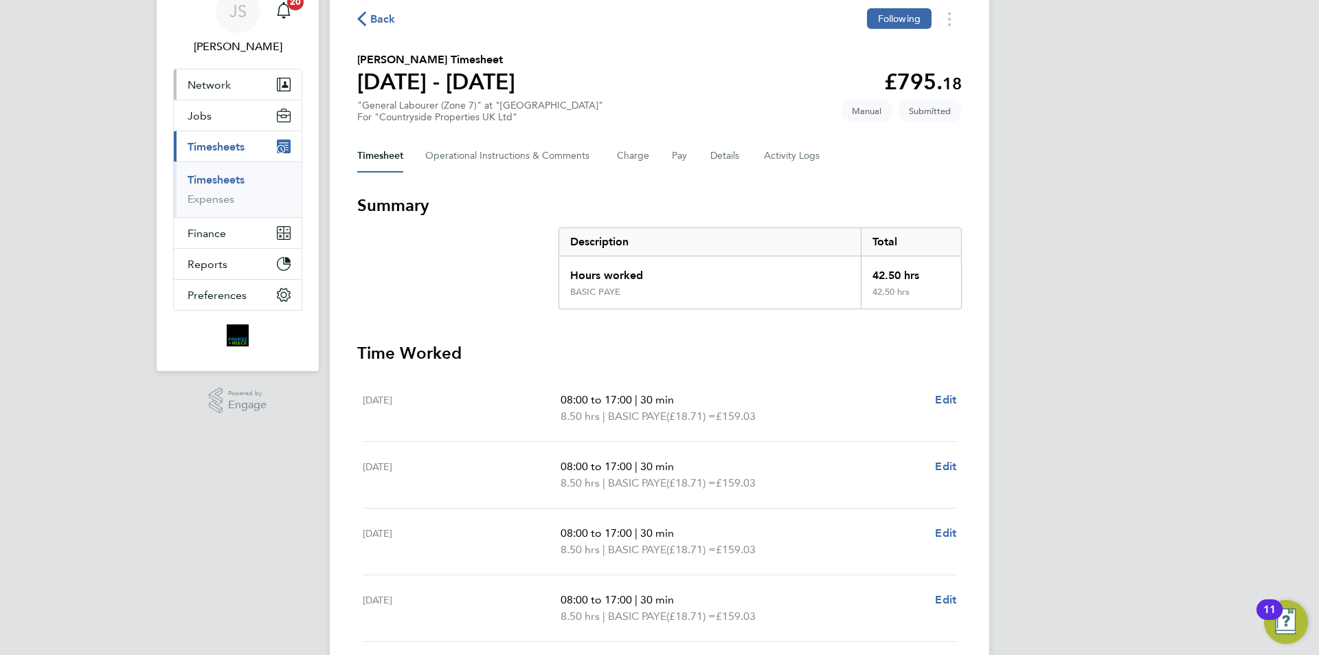
scroll to position [0, 0]
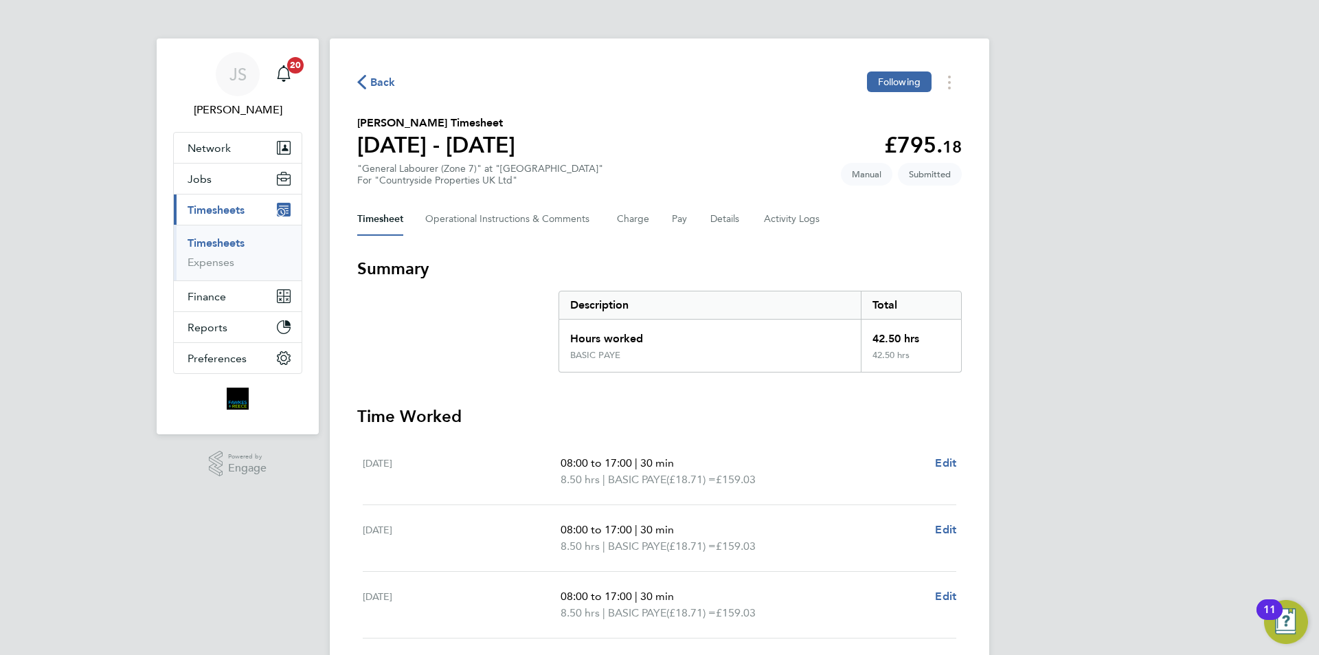
click at [222, 205] on span "Timesheets" at bounding box center [216, 209] width 57 height 13
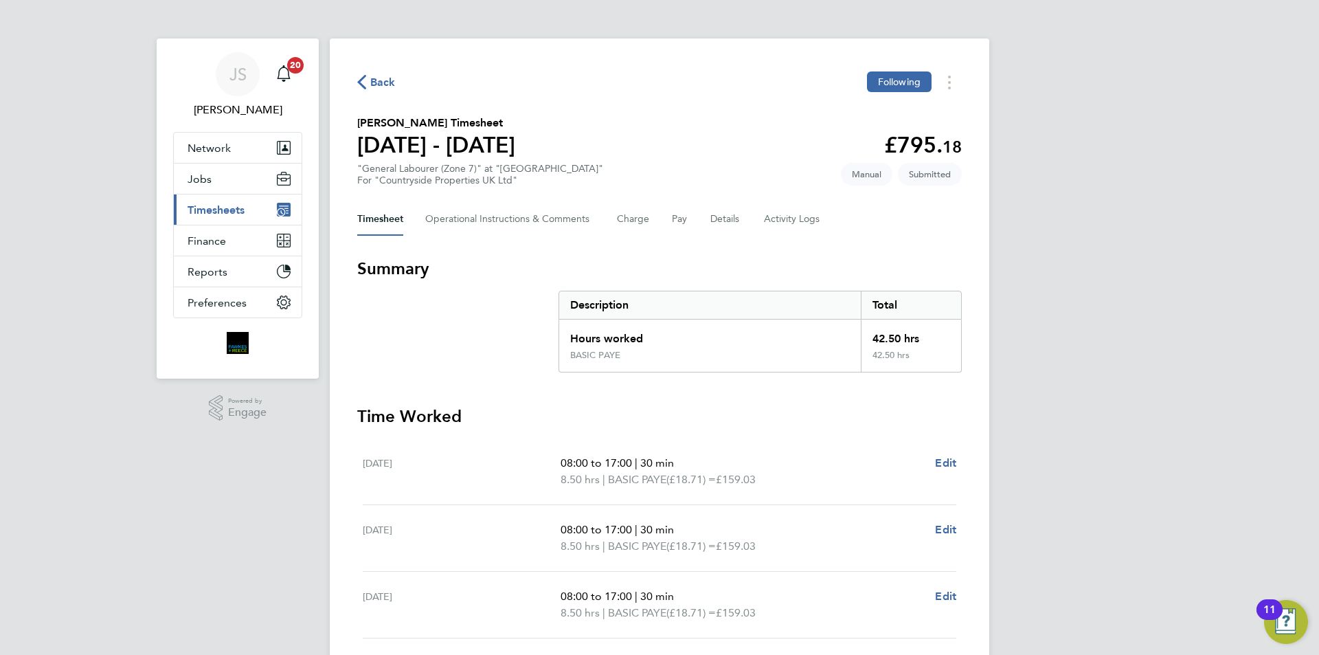
click at [204, 214] on span "Timesheets" at bounding box center [216, 209] width 57 height 13
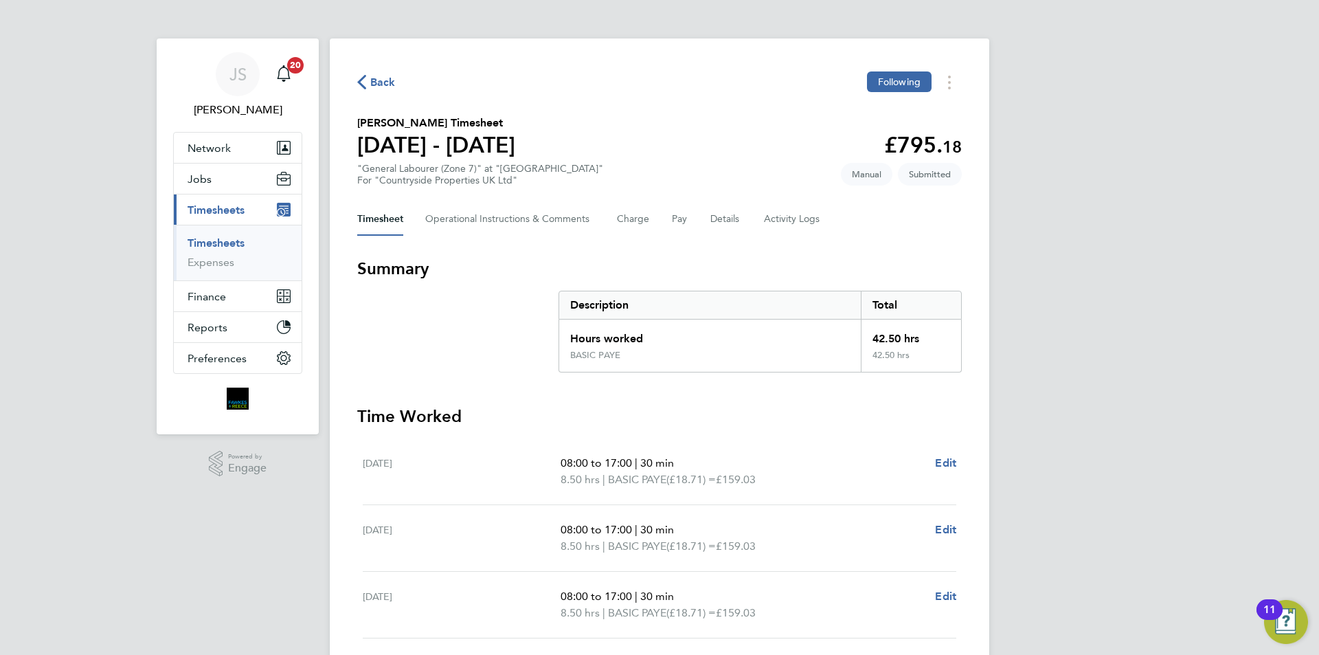
click at [206, 245] on link "Timesheets" at bounding box center [216, 242] width 57 height 13
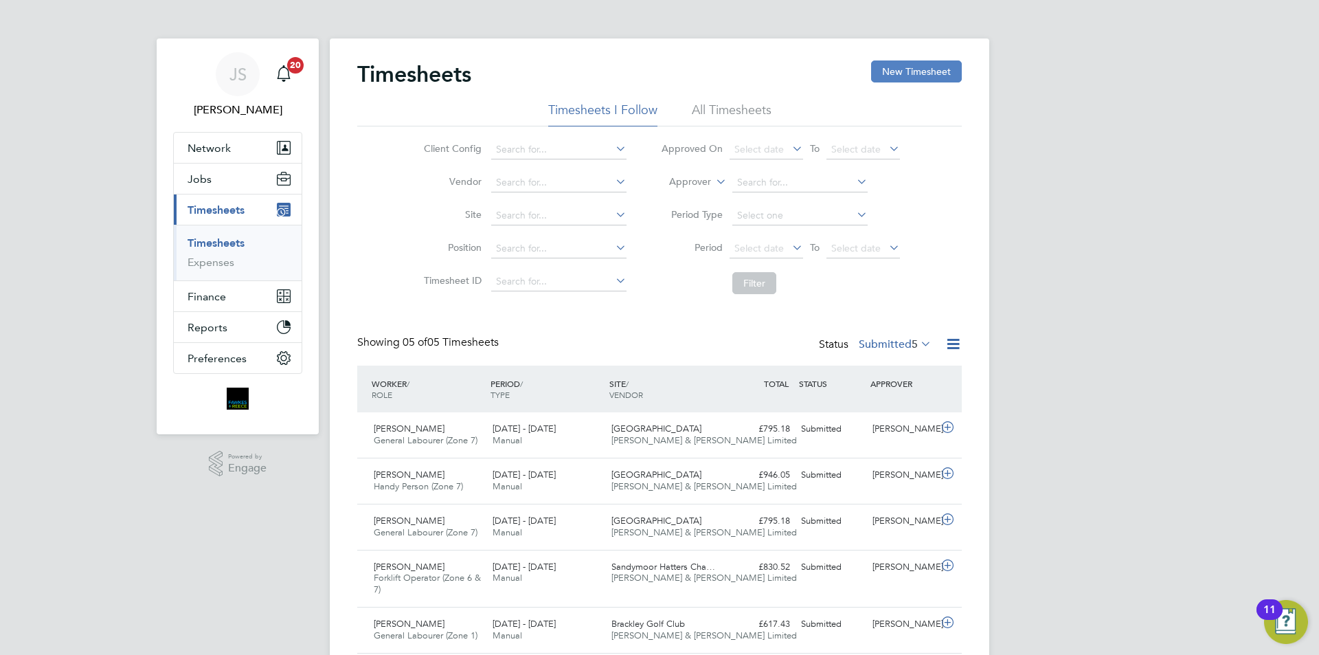
click at [879, 74] on button "New Timesheet" at bounding box center [916, 71] width 91 height 22
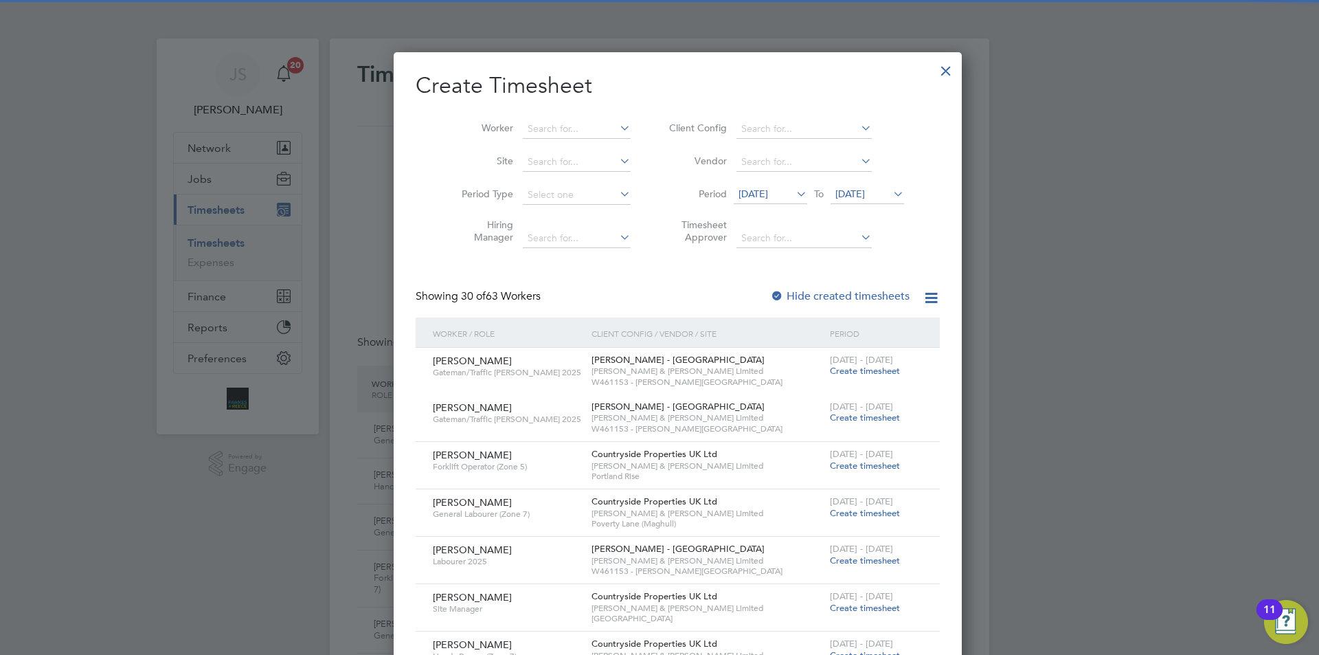
scroll to position [7, 7]
click at [934, 71] on div at bounding box center [946, 67] width 25 height 25
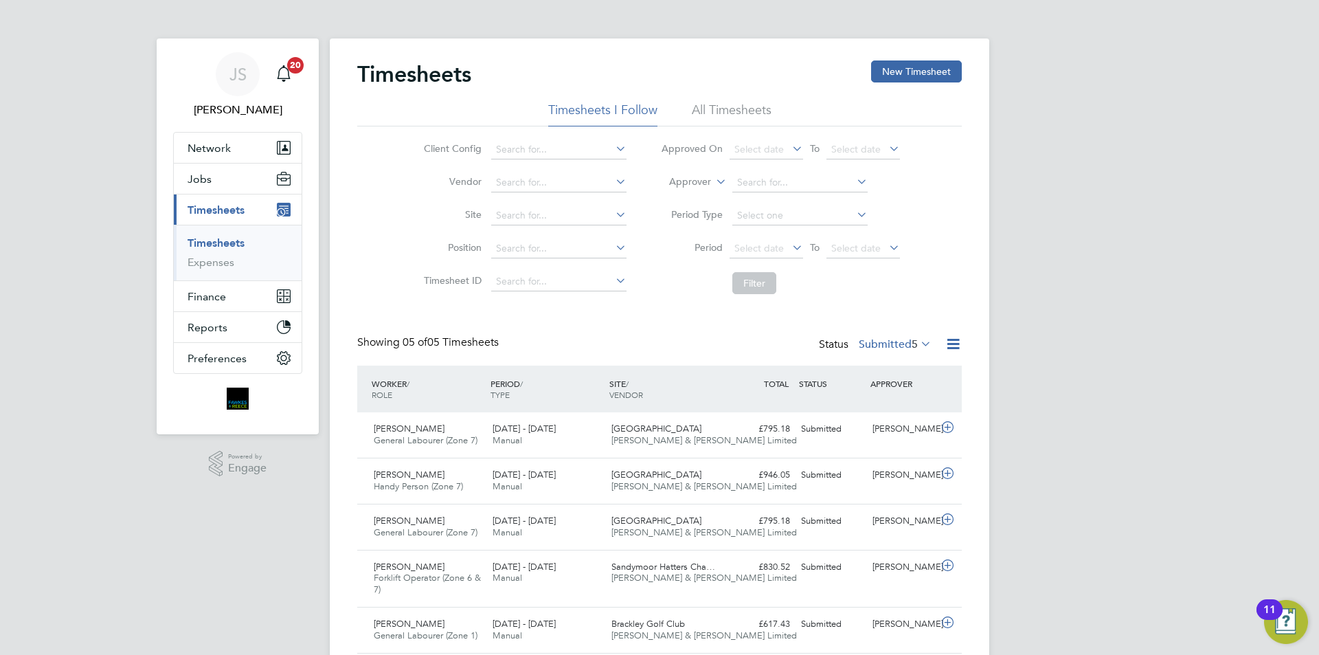
scroll to position [48, 0]
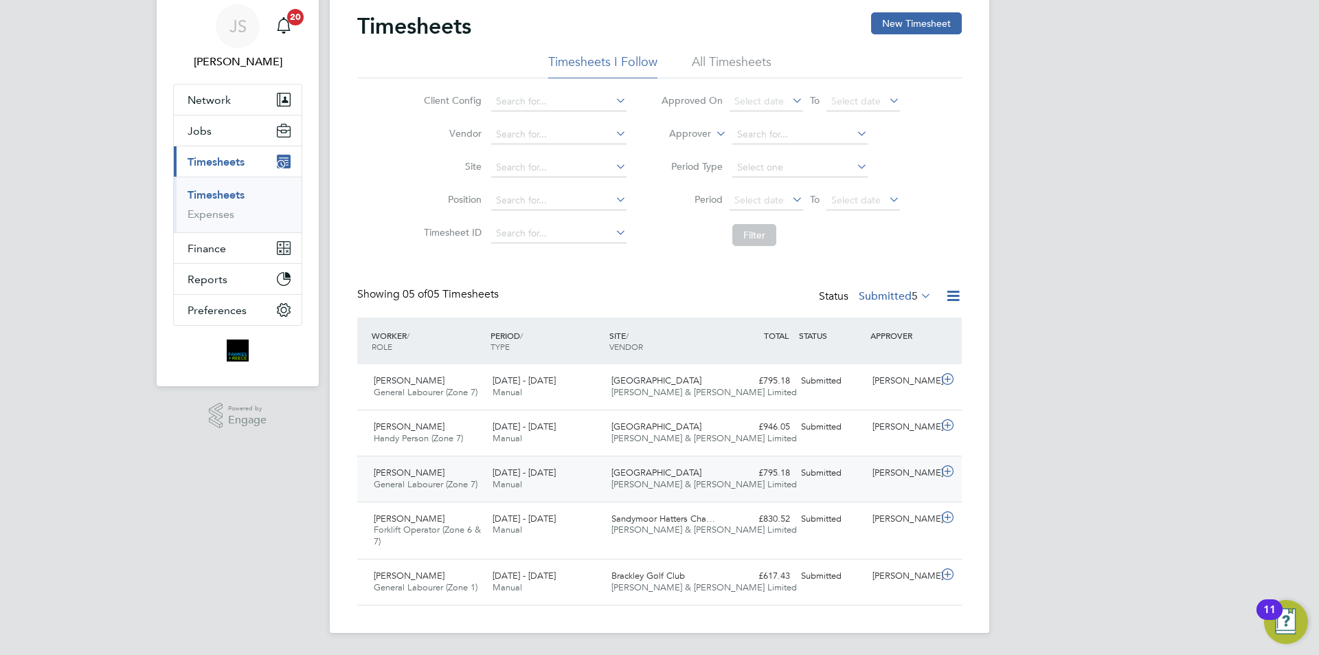
drag, startPoint x: 666, startPoint y: 334, endPoint x: 396, endPoint y: 470, distance: 302.3
drag, startPoint x: 311, startPoint y: 447, endPoint x: 331, endPoint y: 494, distance: 50.8
drag, startPoint x: 342, startPoint y: 504, endPoint x: 420, endPoint y: 589, distance: 114.7
drag, startPoint x: 429, startPoint y: 575, endPoint x: 446, endPoint y: 600, distance: 30.1
drag, startPoint x: 447, startPoint y: 594, endPoint x: 490, endPoint y: 590, distance: 43.5
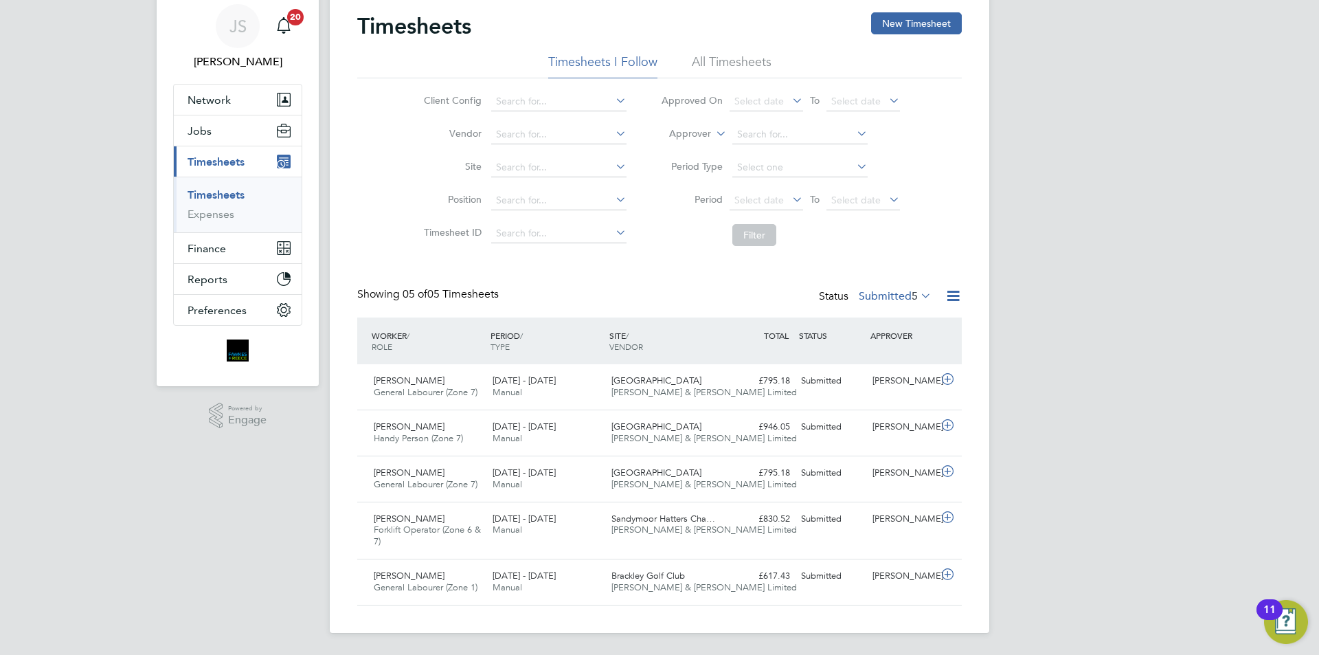
click at [822, 302] on div "Status Submitted 5" at bounding box center [876, 296] width 115 height 19
click at [822, 297] on div "Status Submitted 5" at bounding box center [876, 296] width 115 height 19
click at [824, 291] on div "Status Submitted 5" at bounding box center [876, 296] width 115 height 19
click at [898, 292] on label "Submitted 5" at bounding box center [895, 296] width 73 height 14
click at [892, 290] on label "Submitted 5" at bounding box center [895, 296] width 73 height 14
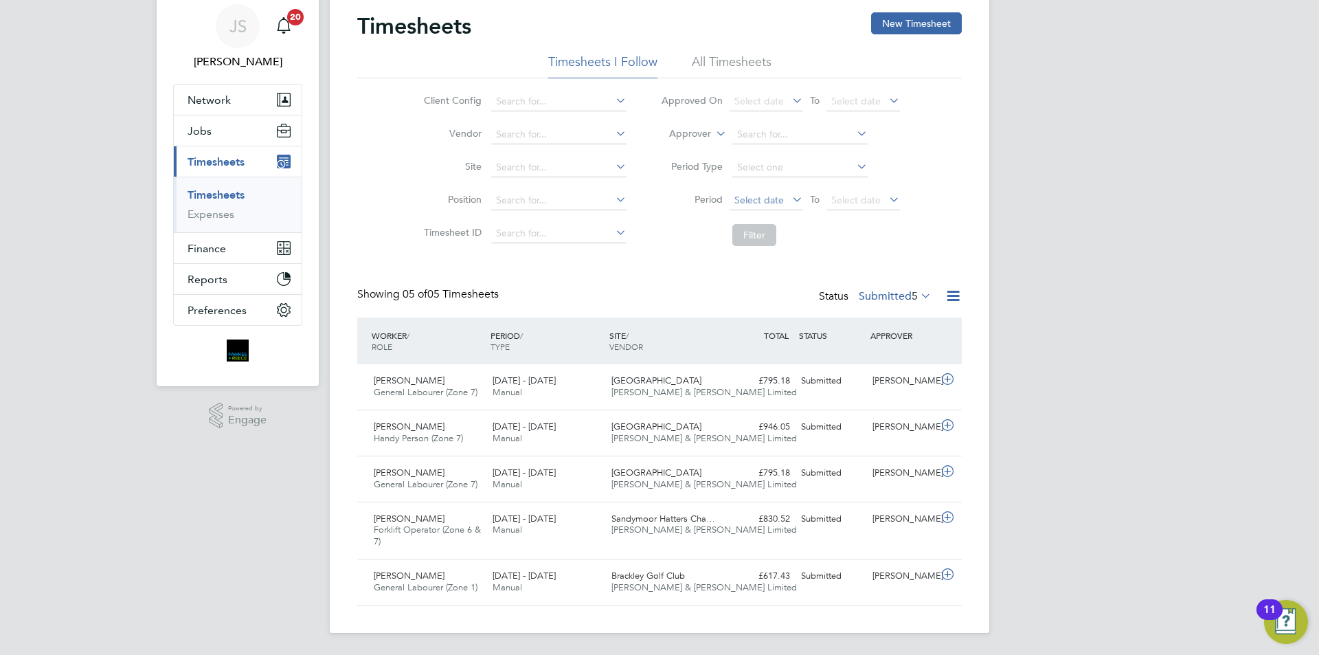
click at [751, 207] on span "Select date" at bounding box center [767, 201] width 74 height 19
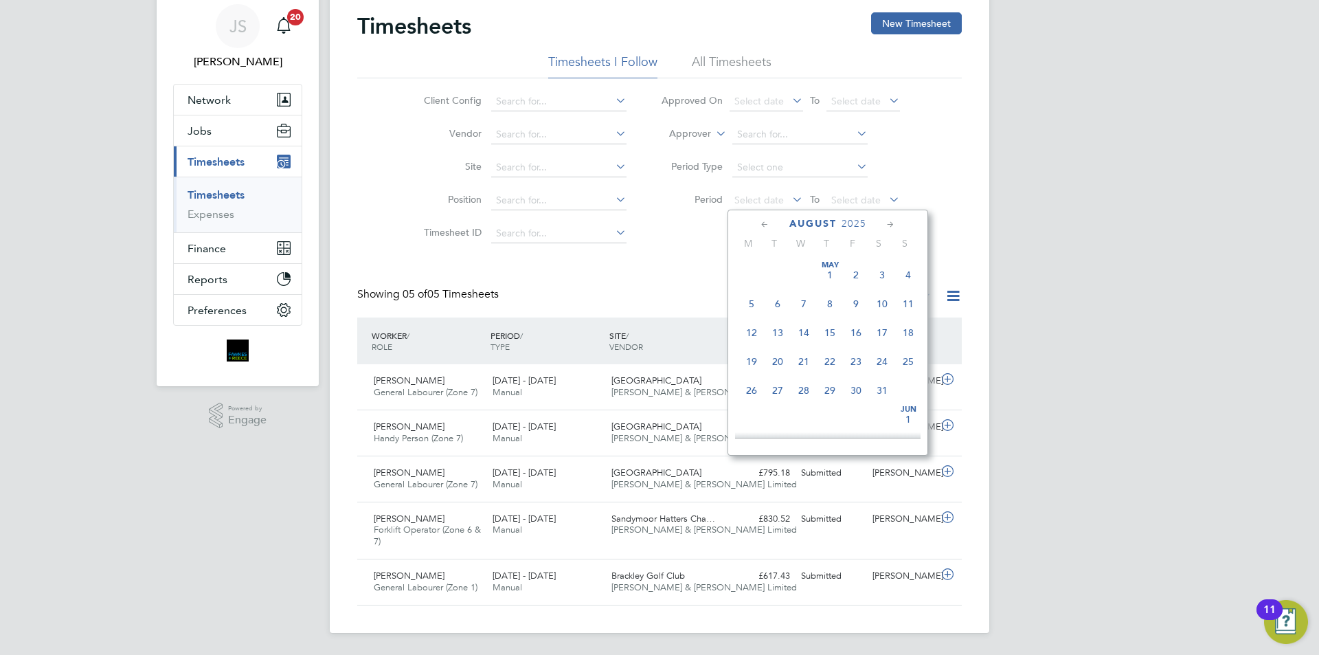
scroll to position [535, 0]
click at [749, 303] on span "18" at bounding box center [751, 290] width 26 height 26
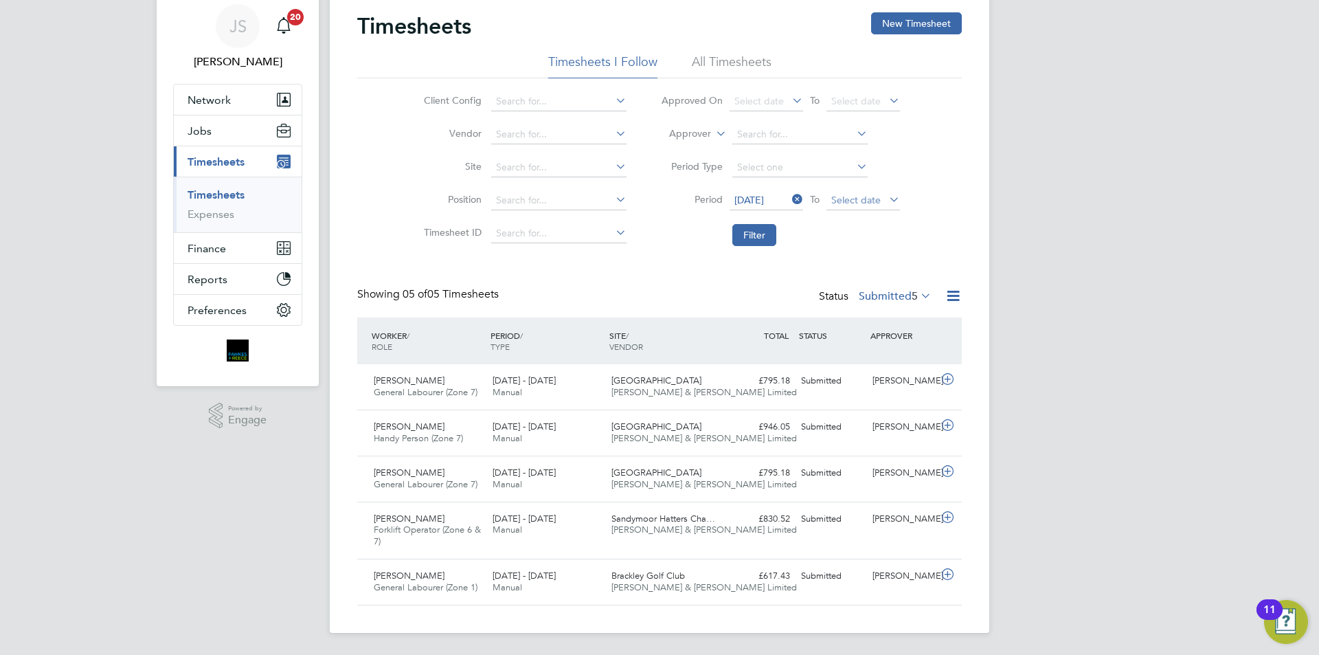
click at [841, 205] on span "Select date" at bounding box center [855, 200] width 49 height 12
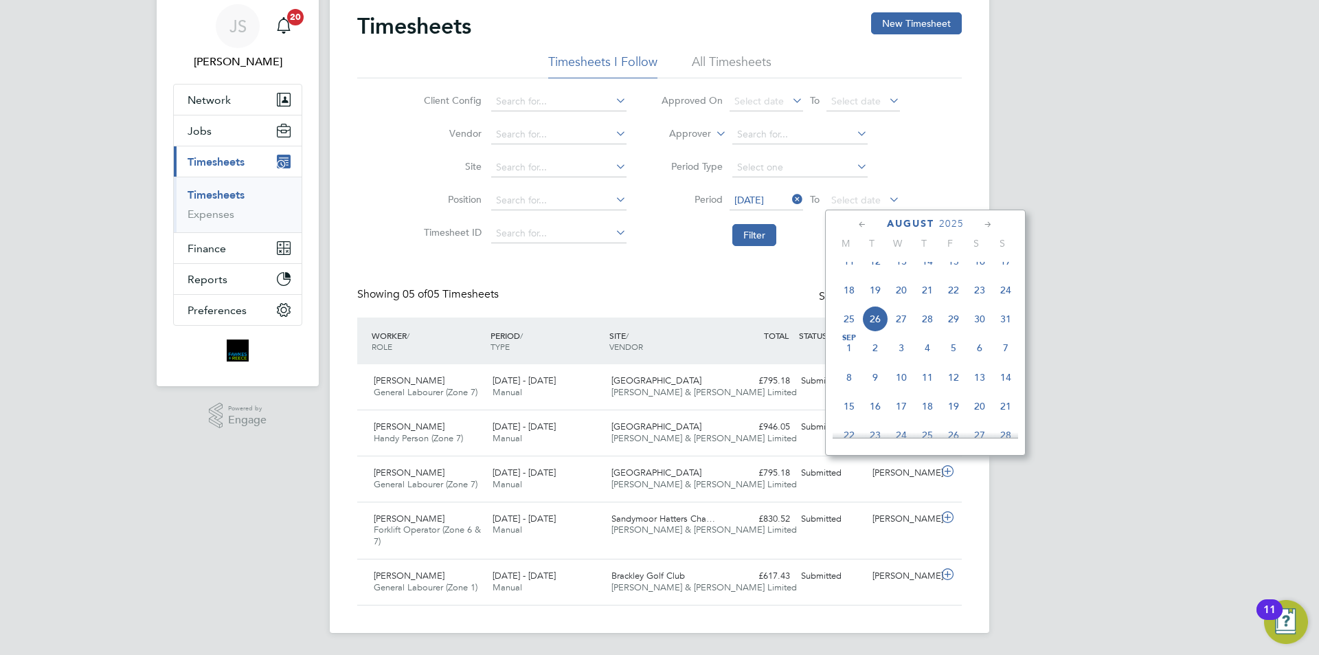
click at [1005, 295] on span "24" at bounding box center [1006, 290] width 26 height 26
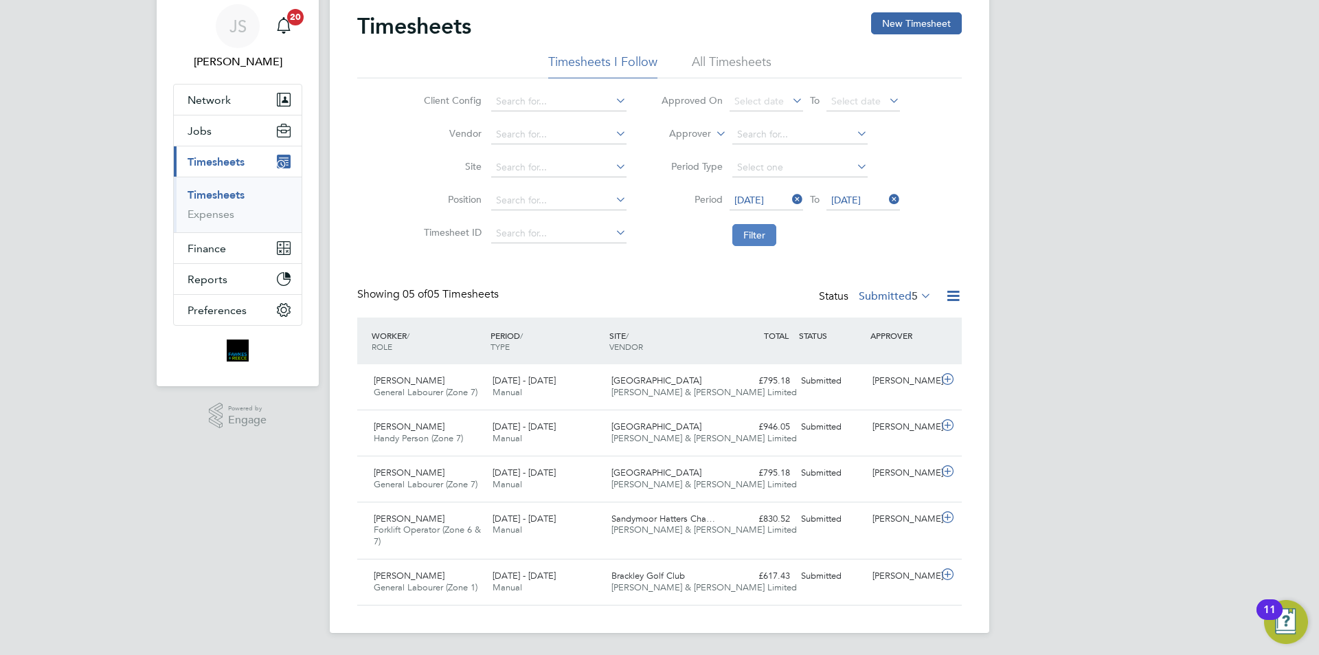
click at [760, 231] on button "Filter" at bounding box center [754, 235] width 44 height 22
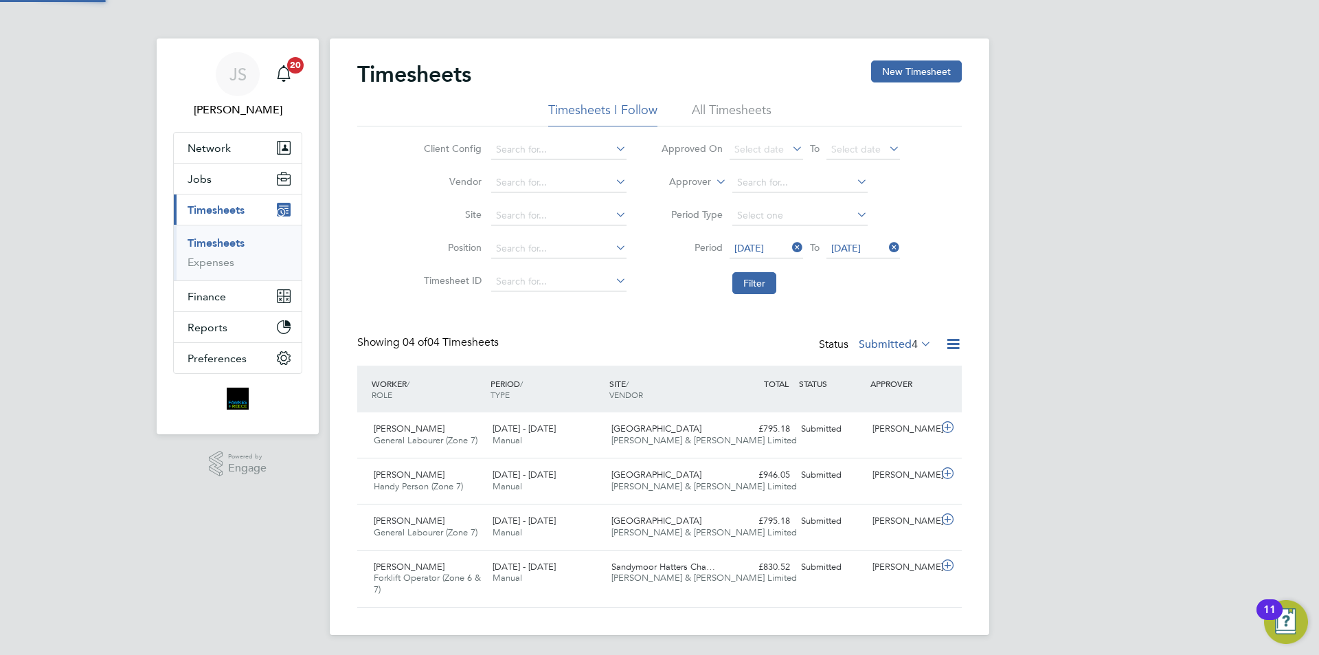
scroll to position [35, 120]
click at [863, 347] on label "Submitted 4" at bounding box center [895, 344] width 73 height 14
click at [872, 362] on li "All" at bounding box center [890, 368] width 63 height 19
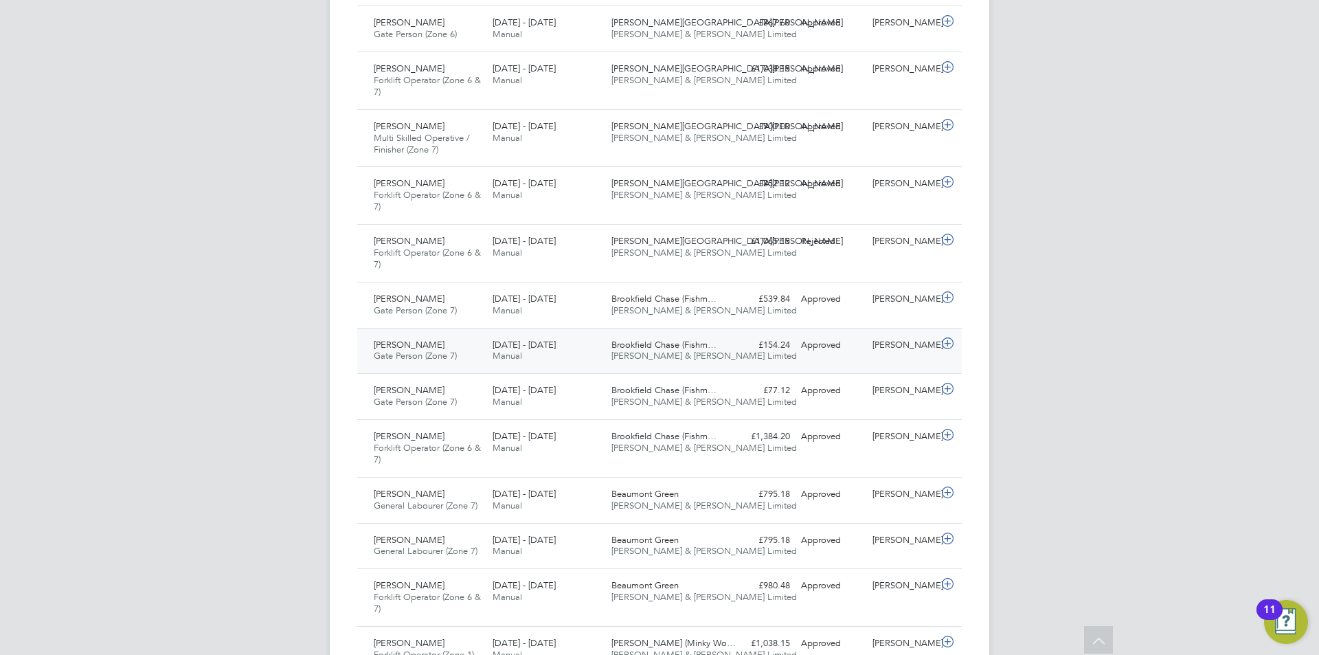
drag, startPoint x: 645, startPoint y: 354, endPoint x: 646, endPoint y: 373, distance: 18.6
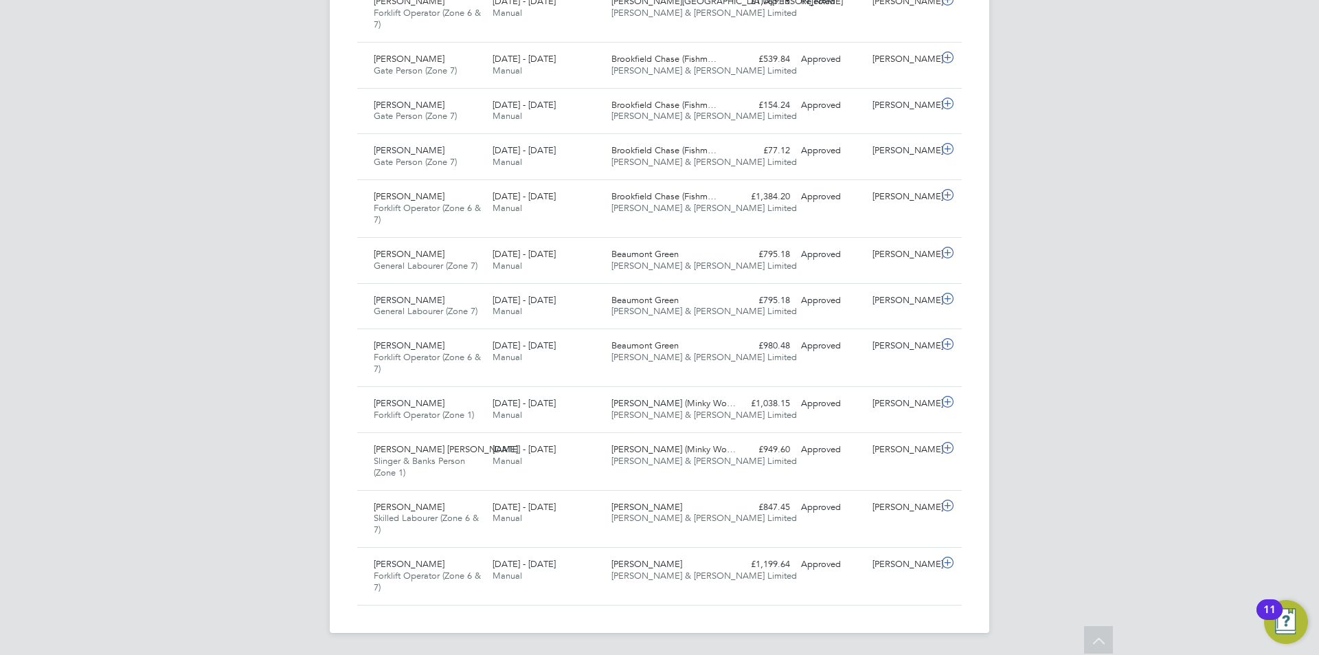
drag, startPoint x: 453, startPoint y: 605, endPoint x: 446, endPoint y: 631, distance: 26.3
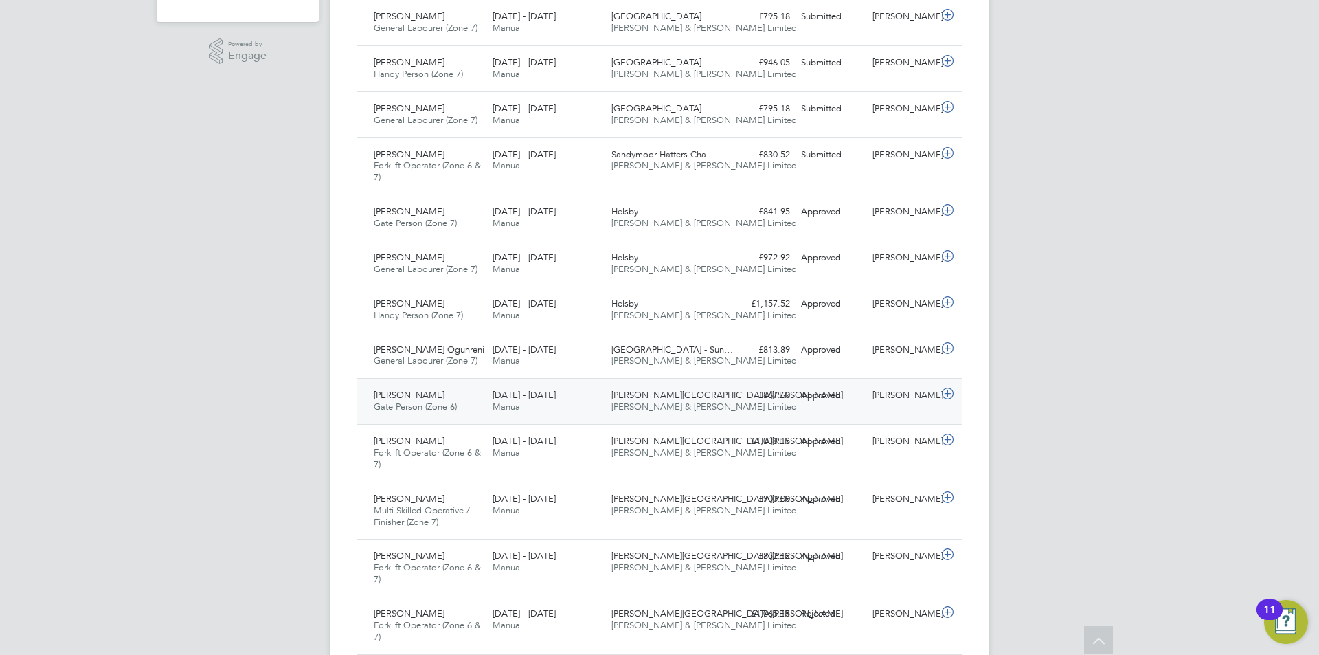
click at [609, 410] on div "[PERSON_NAME] End [PERSON_NAME] & [PERSON_NAME] Limited" at bounding box center [665, 401] width 119 height 34
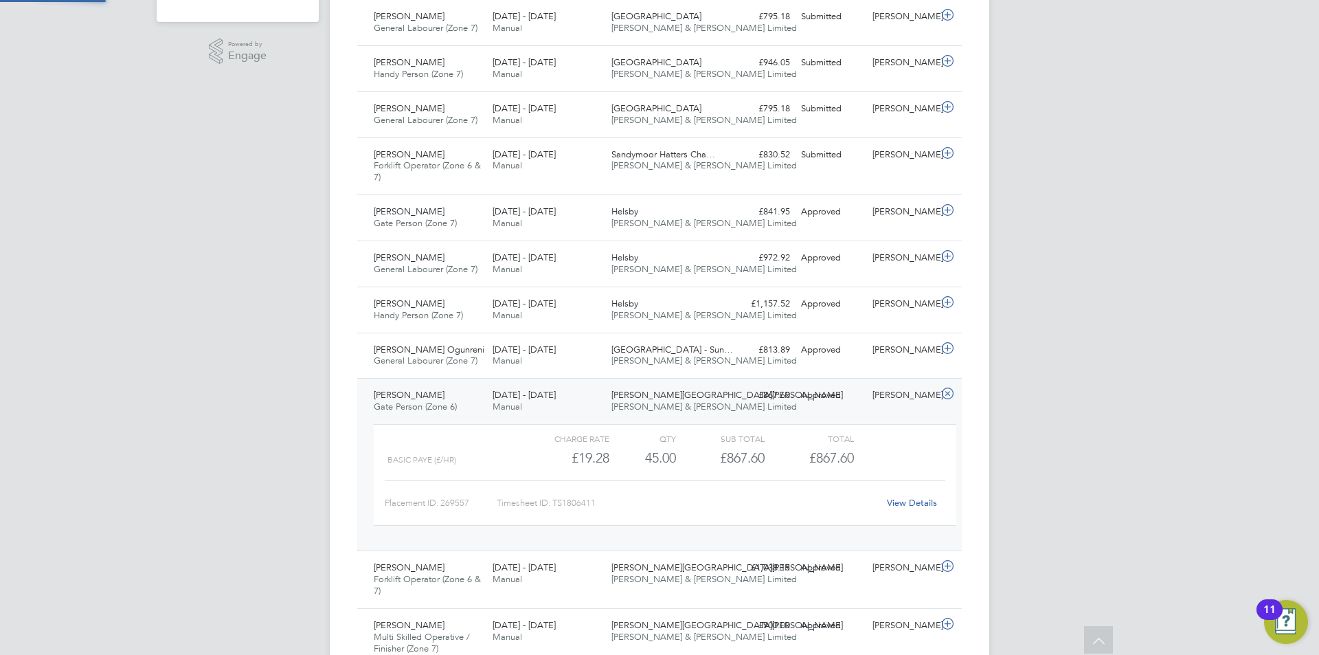
scroll to position [23, 134]
click at [585, 394] on div "[DATE] - [DATE] Manual" at bounding box center [546, 401] width 119 height 34
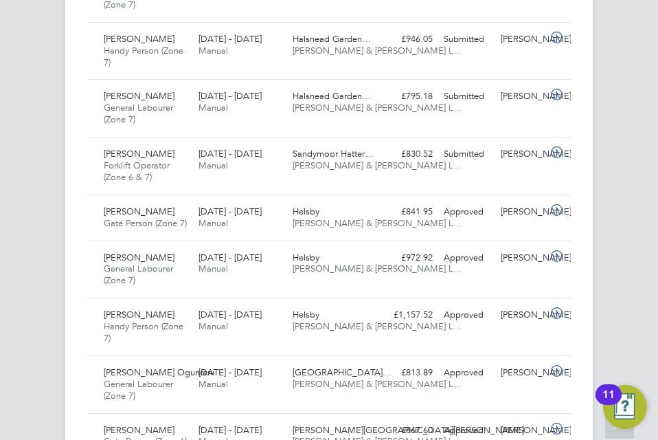
scroll to position [46, 95]
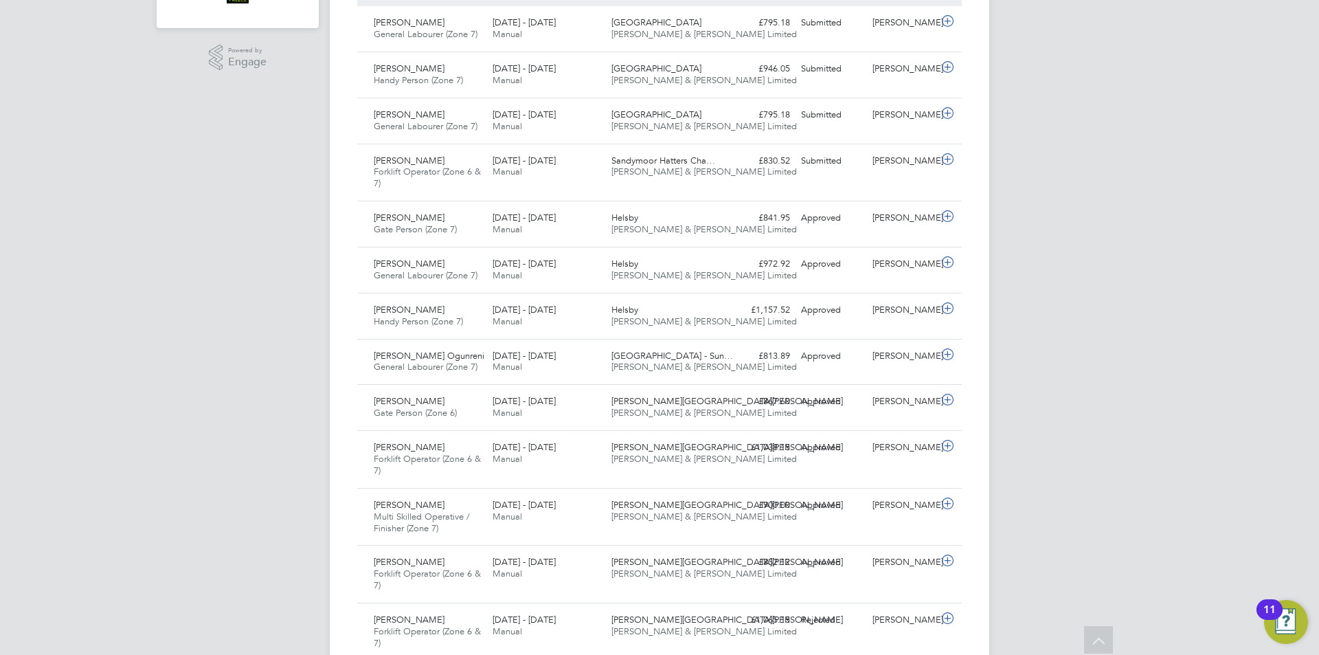
drag, startPoint x: 280, startPoint y: 93, endPoint x: 277, endPoint y: 108, distance: 14.7
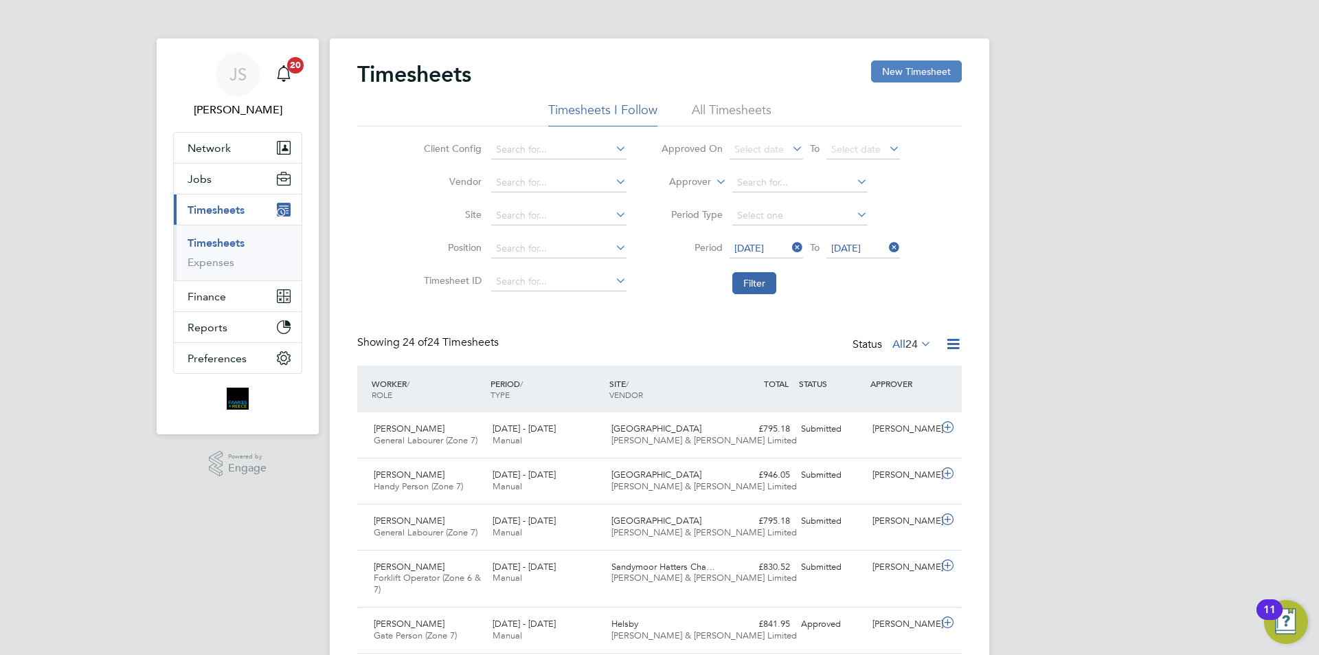
click at [946, 69] on button "New Timesheet" at bounding box center [916, 71] width 91 height 22
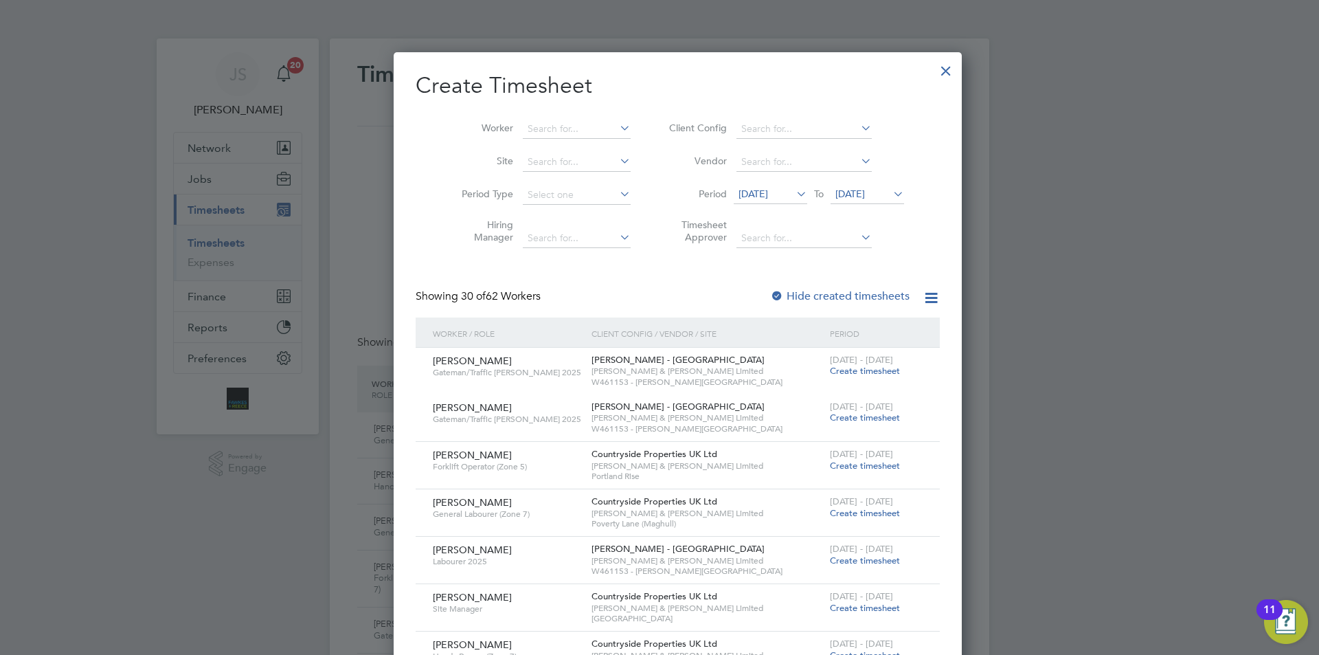
click at [871, 60] on button "New Timesheet" at bounding box center [916, 71] width 91 height 22
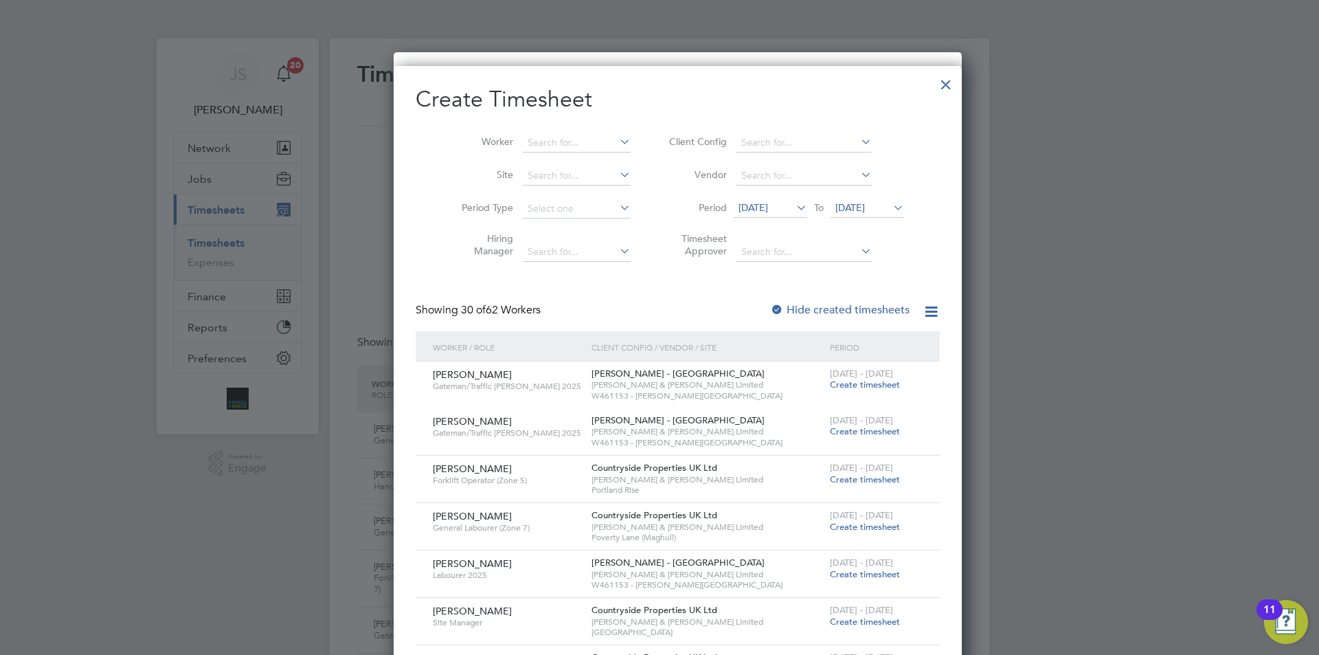
click at [871, 60] on button "New Timesheet" at bounding box center [916, 71] width 91 height 22
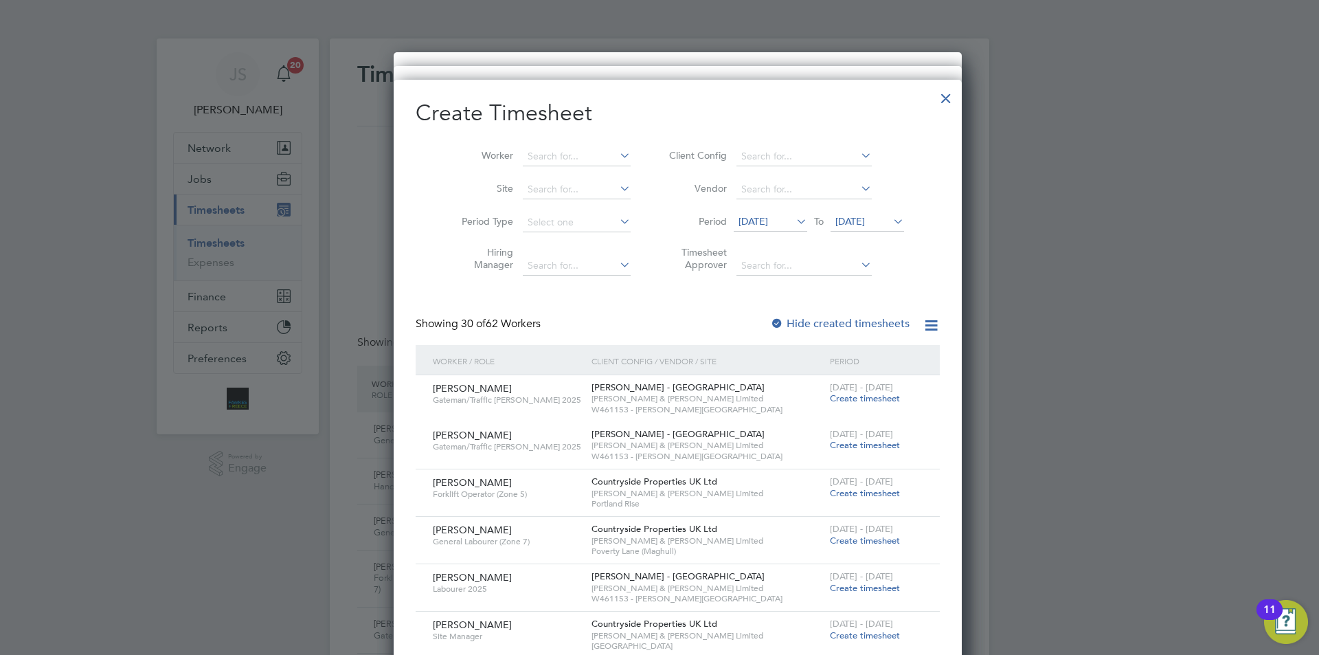
click at [934, 93] on div at bounding box center [946, 94] width 25 height 25
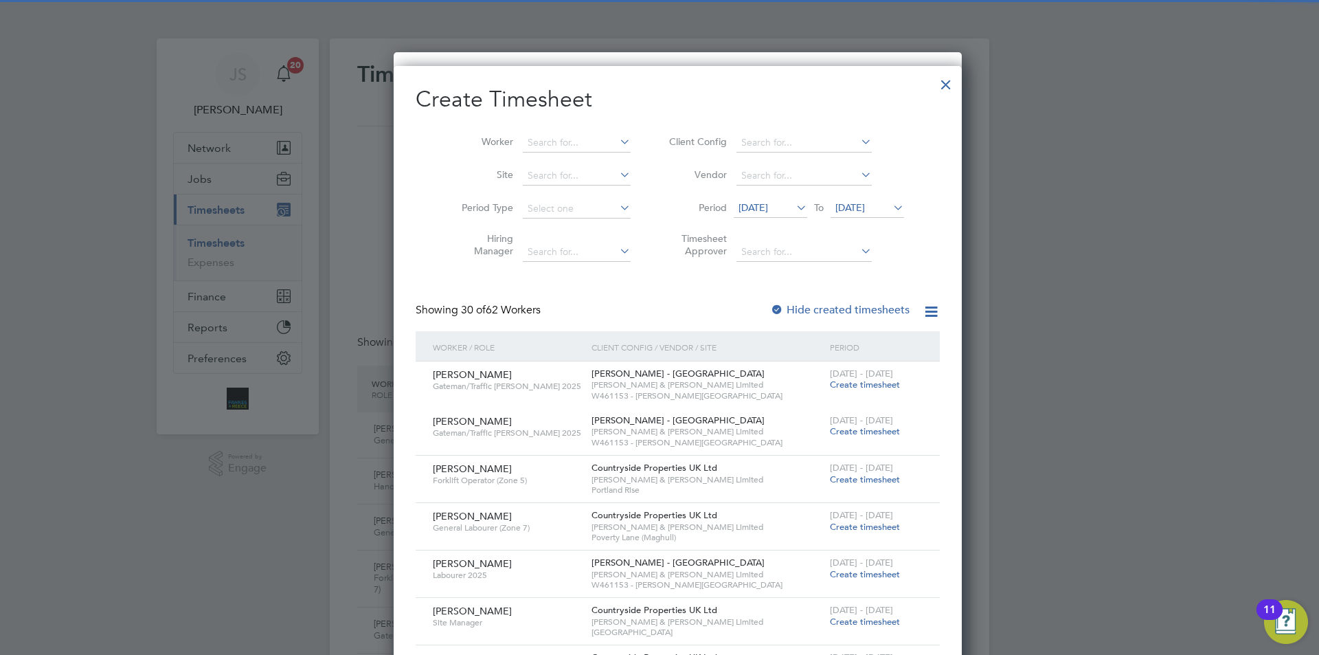
click at [934, 82] on div at bounding box center [946, 81] width 25 height 25
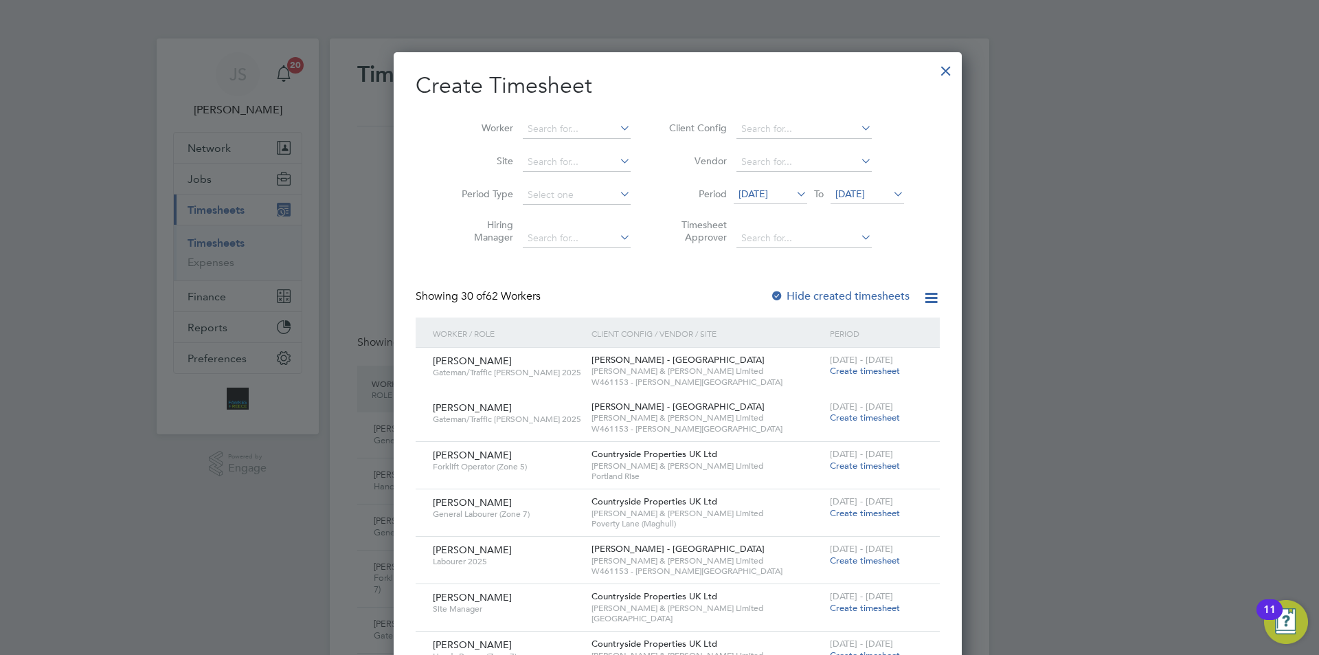
click at [934, 73] on div at bounding box center [946, 67] width 25 height 25
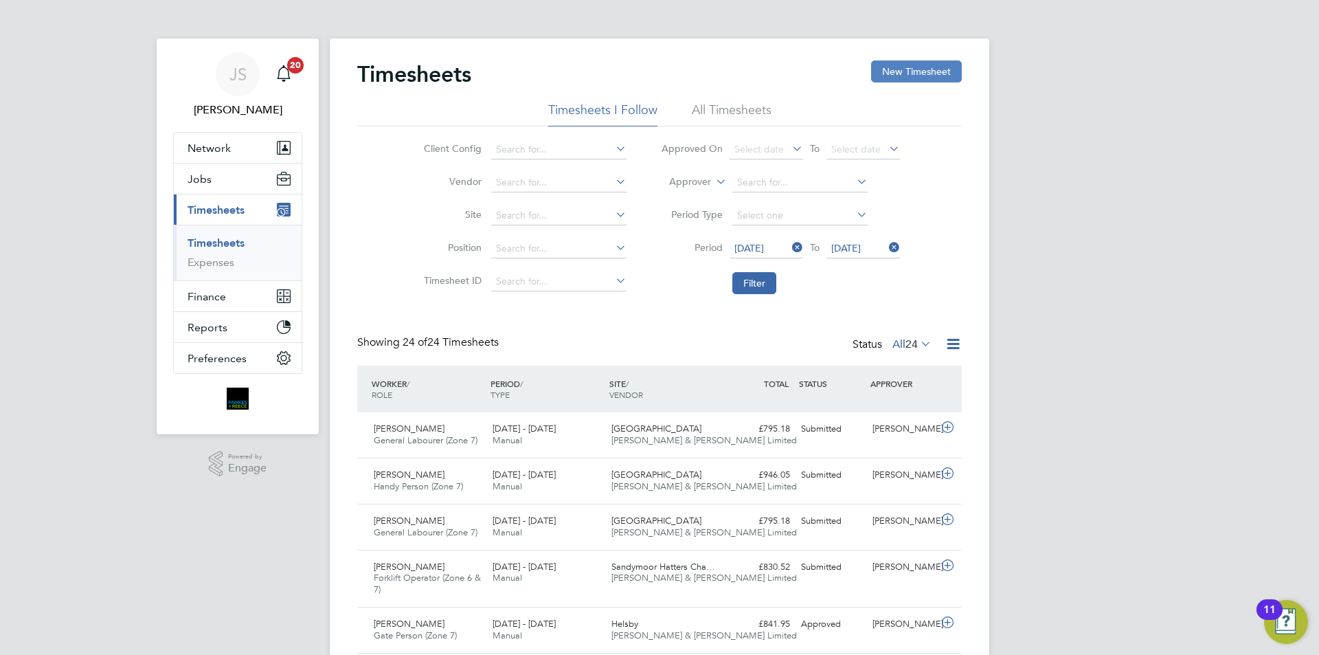
click at [906, 73] on button "New Timesheet" at bounding box center [916, 71] width 91 height 22
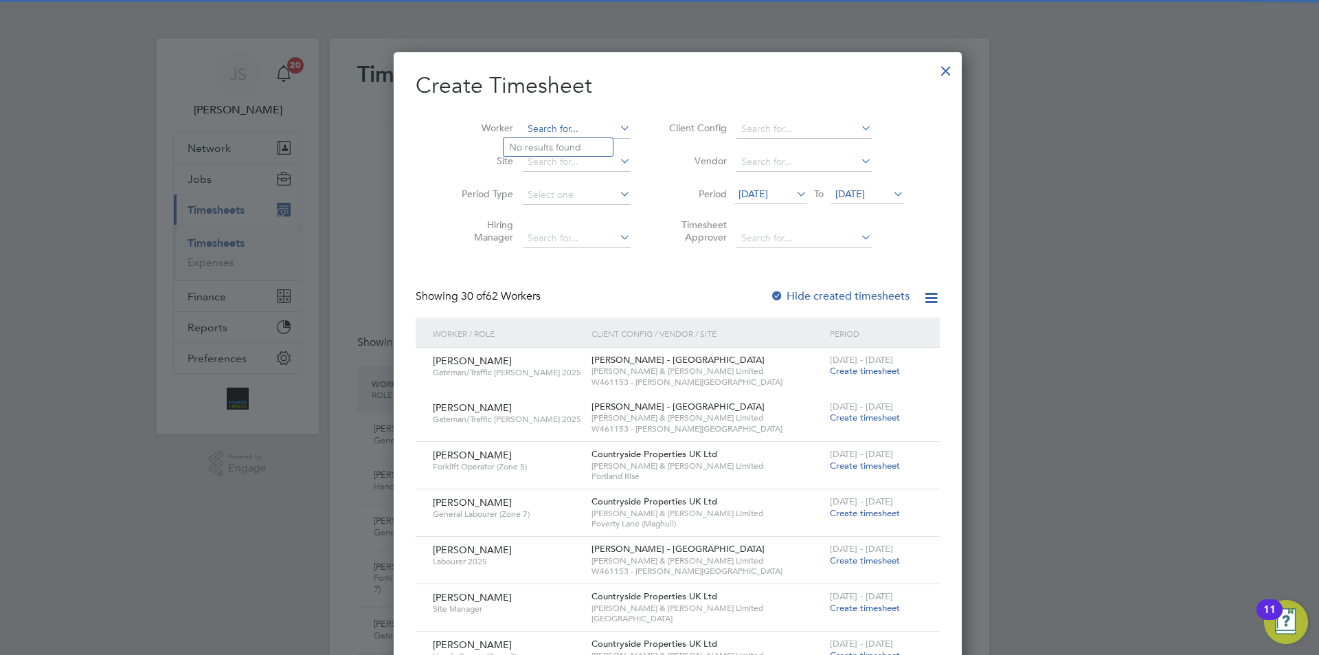
click at [532, 124] on input at bounding box center [577, 129] width 108 height 19
click at [527, 147] on b "[PERSON_NAME]" at bounding box center [549, 148] width 80 height 12
type input "[PERSON_NAME]"
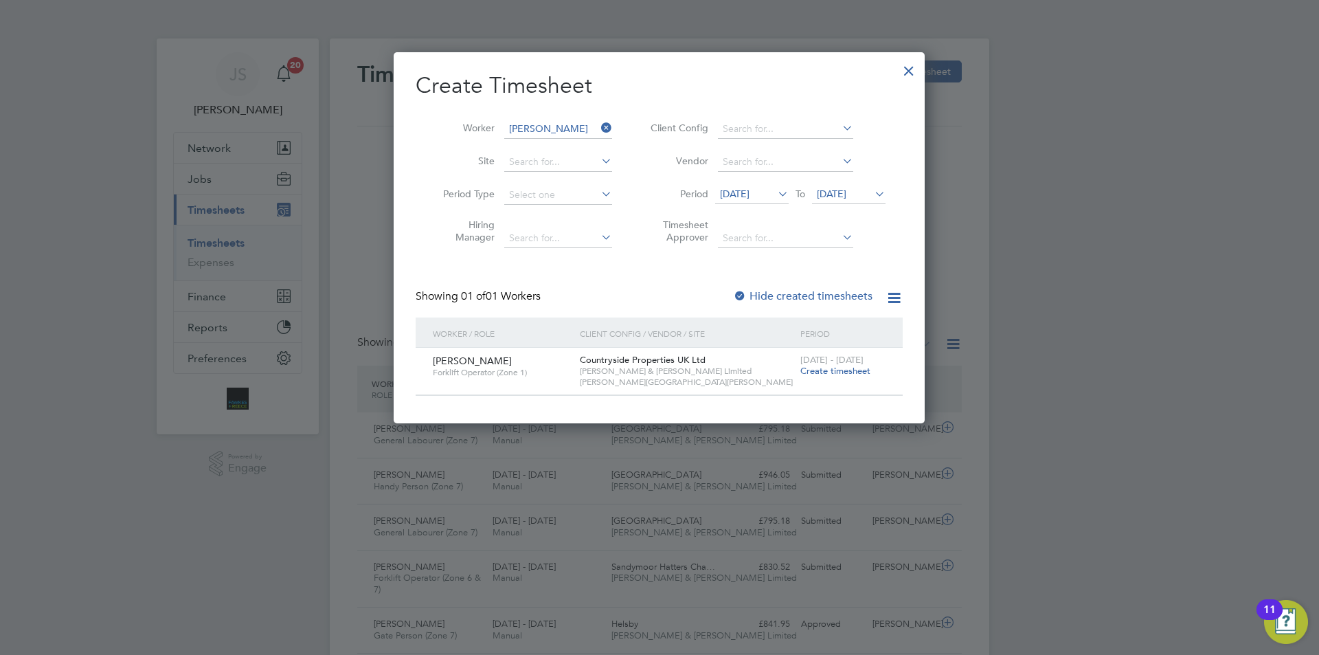
drag, startPoint x: 815, startPoint y: 372, endPoint x: 831, endPoint y: 381, distance: 18.7
click at [815, 372] on span "Create timesheet" at bounding box center [835, 371] width 70 height 12
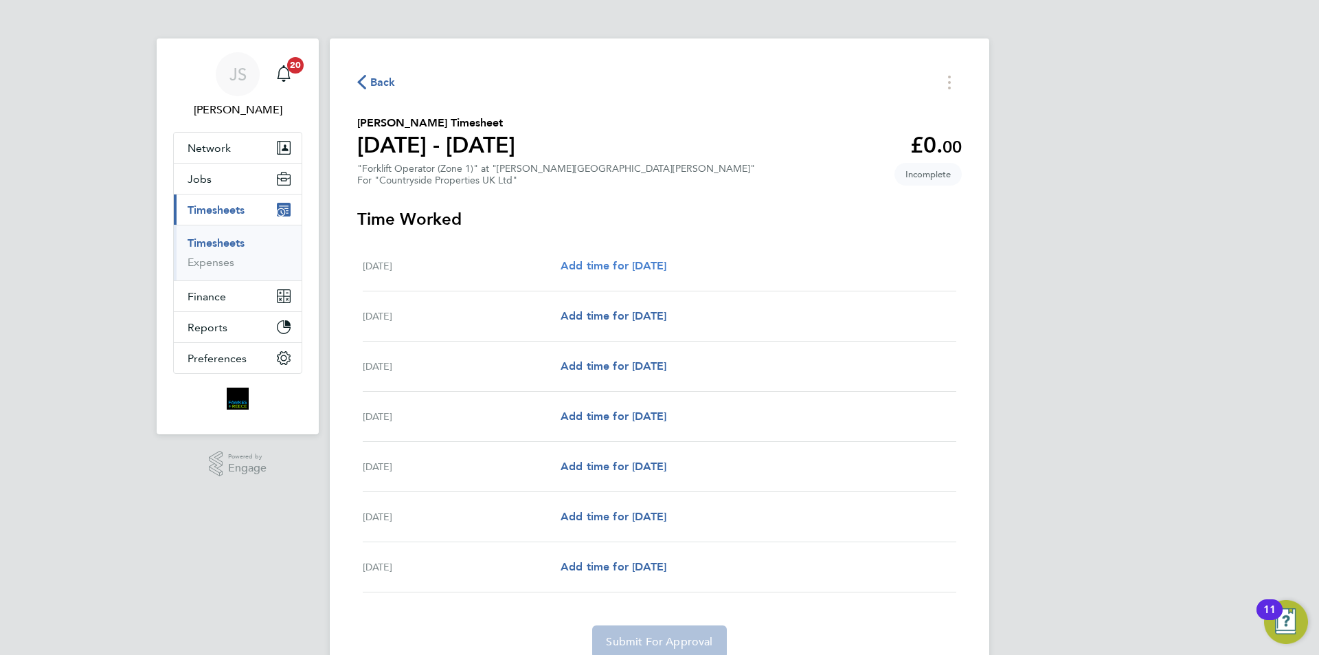
click at [639, 265] on span "Add time for [DATE]" at bounding box center [614, 265] width 106 height 13
select select "30"
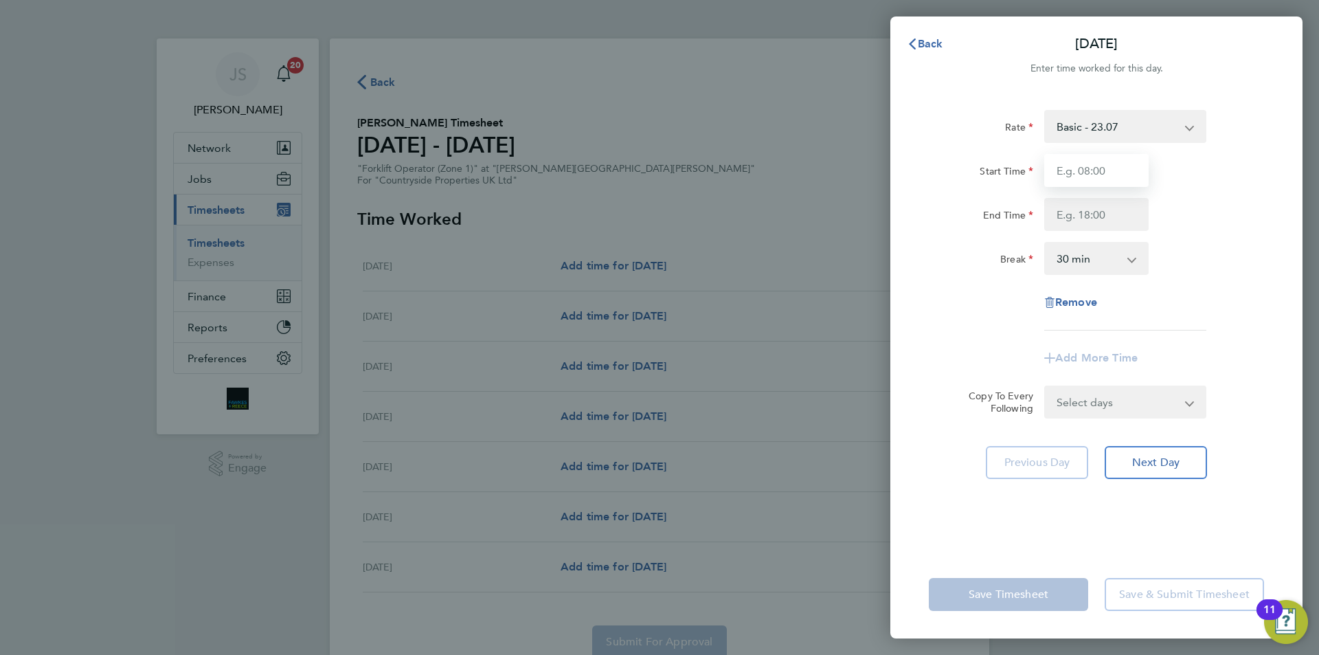
drag, startPoint x: 1081, startPoint y: 177, endPoint x: 1081, endPoint y: 192, distance: 15.8
click at [1081, 177] on input "Start Time" at bounding box center [1096, 170] width 104 height 33
type input "07:30"
click at [1067, 216] on input "End Time" at bounding box center [1096, 214] width 104 height 33
type input "17:00"
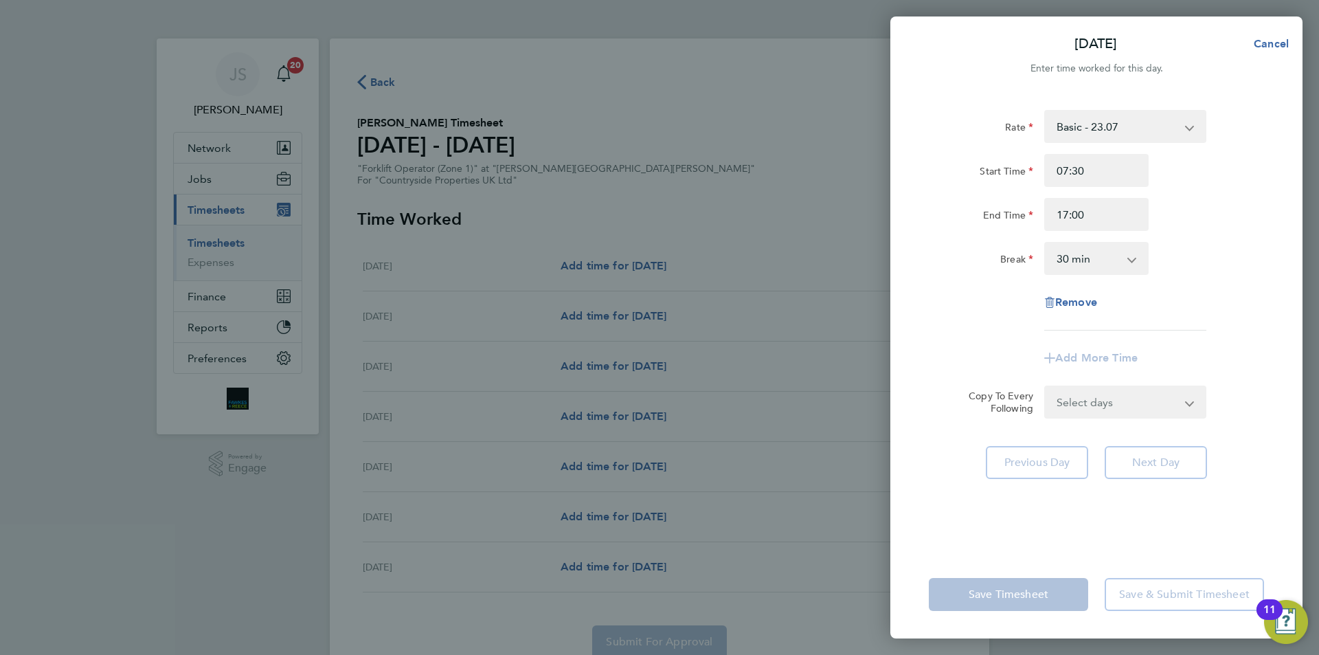
click at [980, 324] on div "Rate Basic - 23.07 Start Time 07:30 End Time 17:00 Break 0 min 15 min 30 min 45…" at bounding box center [1096, 220] width 335 height 221
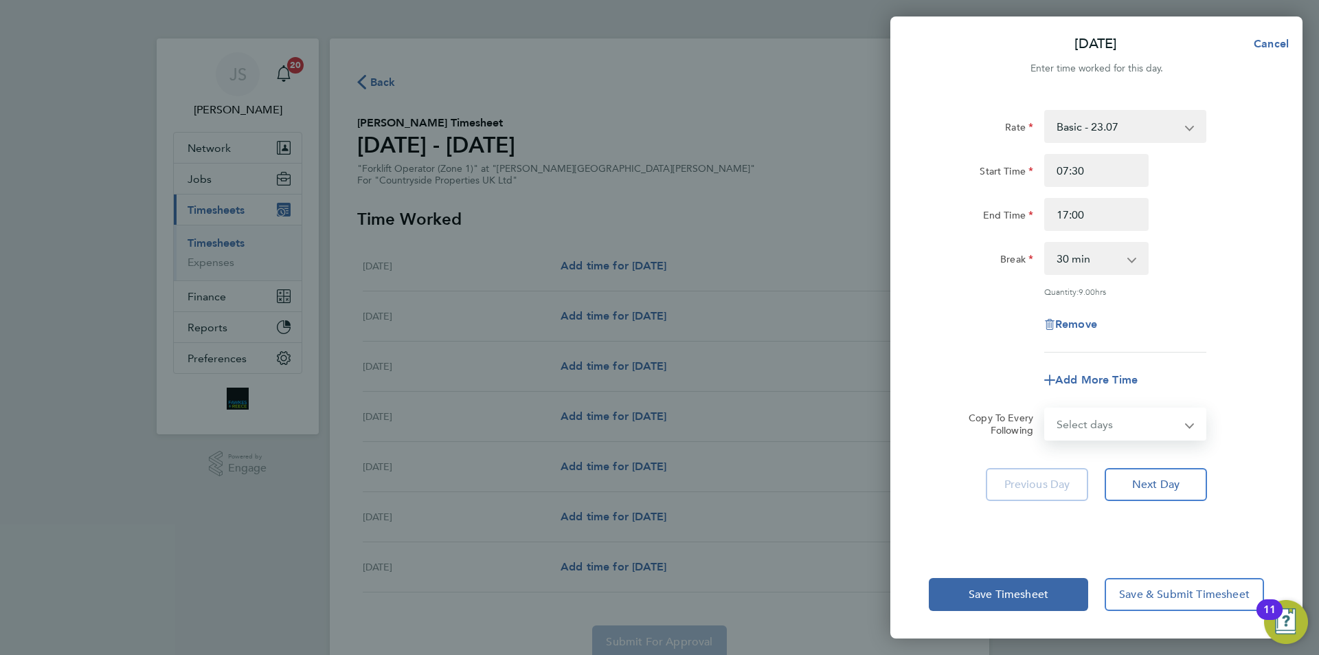
click at [1083, 417] on select "Select days Day Weekday (Mon-Fri) Weekend (Sat-Sun) [DATE] [DATE] [DATE] [DATE]…" at bounding box center [1117, 424] width 144 height 30
select select "WEEKDAY"
click at [1045, 409] on select "Select days Day Weekday (Mon-Fri) Weekend (Sat-Sun) [DATE] [DATE] [DATE] [DATE]…" at bounding box center [1117, 424] width 144 height 30
select select "[DATE]"
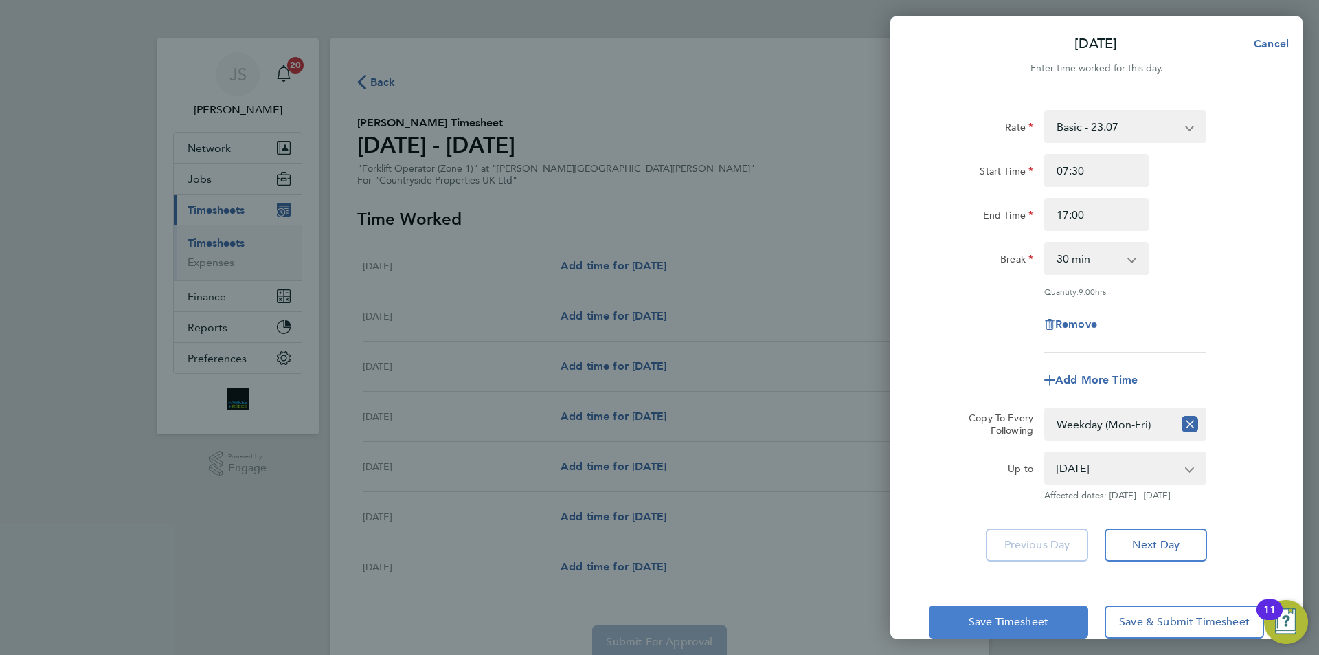
drag, startPoint x: 1029, startPoint y: 617, endPoint x: 1028, endPoint y: 624, distance: 7.0
click at [1028, 618] on span "Save Timesheet" at bounding box center [1009, 622] width 80 height 14
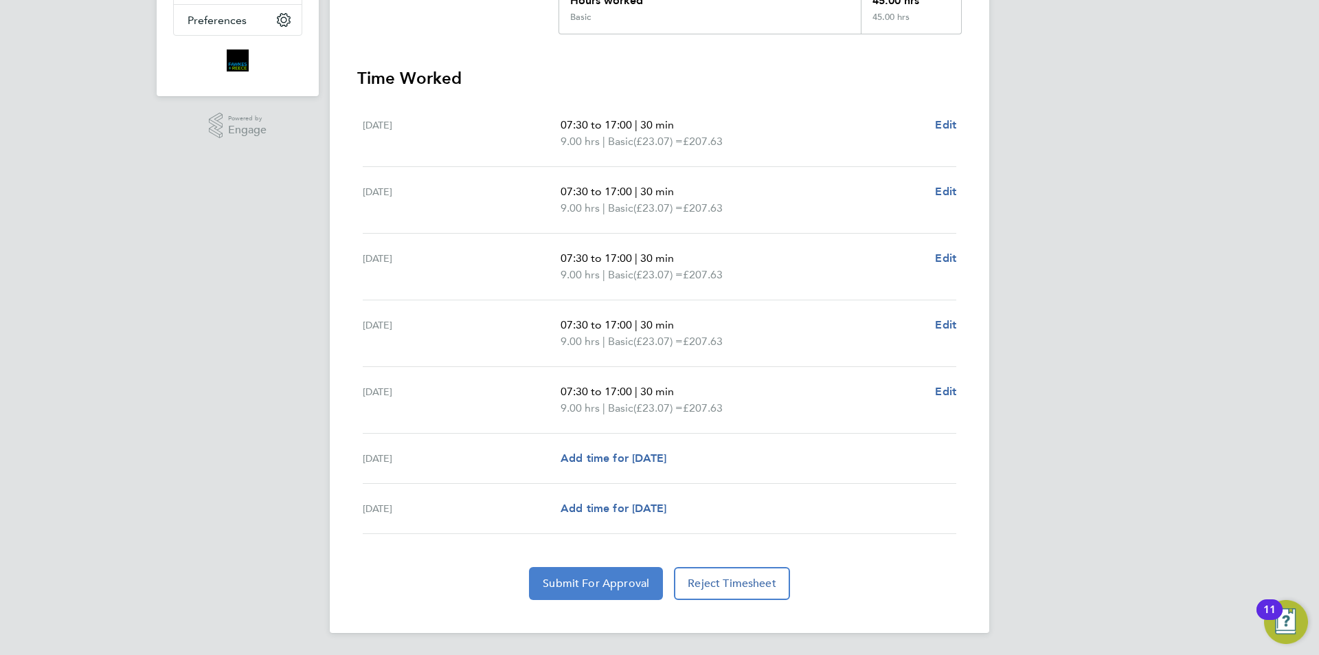
click at [571, 575] on button "Submit For Approval" at bounding box center [596, 583] width 134 height 33
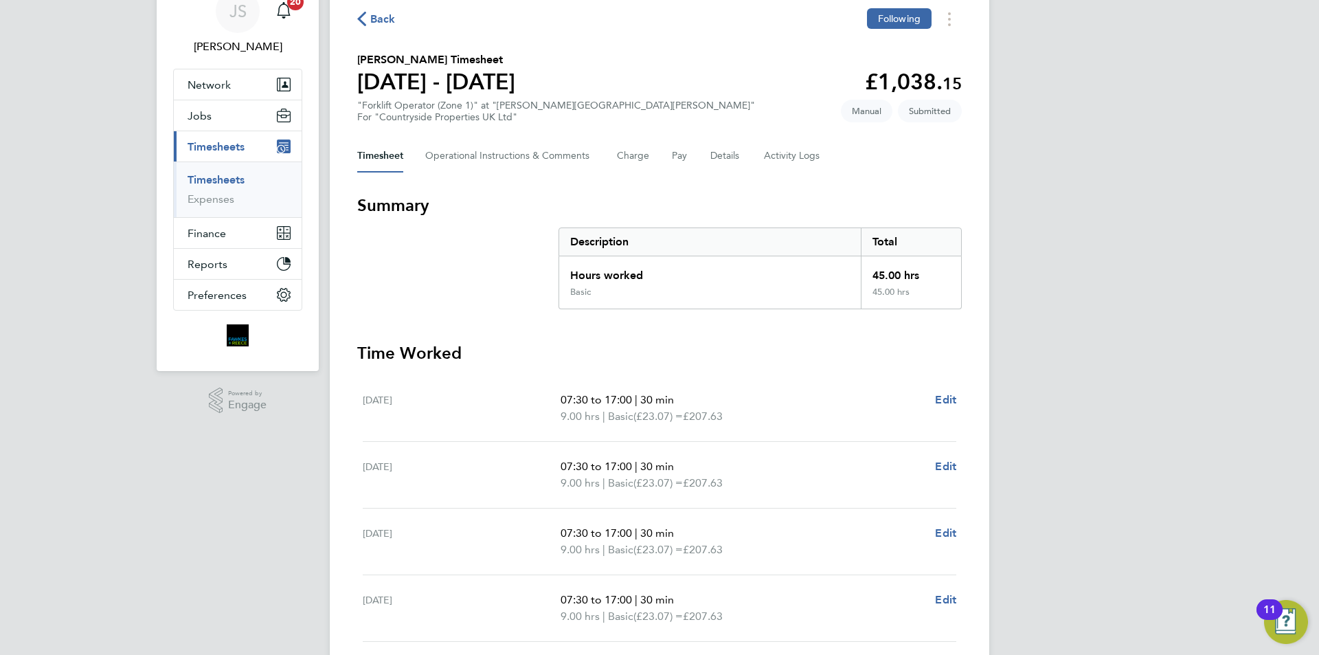
click at [368, 19] on span "Back" at bounding box center [376, 18] width 38 height 13
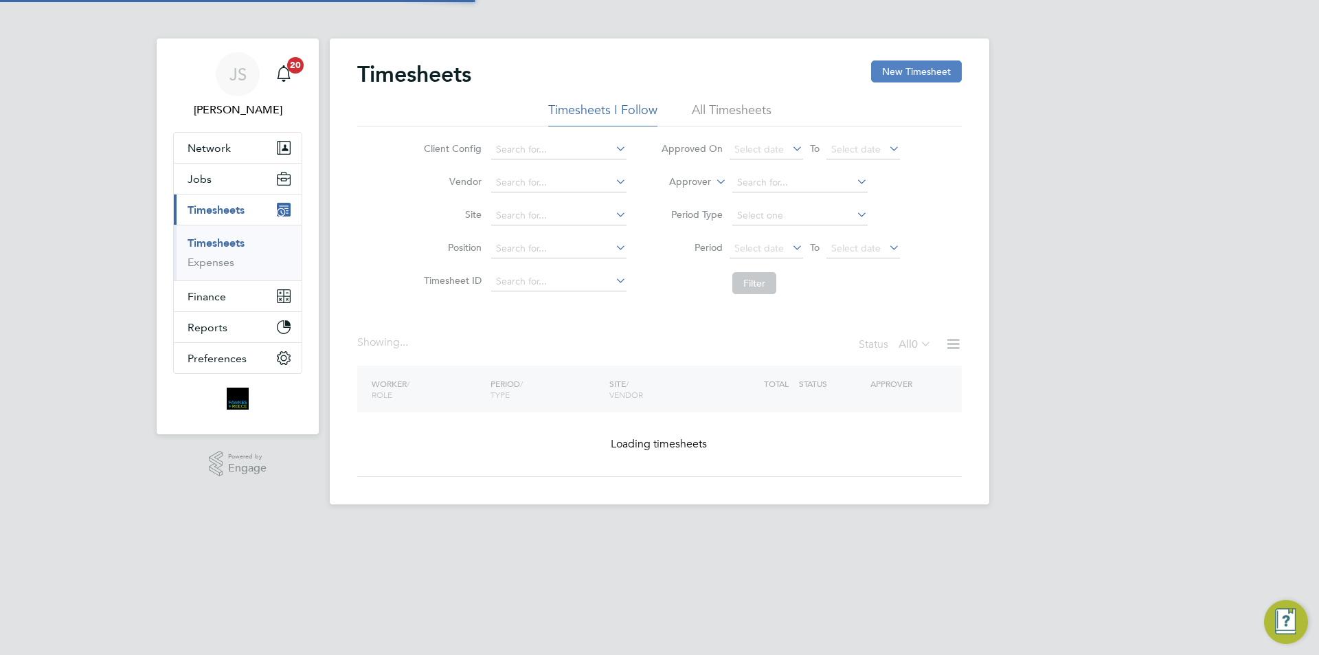
click at [896, 71] on button "New Timesheet" at bounding box center [916, 71] width 91 height 22
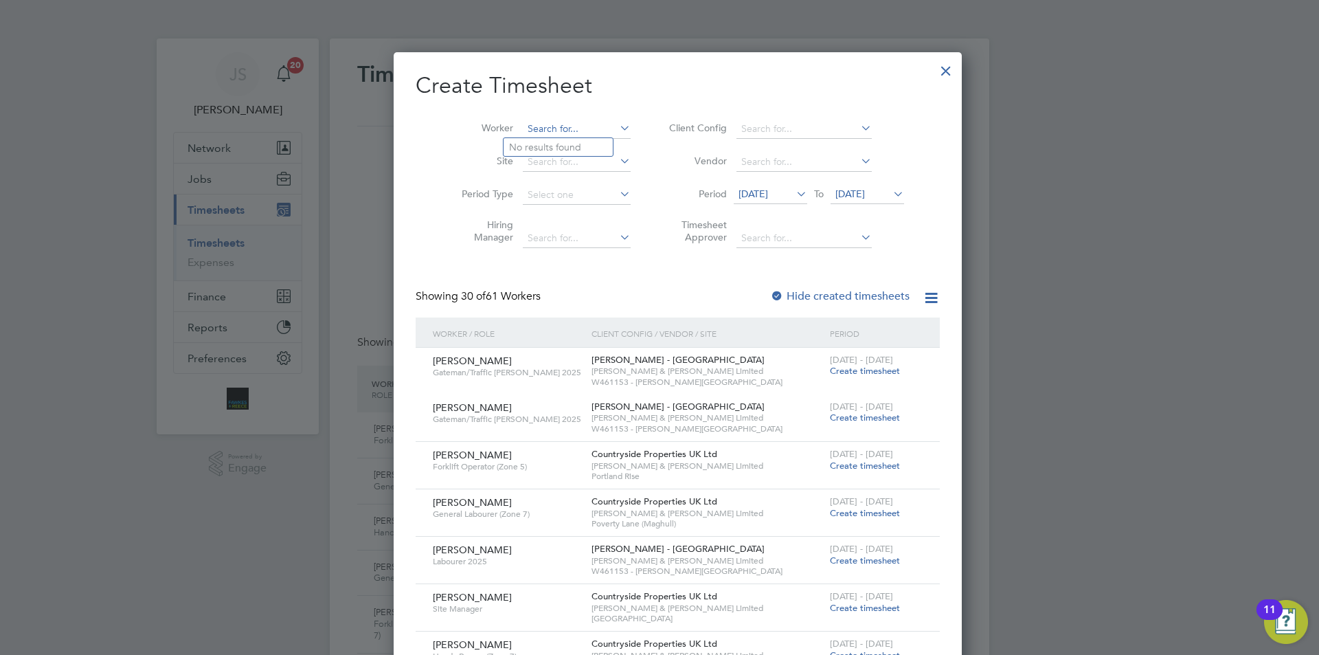
click at [523, 128] on input at bounding box center [577, 129] width 108 height 19
type input "[PERSON_NAME]"
click at [562, 129] on input at bounding box center [577, 129] width 108 height 19
click at [563, 139] on li "[PERSON_NAME] rthington" at bounding box center [579, 147] width 150 height 19
type input "[PERSON_NAME]"
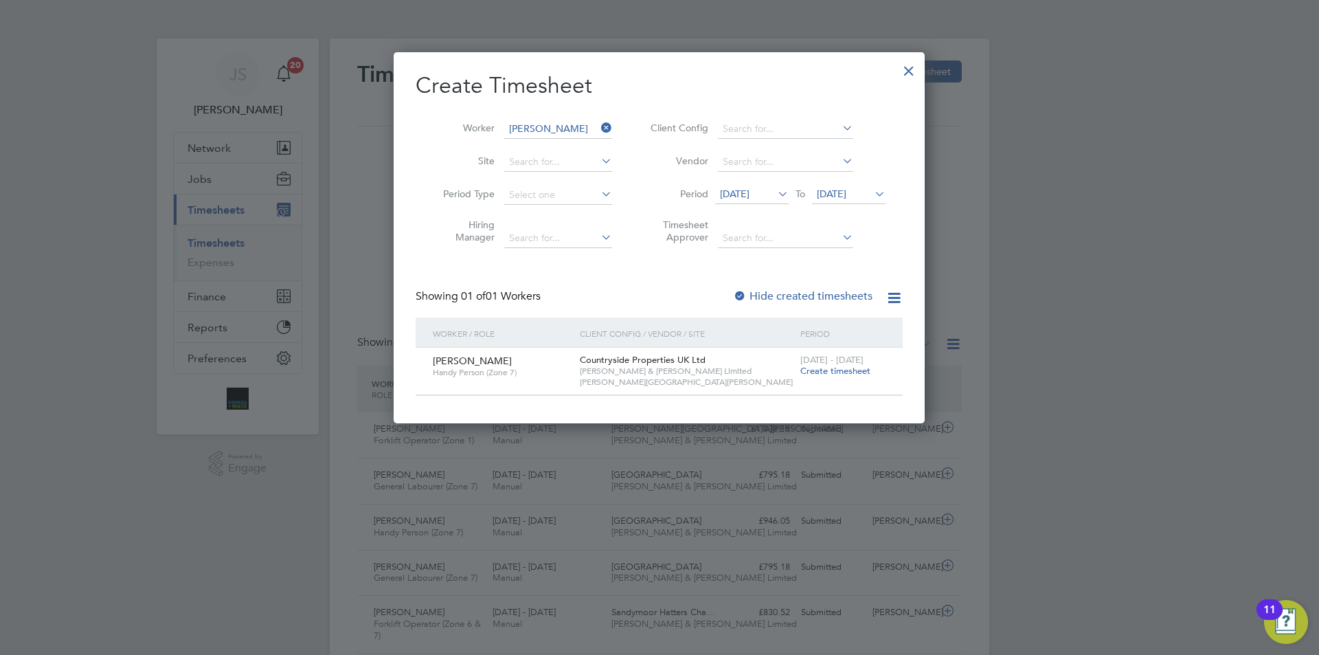
drag, startPoint x: 830, startPoint y: 368, endPoint x: 873, endPoint y: 335, distance: 54.0
click at [829, 368] on span "Create timesheet" at bounding box center [835, 371] width 70 height 12
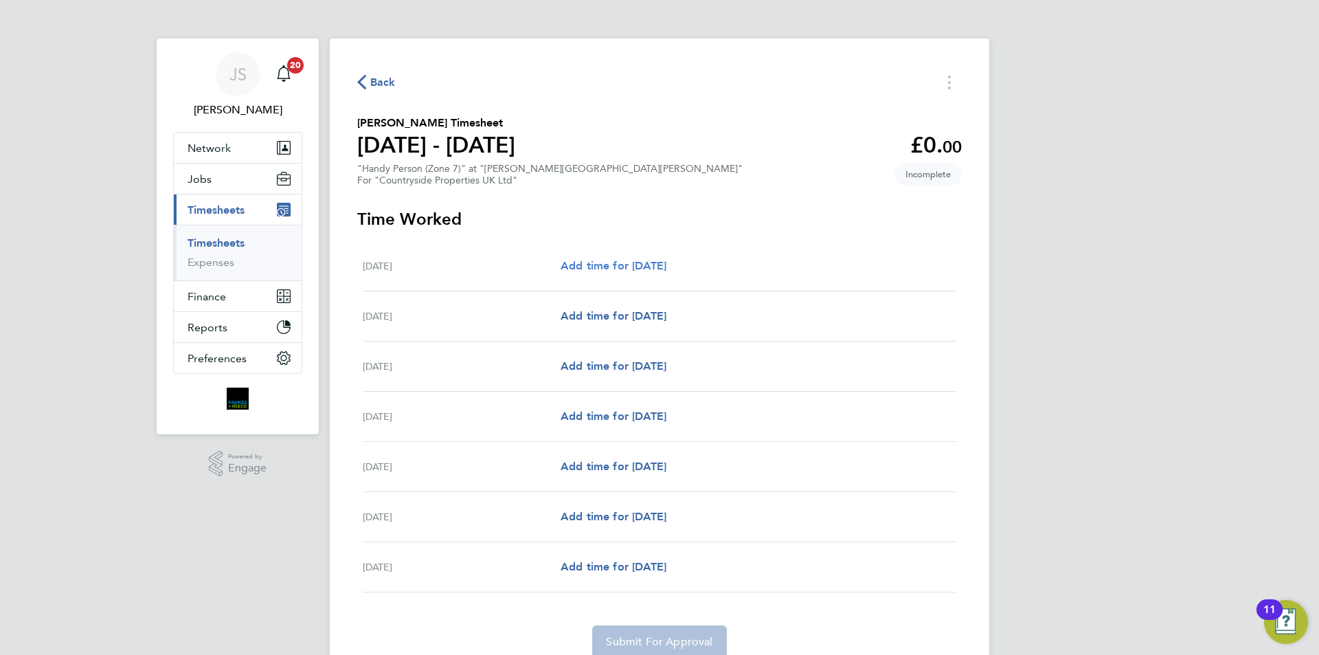
click at [655, 258] on link "Add time for [DATE]" at bounding box center [614, 266] width 106 height 16
select select "30"
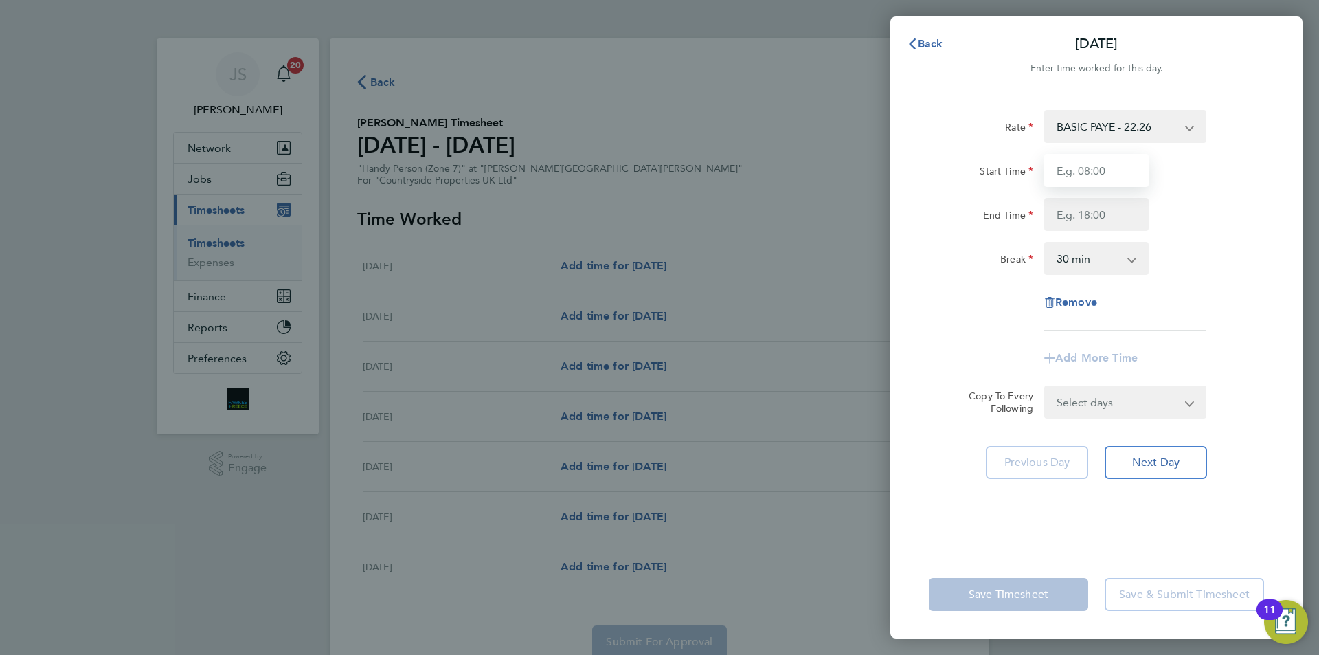
click at [1077, 174] on input "Start Time" at bounding box center [1096, 170] width 104 height 33
type input "07:30"
drag, startPoint x: 1086, startPoint y: 215, endPoint x: 1090, endPoint y: 226, distance: 11.7
click at [1085, 215] on input "End Time" at bounding box center [1096, 214] width 104 height 33
type input "17:00"
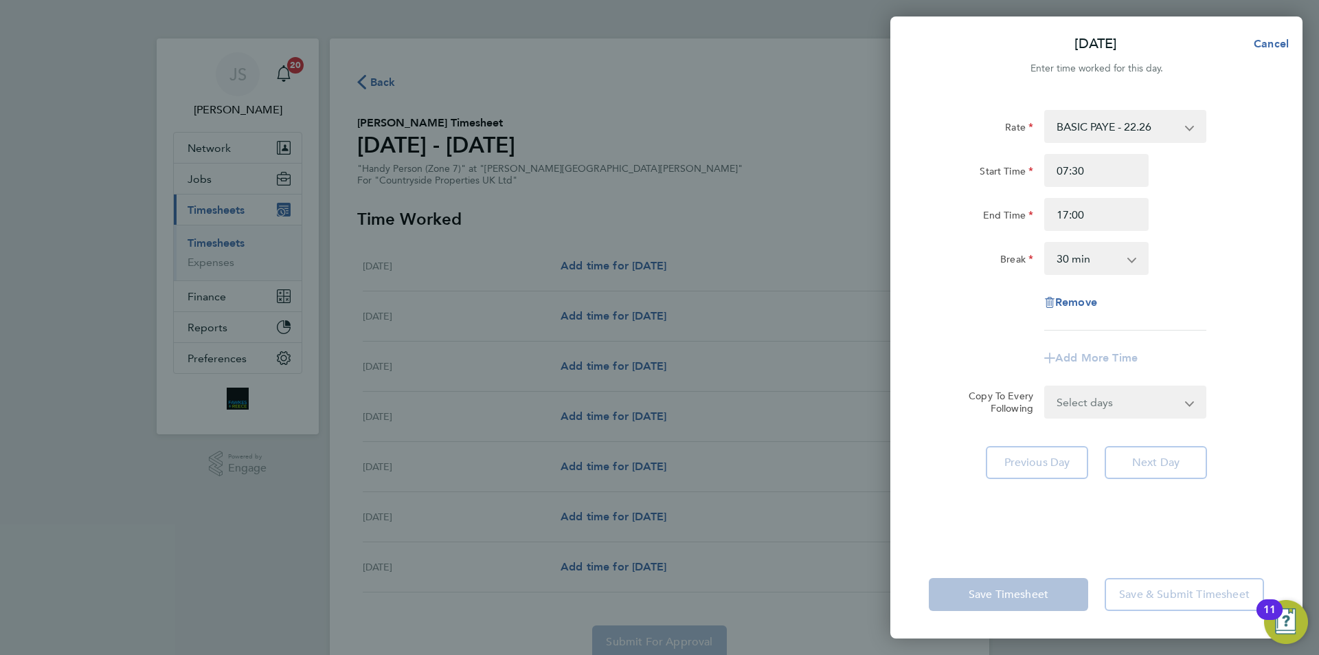
click at [1084, 400] on form "Rate BASIC PAYE - 22.26 Start Time 07:30 End Time 17:00 Break 0 min 15 min 30 m…" at bounding box center [1096, 264] width 335 height 308
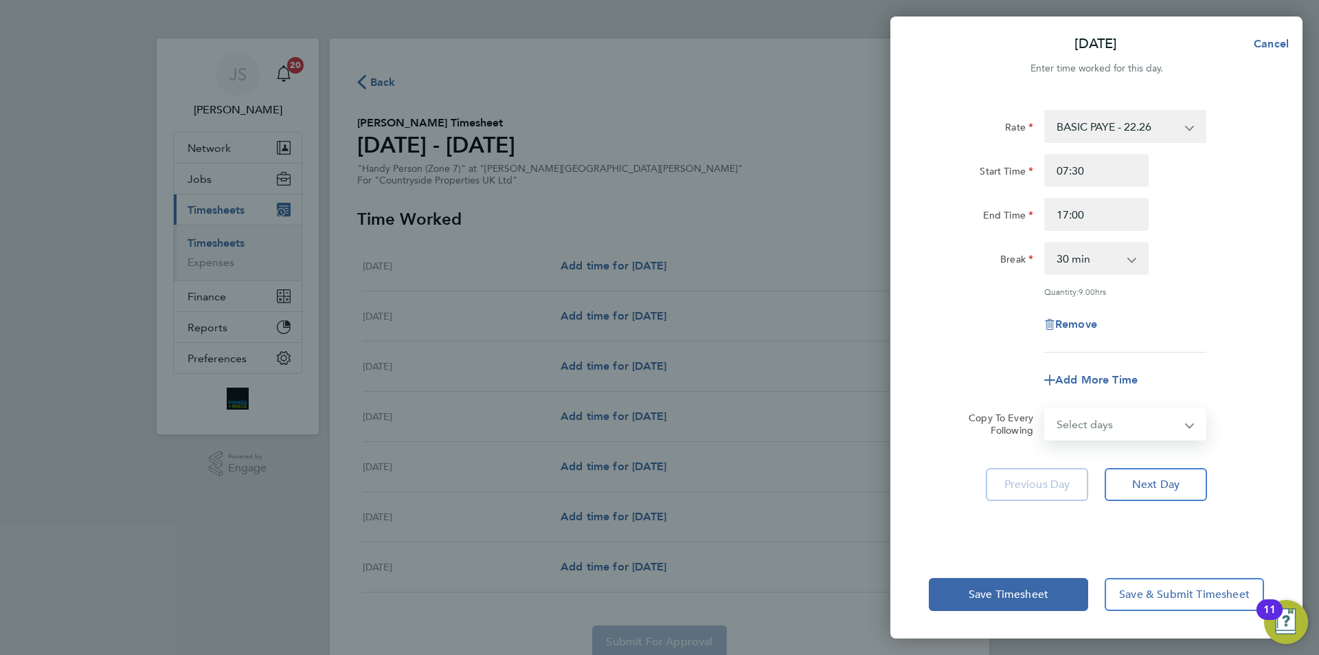
select select "WEEKDAY"
click at [1045, 409] on select "Select days Day Weekday (Mon-Fri) Weekend (Sat-Sun) [DATE] [DATE] [DATE] [DATE]…" at bounding box center [1117, 424] width 144 height 30
select select "[DATE]"
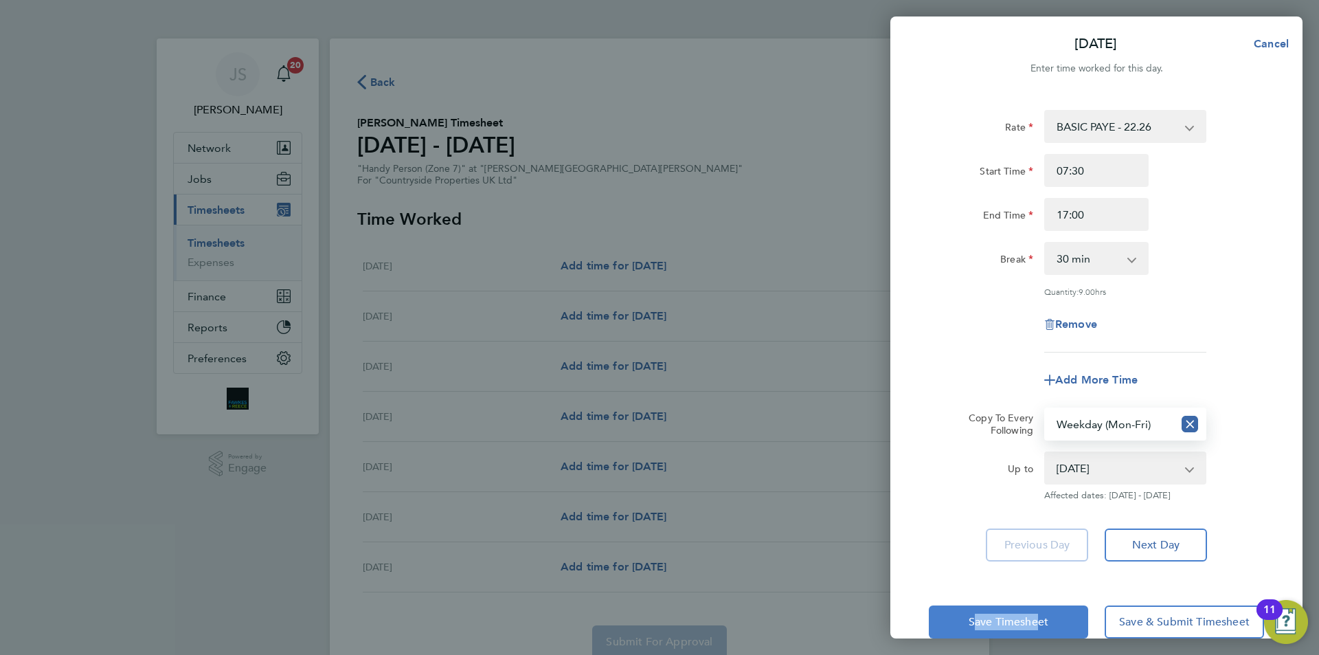
click at [1031, 607] on div "Save Timesheet Save & Submit Timesheet" at bounding box center [1096, 622] width 412 height 88
click at [1009, 619] on span "Save Timesheet" at bounding box center [1009, 622] width 80 height 14
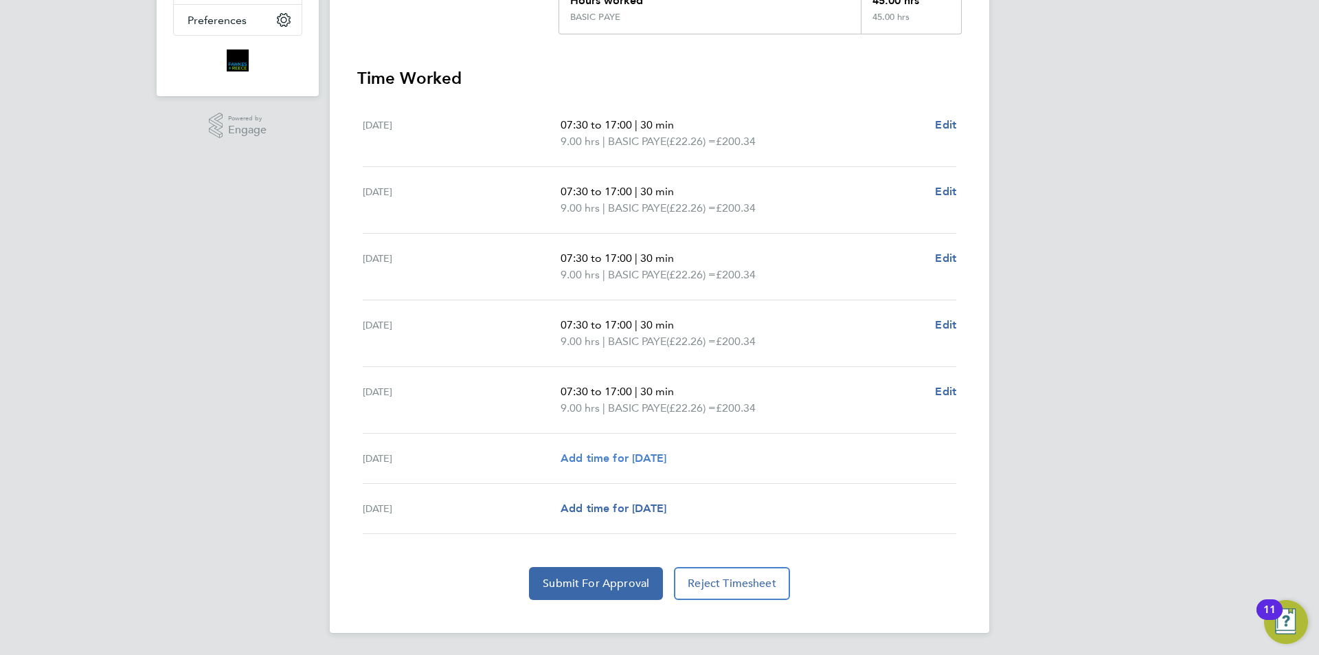
click at [626, 459] on span "Add time for [DATE]" at bounding box center [614, 457] width 106 height 13
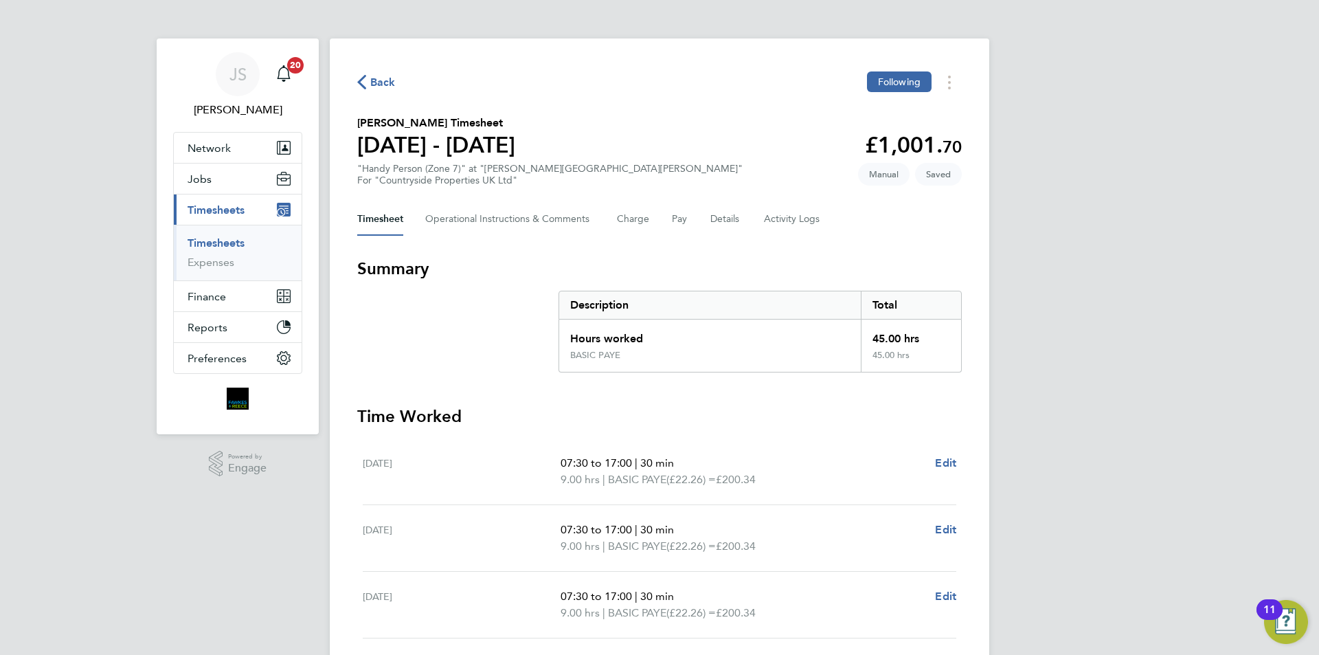
select select "30"
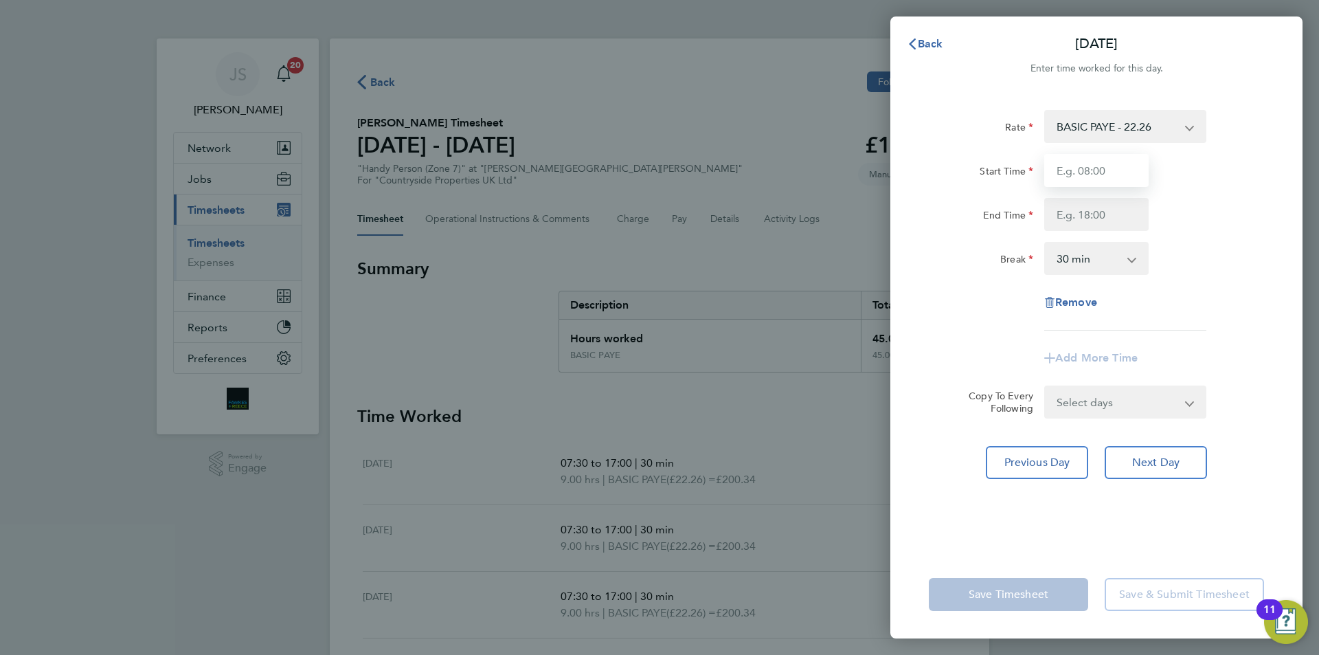
click at [1103, 172] on input "Start Time" at bounding box center [1096, 170] width 104 height 33
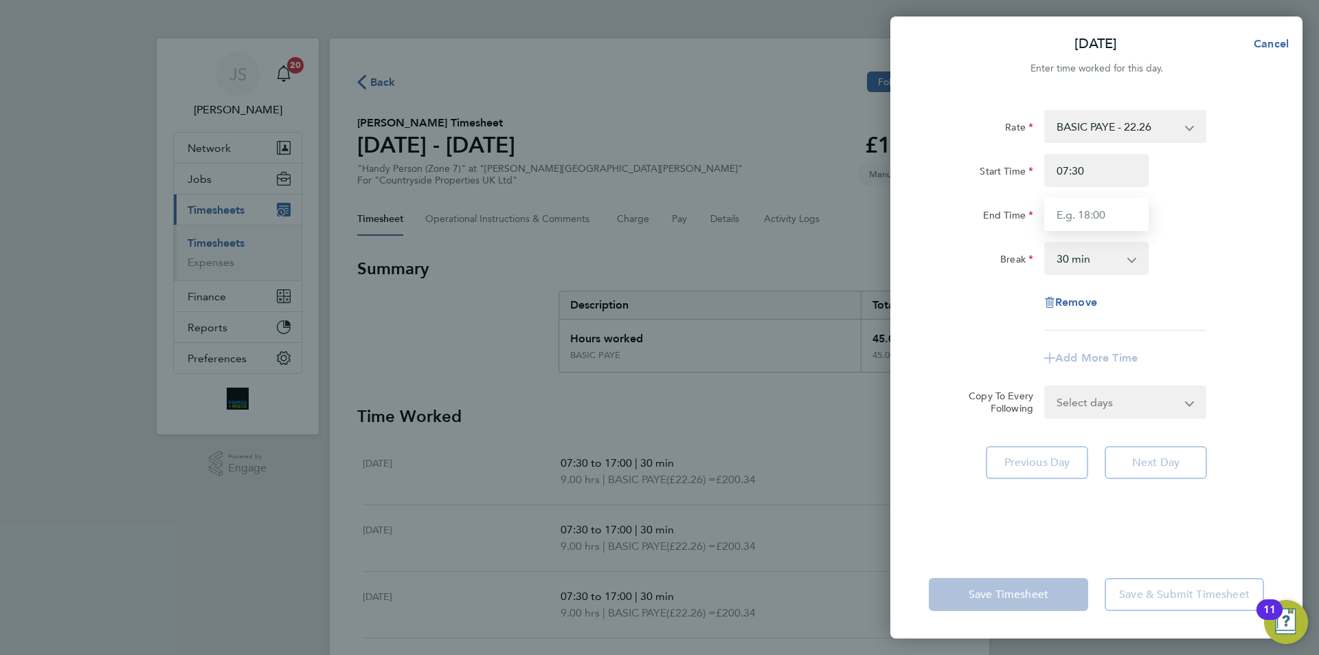
click at [1090, 216] on input "End Time" at bounding box center [1096, 214] width 104 height 33
click at [1101, 171] on input "07:30" at bounding box center [1096, 170] width 104 height 33
drag, startPoint x: 1101, startPoint y: 171, endPoint x: 1015, endPoint y: 169, distance: 86.6
click at [1015, 169] on div "Start Time 07:30" at bounding box center [1096, 170] width 346 height 33
type input "08:00"
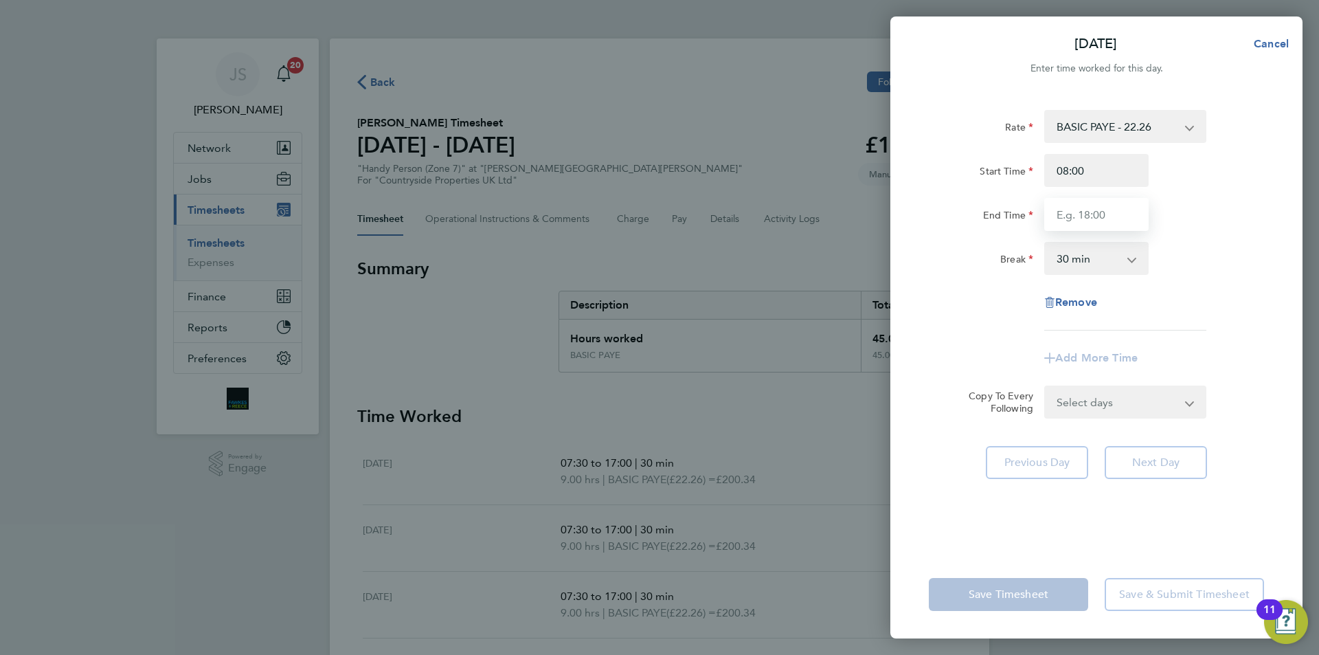
click at [1086, 215] on input "End Time" at bounding box center [1096, 214] width 104 height 33
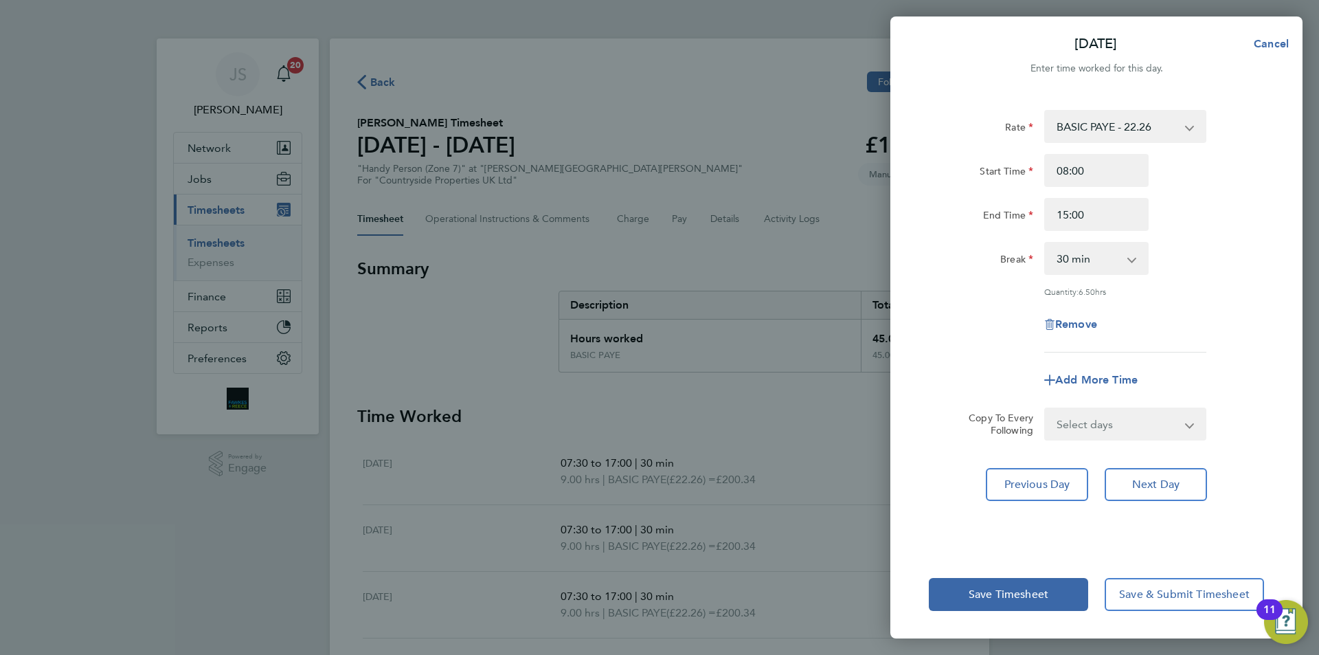
click at [927, 296] on div "Rate BASIC PAYE - 22.26 Start Time 08:00 End Time 15:00 Break 0 min 15 min 30 m…" at bounding box center [1096, 321] width 412 height 457
click at [1101, 218] on input "15:00" at bounding box center [1096, 214] width 104 height 33
type input "15:00"
drag, startPoint x: 1082, startPoint y: 176, endPoint x: 1090, endPoint y: 174, distance: 8.5
click at [1085, 176] on input "08:00" at bounding box center [1096, 170] width 104 height 33
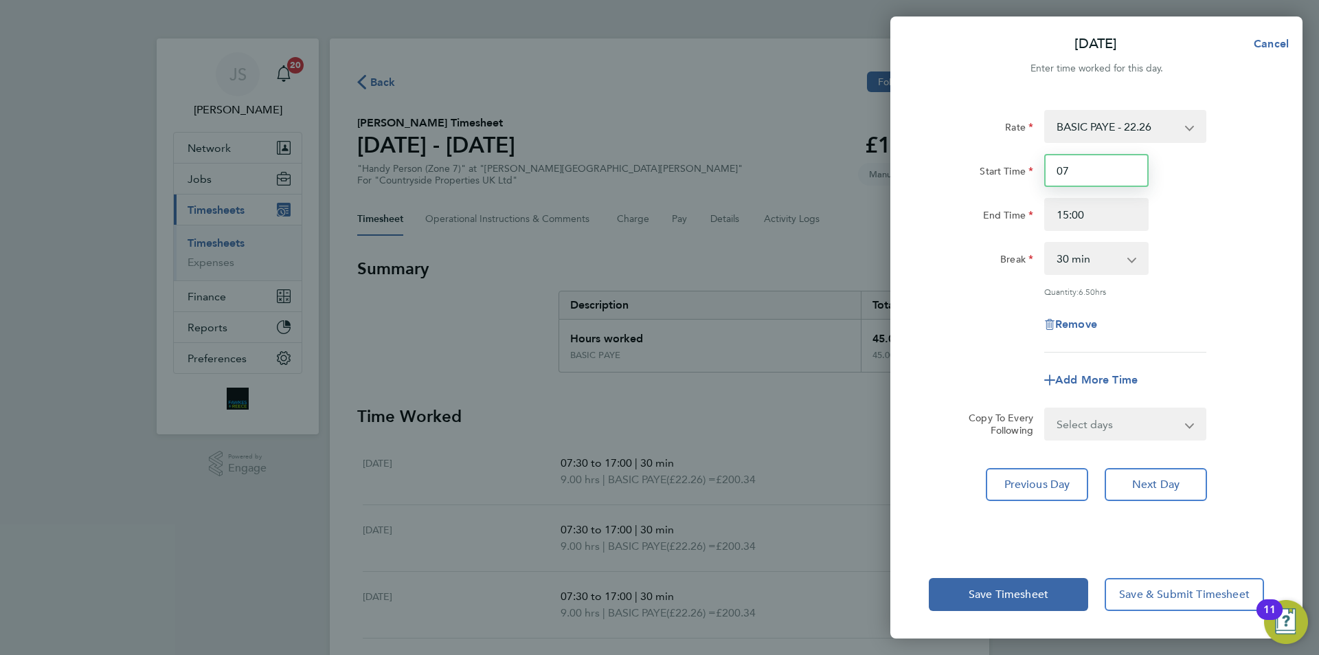
type input "07:30"
click at [972, 306] on div "Rate BASIC PAYE - 22.26 Start Time 07:30 End Time 15:00 Break 0 min 15 min 30 m…" at bounding box center [1096, 231] width 335 height 242
click at [1000, 594] on span "Save Timesheet" at bounding box center [1009, 594] width 80 height 14
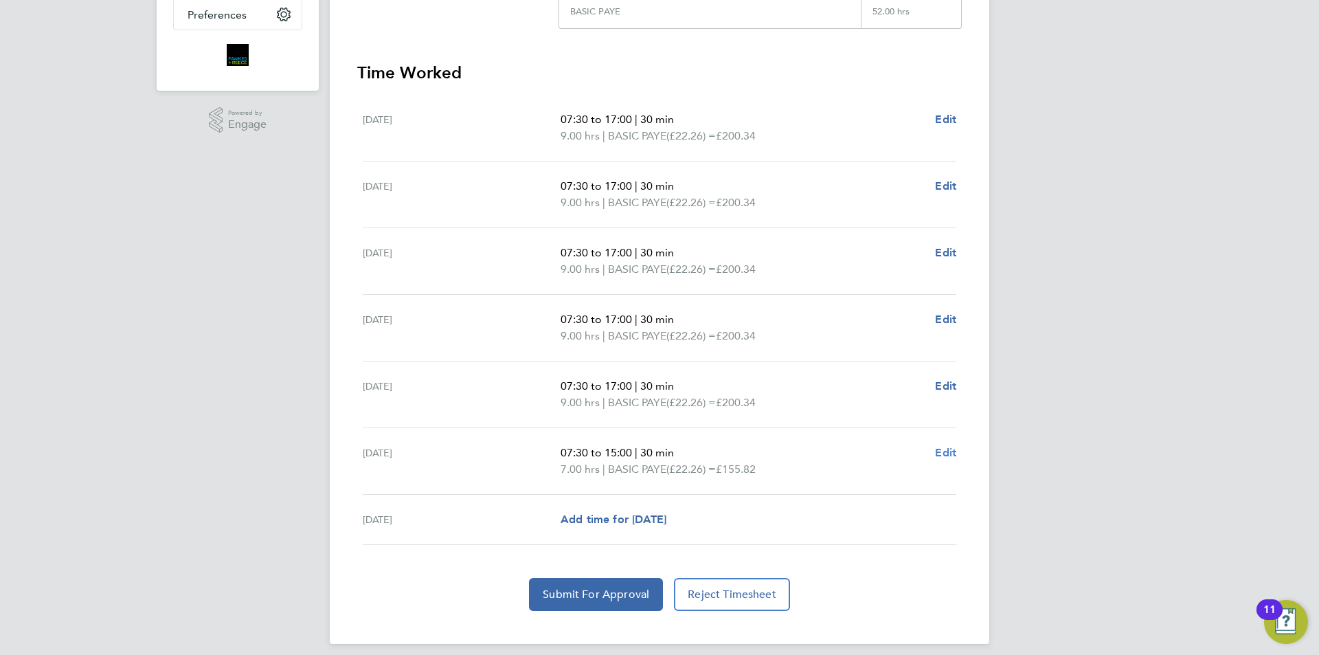
click at [943, 451] on span "Edit" at bounding box center [945, 452] width 21 height 13
select select "30"
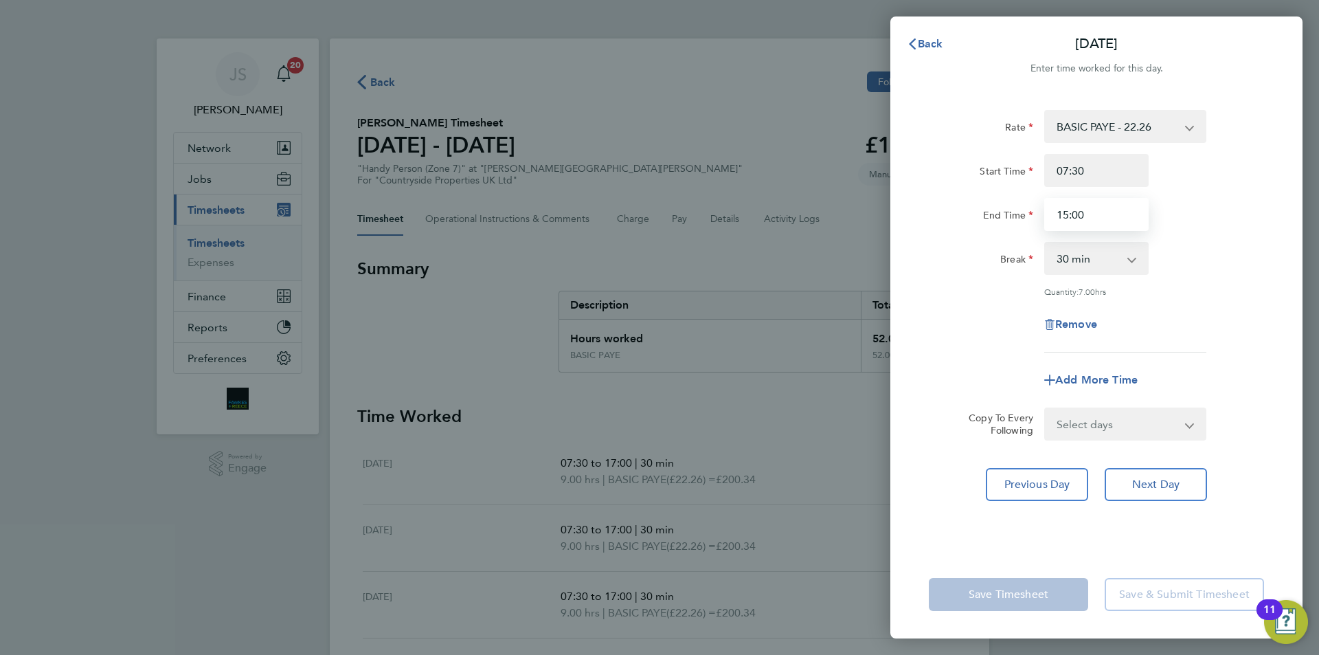
click at [1093, 214] on input "15:00" at bounding box center [1096, 214] width 104 height 33
type input "17:00"
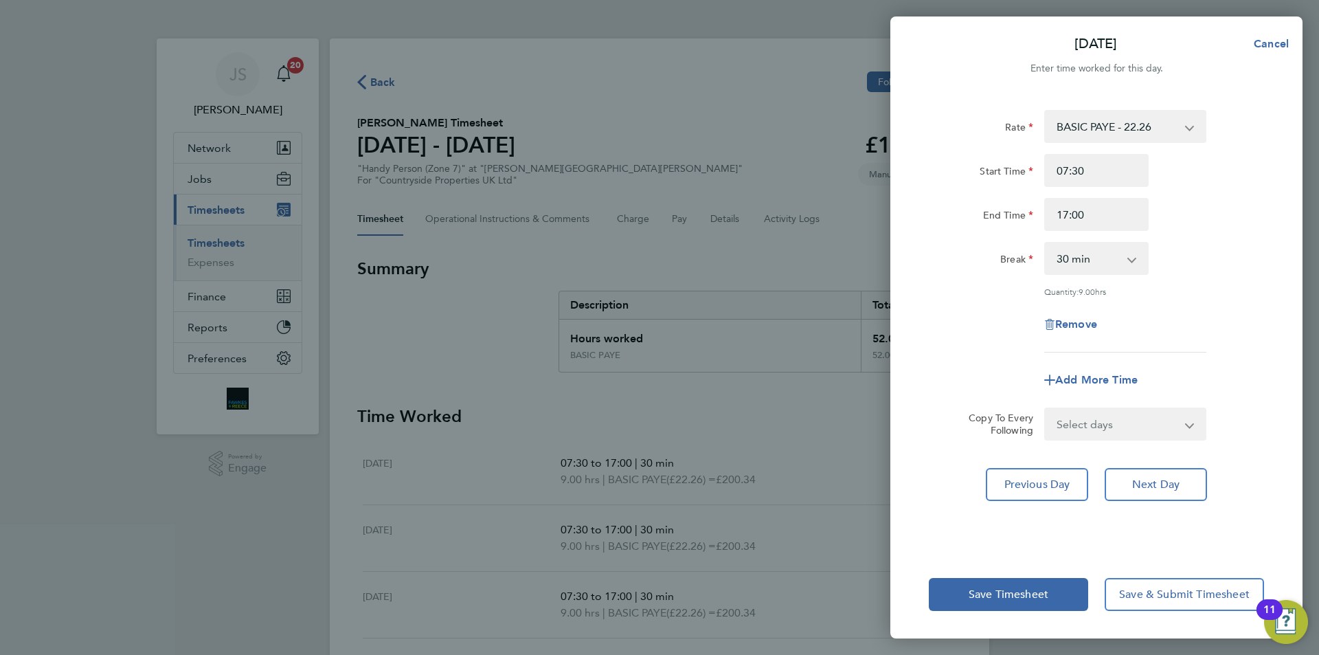
drag, startPoint x: 940, startPoint y: 315, endPoint x: 951, endPoint y: 329, distance: 17.2
click at [942, 317] on div "Remove" at bounding box center [1096, 324] width 346 height 33
click at [996, 600] on span "Save Timesheet" at bounding box center [1009, 594] width 80 height 14
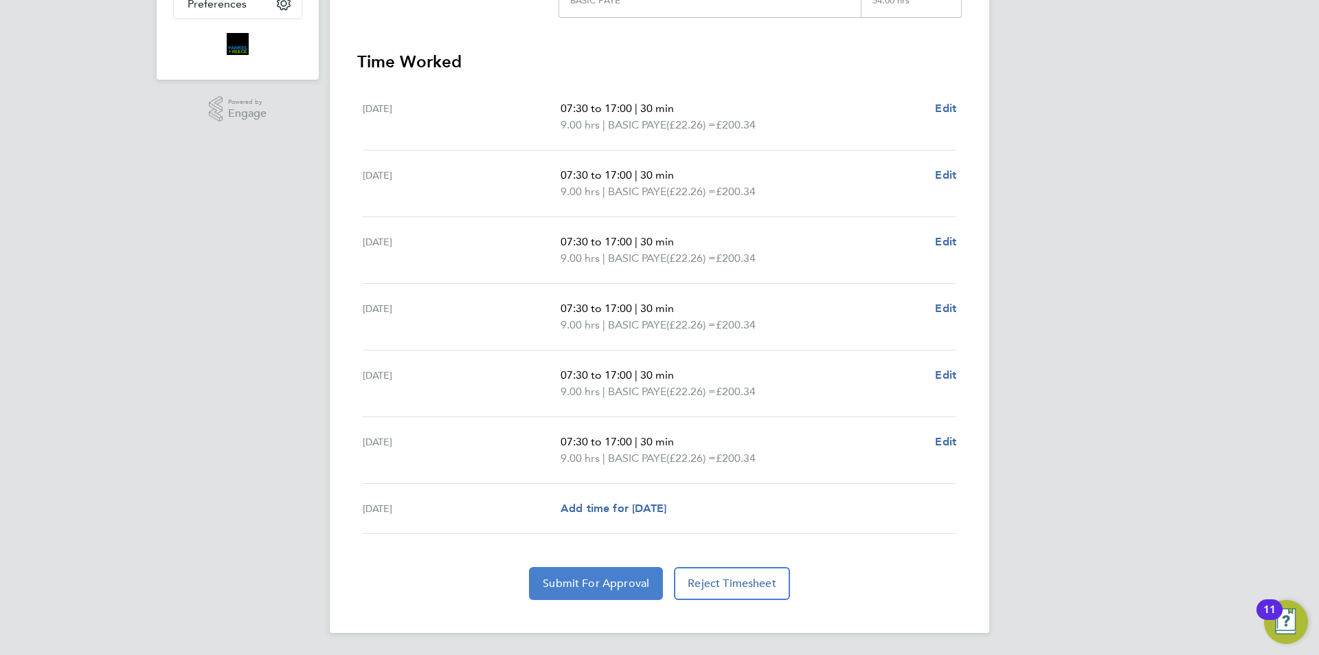
click at [598, 584] on span "Submit For Approval" at bounding box center [596, 583] width 106 height 14
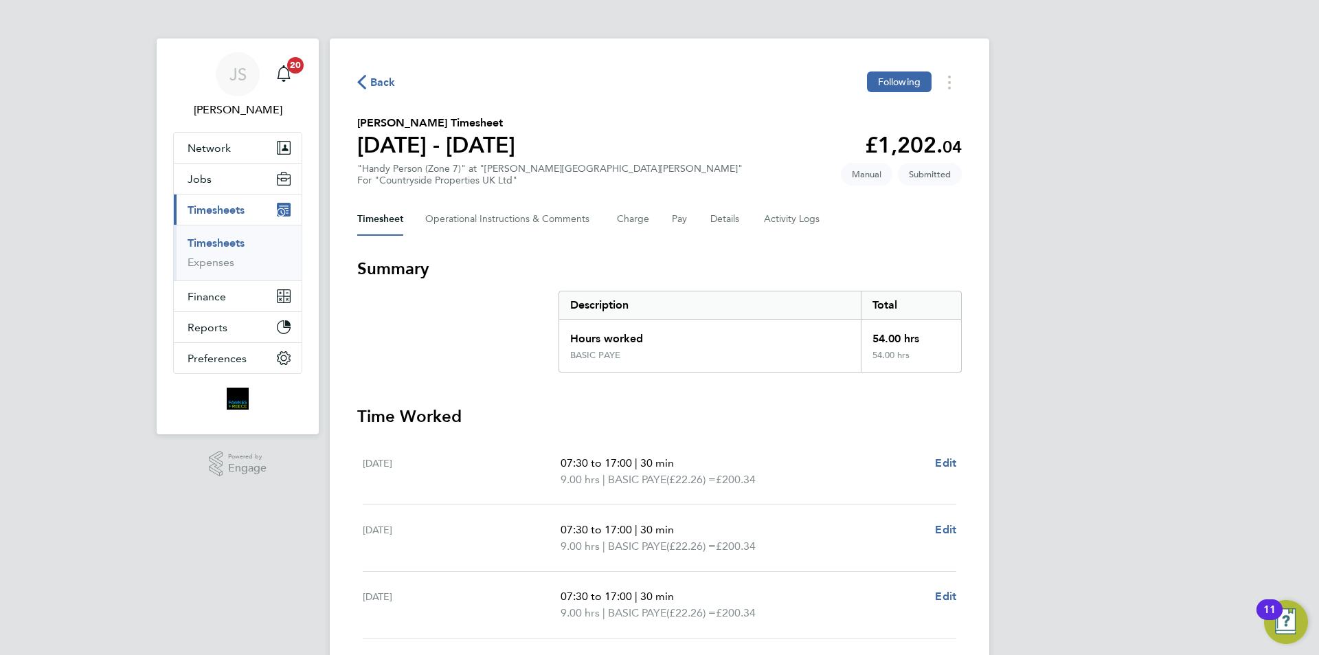
click at [366, 81] on span "Back" at bounding box center [376, 81] width 38 height 13
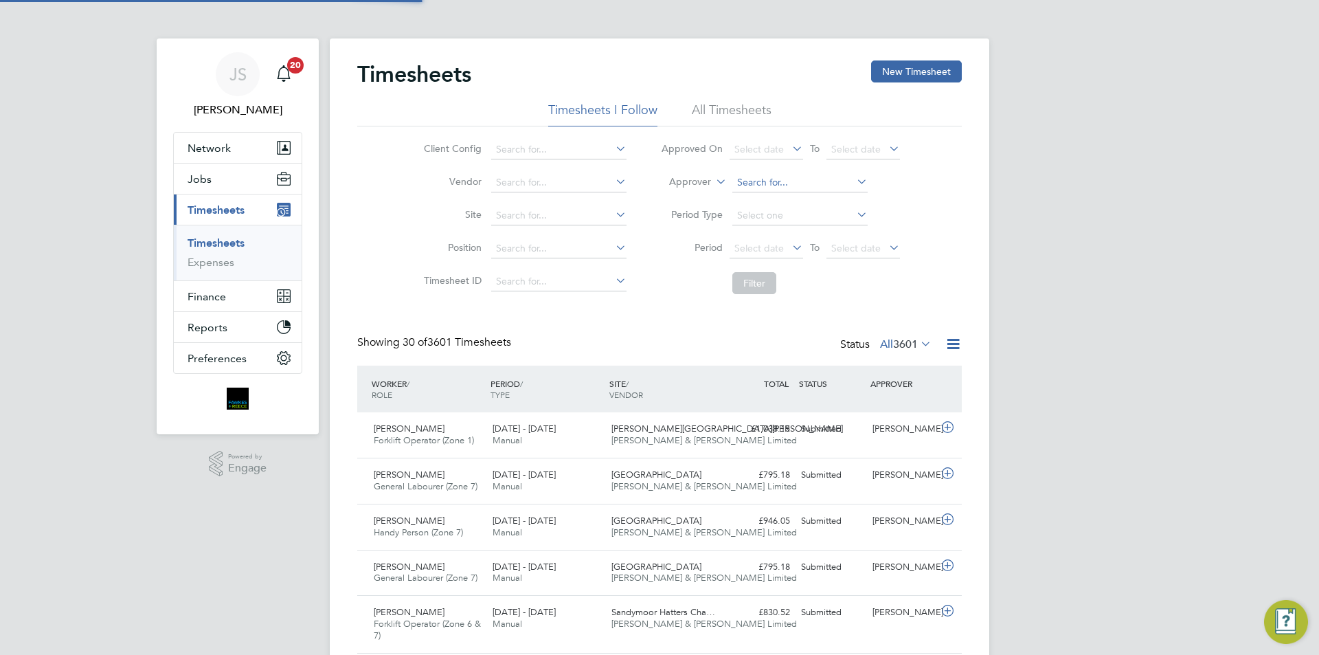
scroll to position [7, 7]
